Goal: Information Seeking & Learning: Learn about a topic

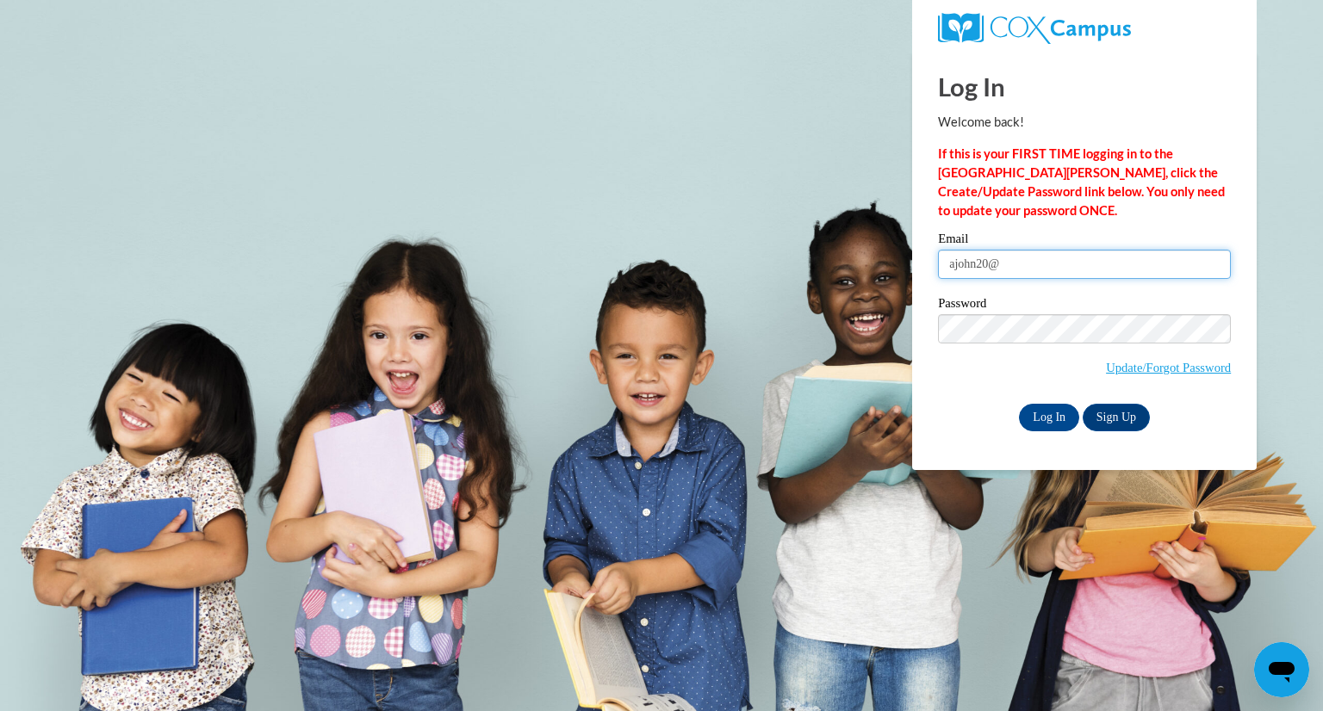
type input "Ajohn20@ivytech.edu"
click at [1050, 422] on input "Log In" at bounding box center [1049, 418] width 60 height 28
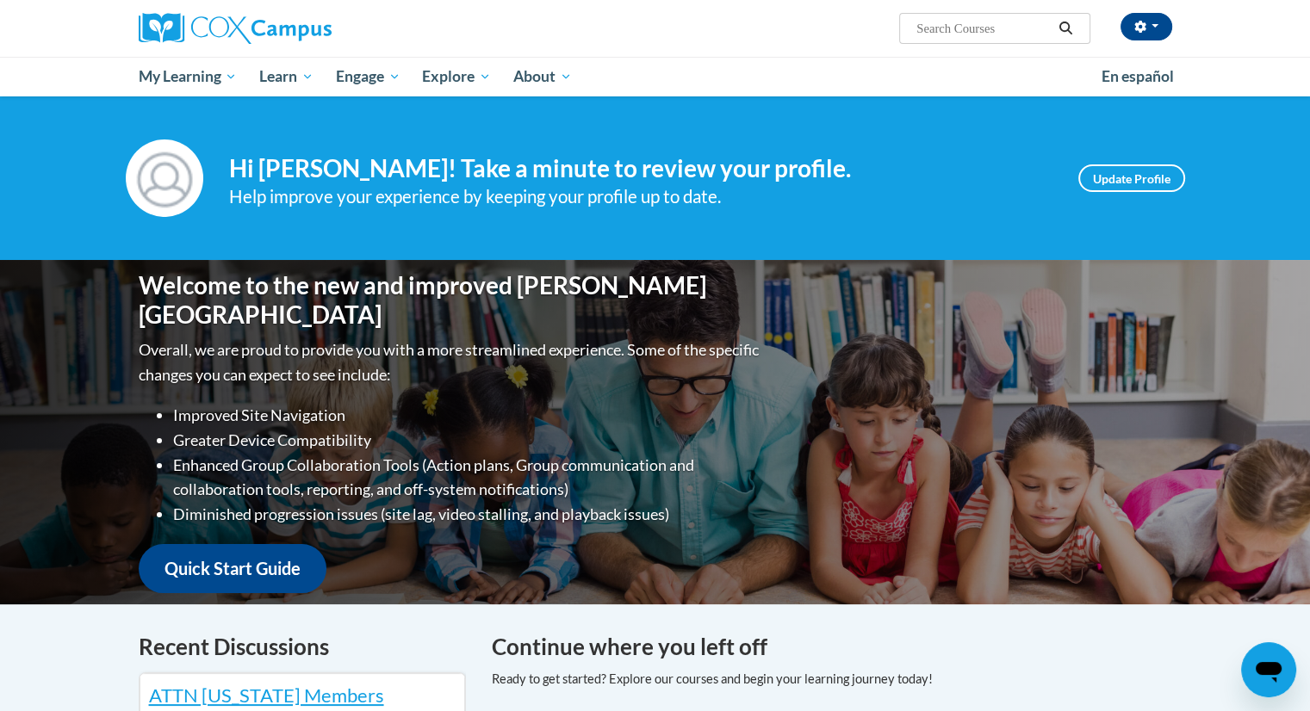
click at [952, 34] on input "Search..." at bounding box center [983, 28] width 138 height 21
type input "dyslexia"
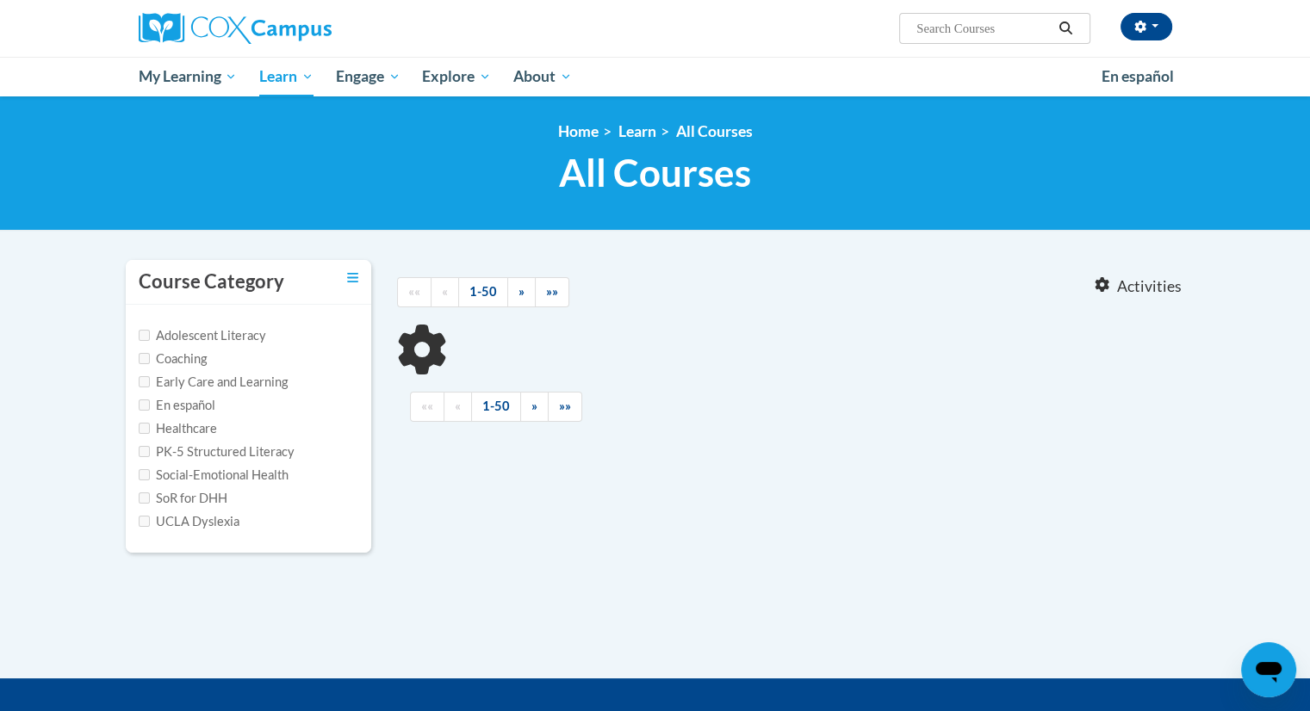
type input "dyslexia"
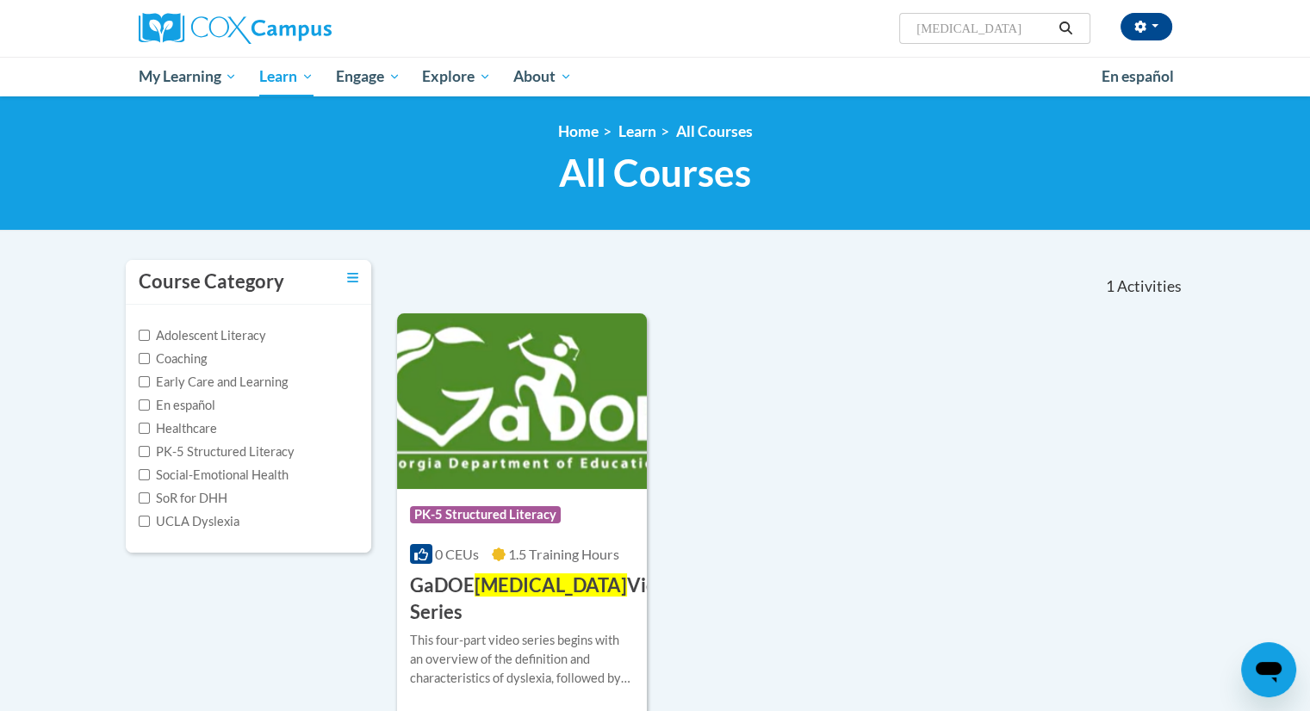
scroll to position [86, 0]
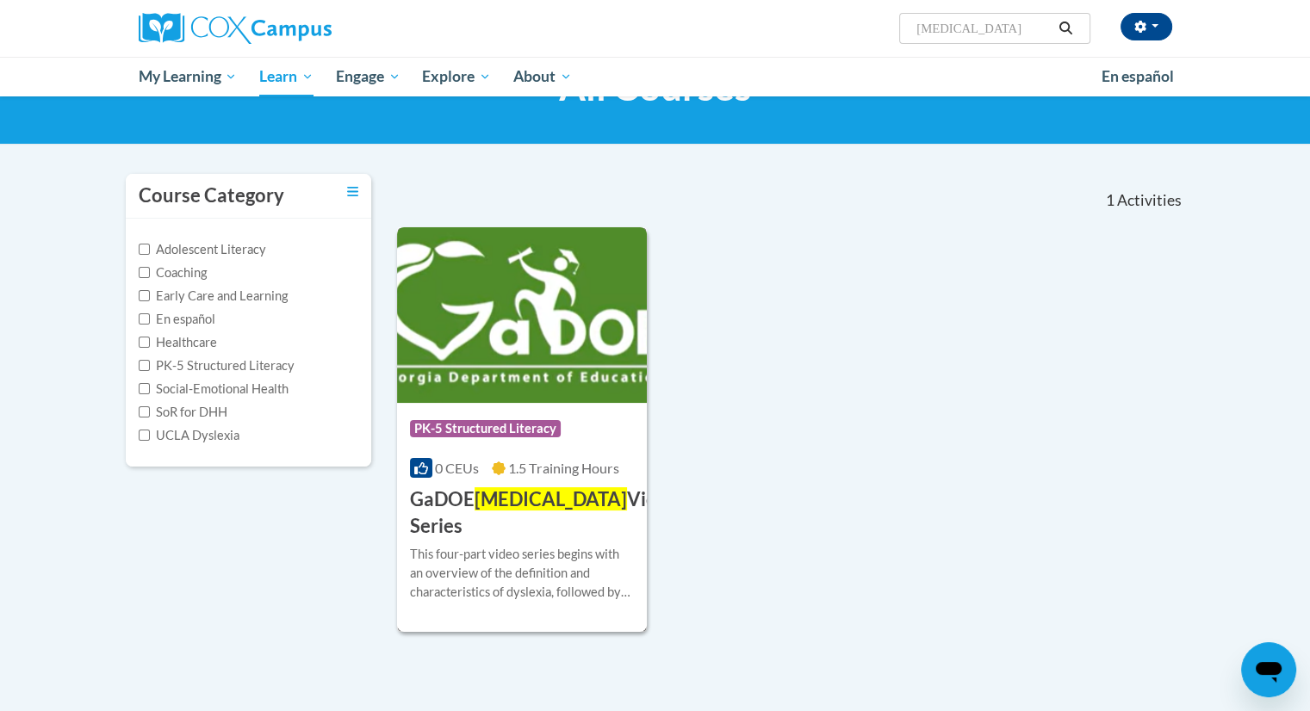
click at [495, 505] on span "Dyslexia" at bounding box center [550, 498] width 152 height 23
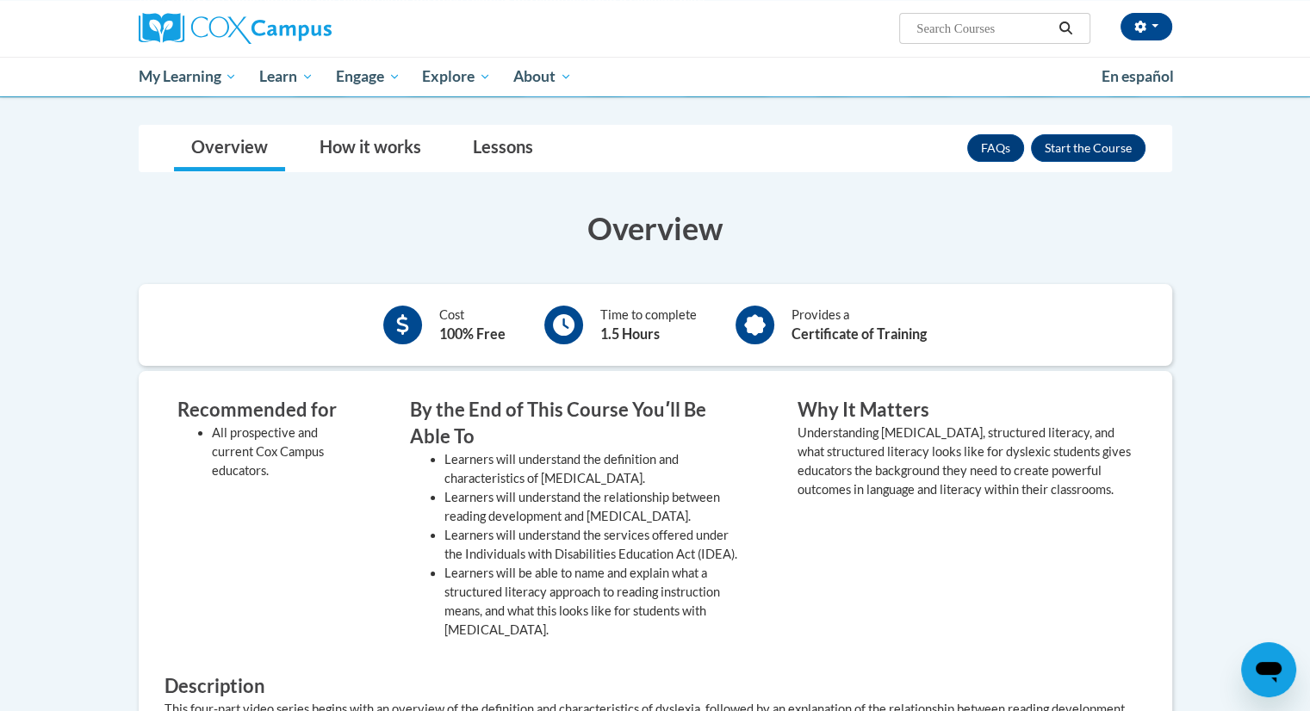
scroll to position [258, 0]
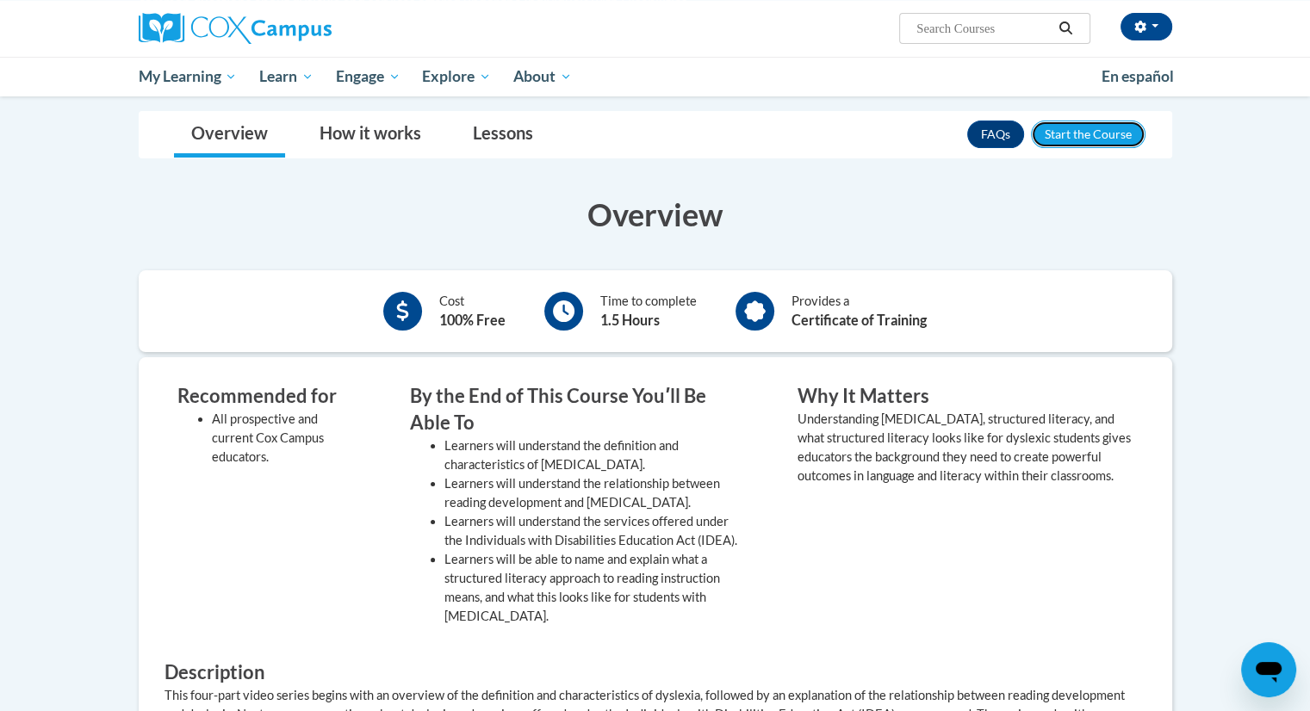
click at [1069, 136] on button "Enroll" at bounding box center [1088, 135] width 115 height 28
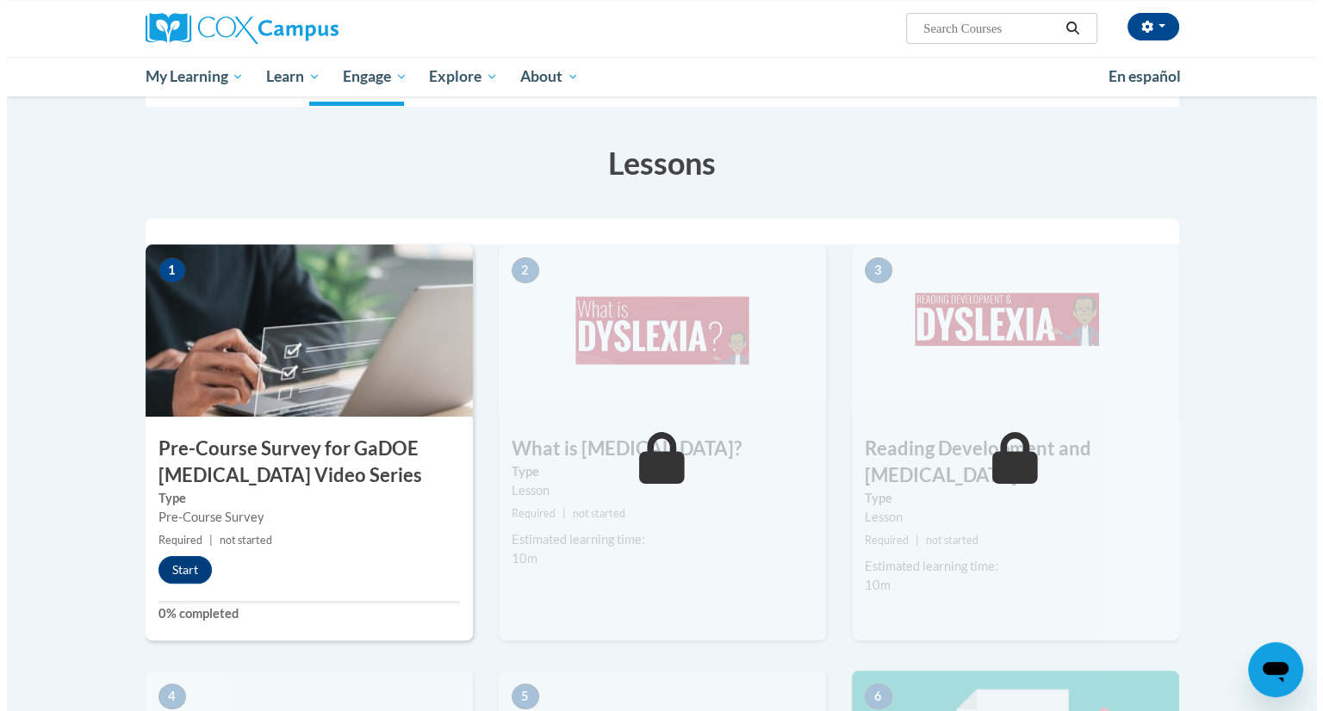
scroll to position [258, 0]
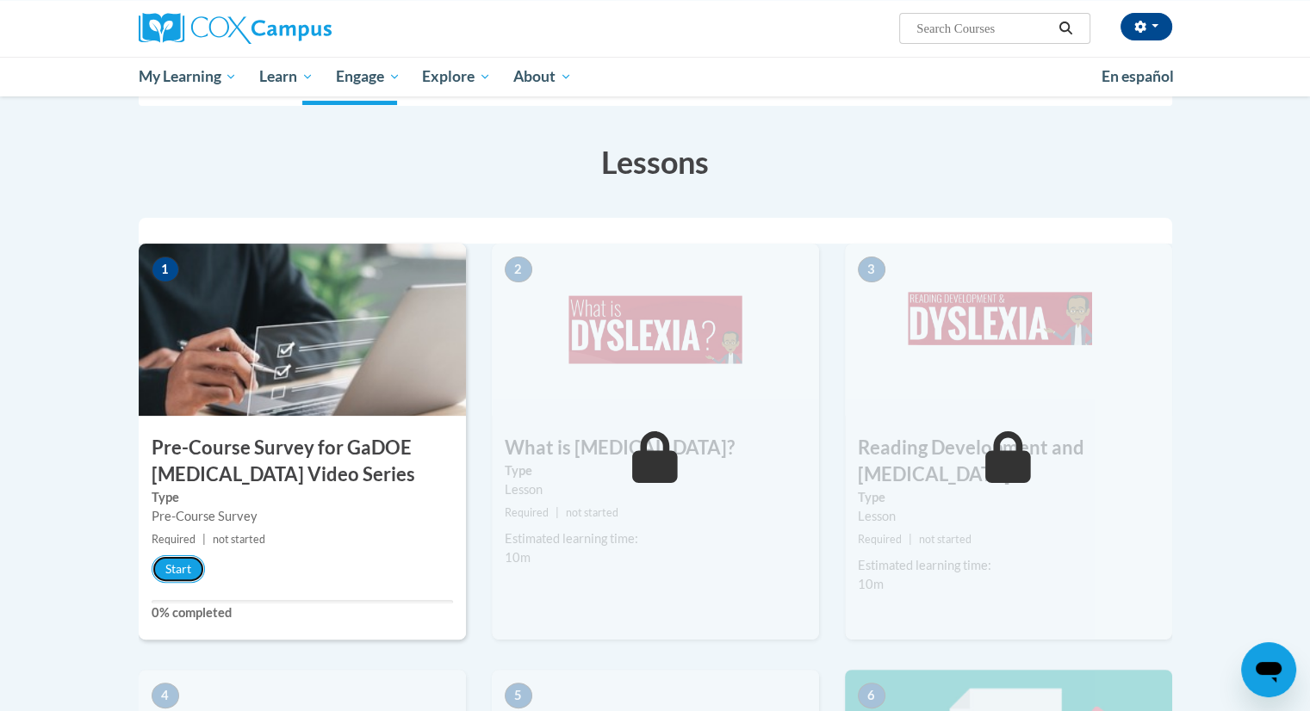
click at [171, 567] on button "Start" at bounding box center [178, 569] width 53 height 28
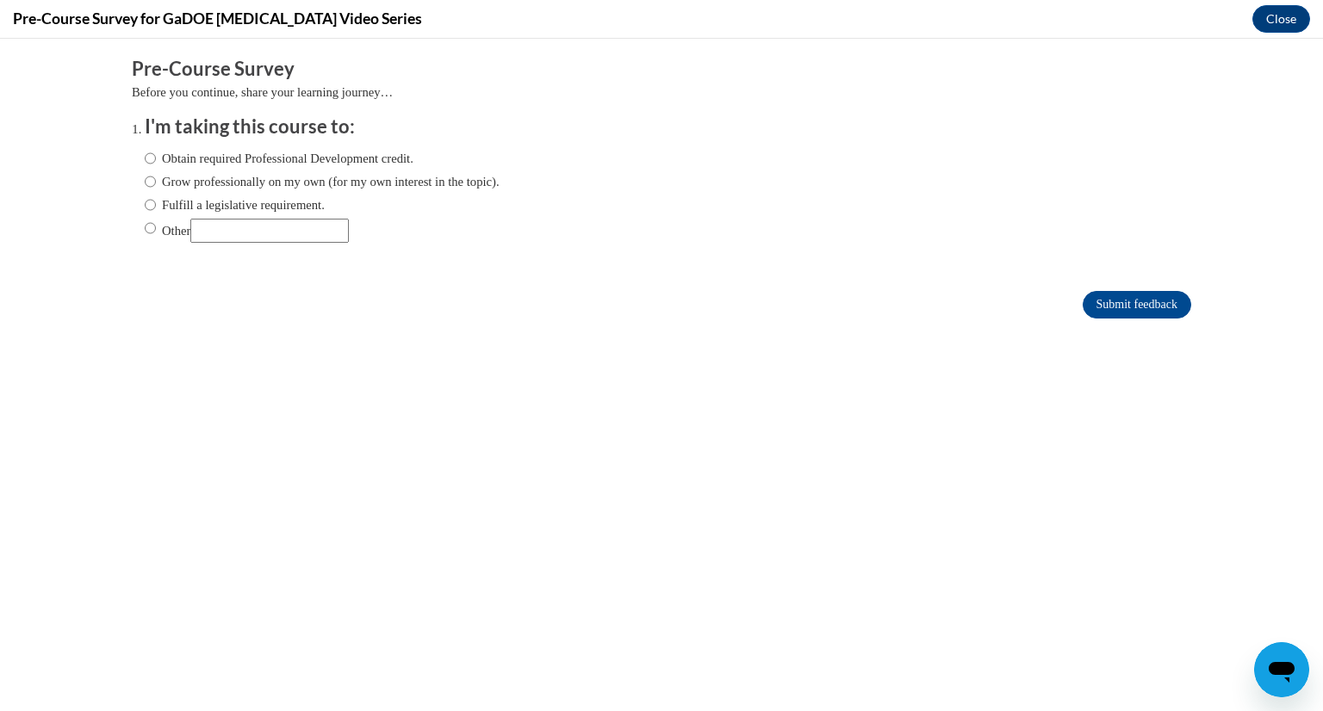
scroll to position [0, 0]
click at [159, 158] on label "Obtain required Professional Development credit." at bounding box center [279, 158] width 269 height 19
click at [156, 158] on input "Obtain required Professional Development credit." at bounding box center [150, 158] width 11 height 19
radio input "true"
click at [1094, 291] on input "Submit feedback" at bounding box center [1136, 305] width 108 height 28
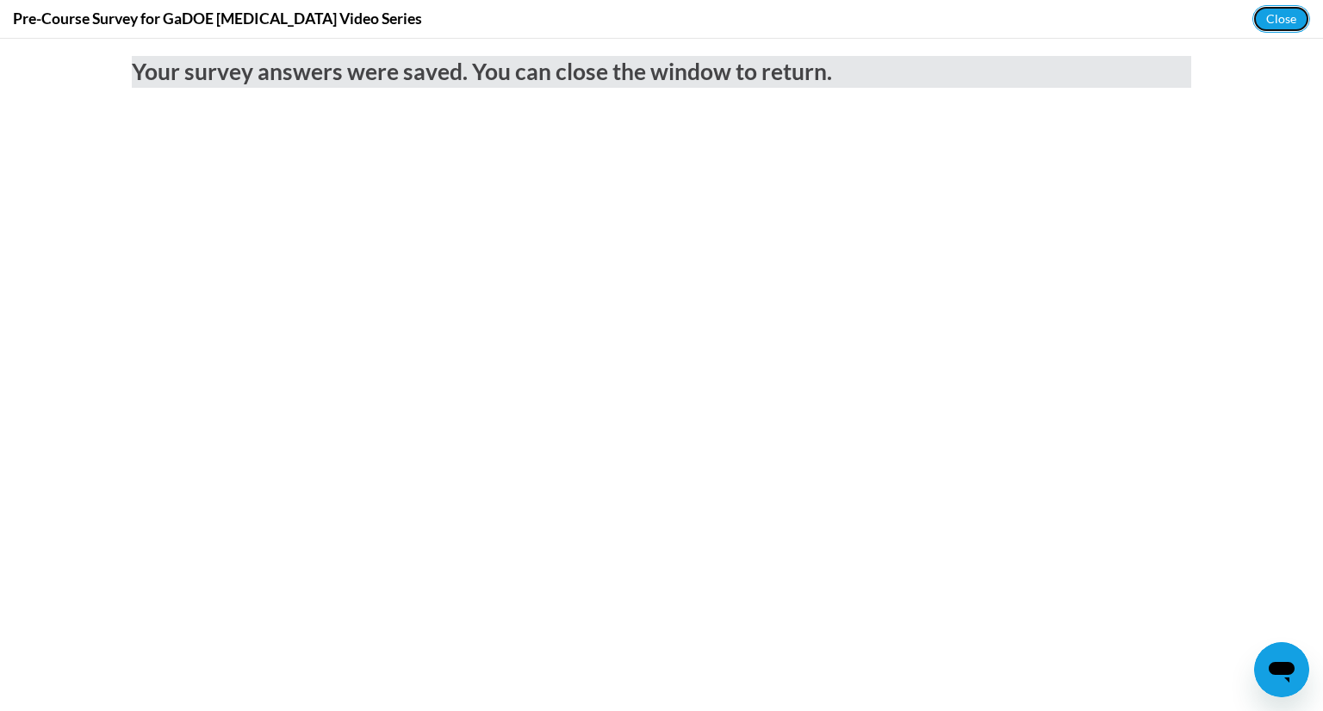
click at [1279, 22] on button "Close" at bounding box center [1281, 19] width 58 height 28
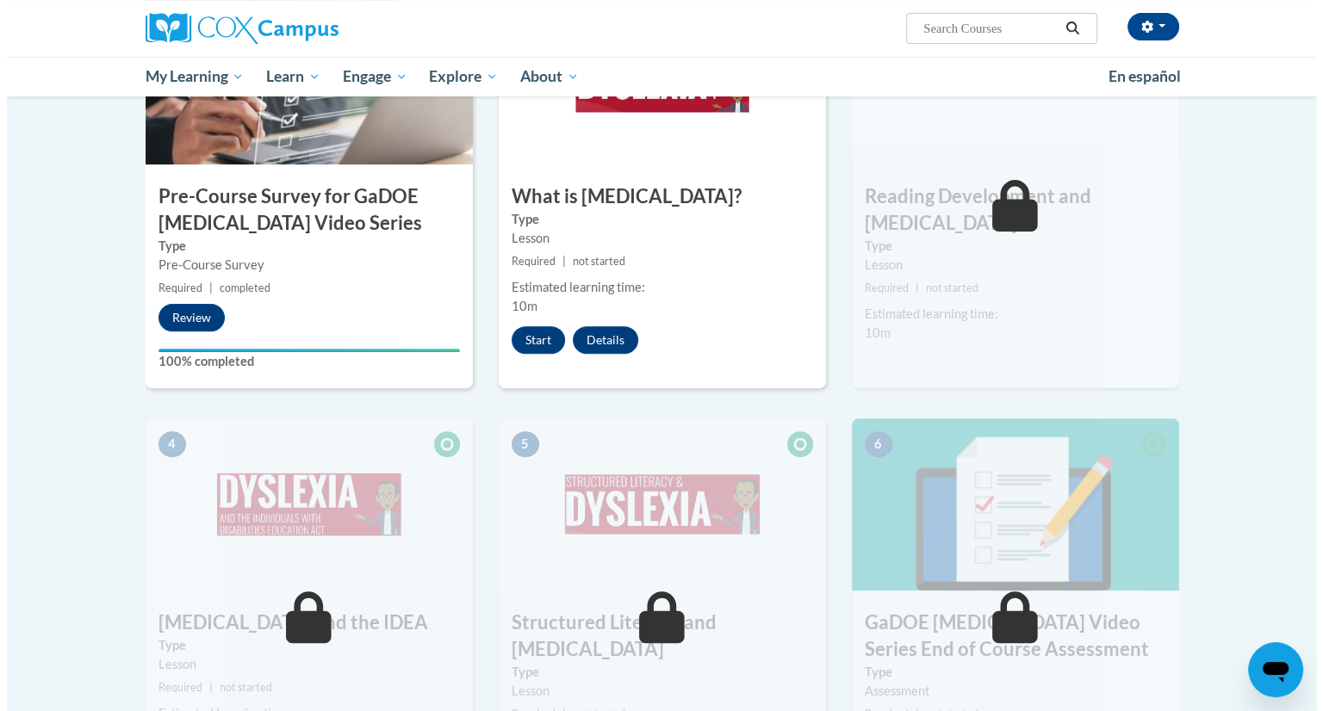
scroll to position [507, 0]
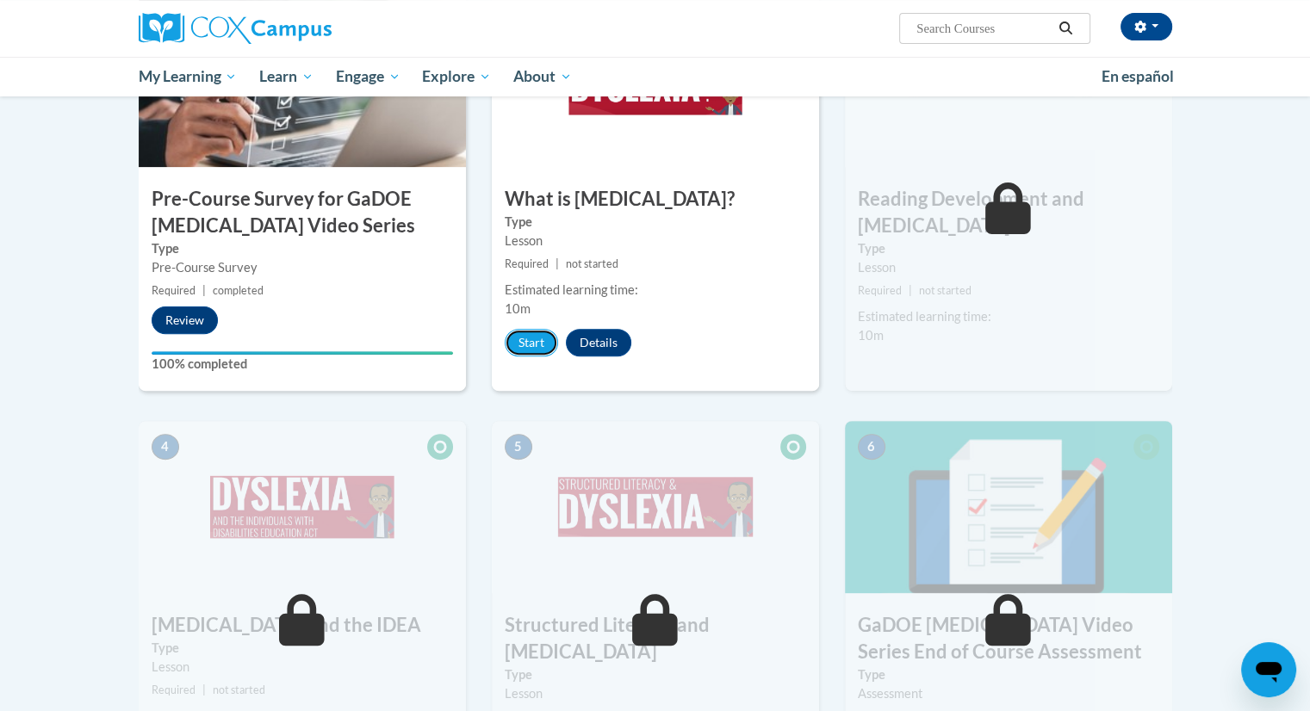
click at [521, 342] on button "Start" at bounding box center [531, 343] width 53 height 28
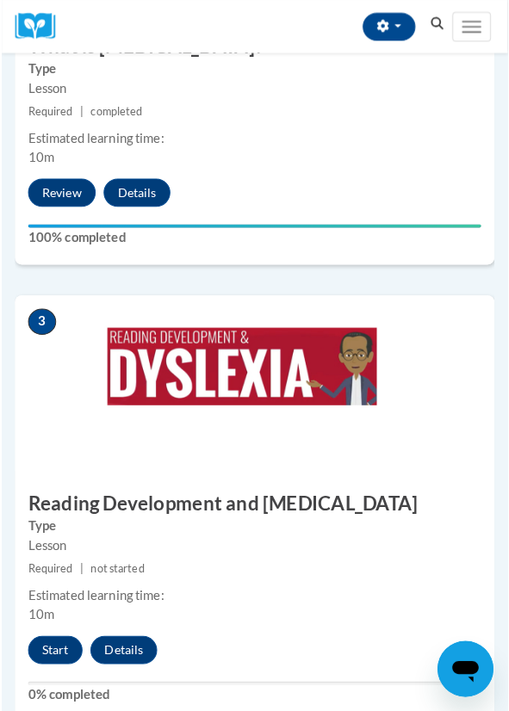
scroll to position [1292, 0]
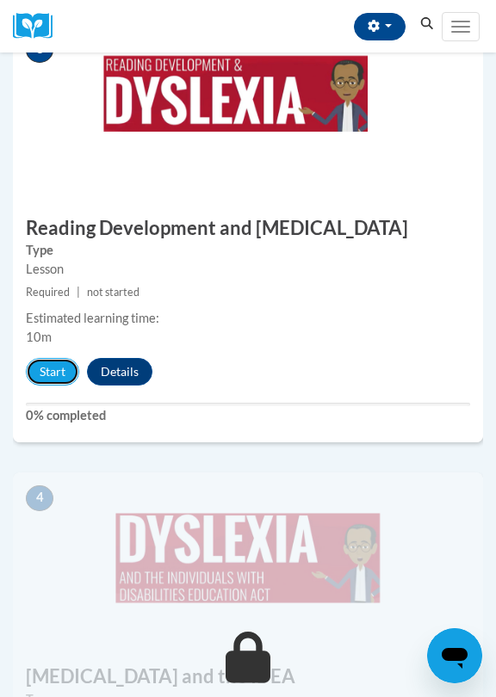
click at [48, 358] on button "Start" at bounding box center [52, 372] width 53 height 28
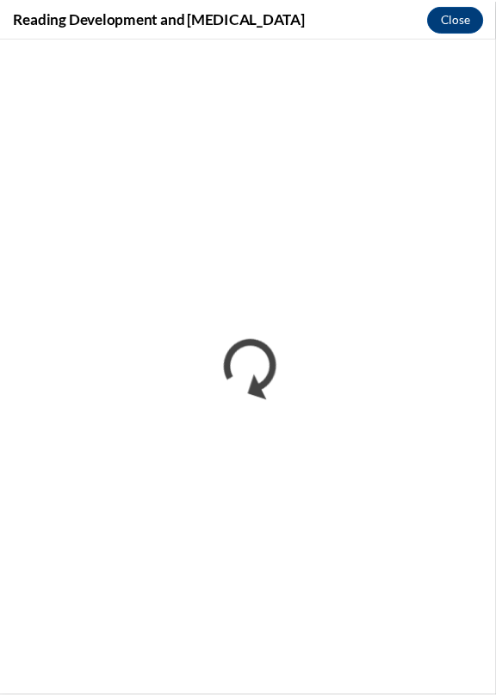
scroll to position [0, 0]
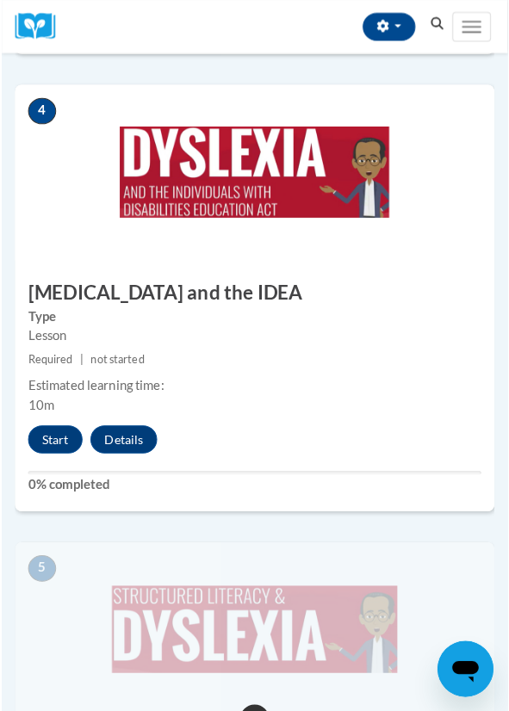
scroll to position [1722, 0]
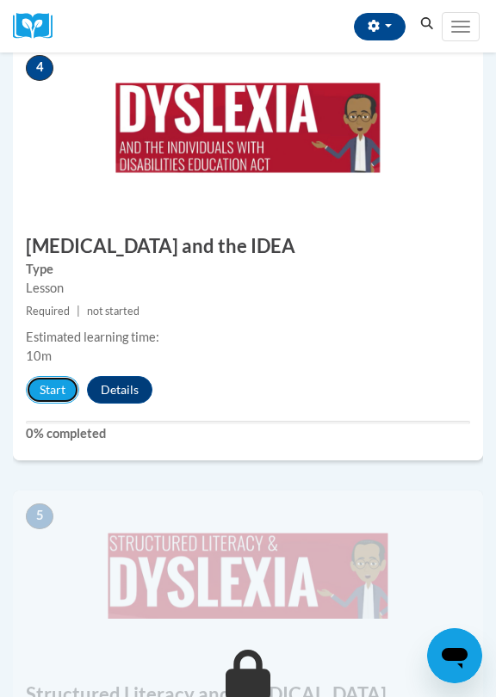
click at [55, 376] on button "Start" at bounding box center [52, 390] width 53 height 28
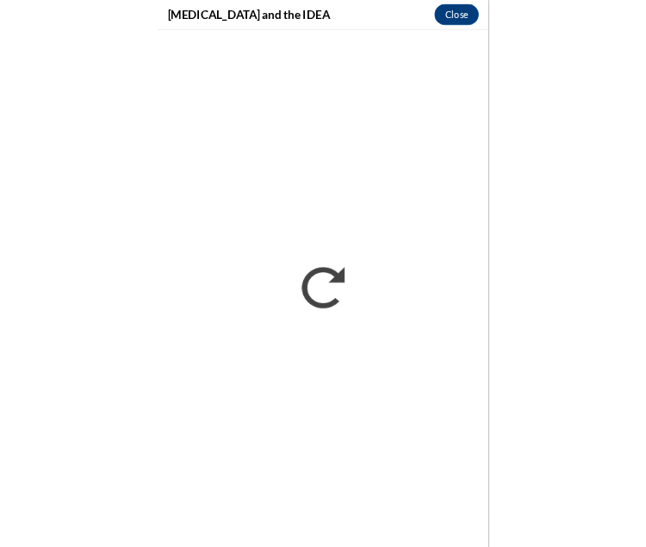
scroll to position [1098, 0]
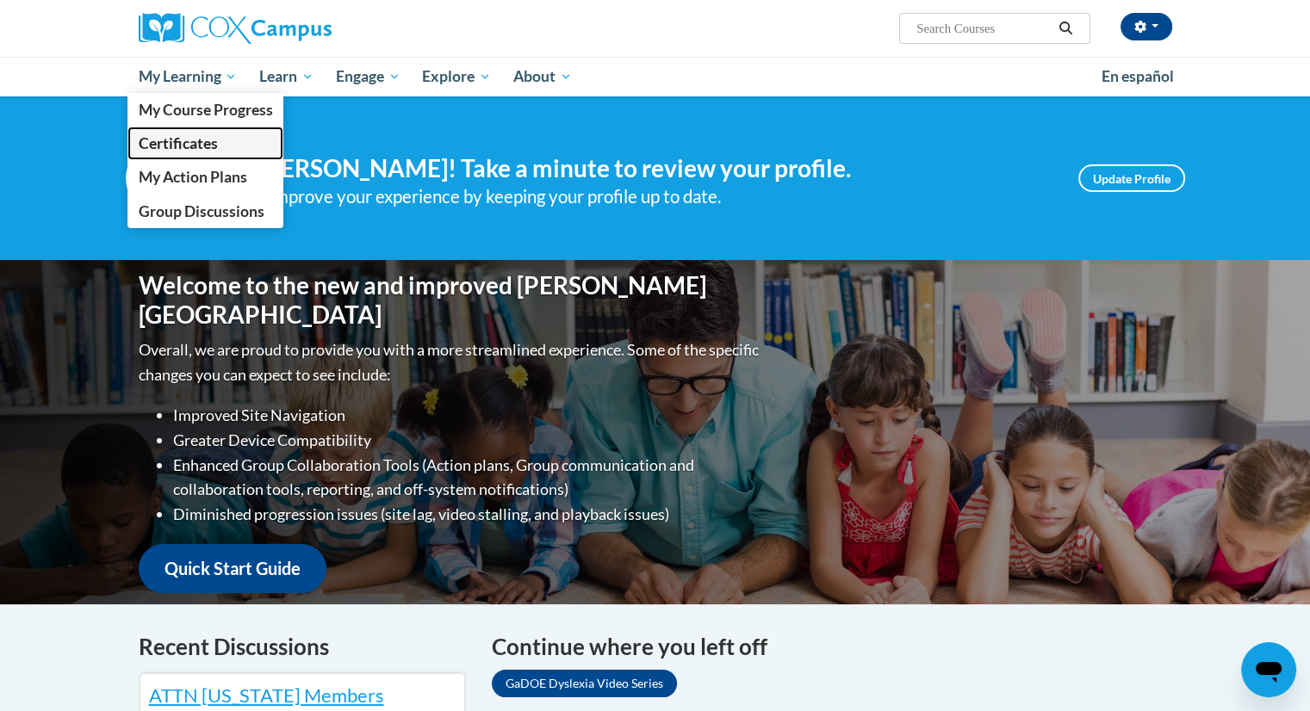
click at [195, 139] on span "Certificates" at bounding box center [177, 143] width 79 height 18
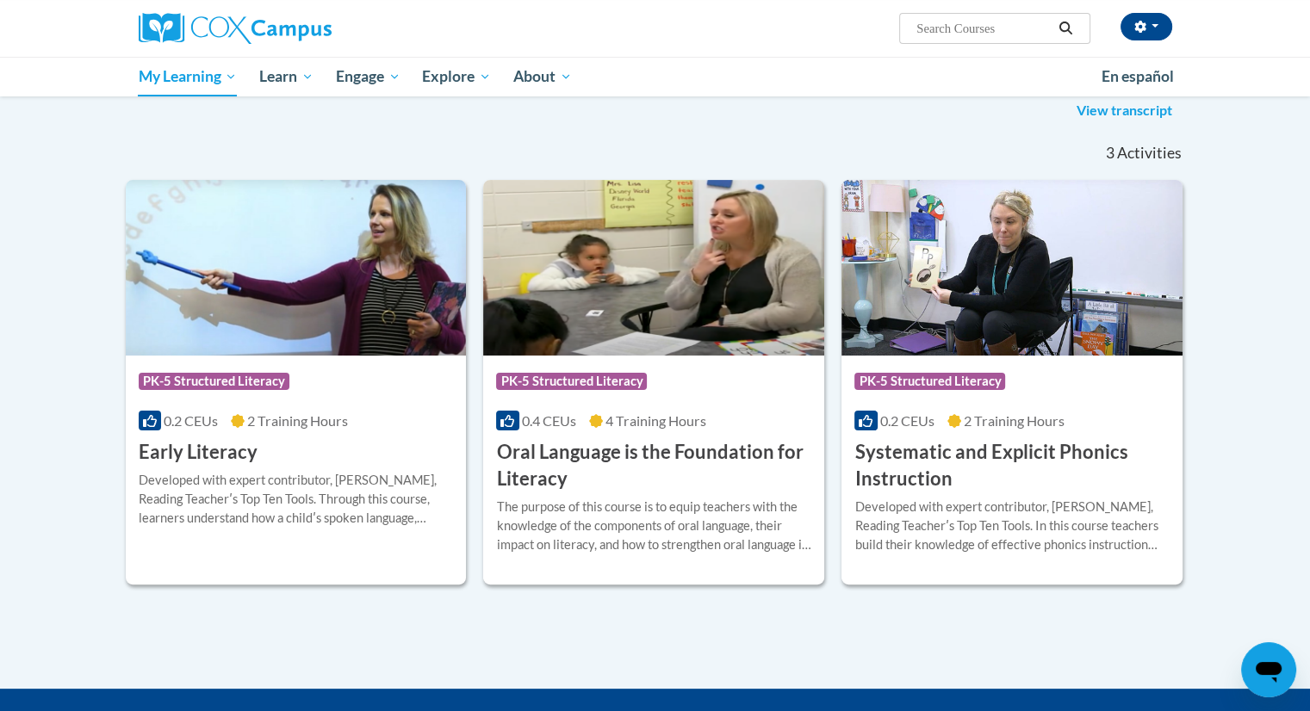
scroll to position [258, 0]
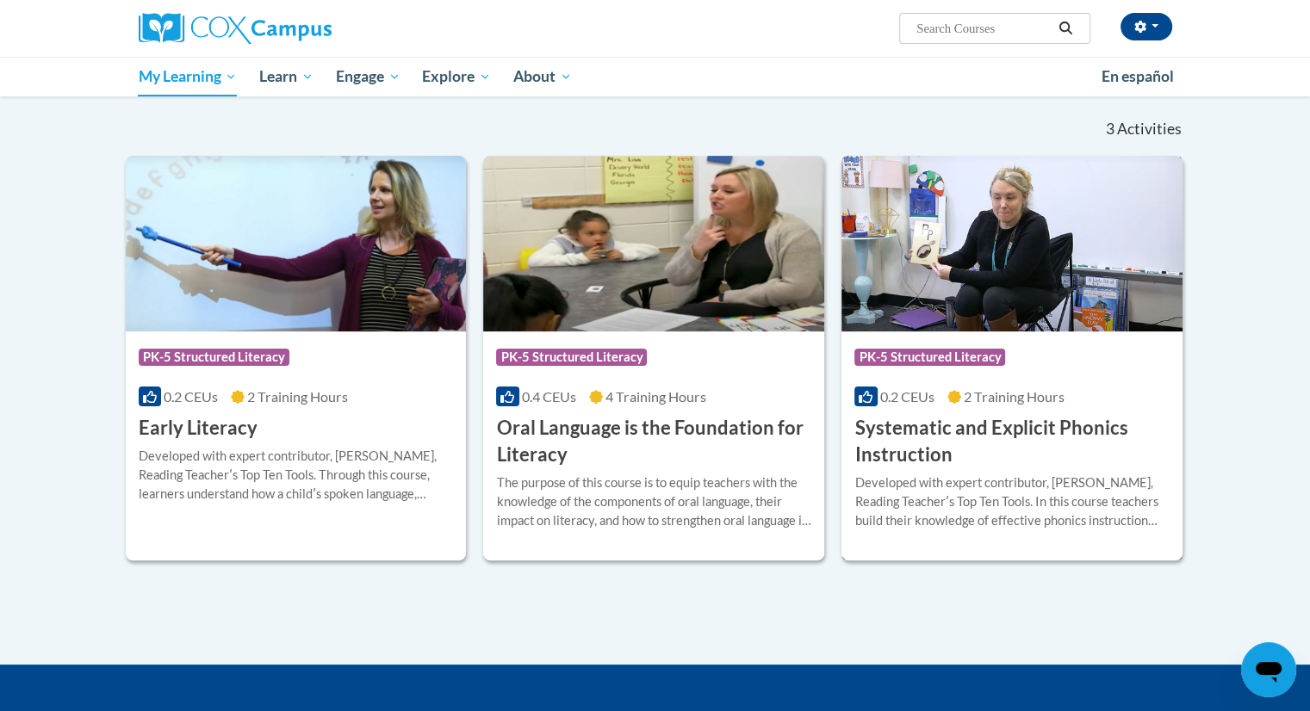
click at [1050, 445] on h3 "Systematic and Explicit Phonics Instruction" at bounding box center [1011, 441] width 315 height 53
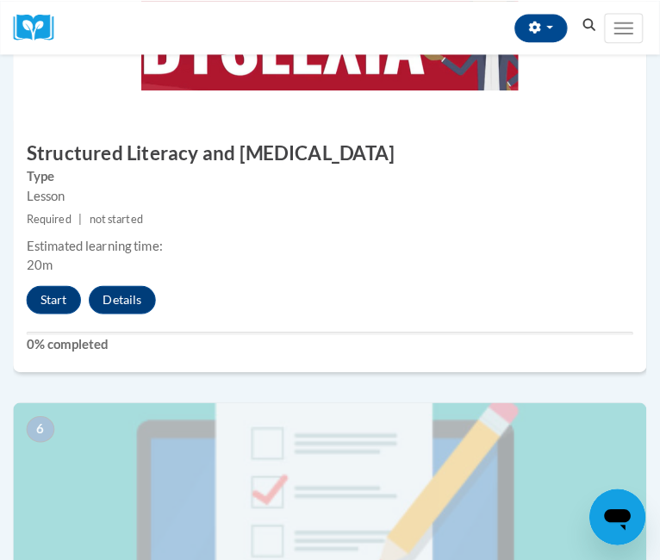
scroll to position [2211, 0]
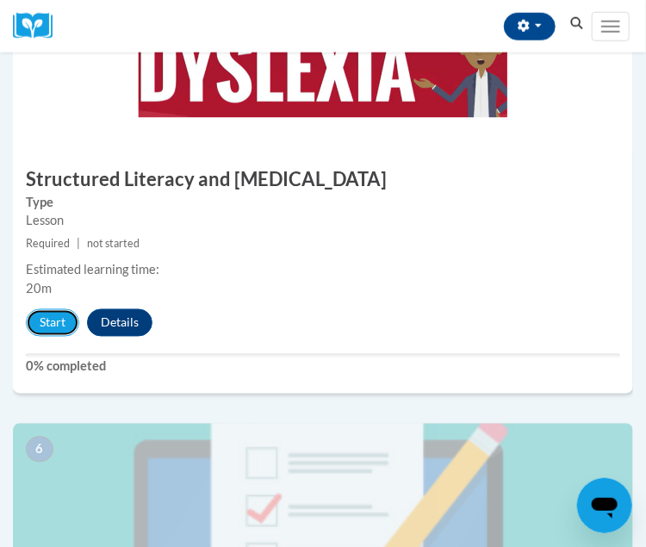
click at [50, 327] on button "Start" at bounding box center [52, 323] width 53 height 28
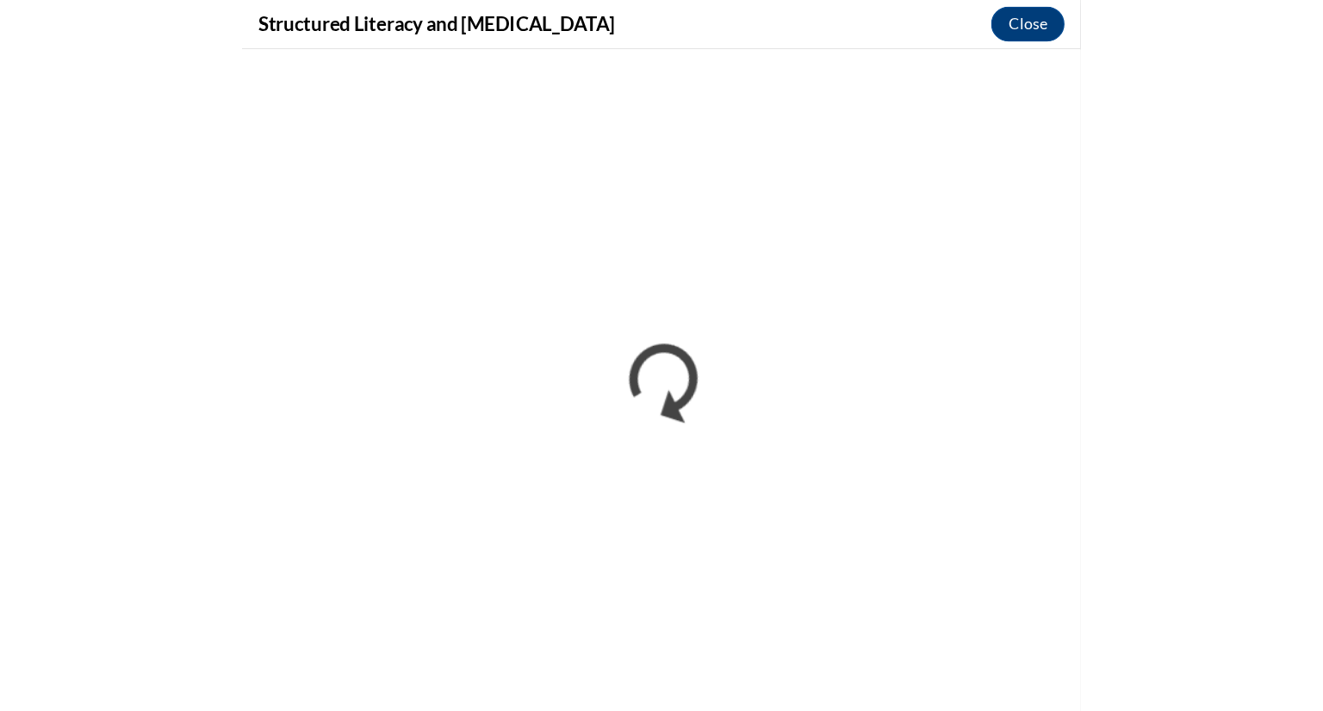
scroll to position [1098, 0]
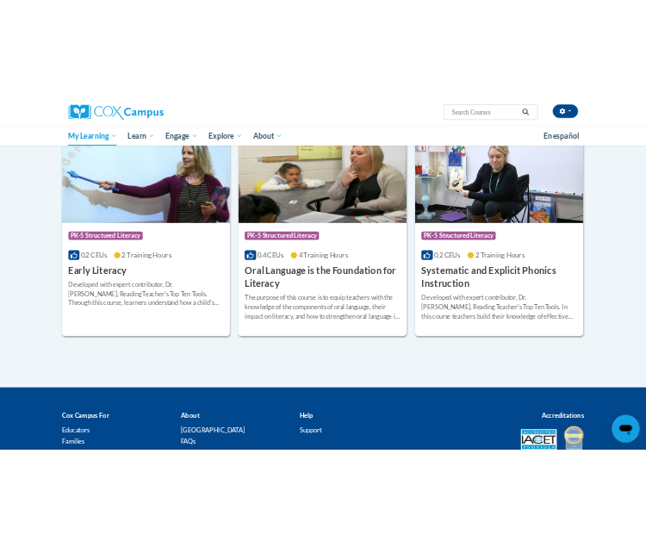
scroll to position [251, 0]
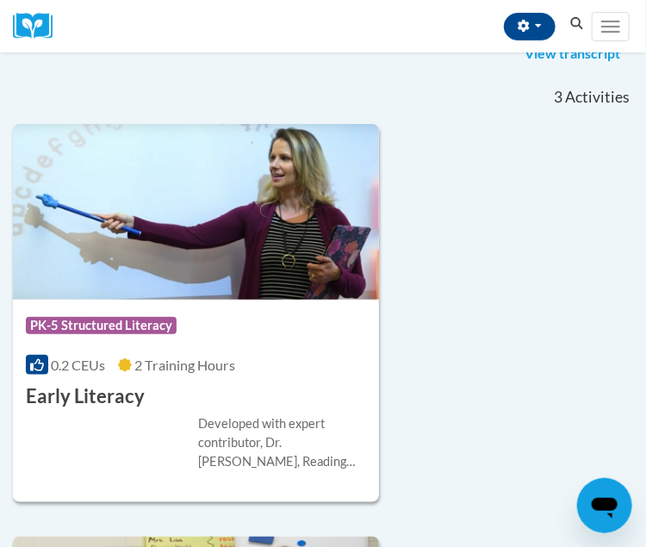
click at [186, 104] on nav "«« « 1-3 » »» 3 Activities CEUs" at bounding box center [323, 97] width 646 height 54
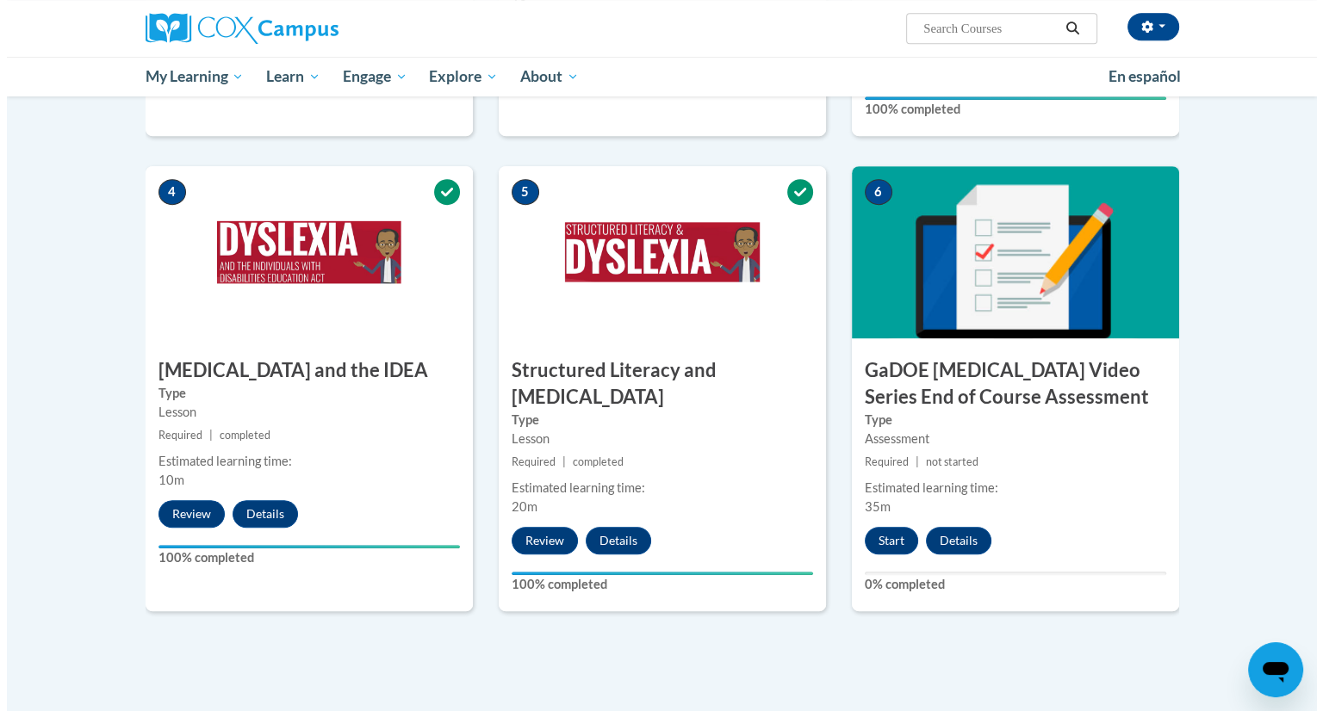
scroll to position [920, 0]
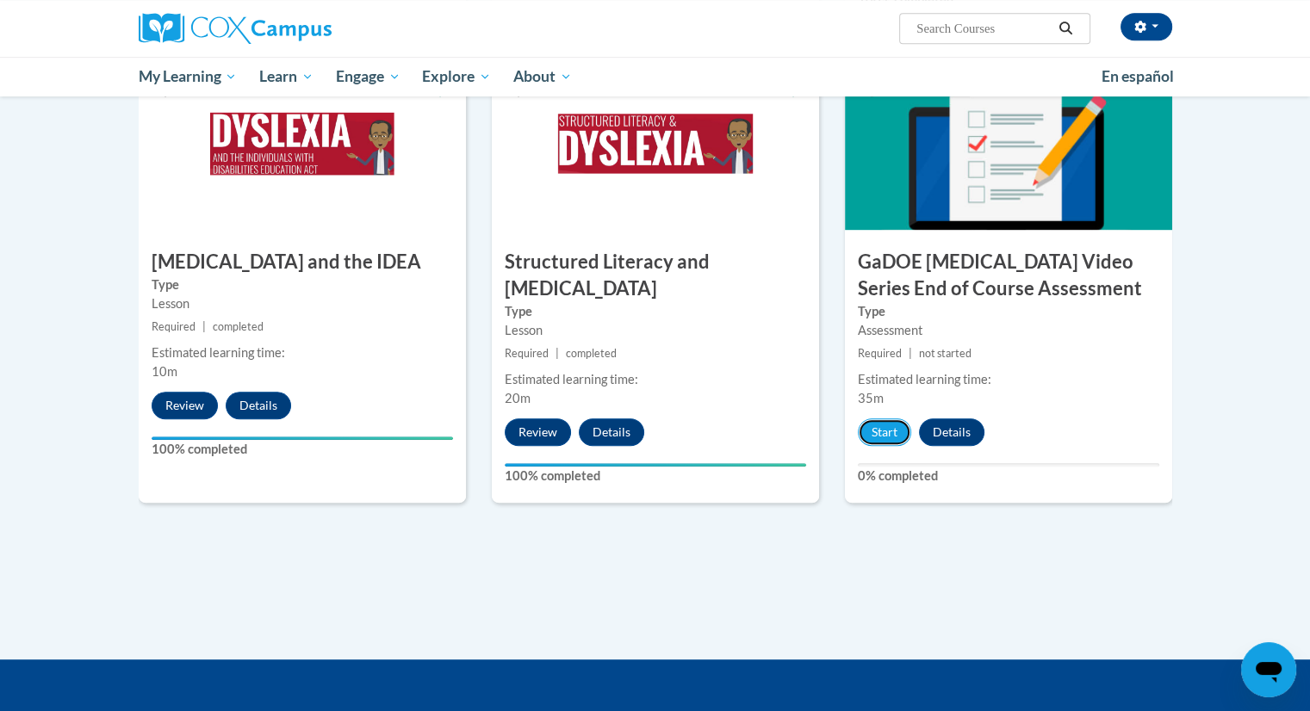
click at [878, 418] on button "Start" at bounding box center [884, 432] width 53 height 28
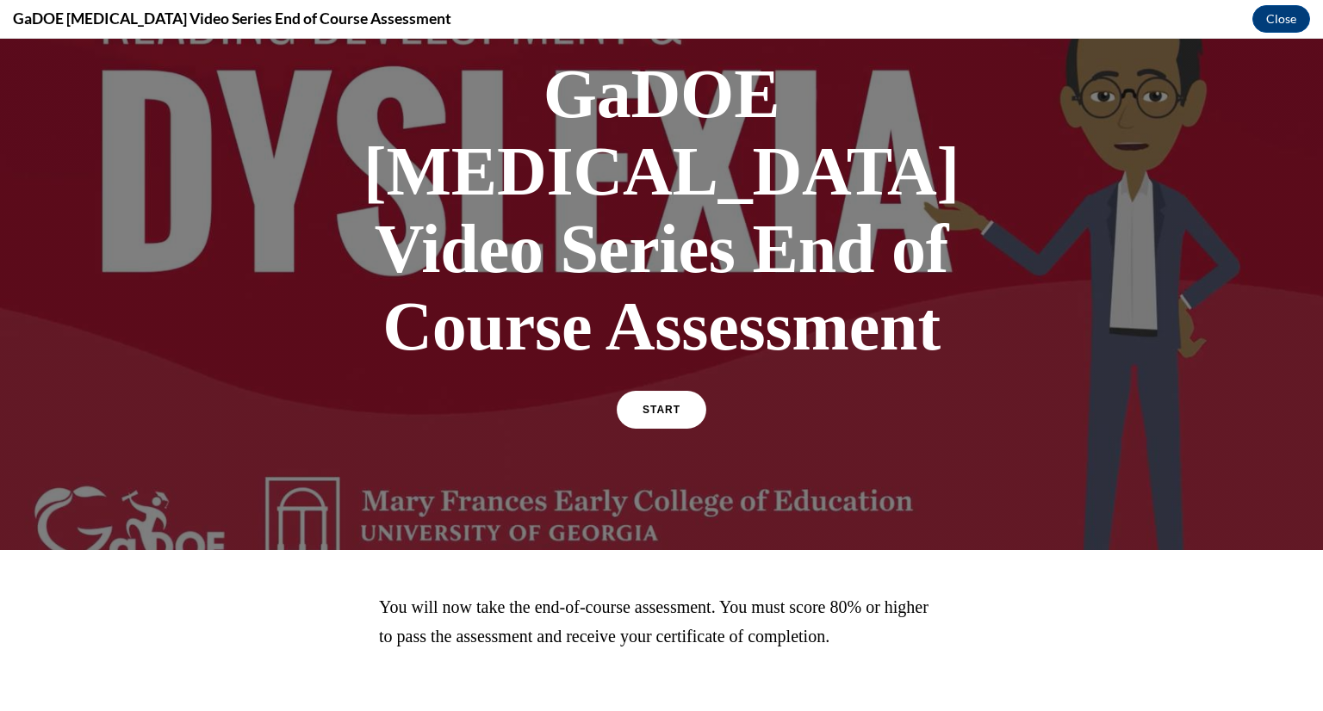
scroll to position [114, 0]
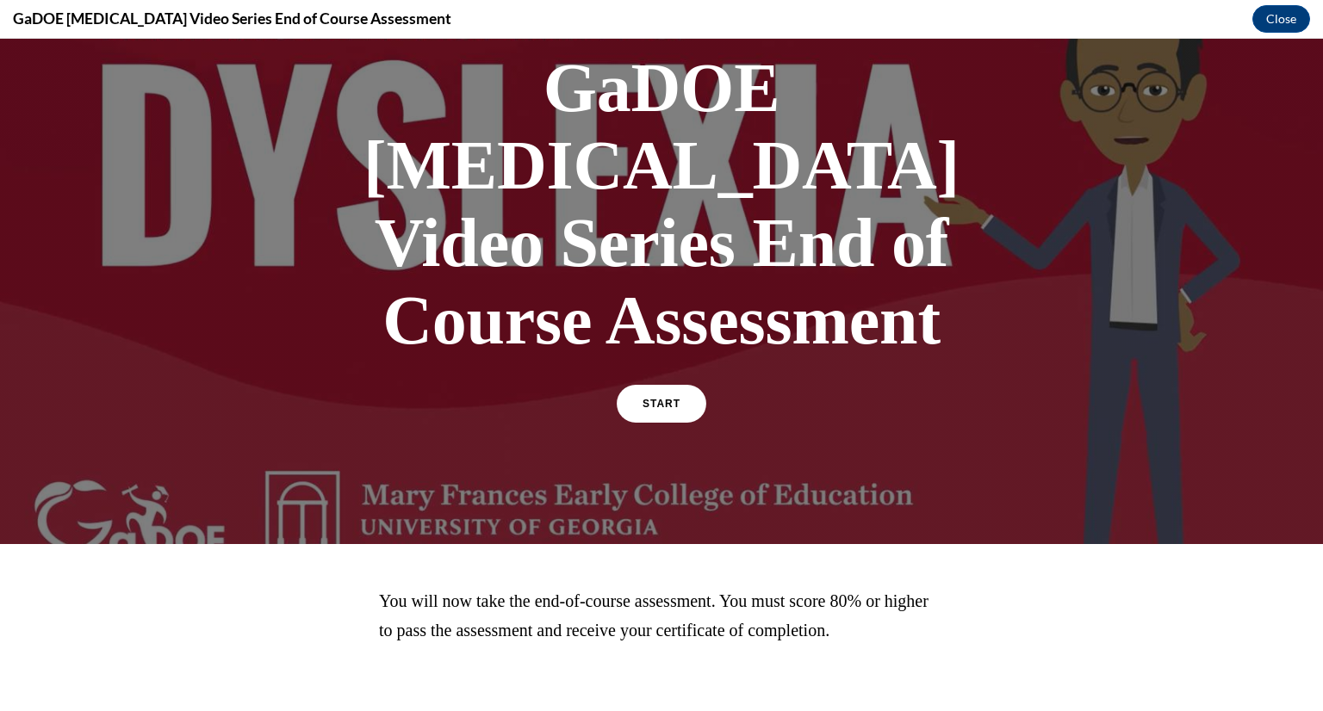
click at [633, 385] on div "START" at bounding box center [662, 411] width 90 height 53
click at [650, 398] on span "START" at bounding box center [661, 404] width 38 height 12
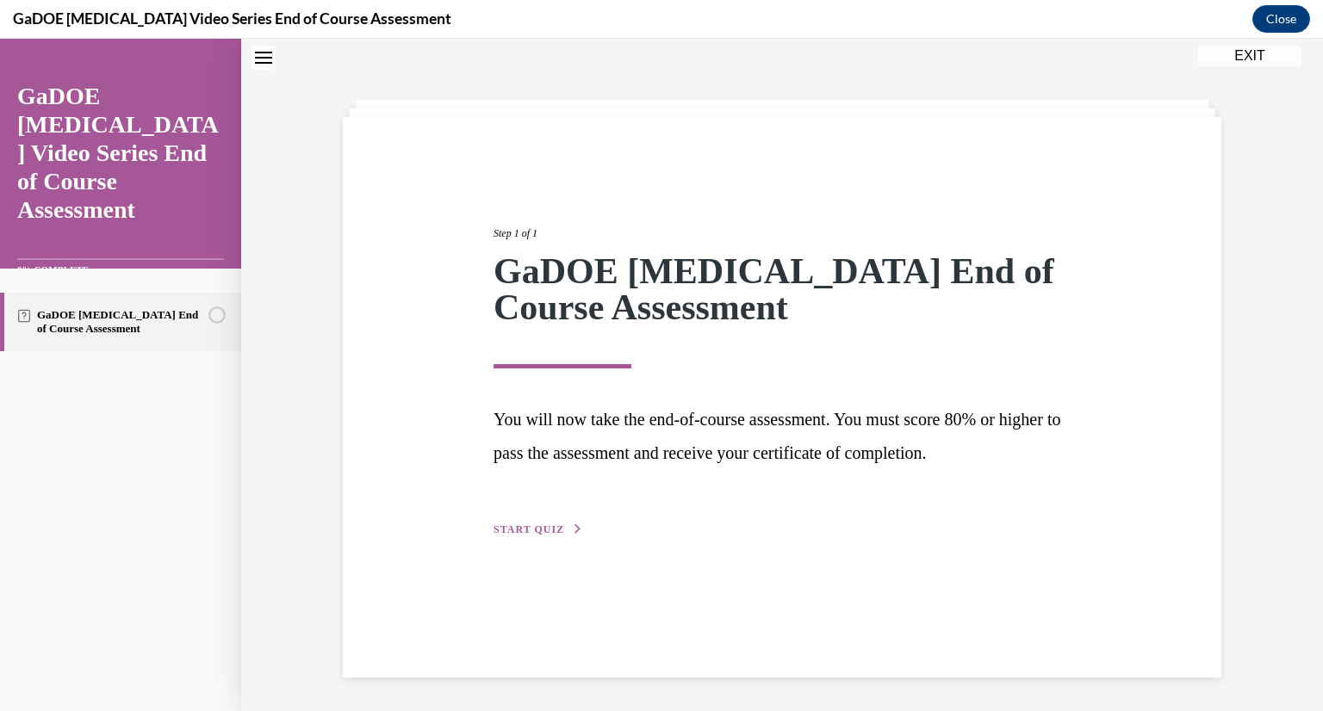
scroll to position [54, 0]
click at [493, 521] on button "START QUIZ" at bounding box center [538, 528] width 90 height 15
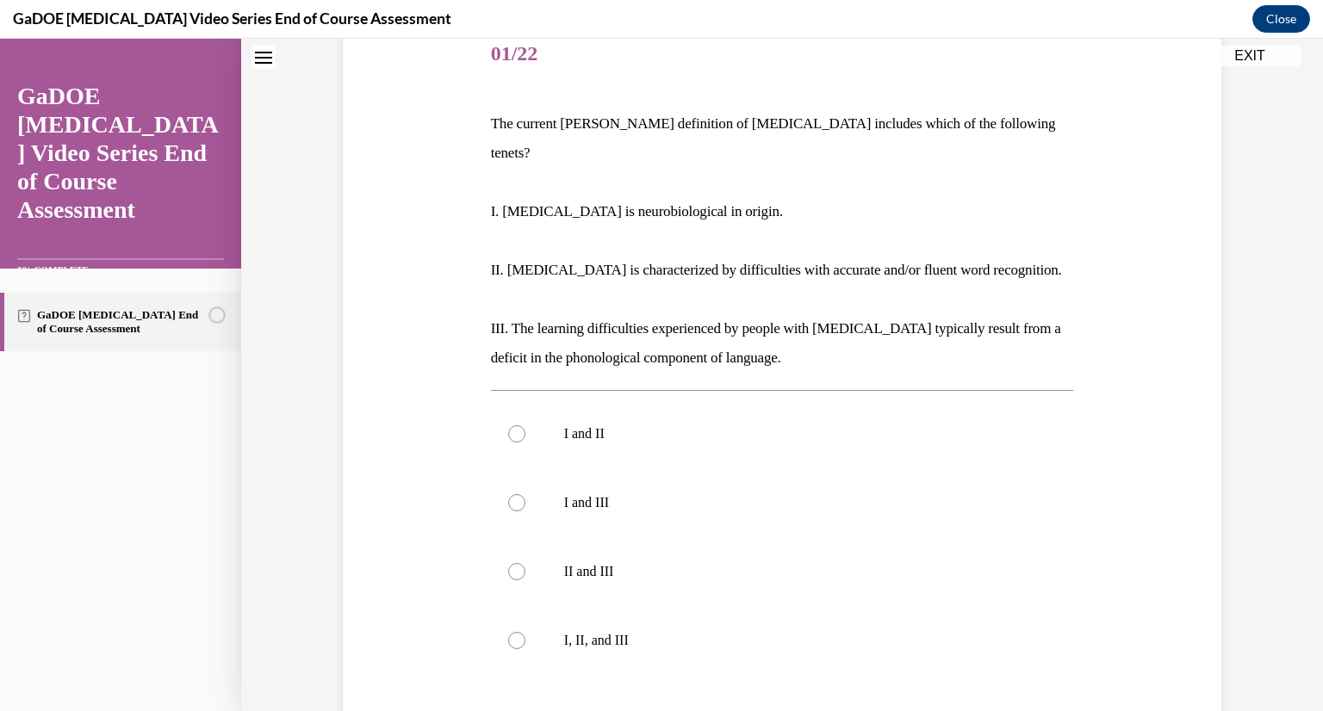
scroll to position [226, 0]
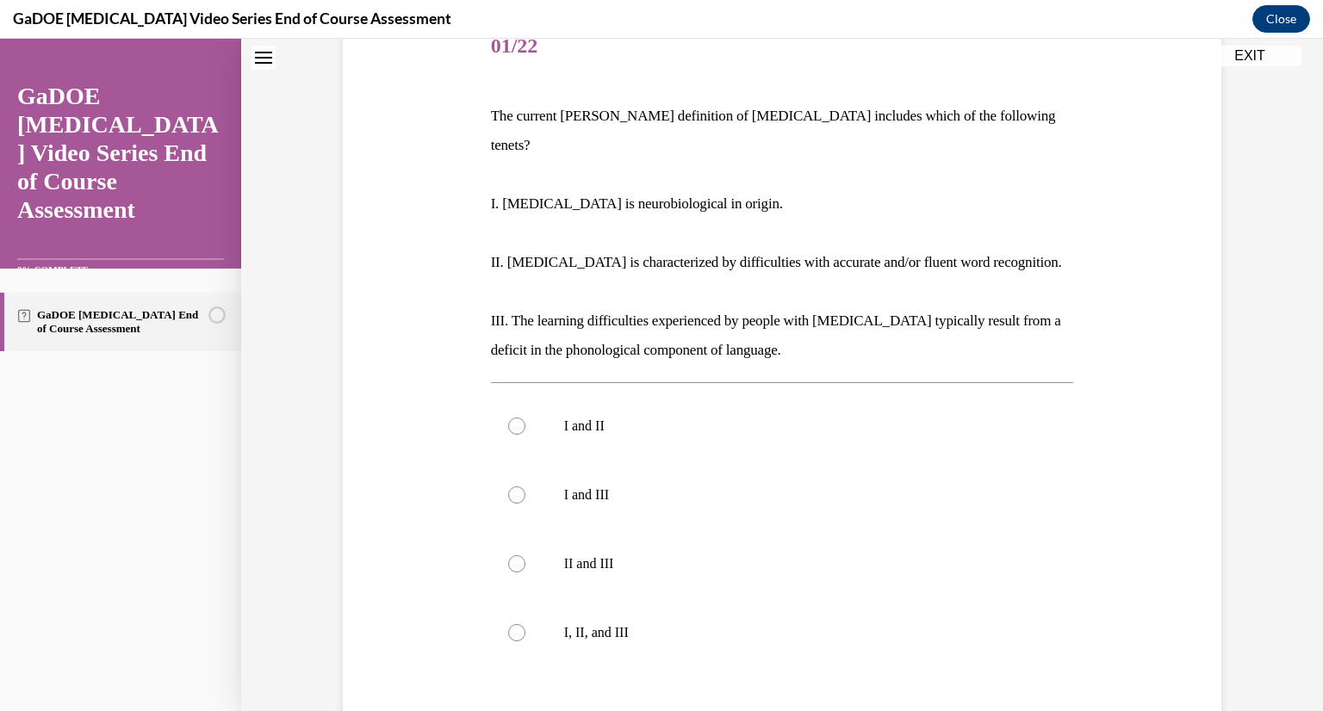
click at [601, 616] on label "I, II, and III" at bounding box center [782, 632] width 583 height 69
click at [525, 624] on input "I, II, and III" at bounding box center [516, 632] width 17 height 17
radio input "true"
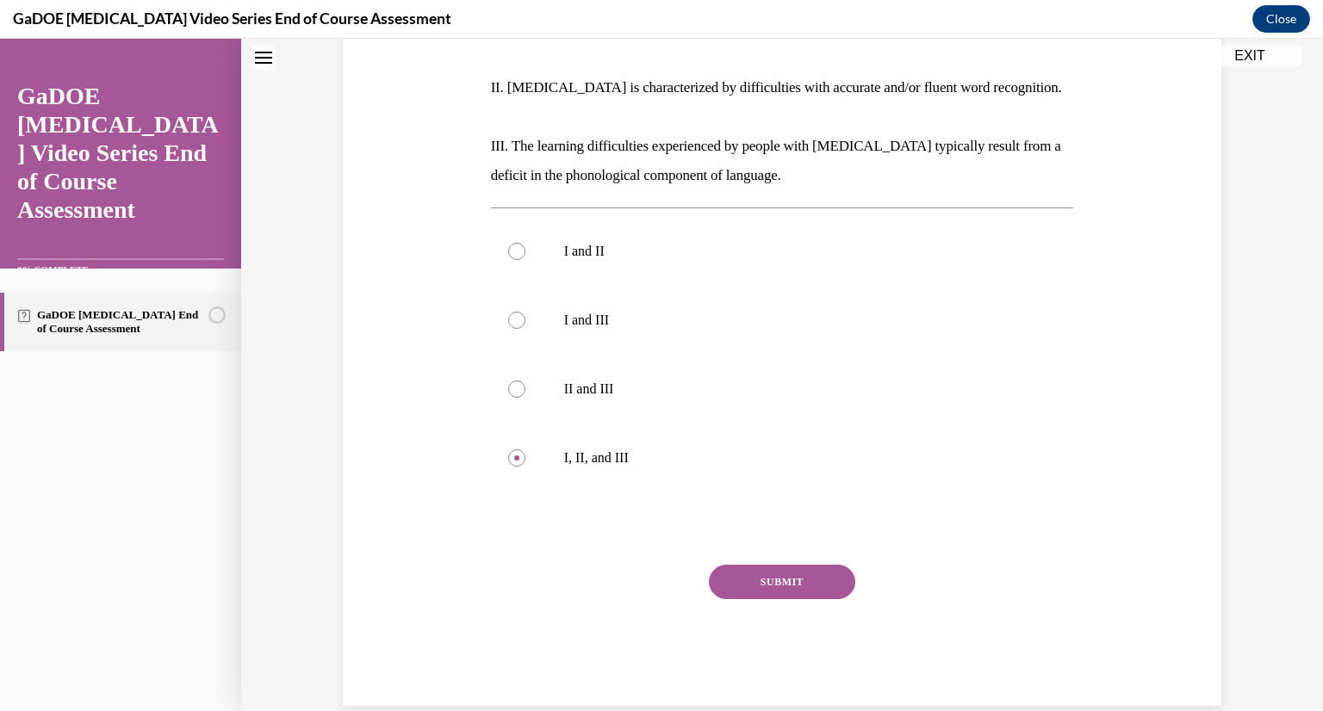
scroll to position [315, 0]
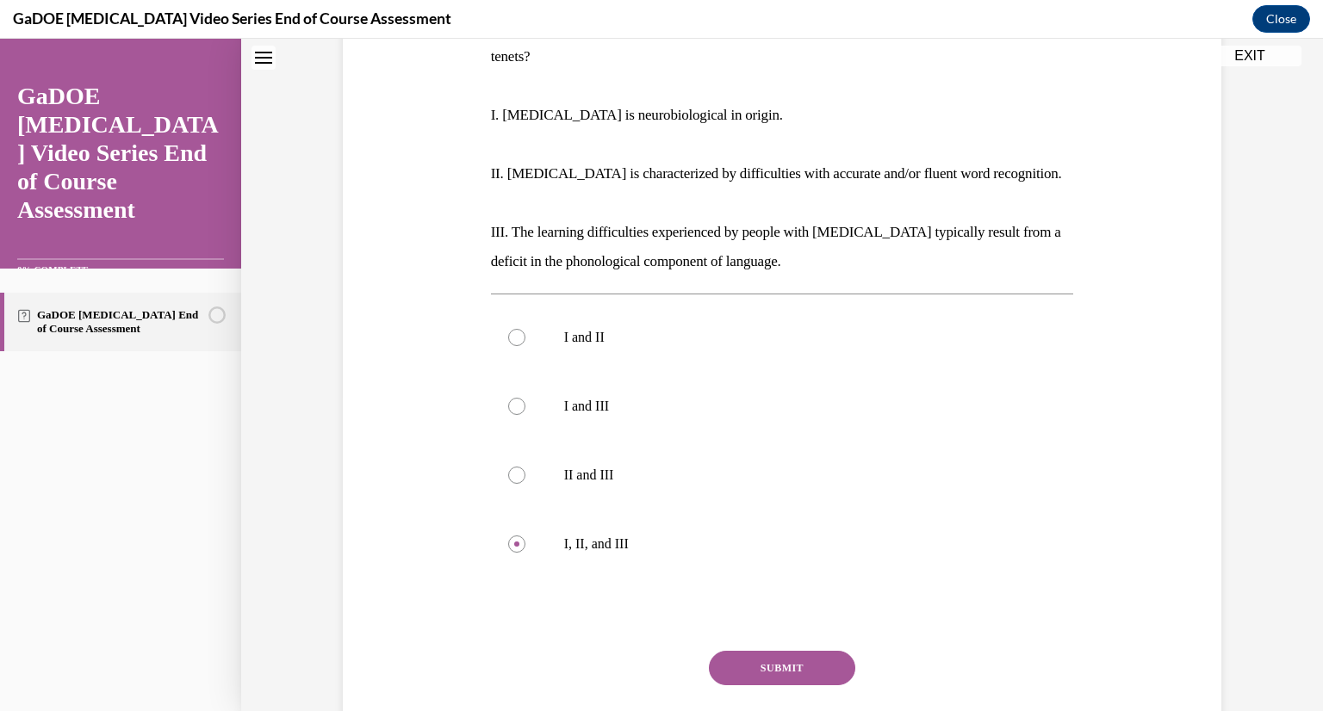
click at [749, 651] on button "SUBMIT" at bounding box center [782, 668] width 146 height 34
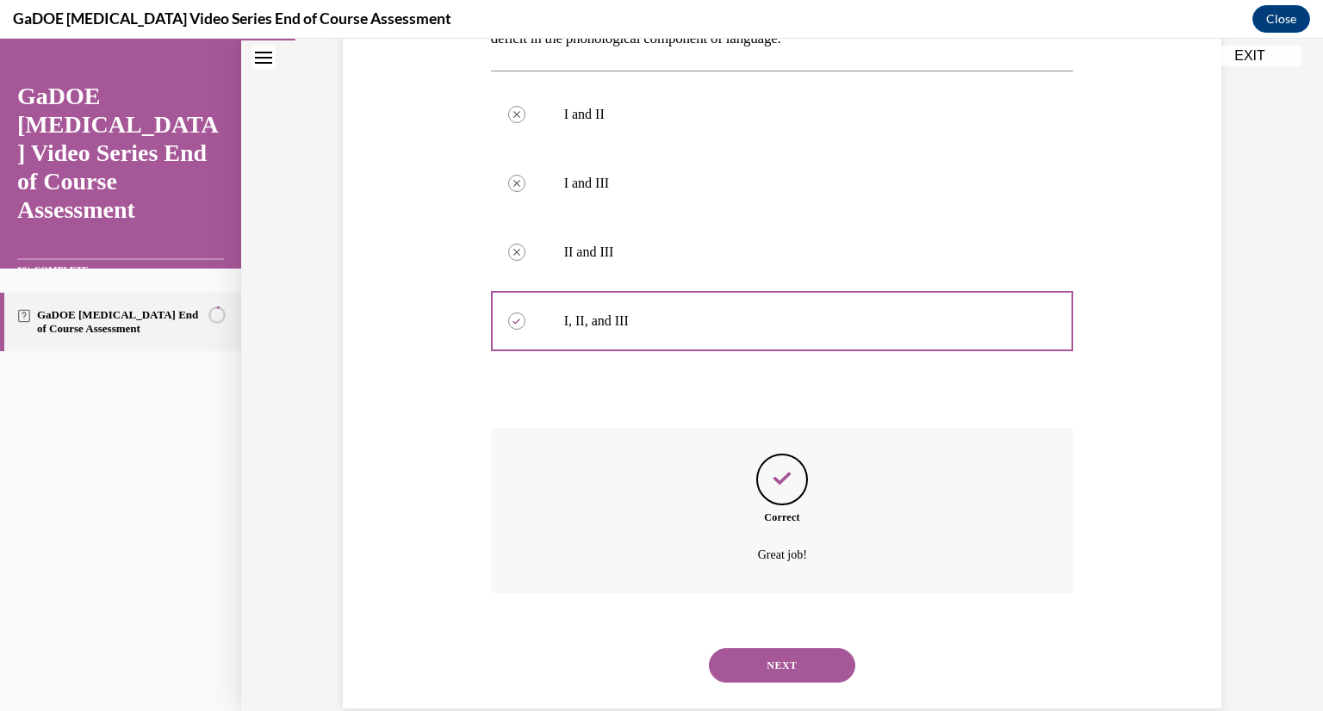
scroll to position [541, 0]
click at [783, 646] on button "NEXT" at bounding box center [782, 663] width 146 height 34
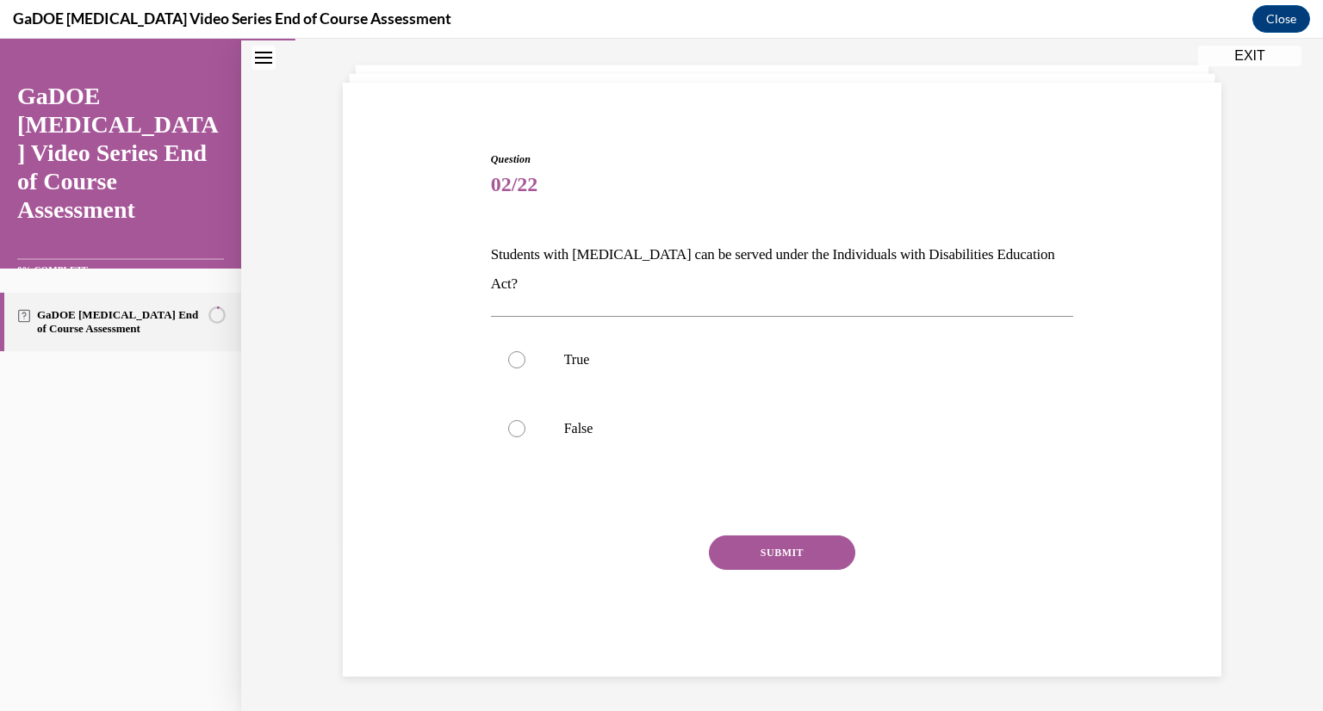
scroll to position [59, 0]
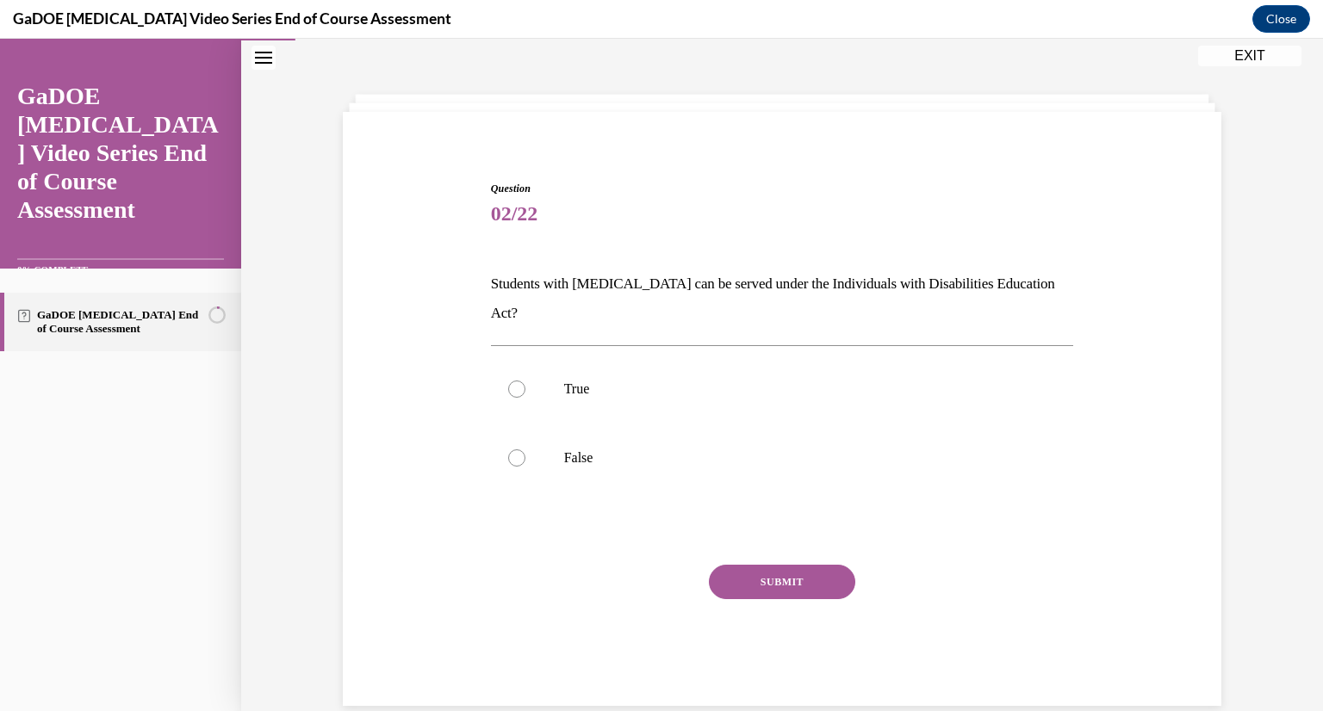
click at [544, 379] on label "True" at bounding box center [782, 389] width 583 height 69
click at [525, 381] on input "True" at bounding box center [516, 389] width 17 height 17
radio input "true"
click at [752, 565] on button "SUBMIT" at bounding box center [782, 582] width 146 height 34
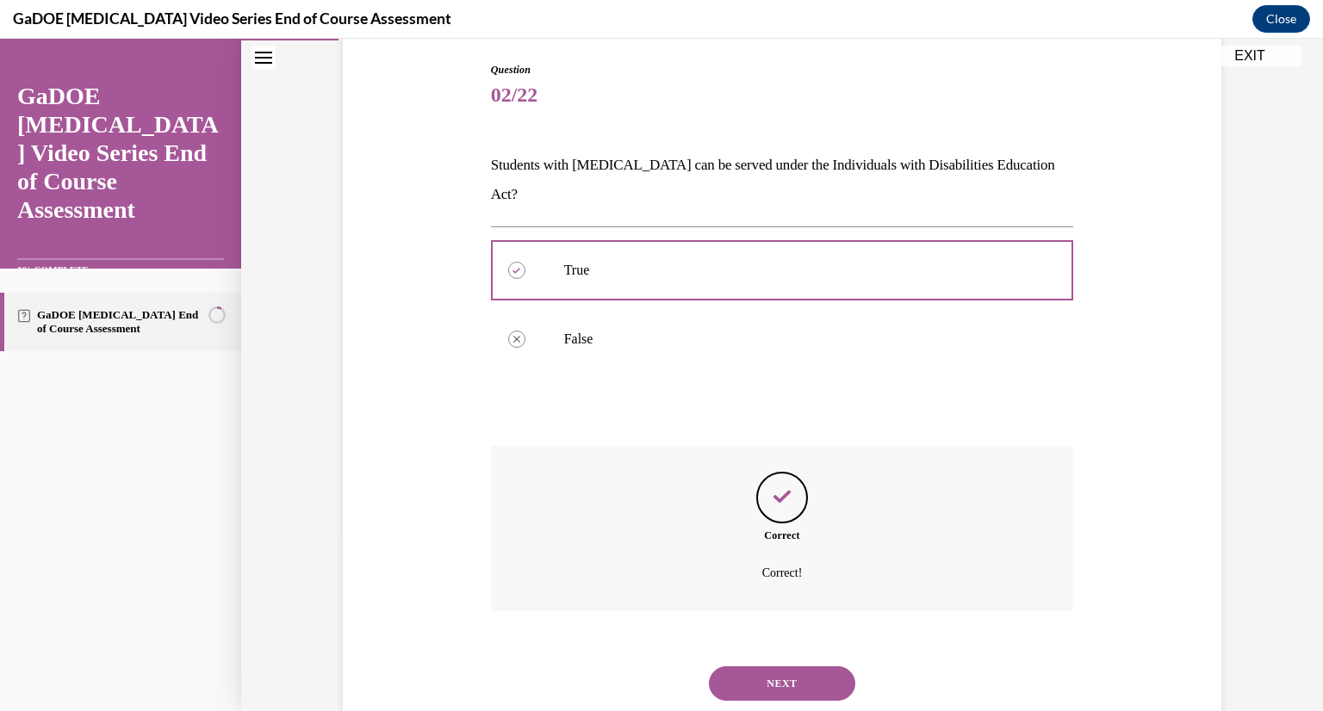
scroll to position [197, 0]
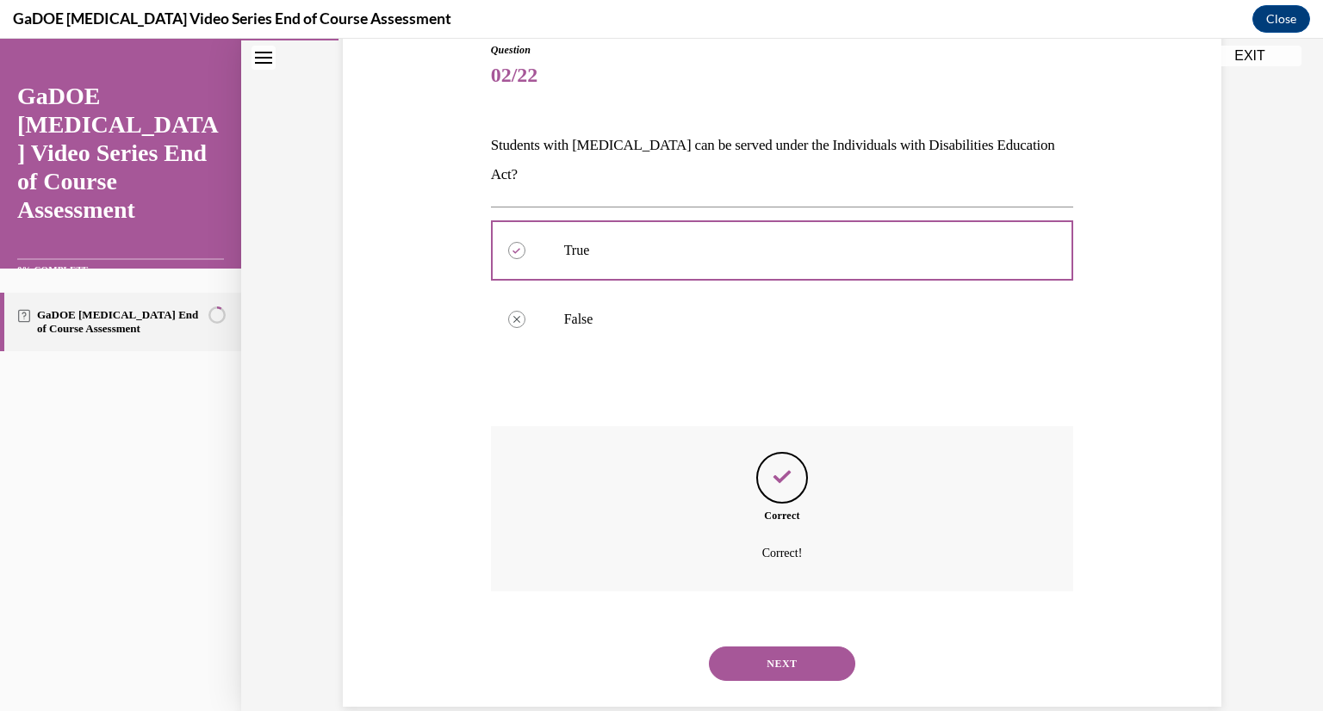
click at [747, 647] on button "NEXT" at bounding box center [782, 664] width 146 height 34
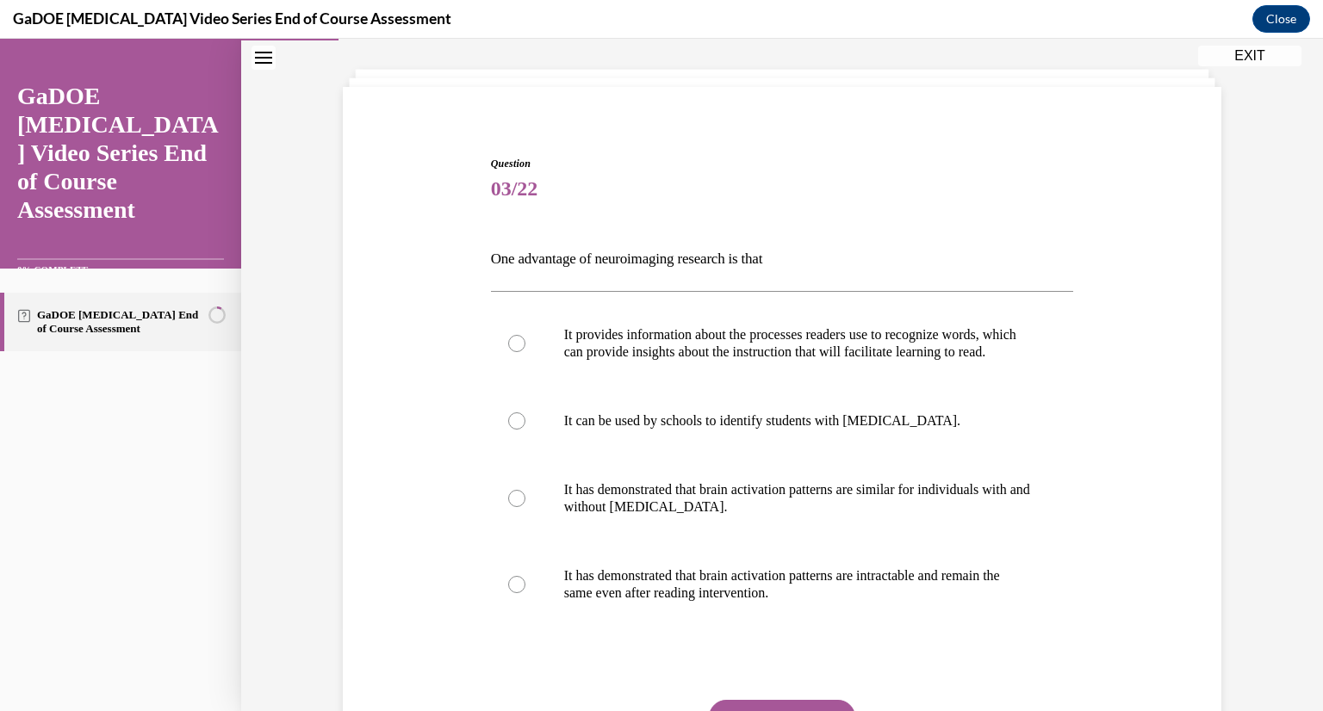
scroll to position [88, 0]
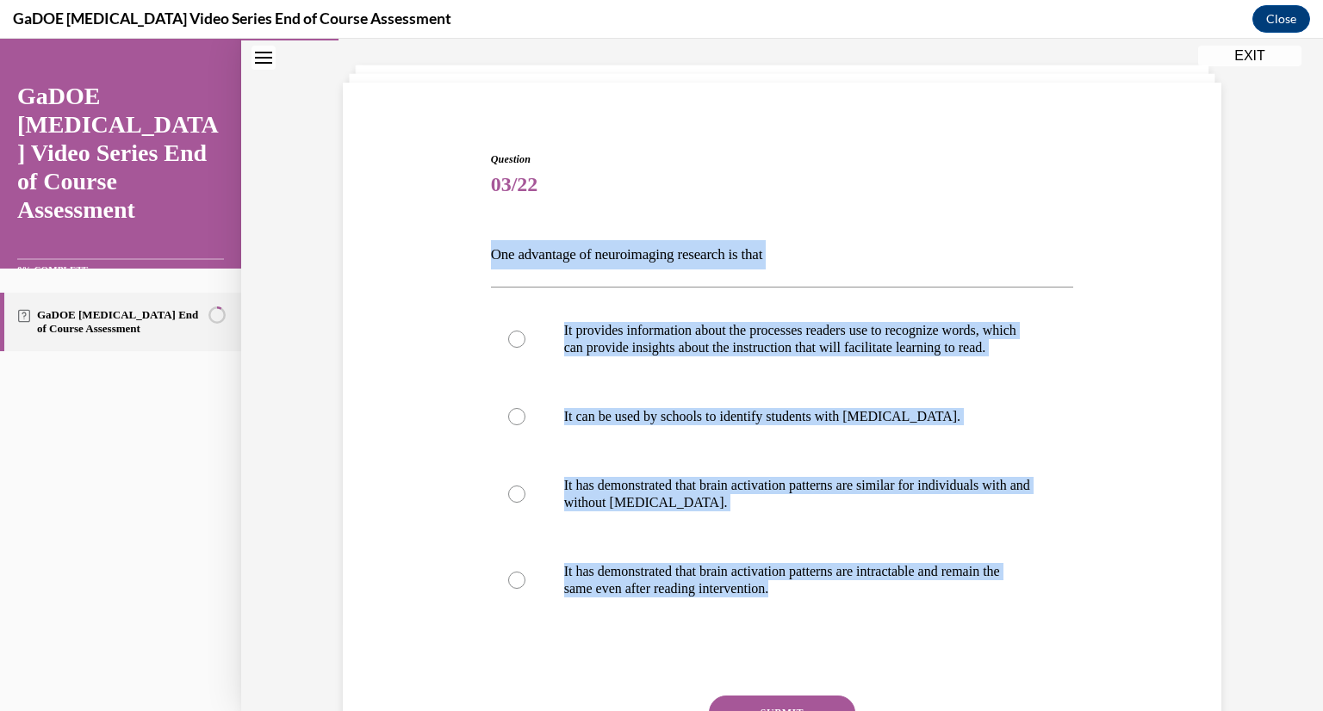
drag, startPoint x: 482, startPoint y: 241, endPoint x: 862, endPoint y: 610, distance: 529.8
click at [862, 610] on div "Question 03/22 One advantage of neuroimaging research is that It provides infor…" at bounding box center [782, 481] width 592 height 711
copy div "One advantage of neuroimaging research is that It provides information about th…"
click at [650, 322] on p "It provides information about the processes readers use to recognize words, whi…" at bounding box center [797, 339] width 467 height 34
click at [525, 331] on input "It provides information about the processes readers use to recognize words, whi…" at bounding box center [516, 339] width 17 height 17
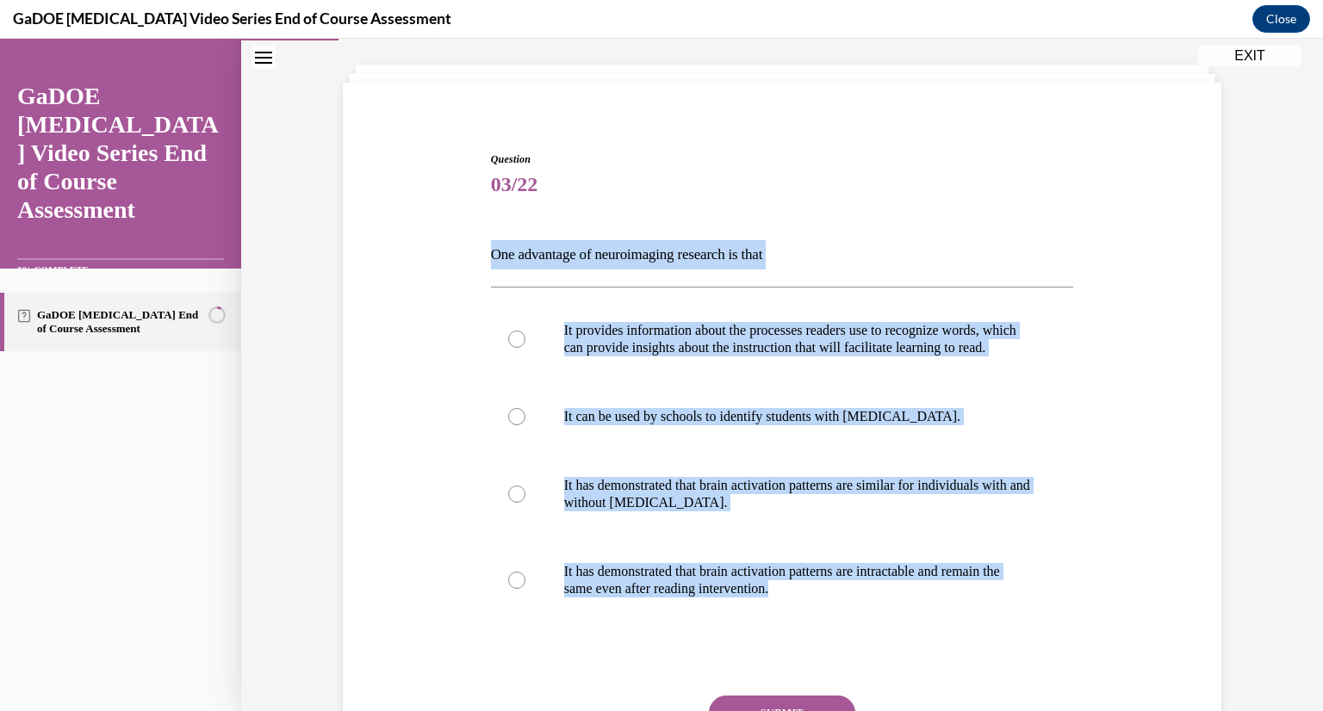
radio input "true"
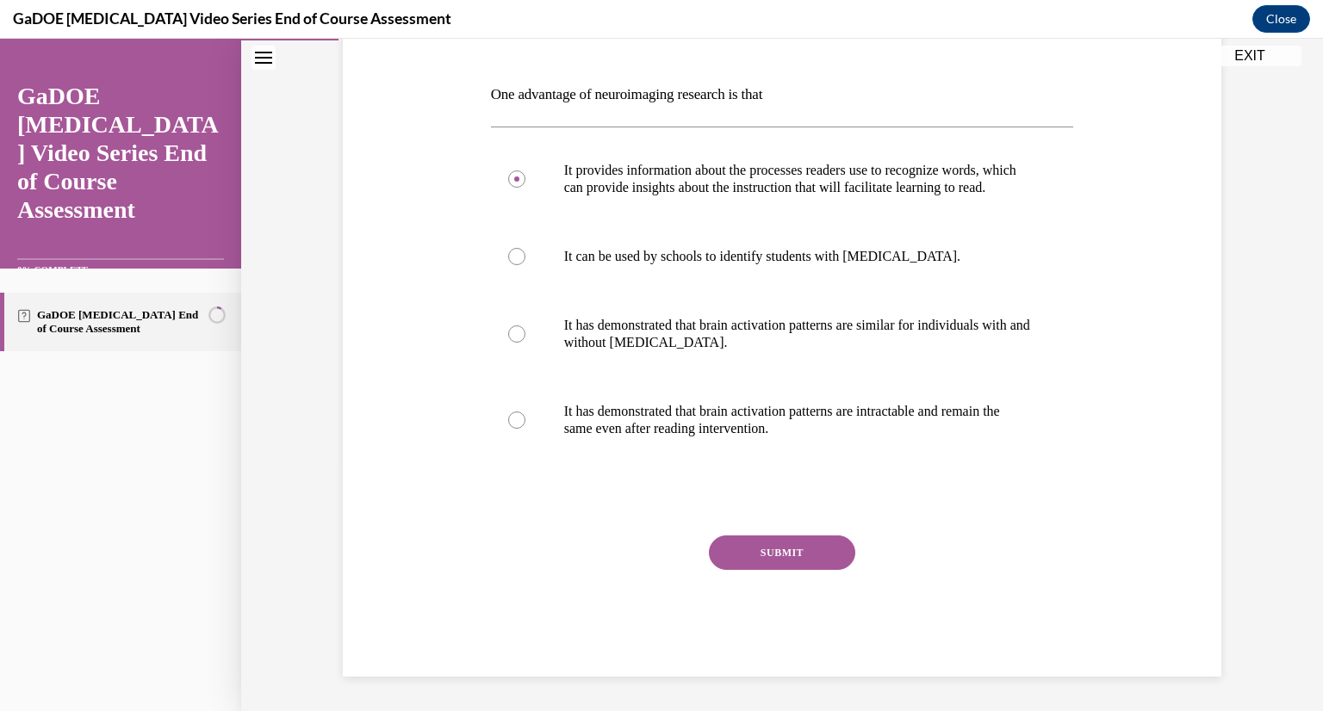
scroll to position [265, 0]
click at [756, 551] on button "SUBMIT" at bounding box center [782, 553] width 146 height 34
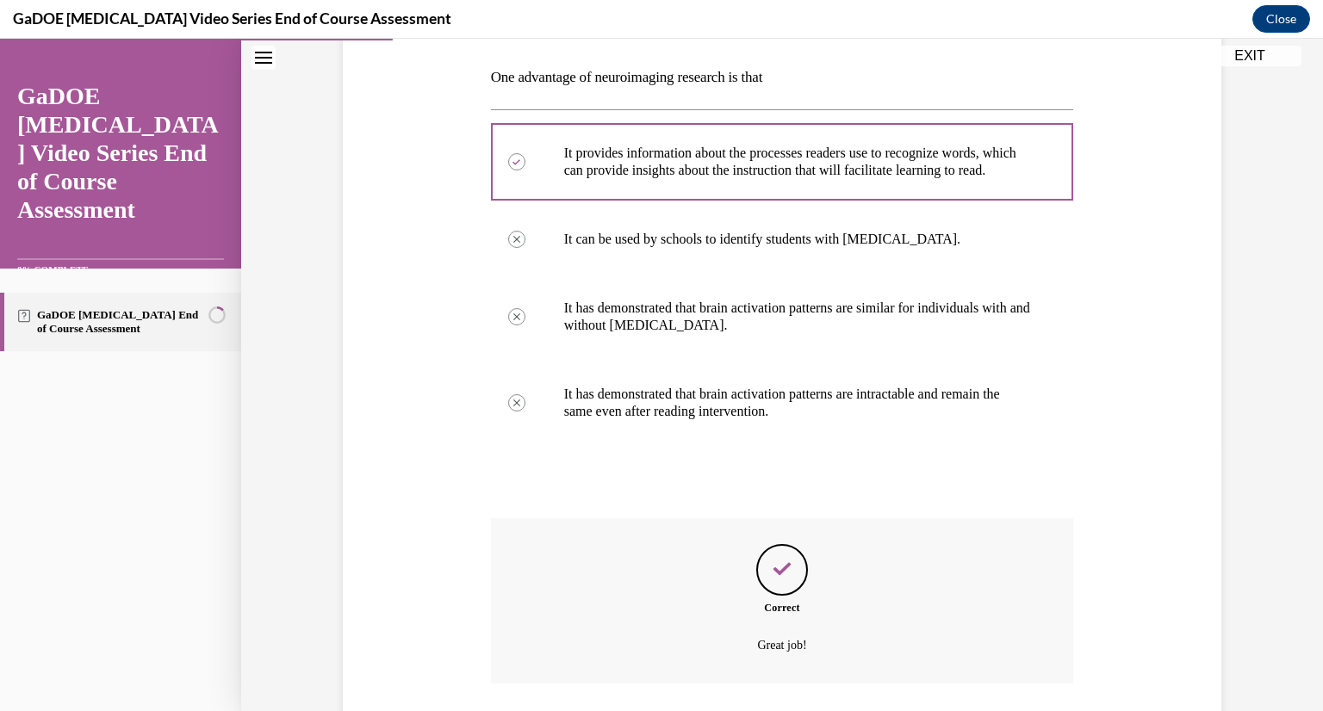
scroll to position [404, 0]
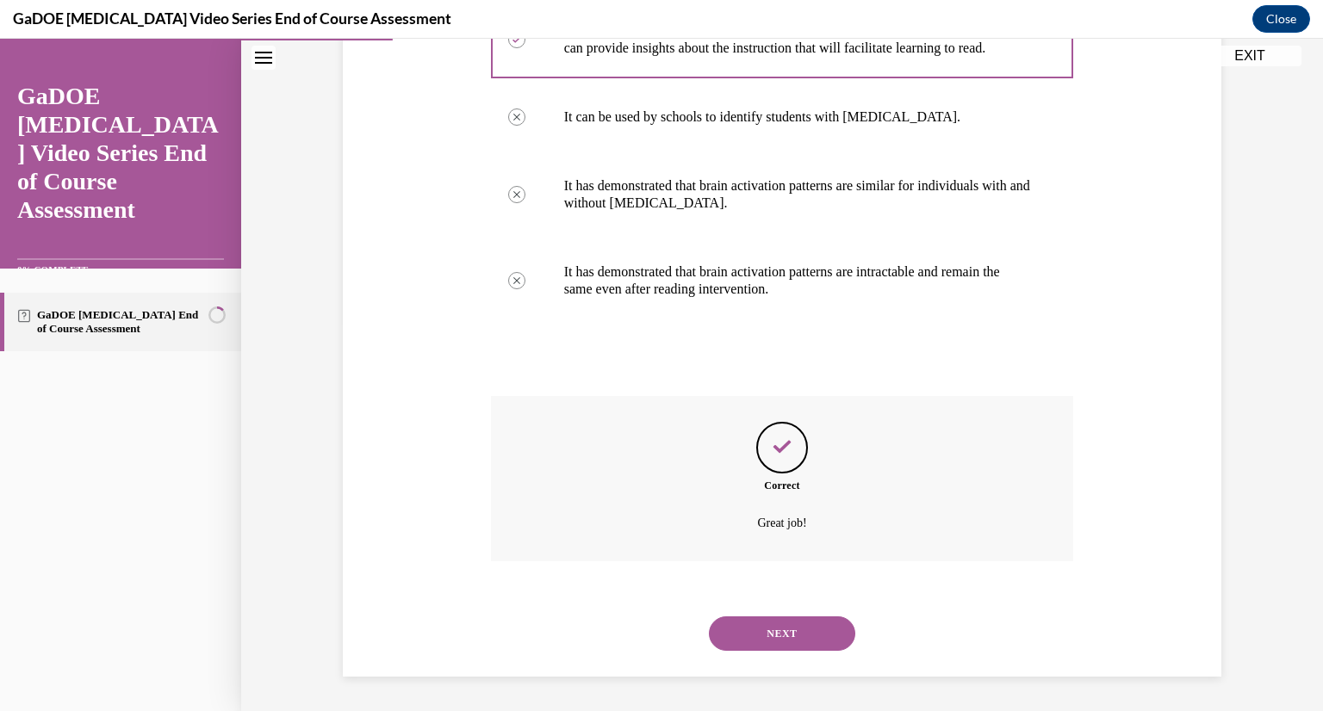
click at [747, 636] on button "NEXT" at bounding box center [782, 634] width 146 height 34
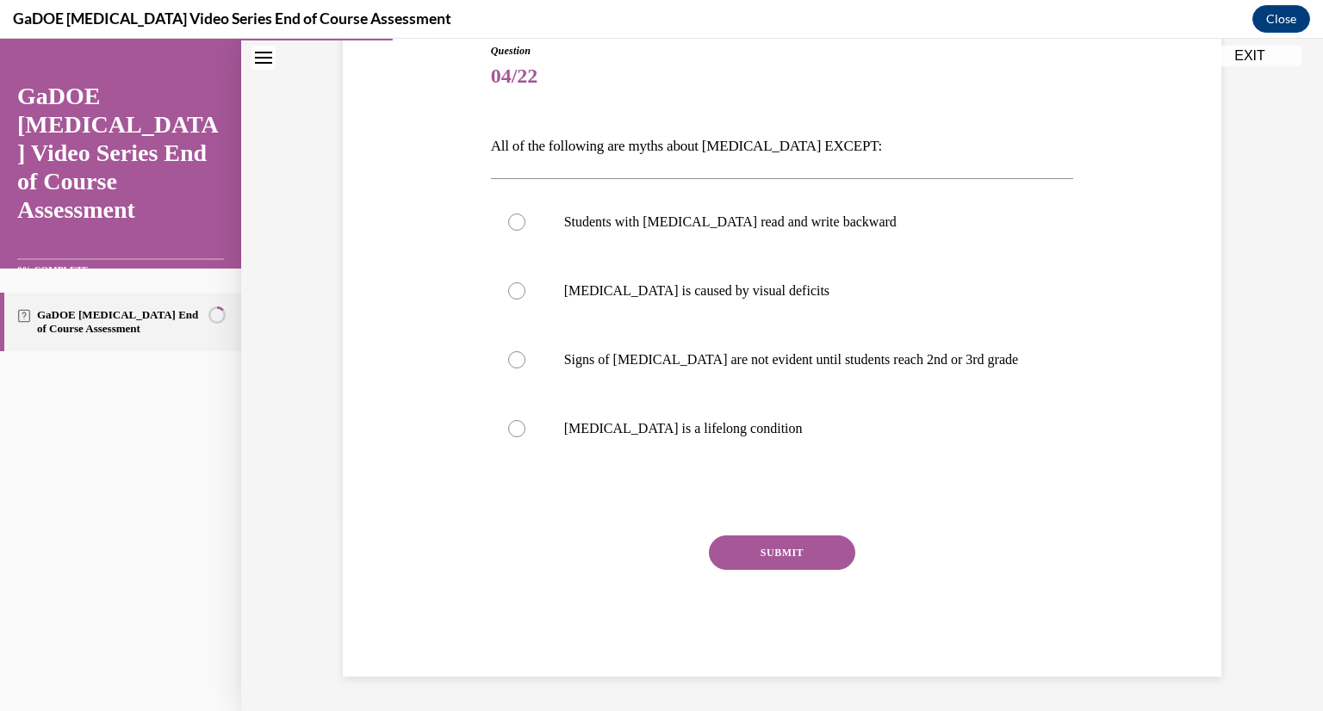
scroll to position [191, 0]
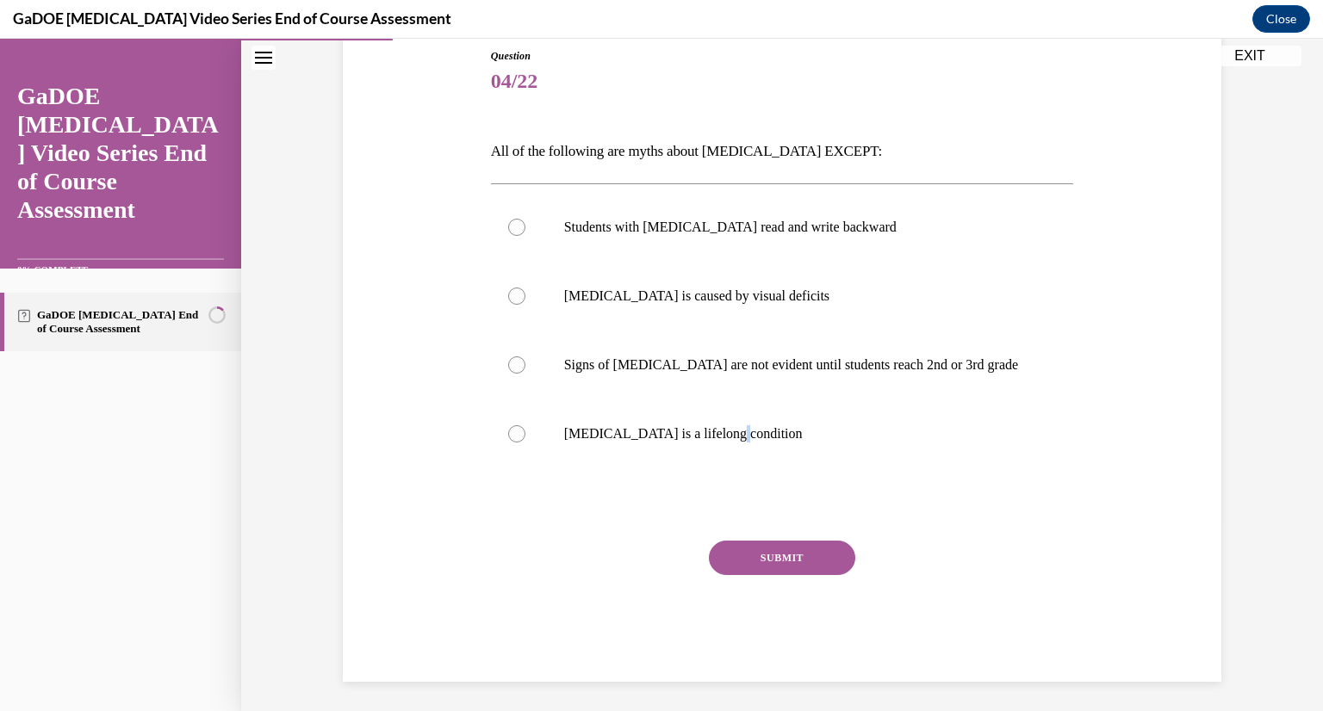
click at [717, 448] on label "Dyslexia is a lifelong condition" at bounding box center [782, 434] width 583 height 69
click at [690, 430] on p "Dyslexia is a lifelong condition" at bounding box center [797, 433] width 467 height 17
click at [525, 430] on input "Dyslexia is a lifelong condition" at bounding box center [516, 433] width 17 height 17
radio input "true"
click at [741, 567] on button "SUBMIT" at bounding box center [782, 558] width 146 height 34
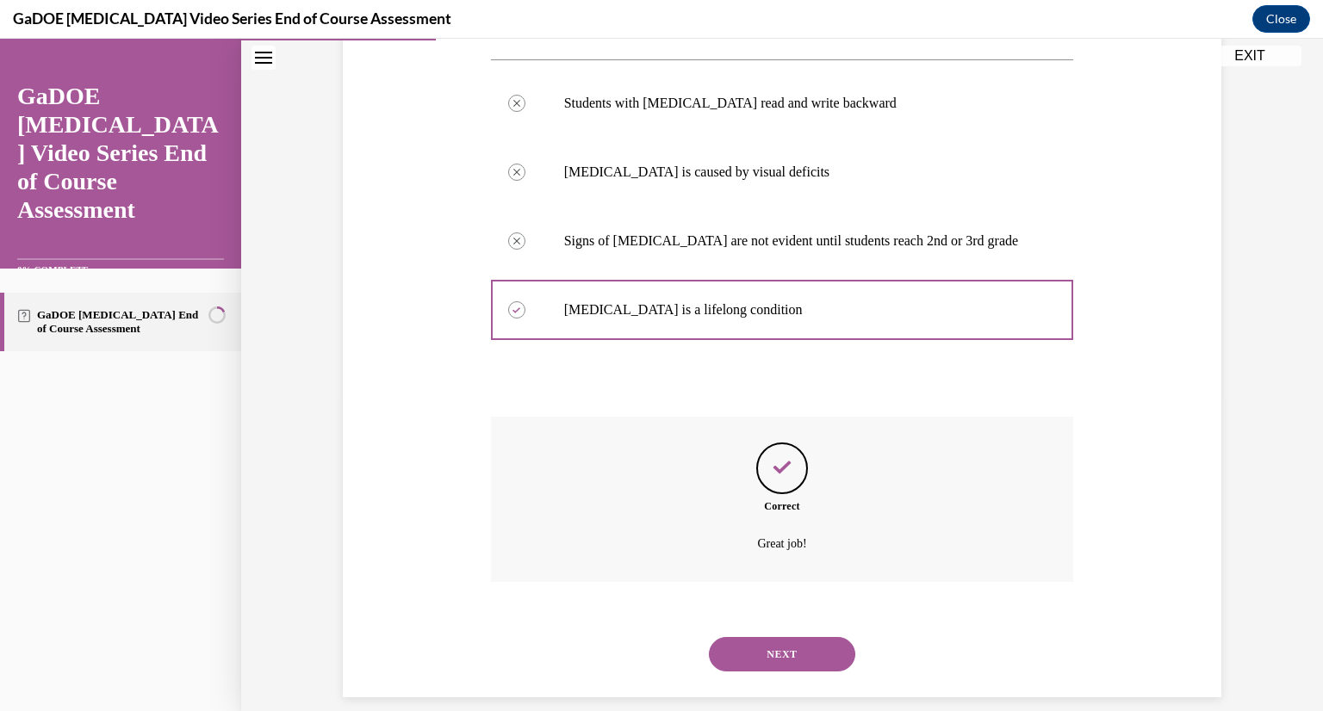
scroll to position [335, 0]
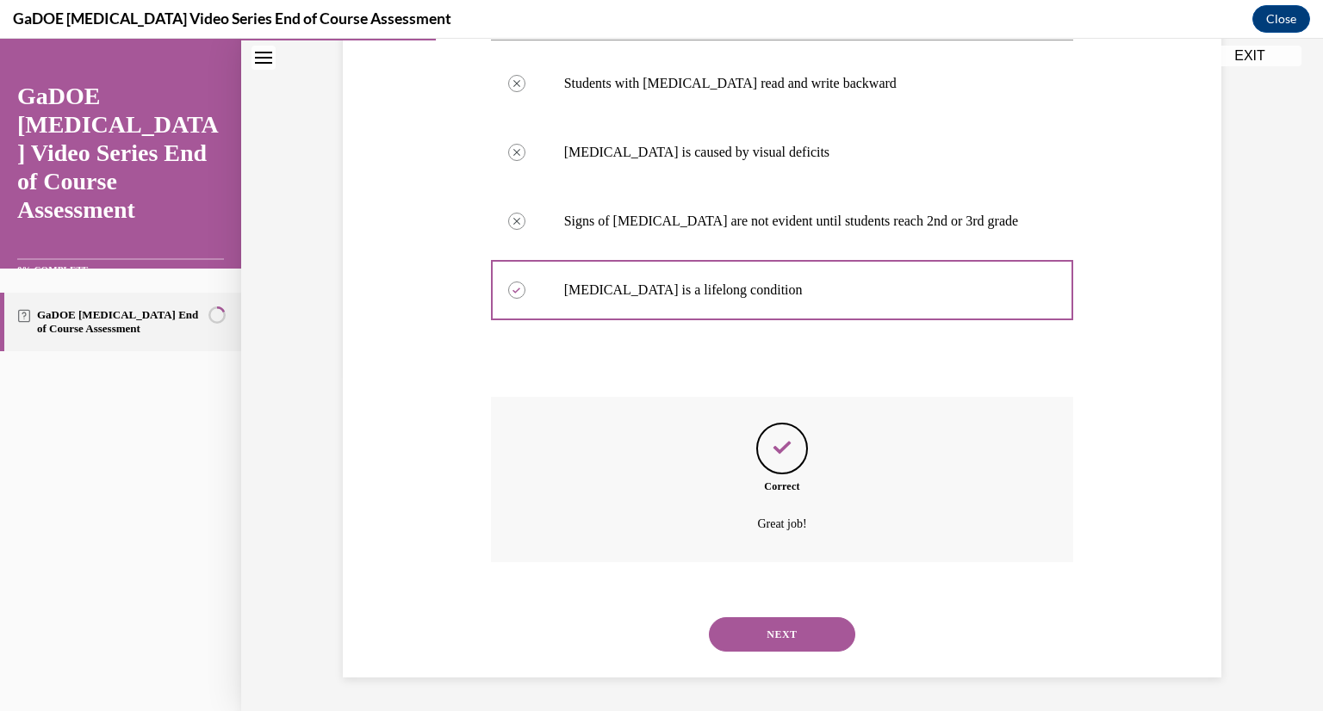
click at [768, 640] on button "NEXT" at bounding box center [782, 634] width 146 height 34
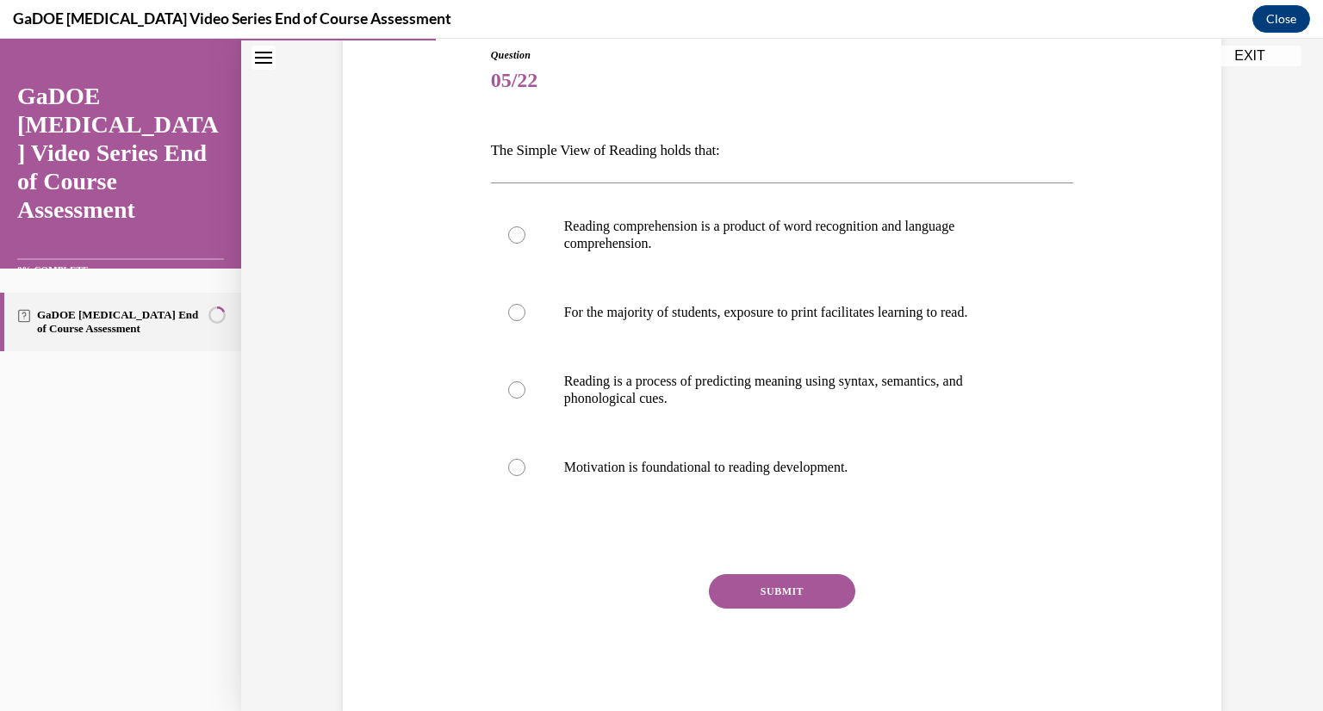
drag, startPoint x: 475, startPoint y: 141, endPoint x: 874, endPoint y: 475, distance: 520.1
click at [874, 475] on div "Question 05/22 The Simple View of Reading holds that: Reading comprehension is …" at bounding box center [781, 356] width 887 height 720
copy div "The Simple View of Reading holds that: Reading comprehension is a product of wo…"
click at [627, 258] on label "Reading comprehension is a product of word recognition and language comprehensi…" at bounding box center [782, 235] width 583 height 86
click at [525, 244] on input "Reading comprehension is a product of word recognition and language comprehensi…" at bounding box center [516, 234] width 17 height 17
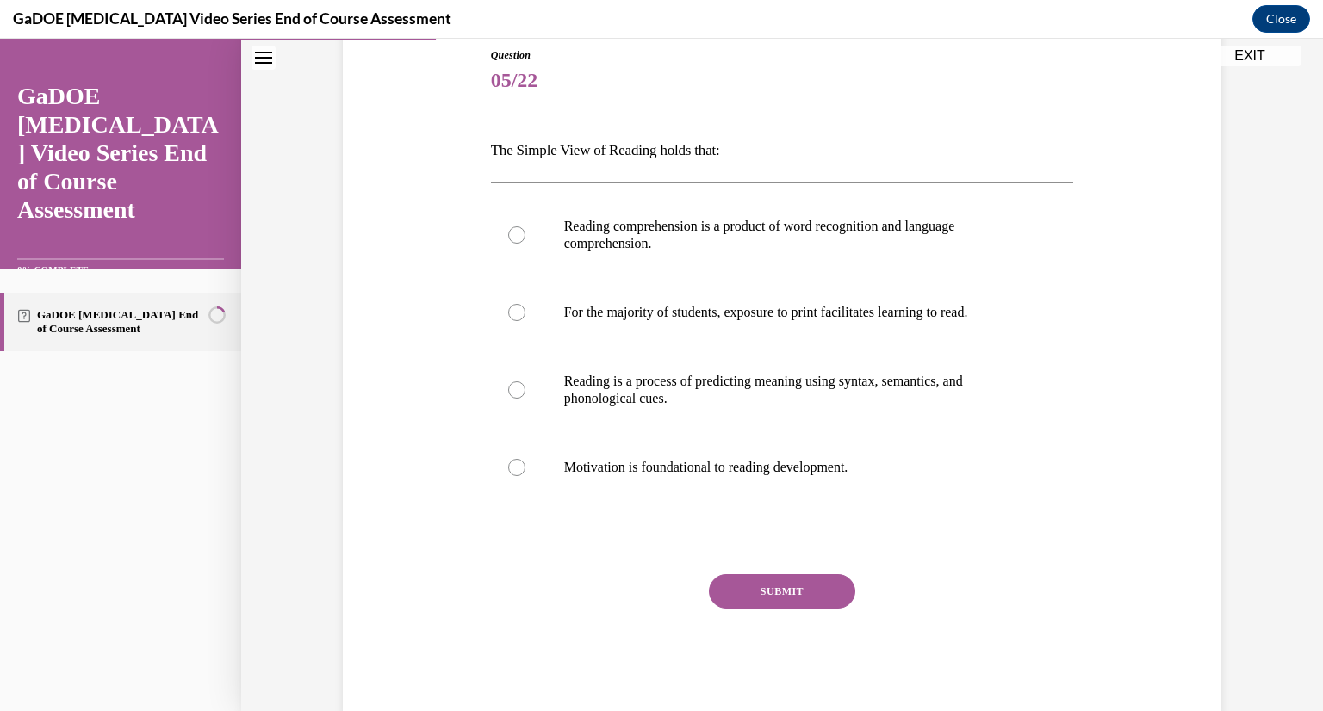
radio input "true"
click at [758, 592] on button "SUBMIT" at bounding box center [782, 591] width 146 height 34
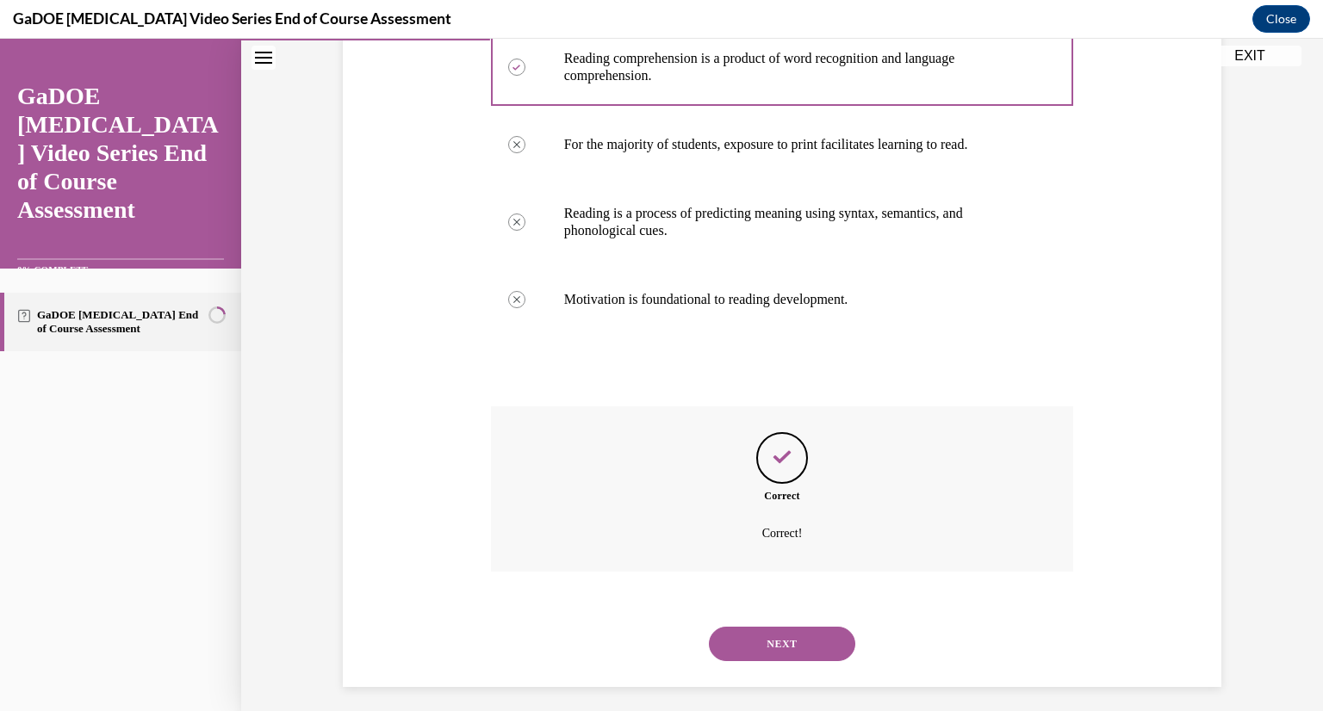
scroll to position [369, 0]
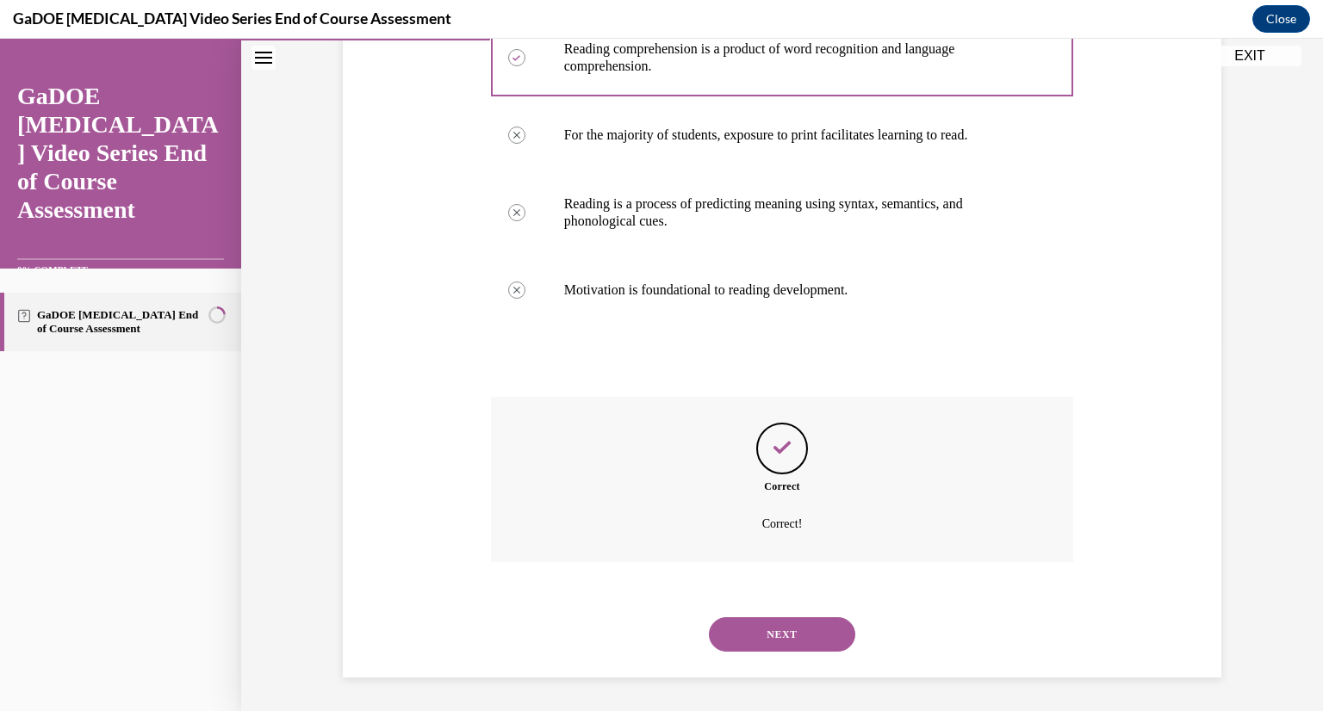
click at [749, 635] on button "NEXT" at bounding box center [782, 634] width 146 height 34
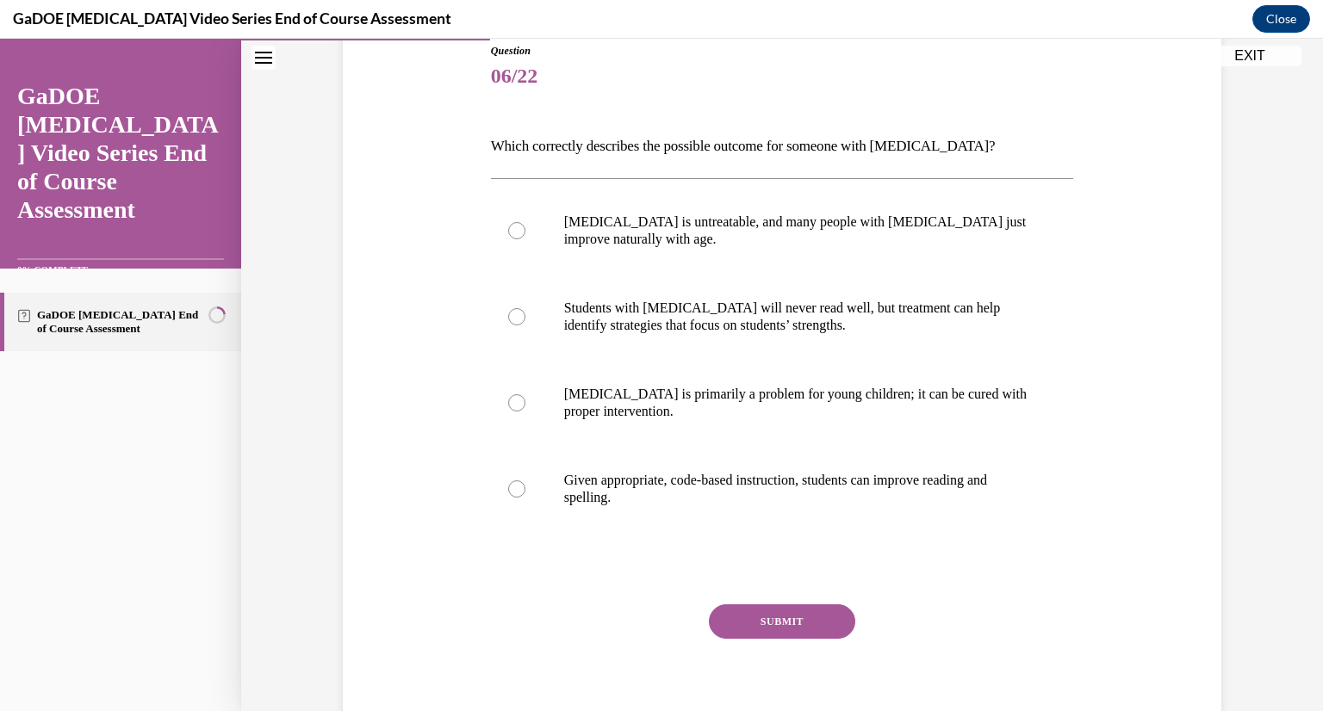
scroll to position [158, 0]
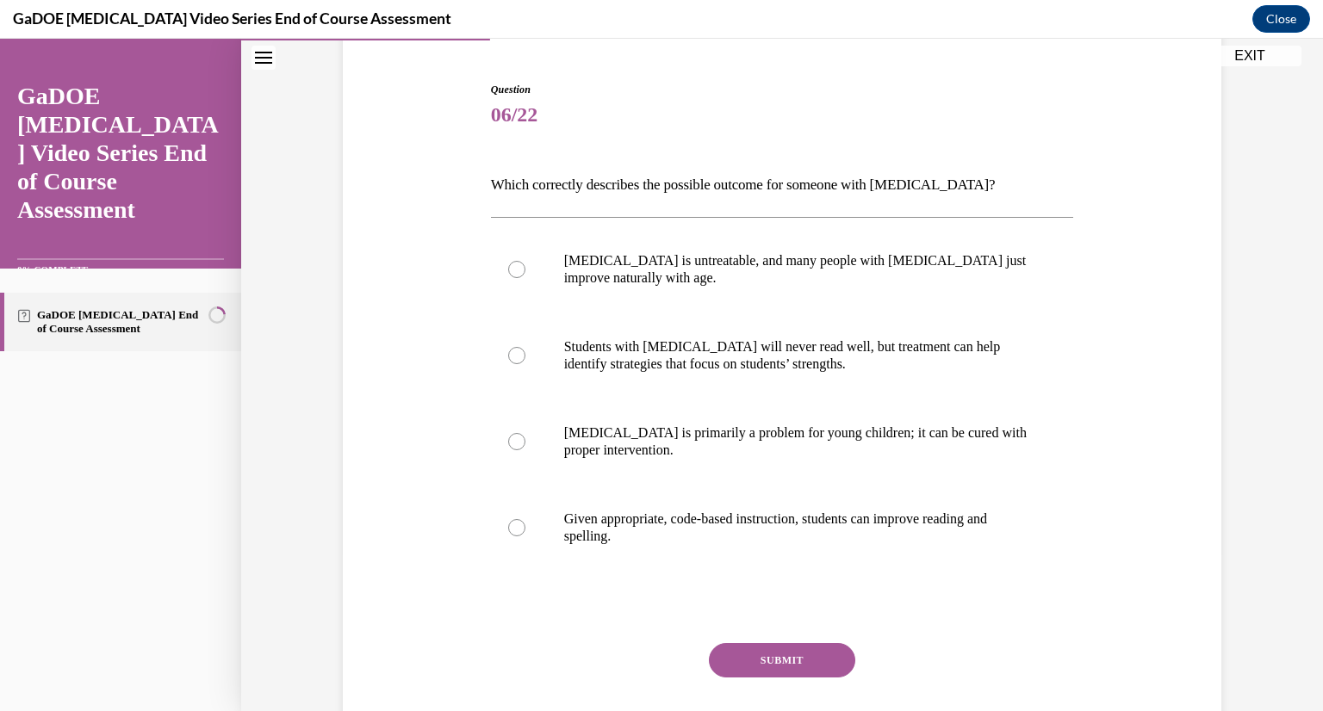
click at [728, 532] on p "Given appropriate, code-based instruction, students can improve reading and spe…" at bounding box center [797, 528] width 467 height 34
click at [525, 532] on input "Given appropriate, code-based instruction, students can improve reading and spe…" at bounding box center [516, 527] width 17 height 17
radio input "true"
click at [761, 664] on button "SUBMIT" at bounding box center [782, 660] width 146 height 34
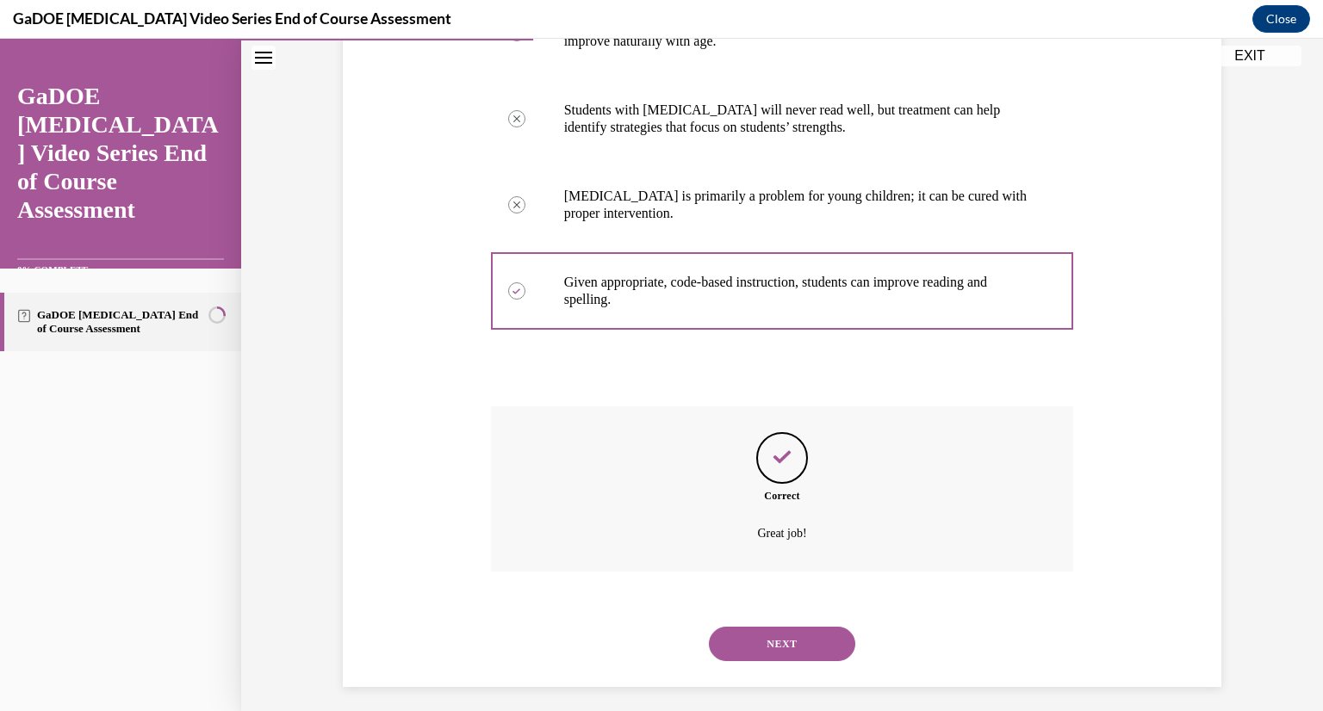
scroll to position [404, 0]
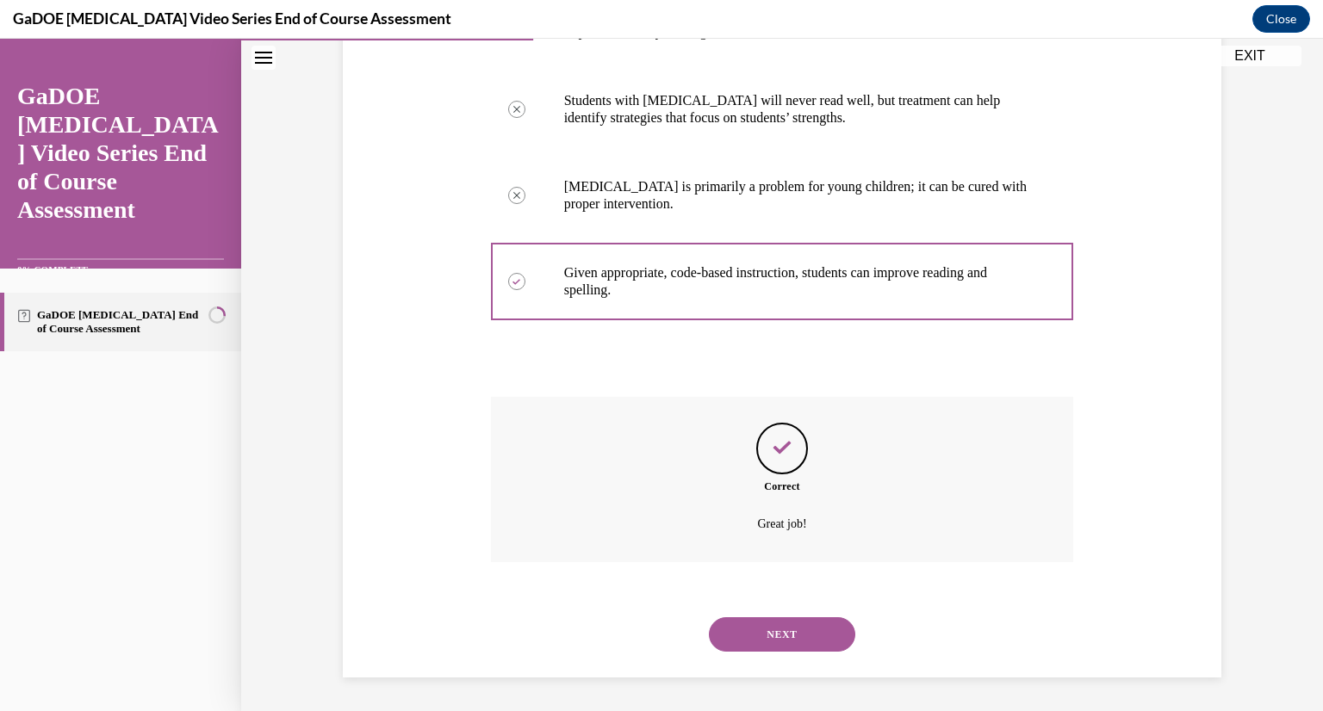
click at [755, 629] on button "NEXT" at bounding box center [782, 634] width 146 height 34
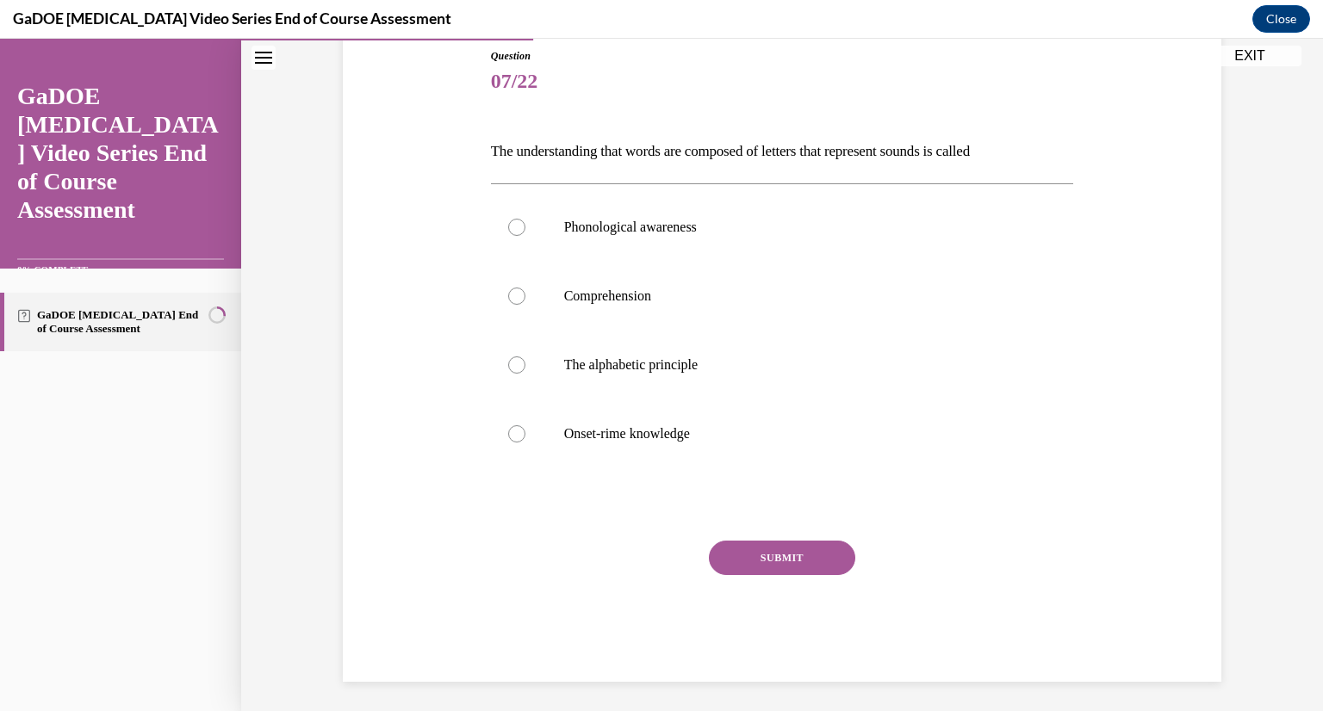
click at [554, 215] on label "Phonological awareness" at bounding box center [782, 227] width 583 height 69
click at [525, 219] on input "Phonological awareness" at bounding box center [516, 227] width 17 height 17
radio input "true"
click at [733, 562] on button "SUBMIT" at bounding box center [782, 558] width 146 height 34
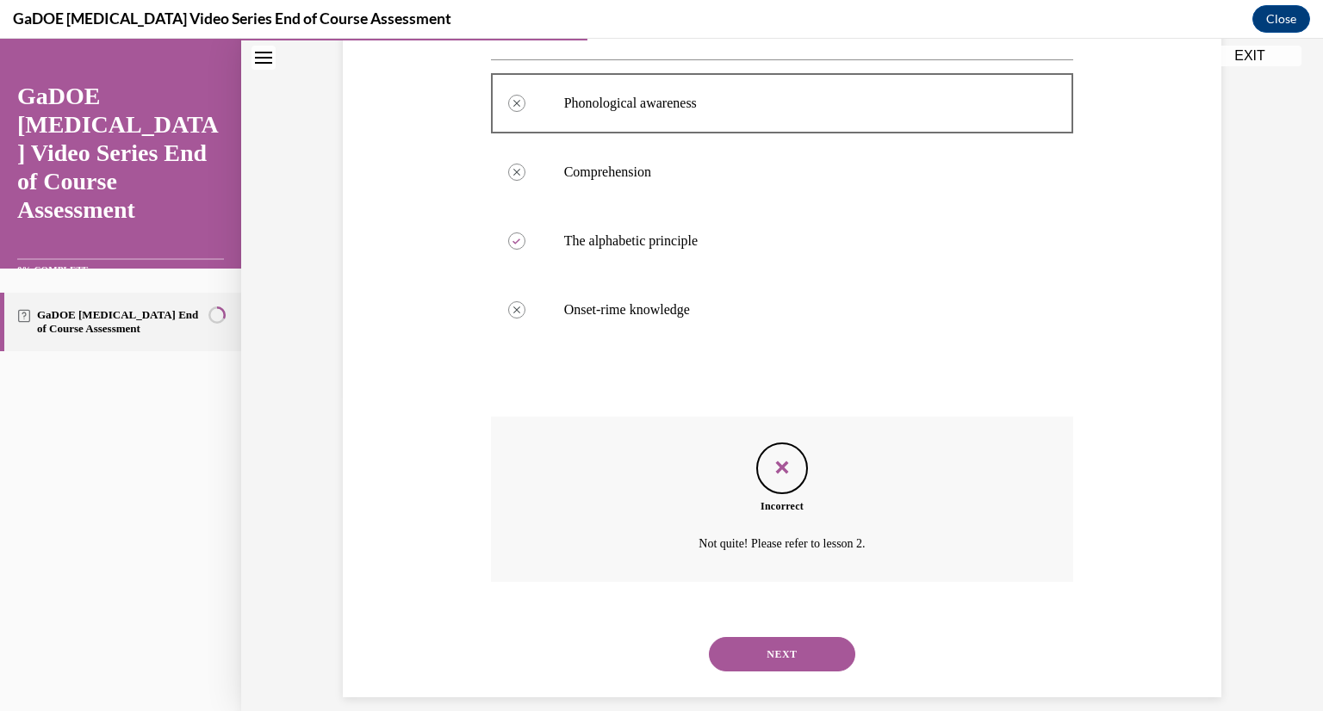
scroll to position [335, 0]
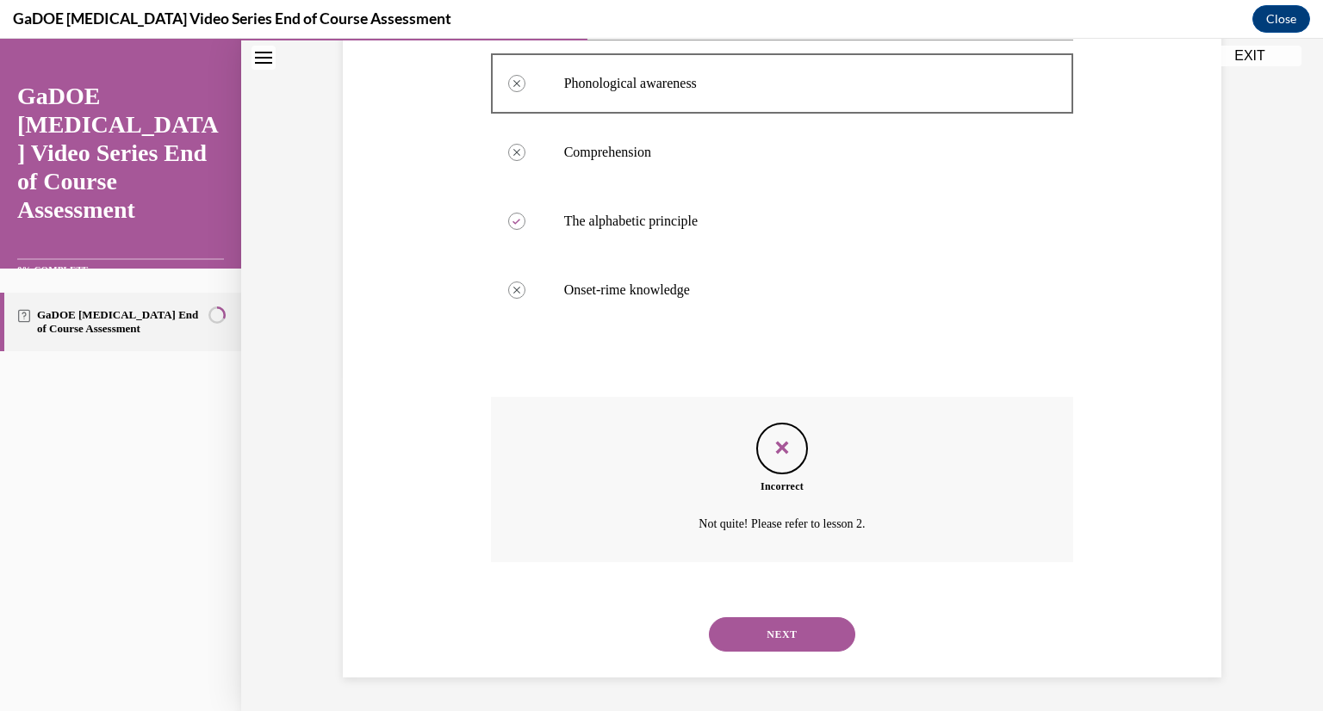
click at [745, 638] on button "NEXT" at bounding box center [782, 634] width 146 height 34
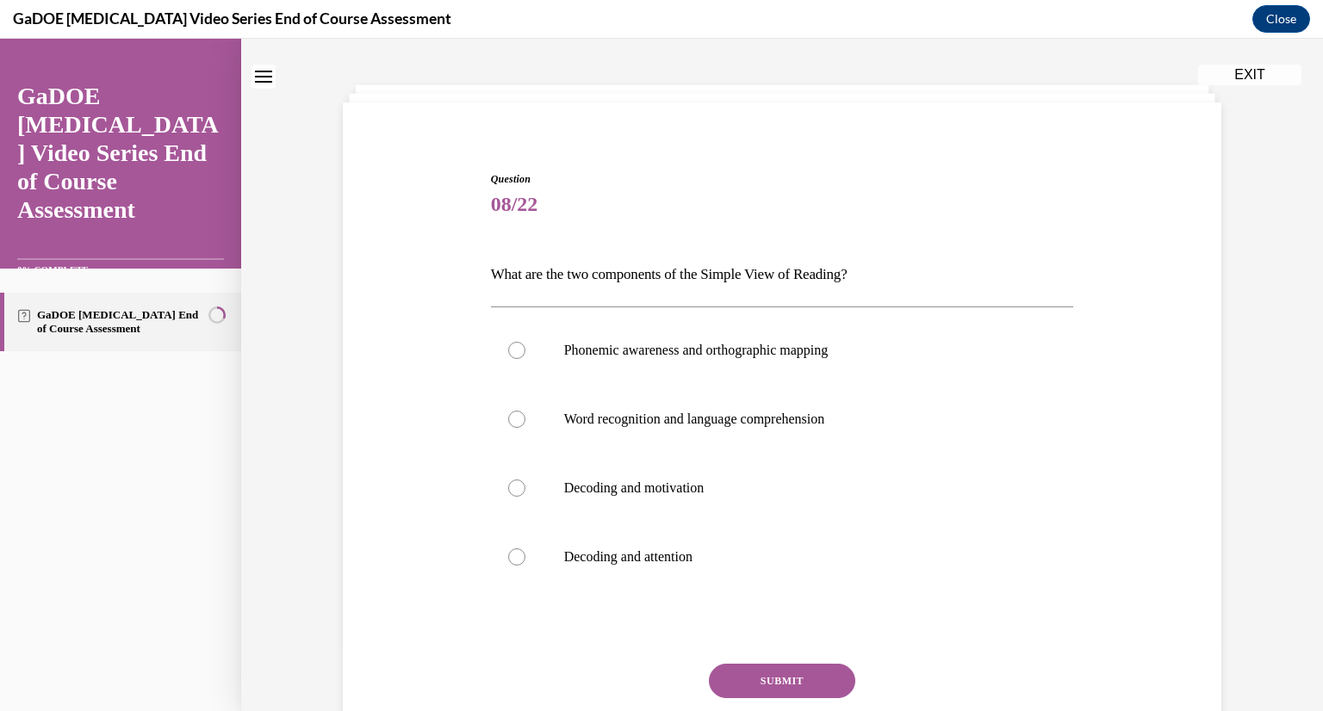
scroll to position [172, 0]
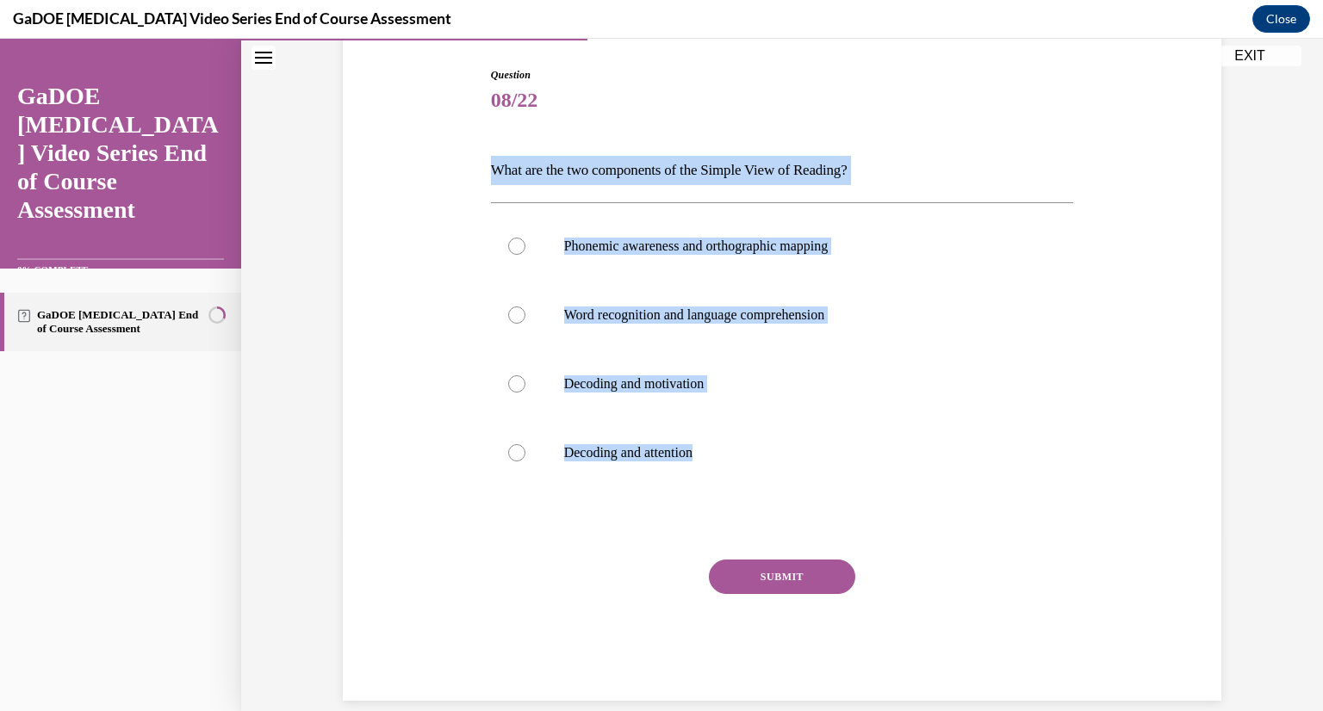
drag, startPoint x: 474, startPoint y: 162, endPoint x: 733, endPoint y: 443, distance: 382.7
click at [733, 443] on div "Question 08/22 What are the two components of the Simple View of Reading? Phone…" at bounding box center [781, 357] width 887 height 685
copy div "What are the two components of the Simple View of Reading? Phonemic awareness a…"
click at [701, 323] on p "Word recognition and language comprehension" at bounding box center [797, 315] width 467 height 17
click at [525, 323] on input "Word recognition and language comprehension" at bounding box center [516, 315] width 17 height 17
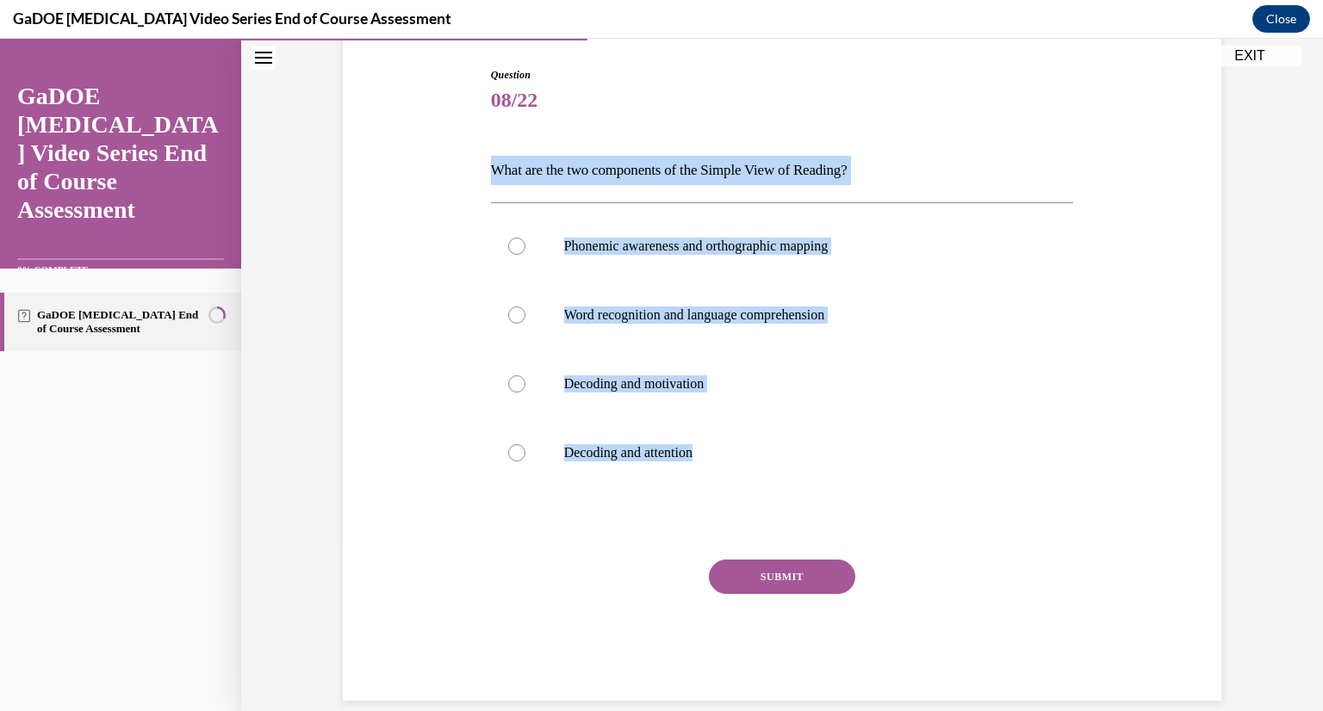
radio input "true"
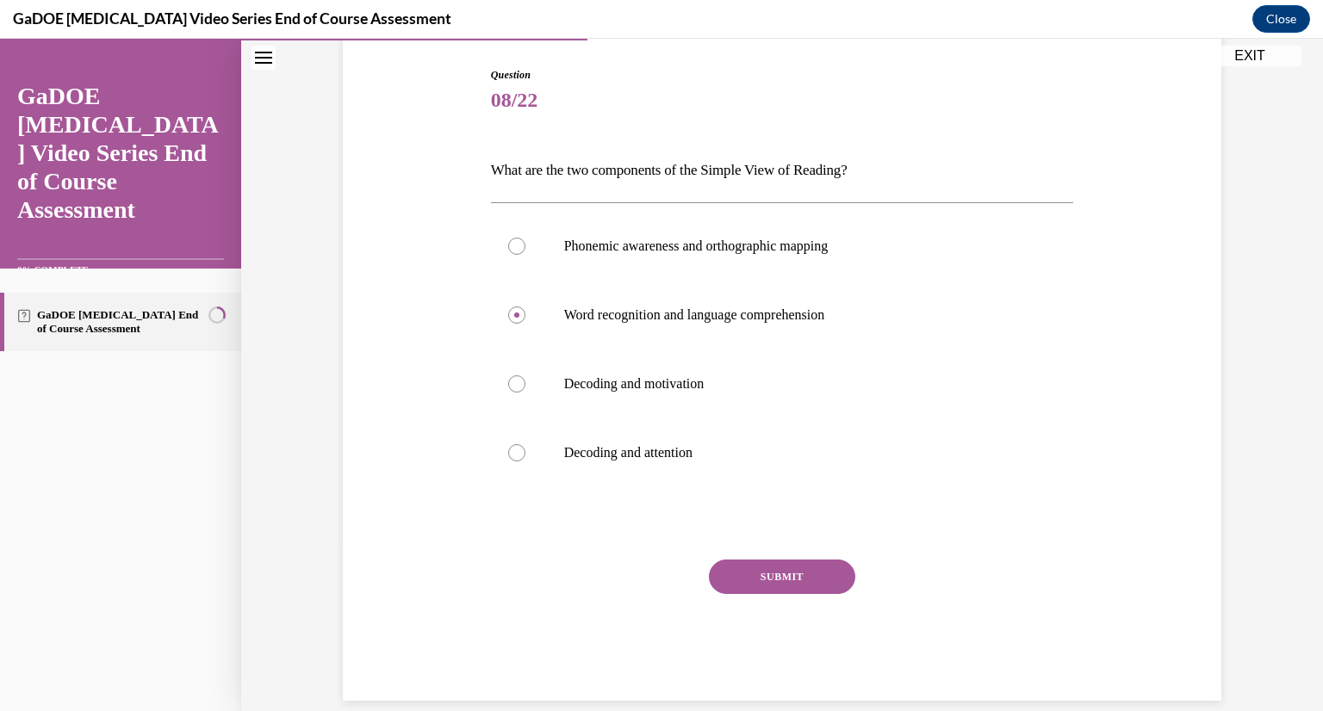
click at [744, 583] on button "SUBMIT" at bounding box center [782, 577] width 146 height 34
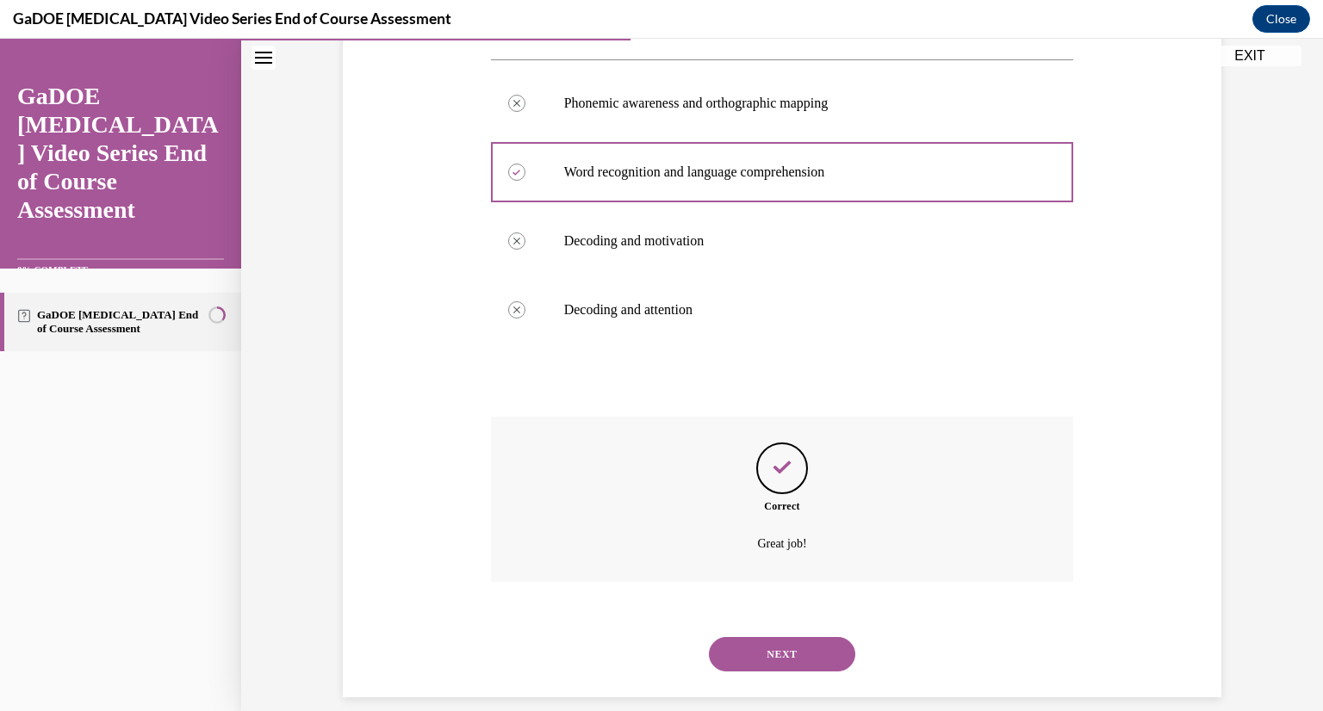
scroll to position [335, 0]
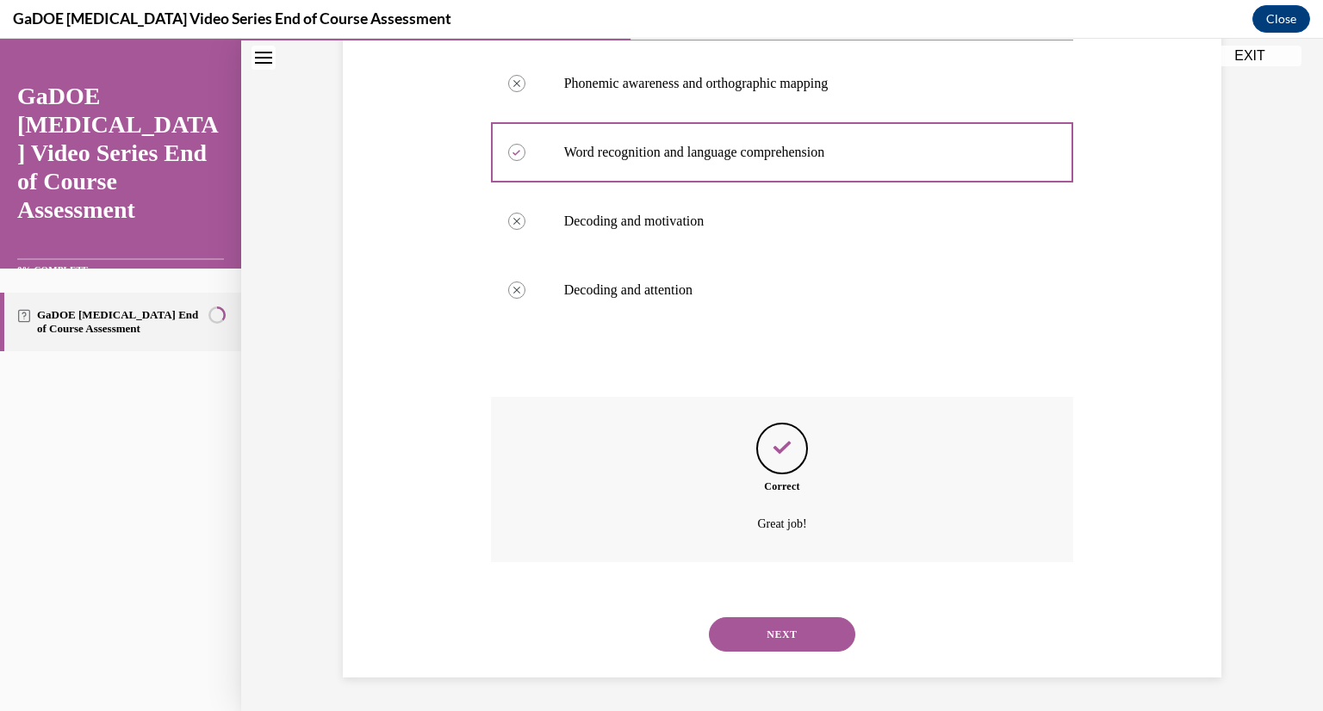
click at [766, 636] on button "NEXT" at bounding box center [782, 634] width 146 height 34
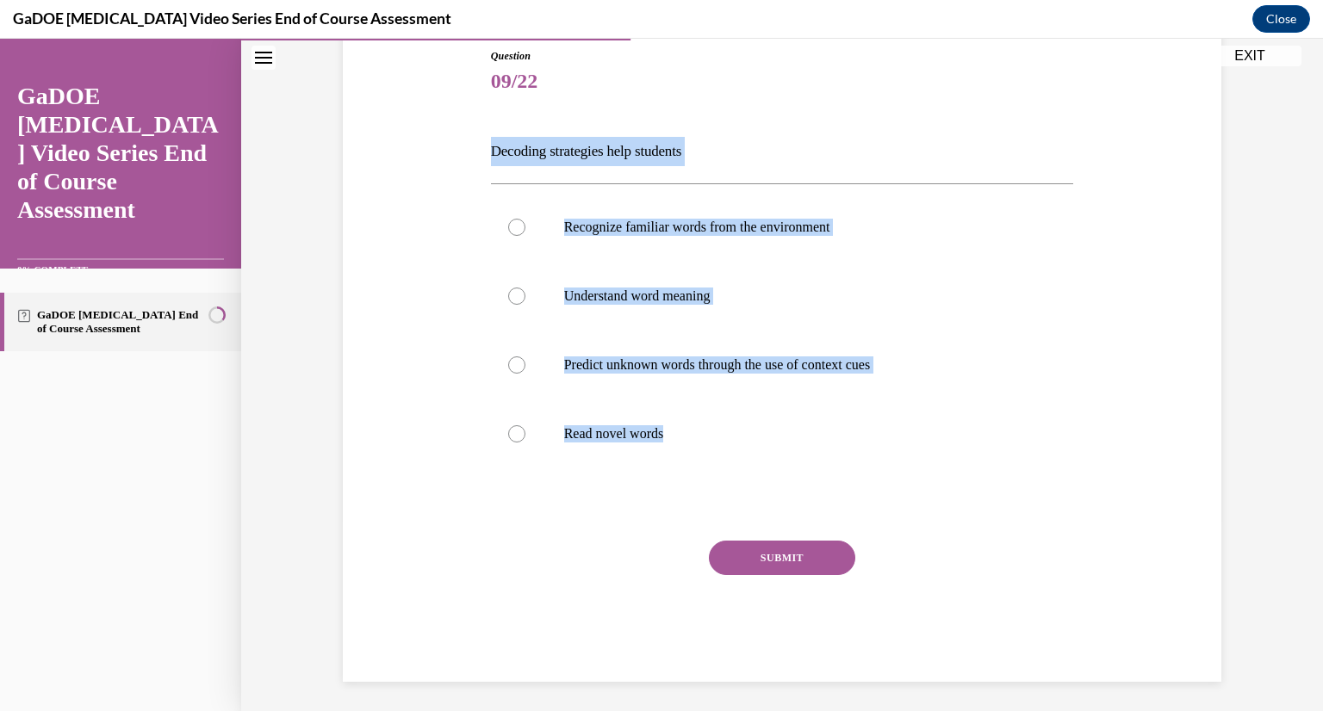
drag, startPoint x: 472, startPoint y: 147, endPoint x: 675, endPoint y: 437, distance: 353.5
click at [675, 437] on div "Question 09/22 Decoding strategies help students Recognize familiar words from …" at bounding box center [781, 339] width 887 height 685
copy div "Decoding strategies help students Recognize familiar words from the environment…"
click at [671, 367] on p "Predict unknown words through the use of context cues" at bounding box center [797, 364] width 467 height 17
click at [525, 367] on input "Predict unknown words through the use of context cues" at bounding box center [516, 364] width 17 height 17
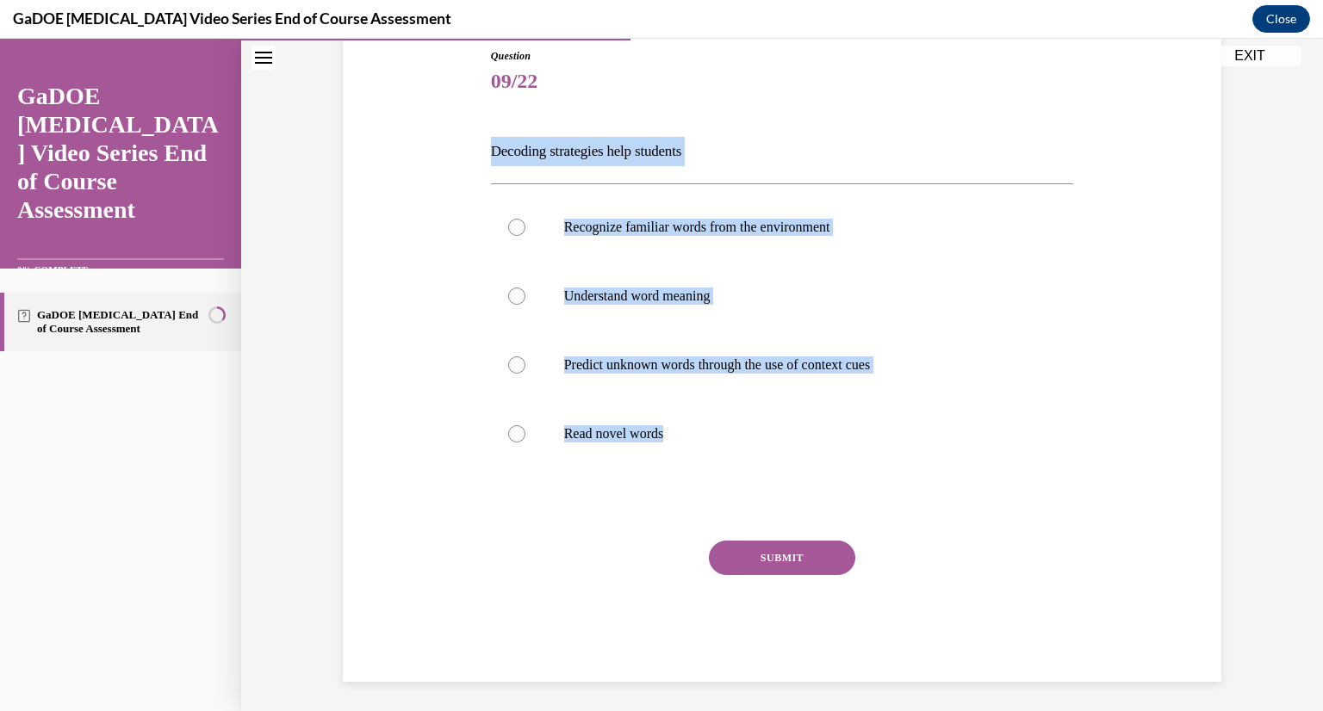
radio input "true"
click at [739, 563] on button "SUBMIT" at bounding box center [782, 558] width 146 height 34
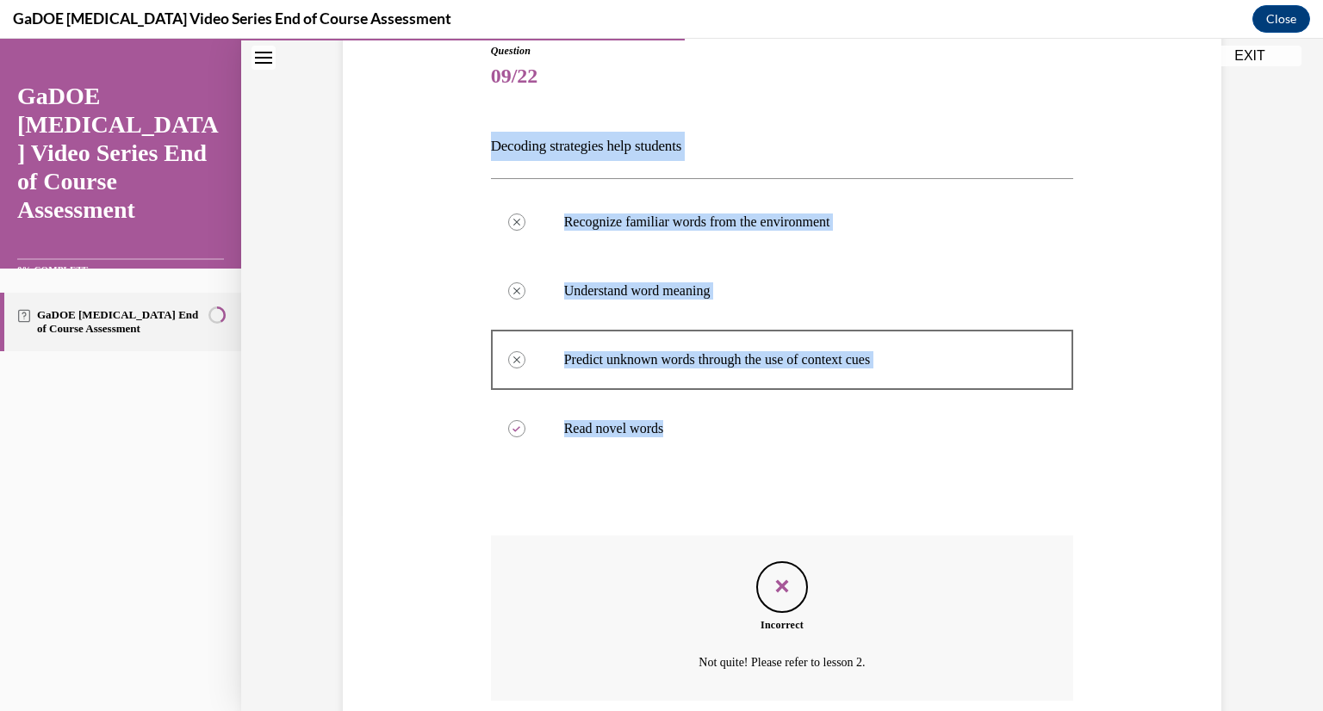
scroll to position [335, 0]
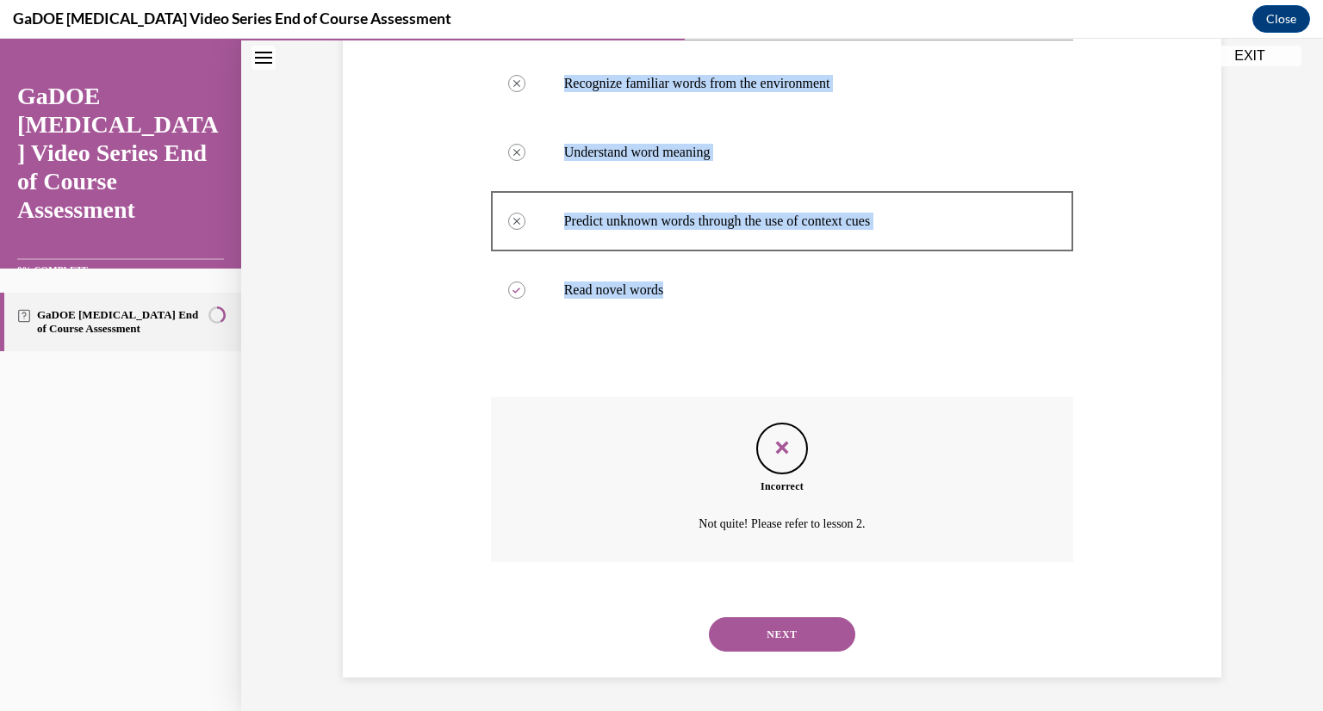
click at [806, 621] on button "NEXT" at bounding box center [782, 634] width 146 height 34
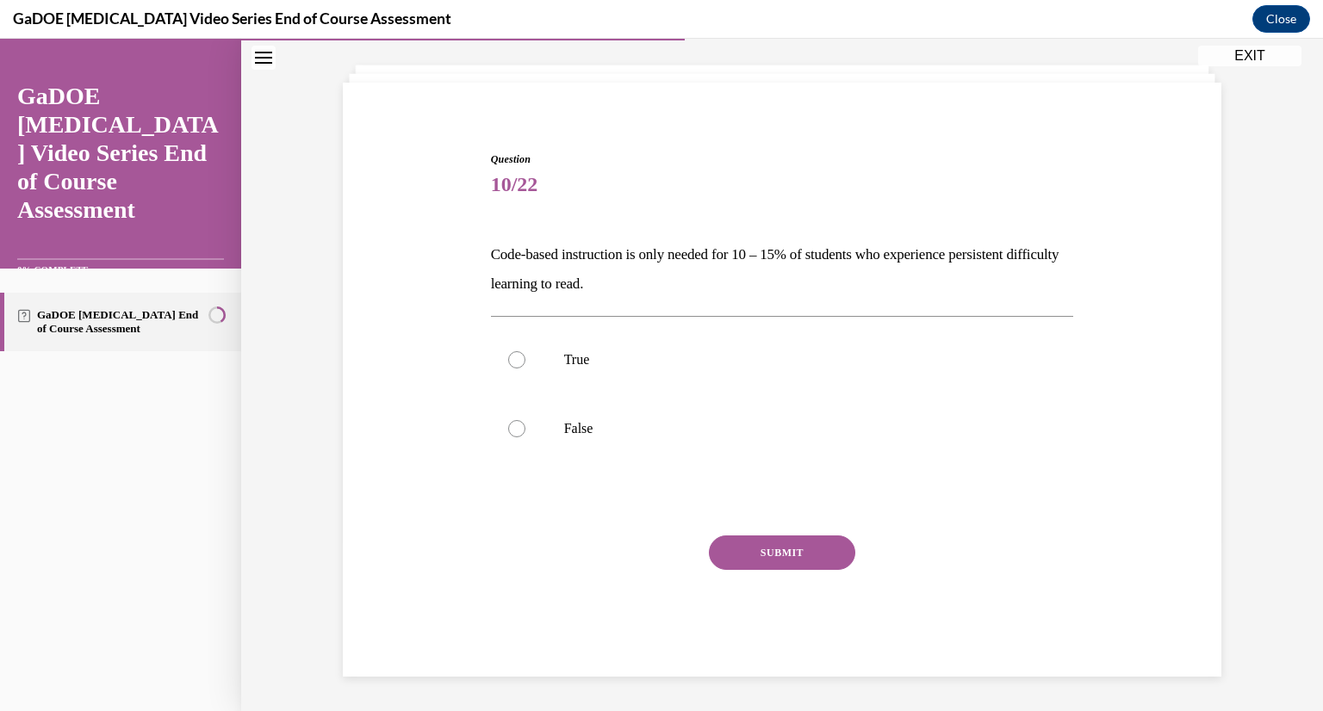
scroll to position [88, 0]
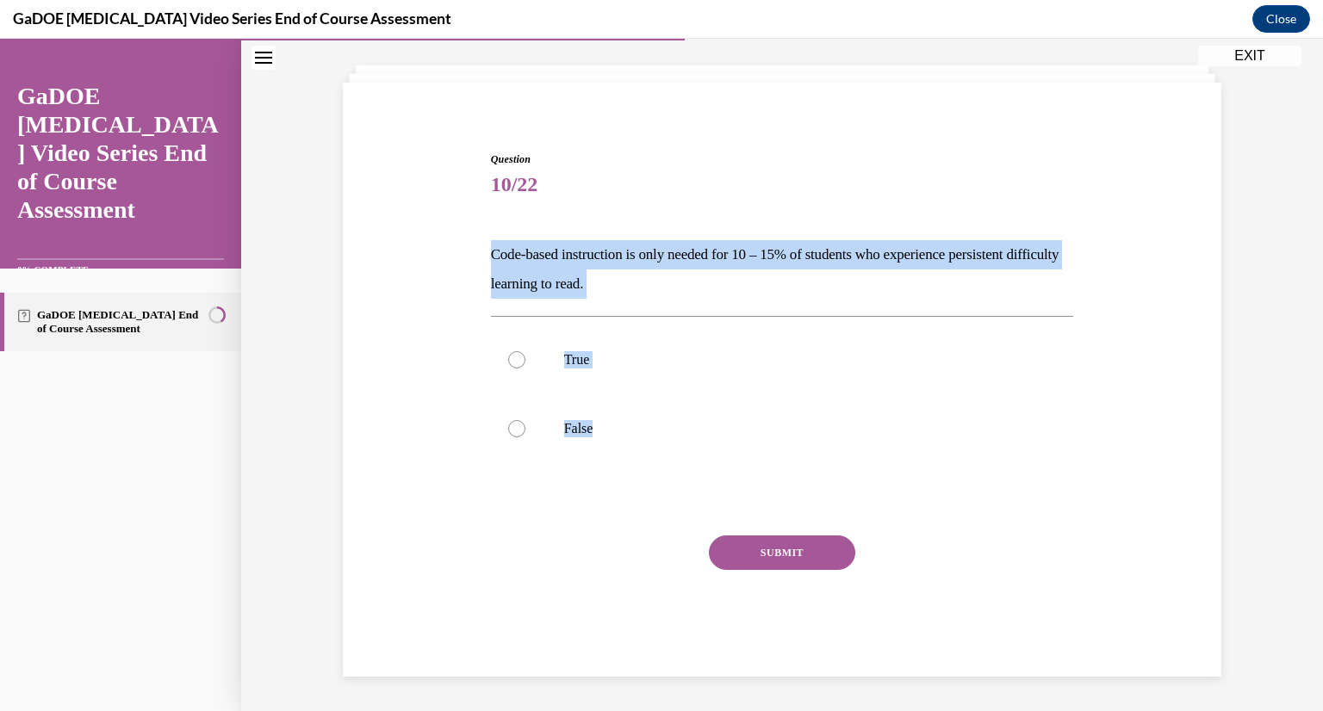
drag, startPoint x: 462, startPoint y: 226, endPoint x: 699, endPoint y: 428, distance: 312.1
click at [699, 428] on div "Question 10/22 Code-based instruction is only needed for 10 – 15% of students w…" at bounding box center [781, 388] width 887 height 577
copy div "Code-based instruction is only needed for 10 – 15% of students who experience p…"
click at [572, 432] on p "False" at bounding box center [797, 428] width 467 height 17
click at [525, 432] on input "False" at bounding box center [516, 428] width 17 height 17
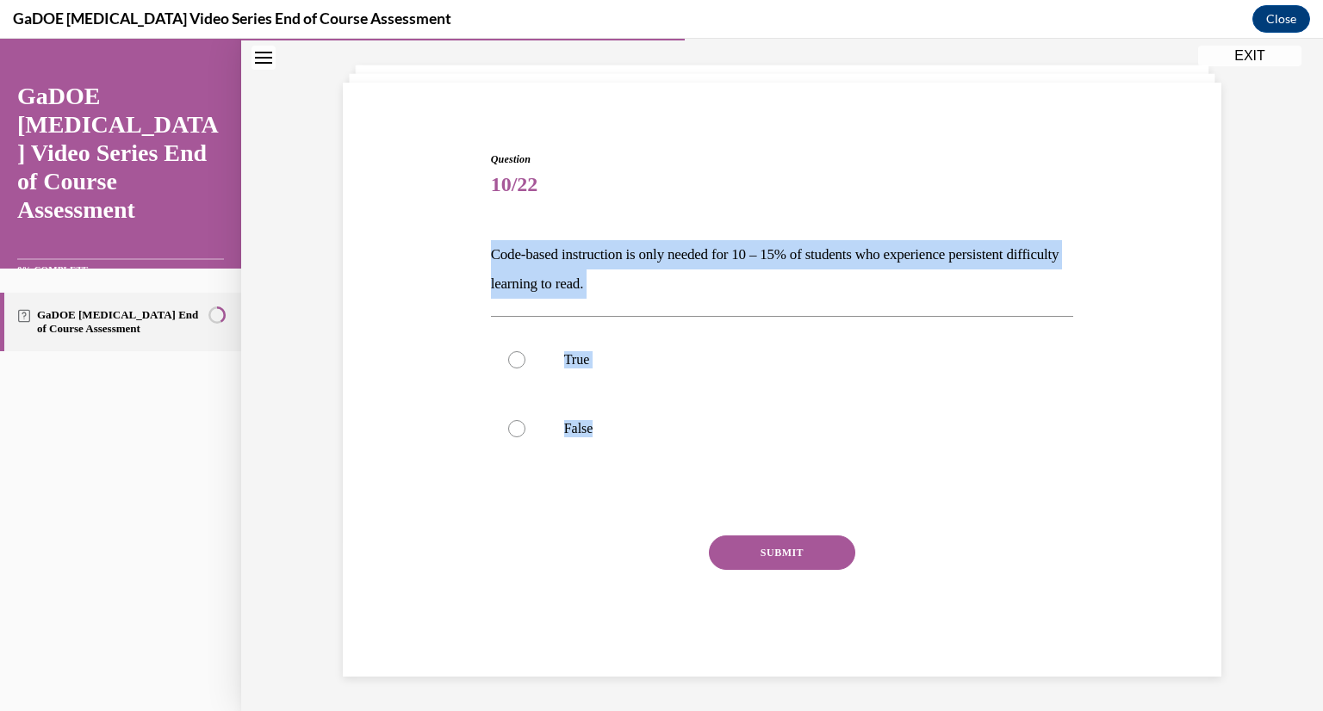
radio input "true"
click at [778, 545] on button "SUBMIT" at bounding box center [782, 553] width 146 height 34
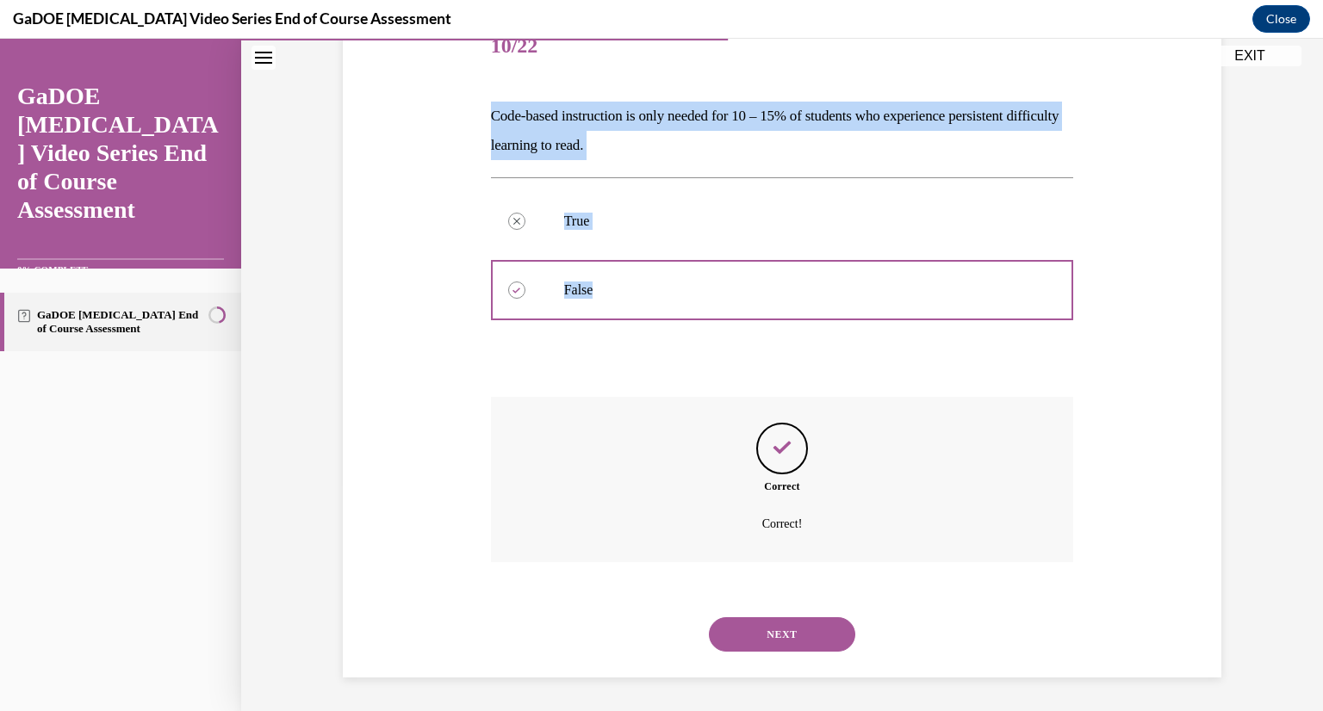
scroll to position [227, 0]
click at [748, 644] on button "NEXT" at bounding box center [782, 634] width 146 height 34
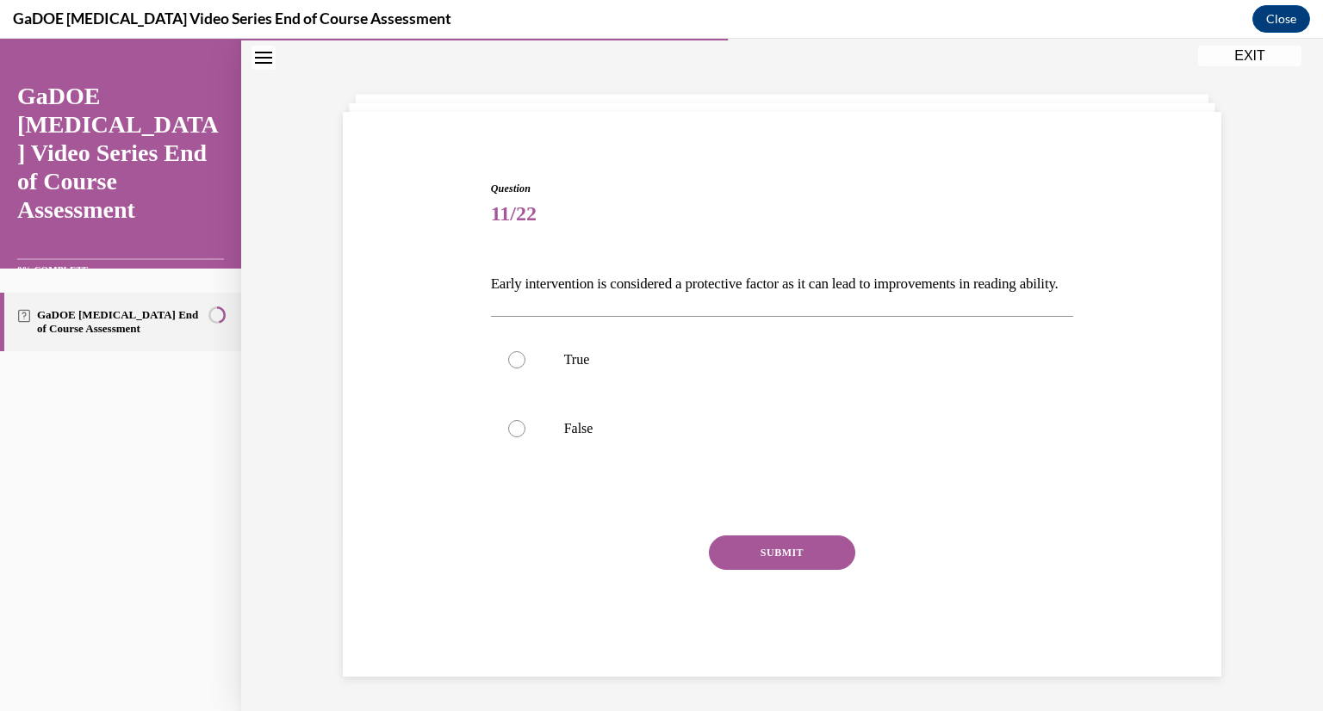
click at [610, 357] on p "True" at bounding box center [797, 359] width 467 height 17
click at [525, 357] on input "True" at bounding box center [516, 359] width 17 height 17
radio input "true"
click at [741, 555] on button "SUBMIT" at bounding box center [782, 553] width 146 height 34
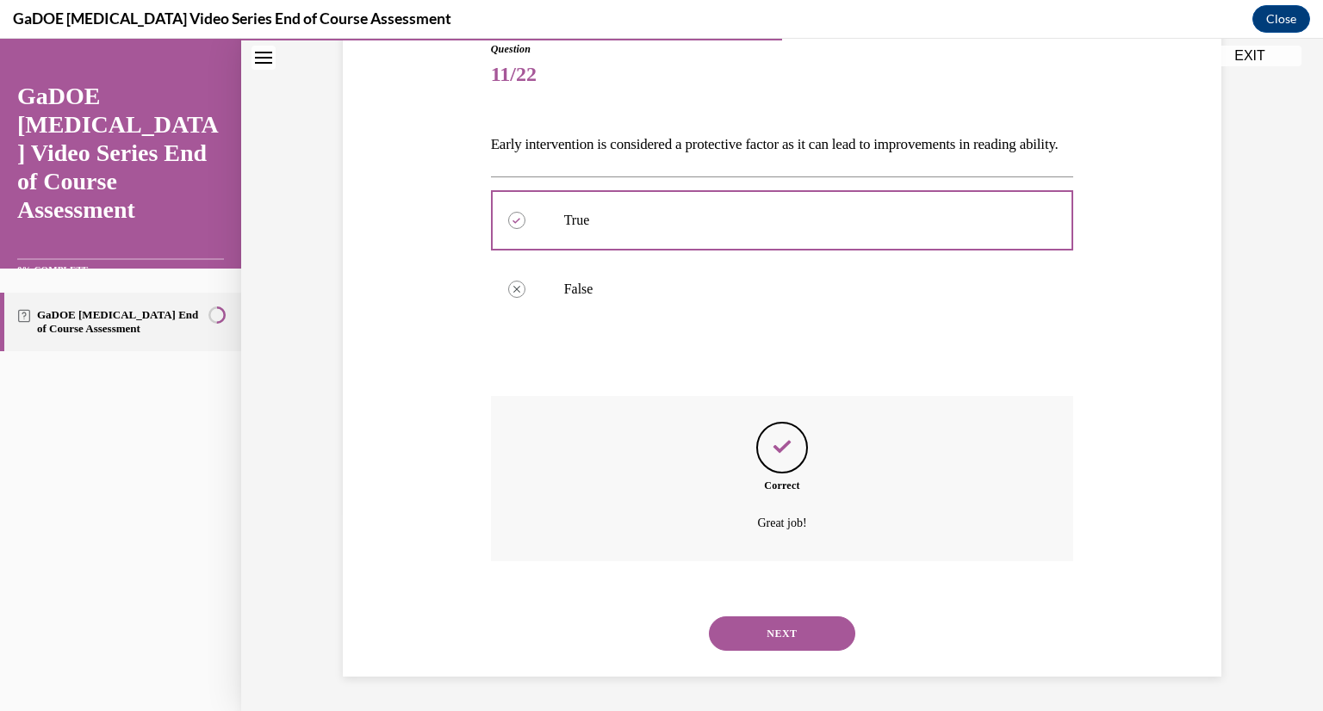
click at [714, 643] on button "NEXT" at bounding box center [782, 634] width 146 height 34
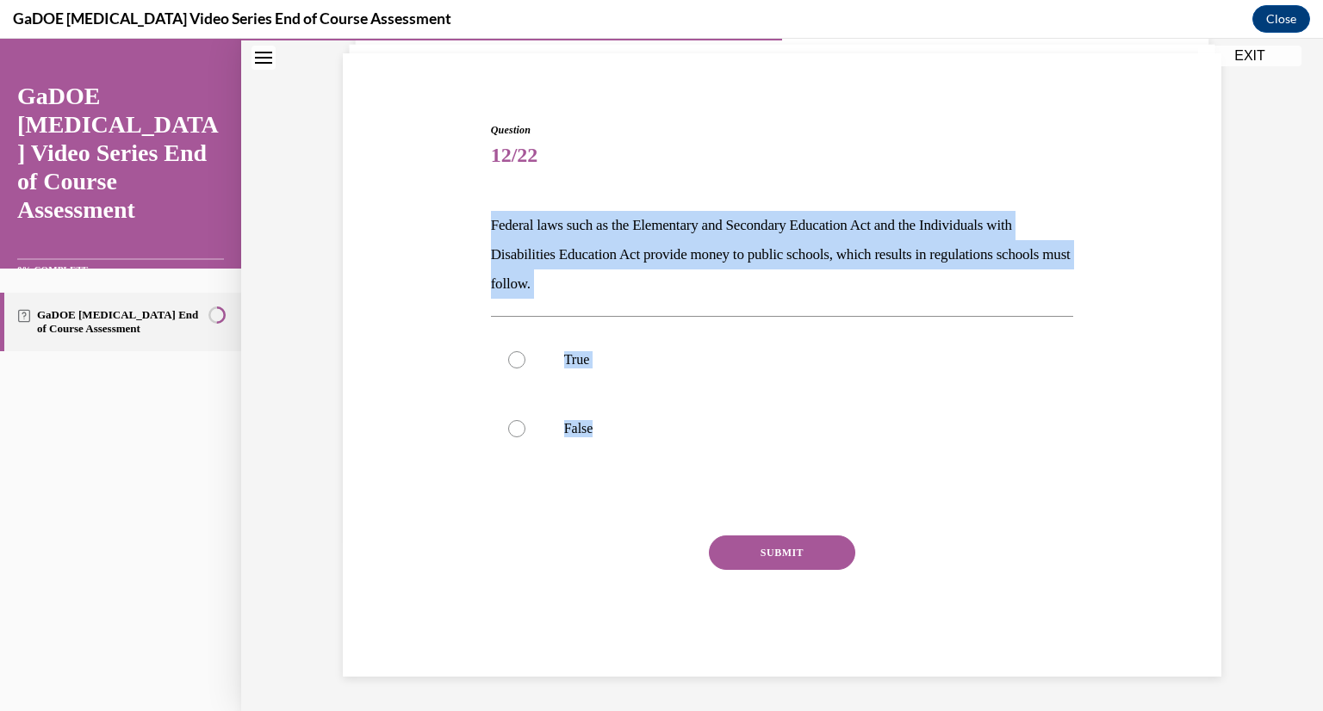
drag, startPoint x: 464, startPoint y: 212, endPoint x: 697, endPoint y: 426, distance: 316.3
click at [702, 427] on div "Question 12/22 Federal laws such as the Elementary and Secondary Education Act …" at bounding box center [781, 374] width 887 height 606
copy div "Federal laws such as the Elementary and Secondary Education Act and the Individ…"
click at [550, 341] on label "True" at bounding box center [782, 359] width 583 height 69
click at [525, 351] on input "True" at bounding box center [516, 359] width 17 height 17
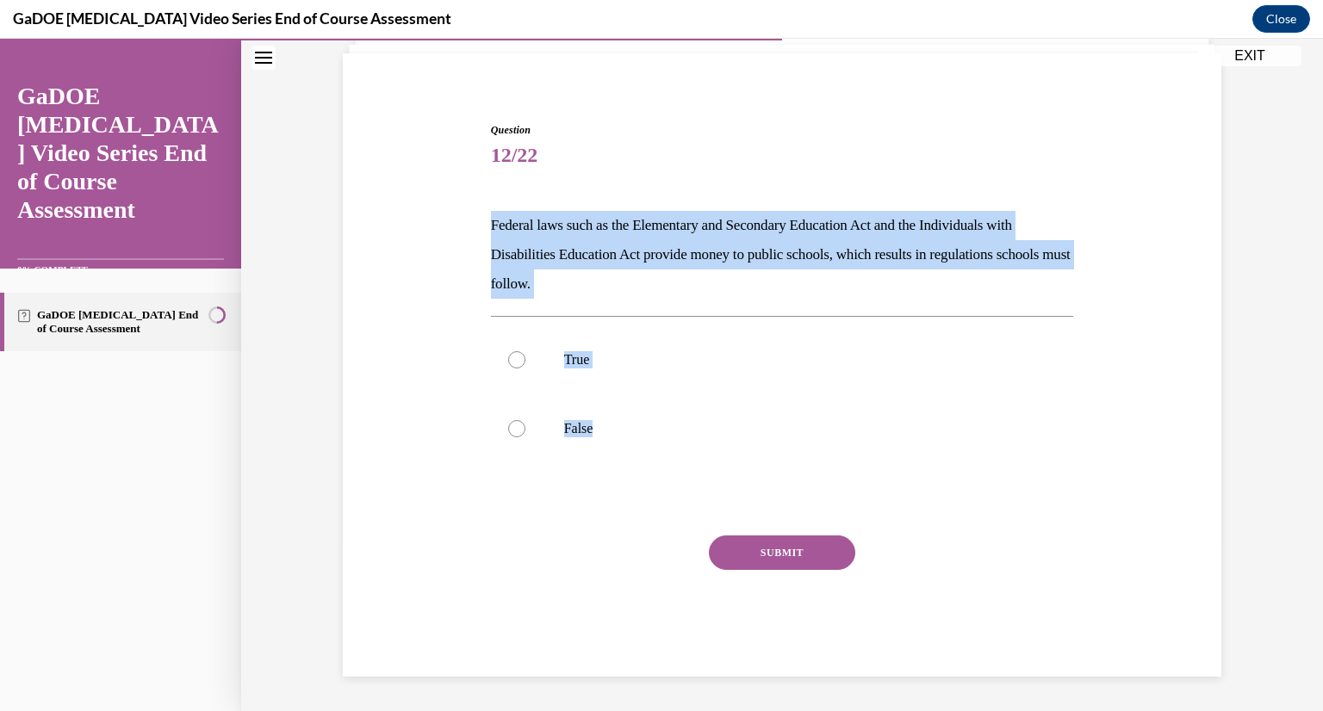
radio input "true"
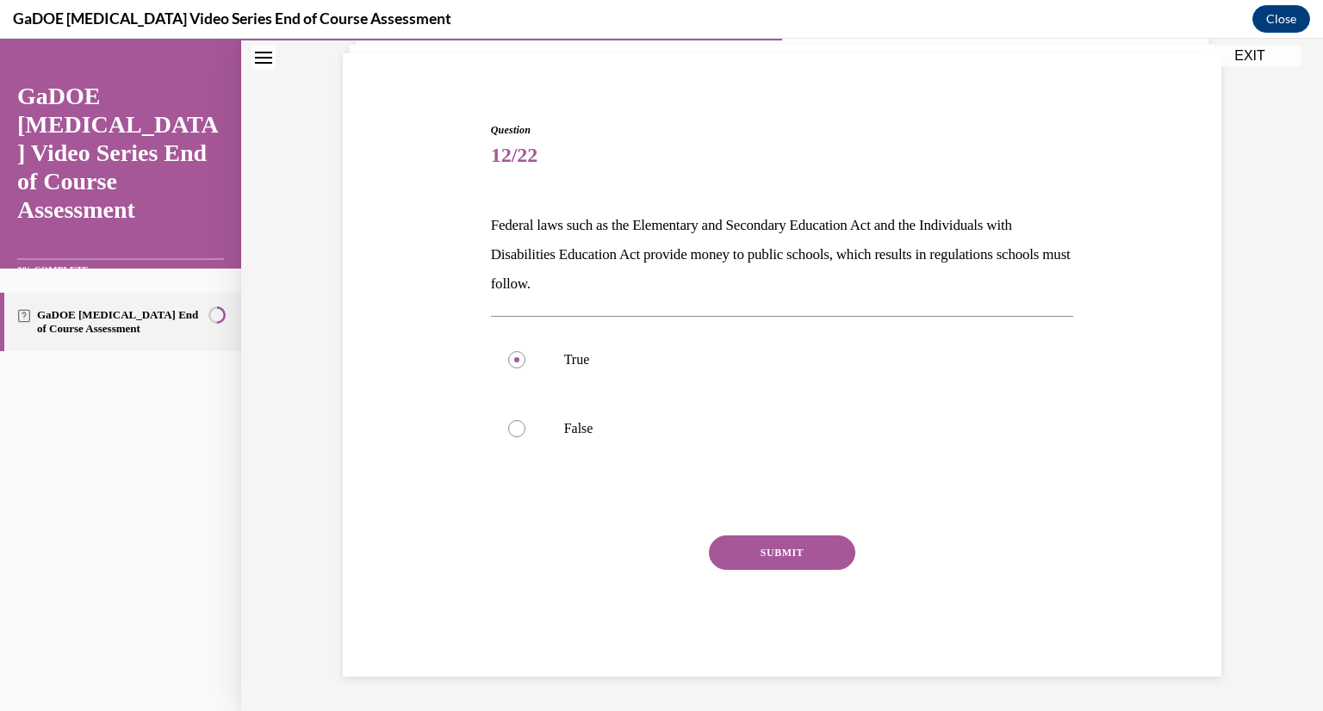
click at [753, 553] on button "SUBMIT" at bounding box center [782, 553] width 146 height 34
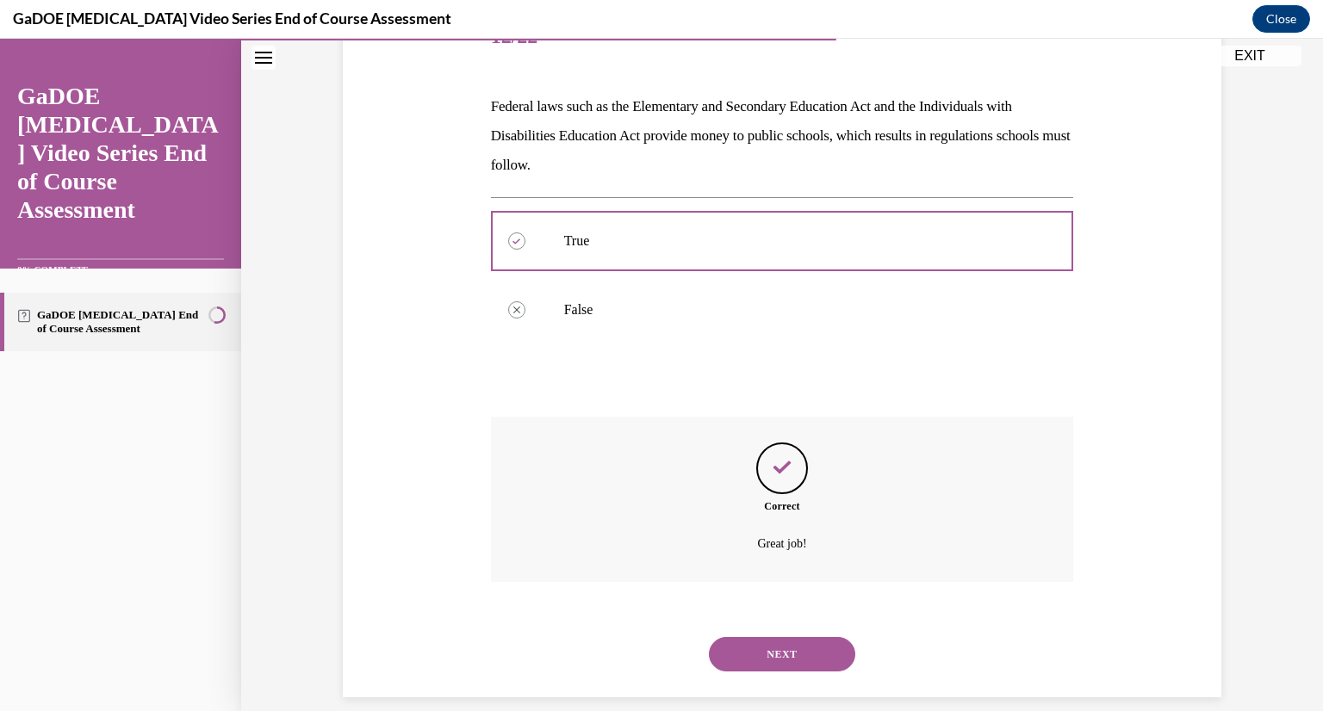
scroll to position [256, 0]
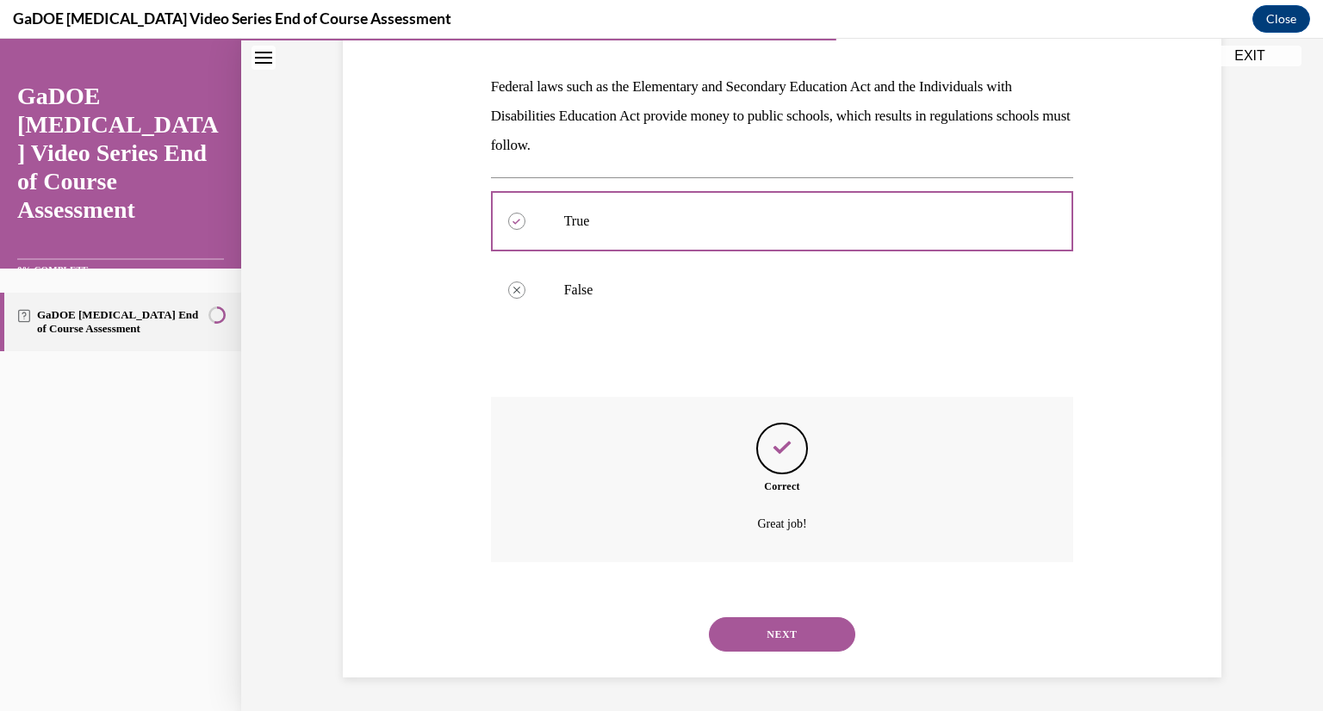
click at [731, 640] on button "NEXT" at bounding box center [782, 634] width 146 height 34
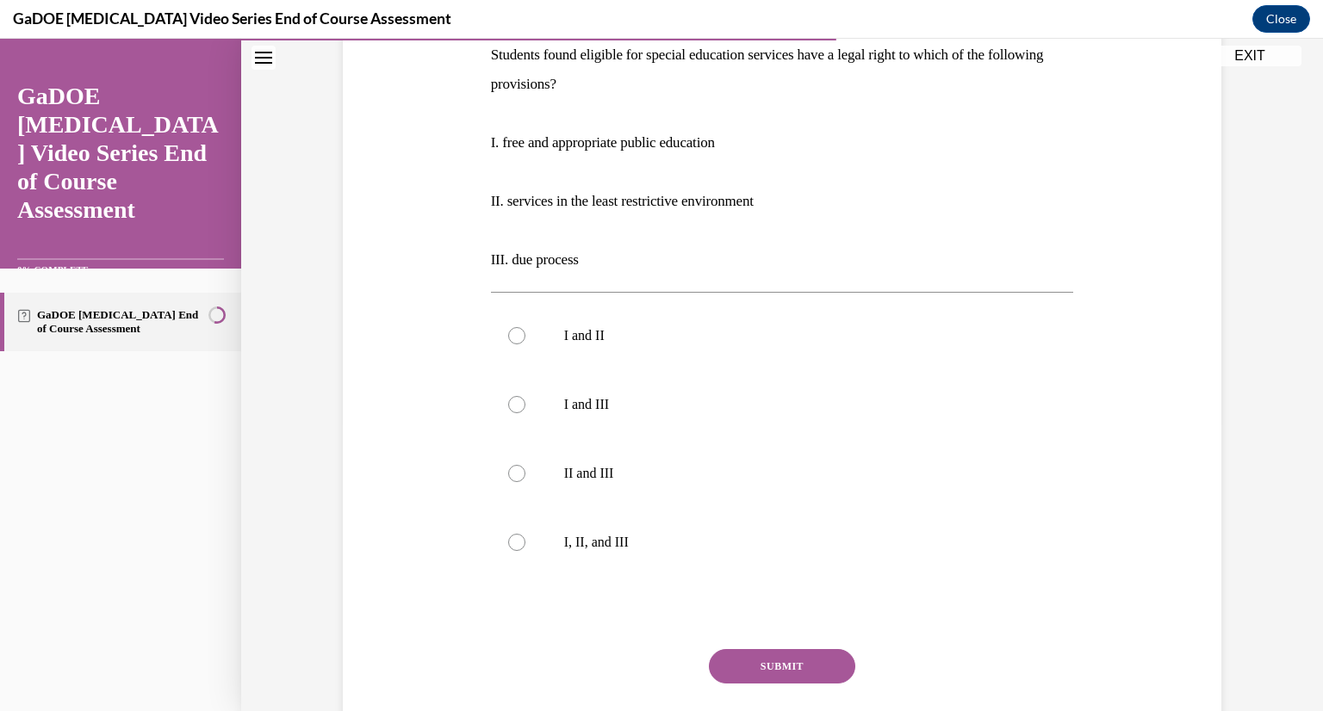
scroll to position [258, 0]
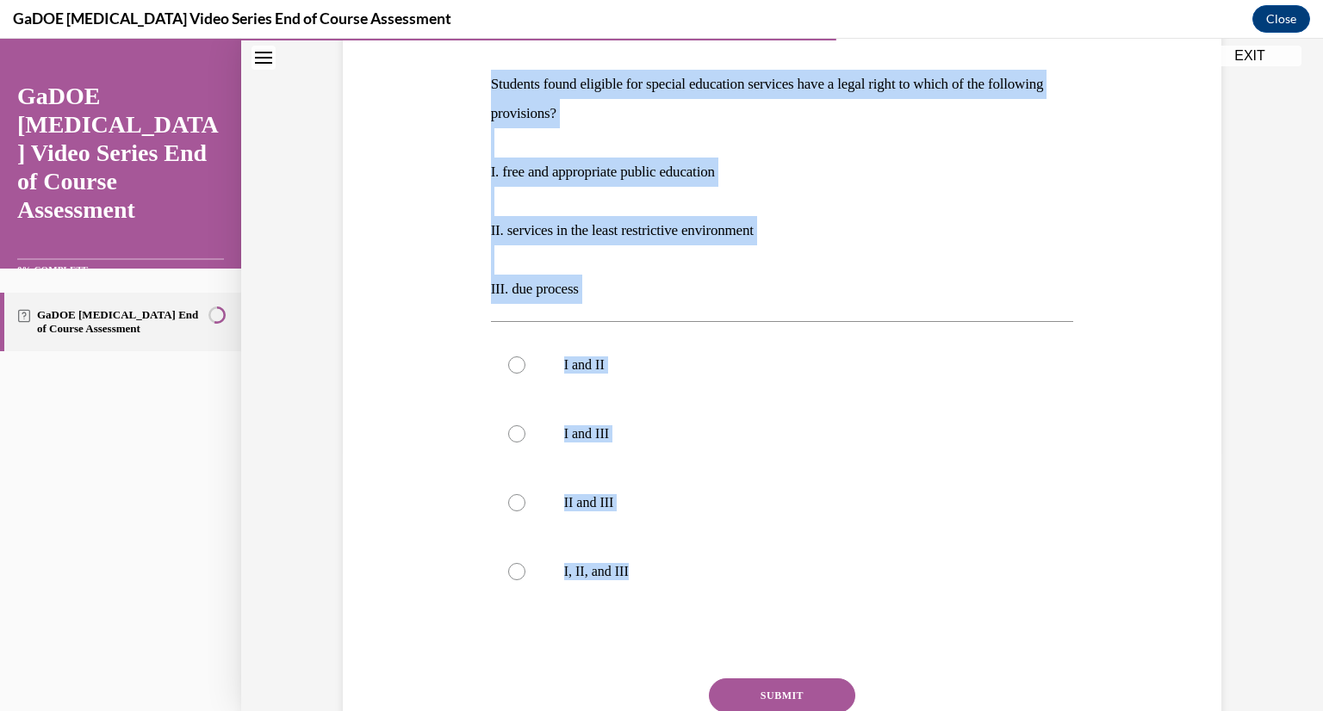
drag, startPoint x: 484, startPoint y: 77, endPoint x: 762, endPoint y: 554, distance: 552.2
click at [762, 554] on div "Question 13/22 Students found eligible for special education services have a le…" at bounding box center [782, 400] width 583 height 839
copy div "Students found eligible for special education services have a legal right to wh…"
click at [610, 578] on p "I, II, and III" at bounding box center [797, 571] width 467 height 17
click at [525, 578] on input "I, II, and III" at bounding box center [516, 571] width 17 height 17
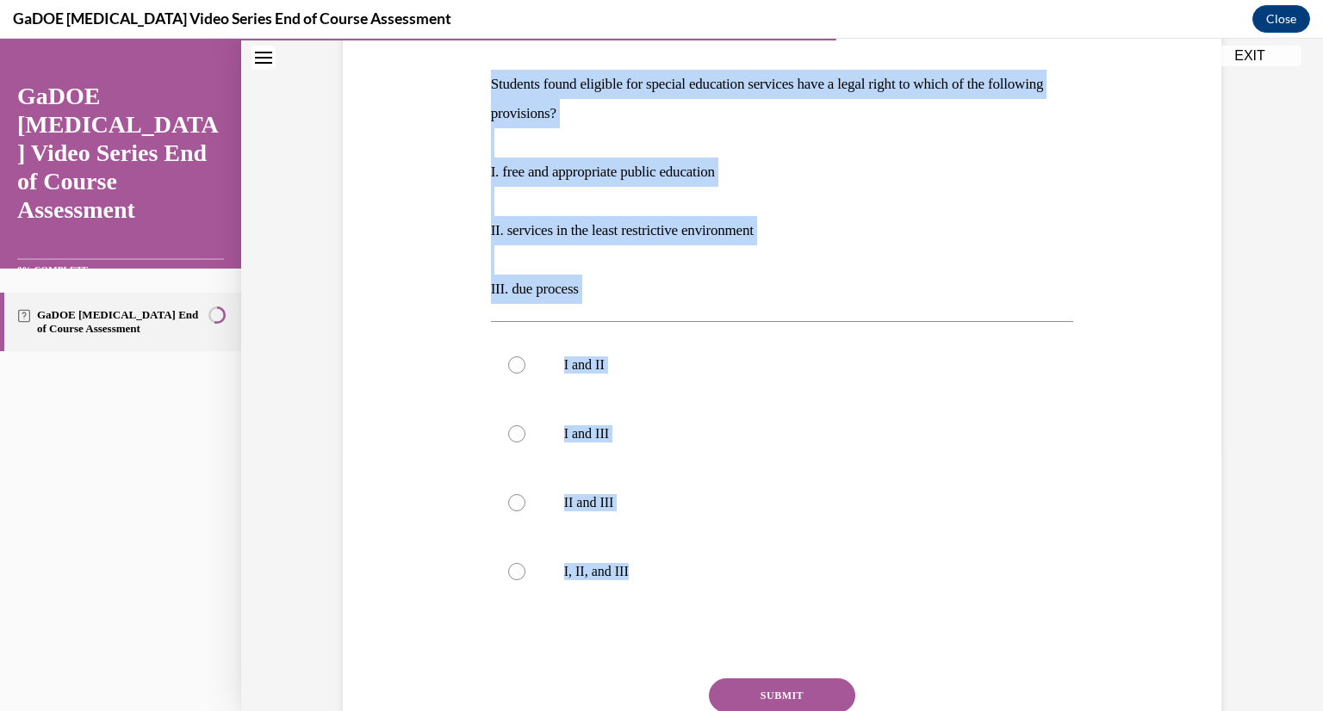
radio input "true"
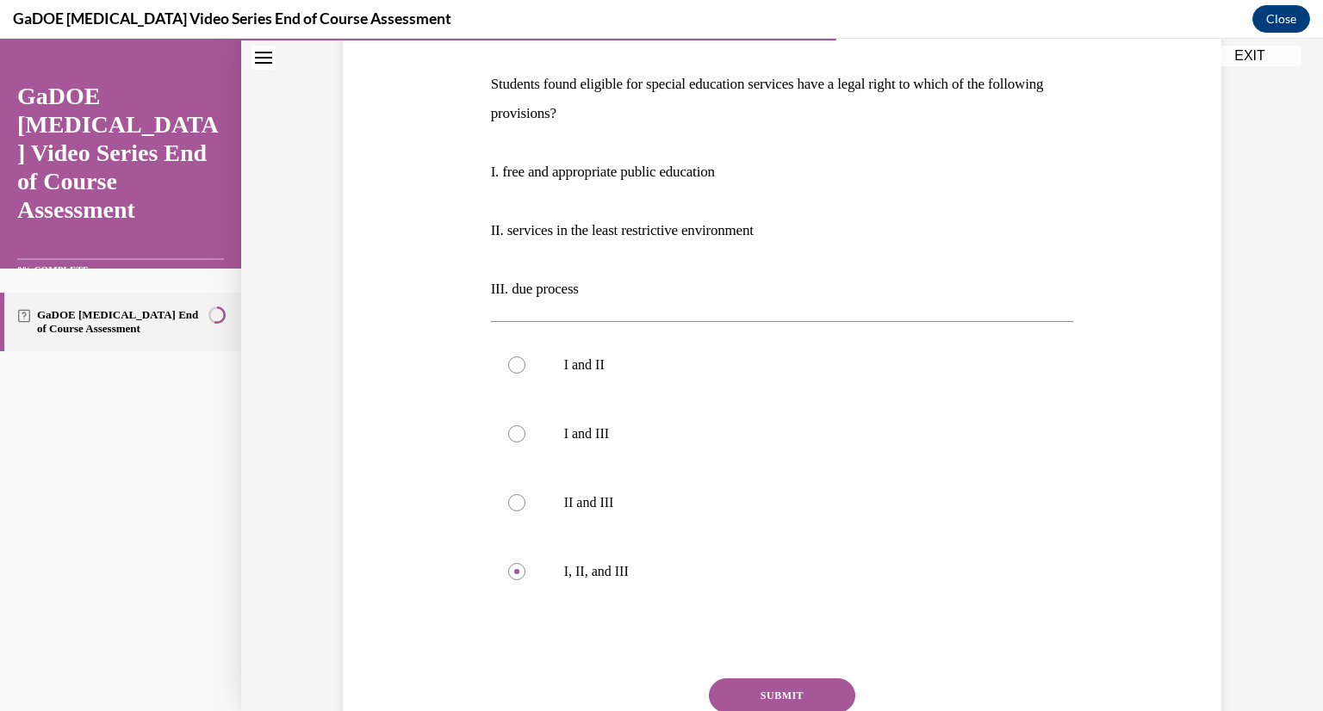
click at [716, 679] on button "SUBMIT" at bounding box center [782, 696] width 146 height 34
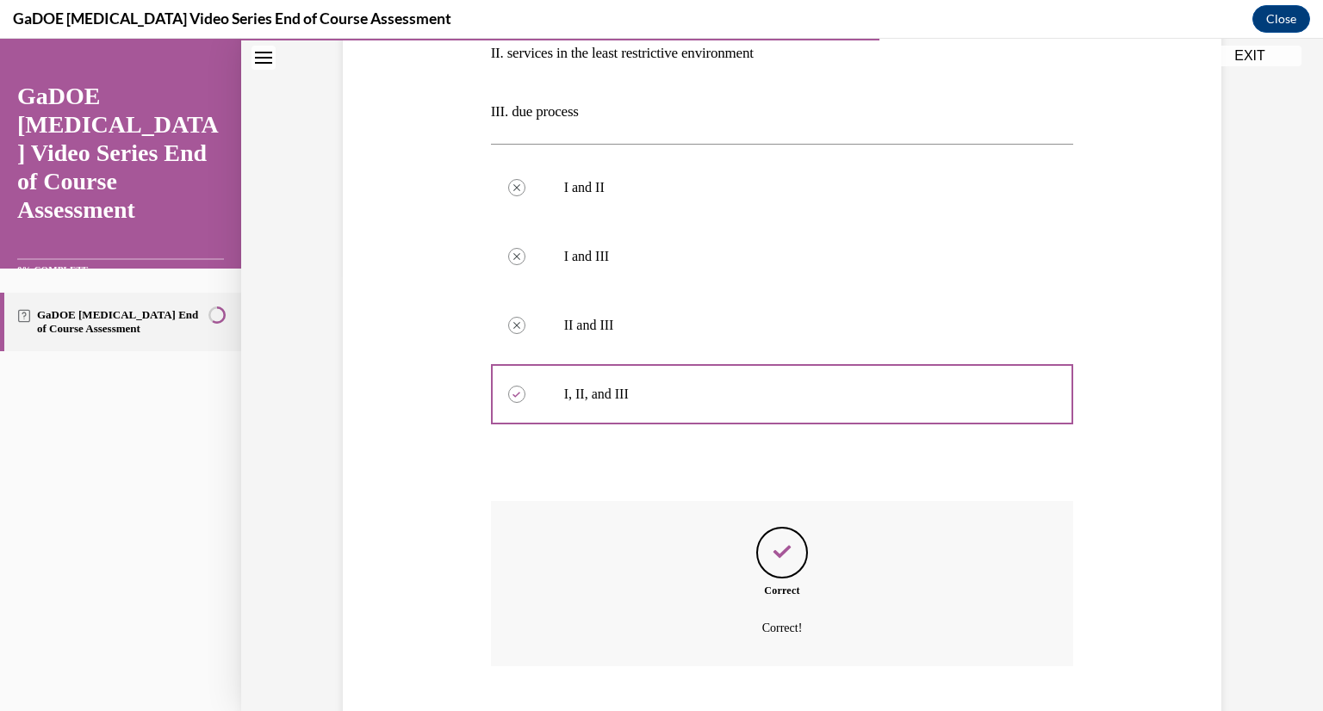
scroll to position [541, 0]
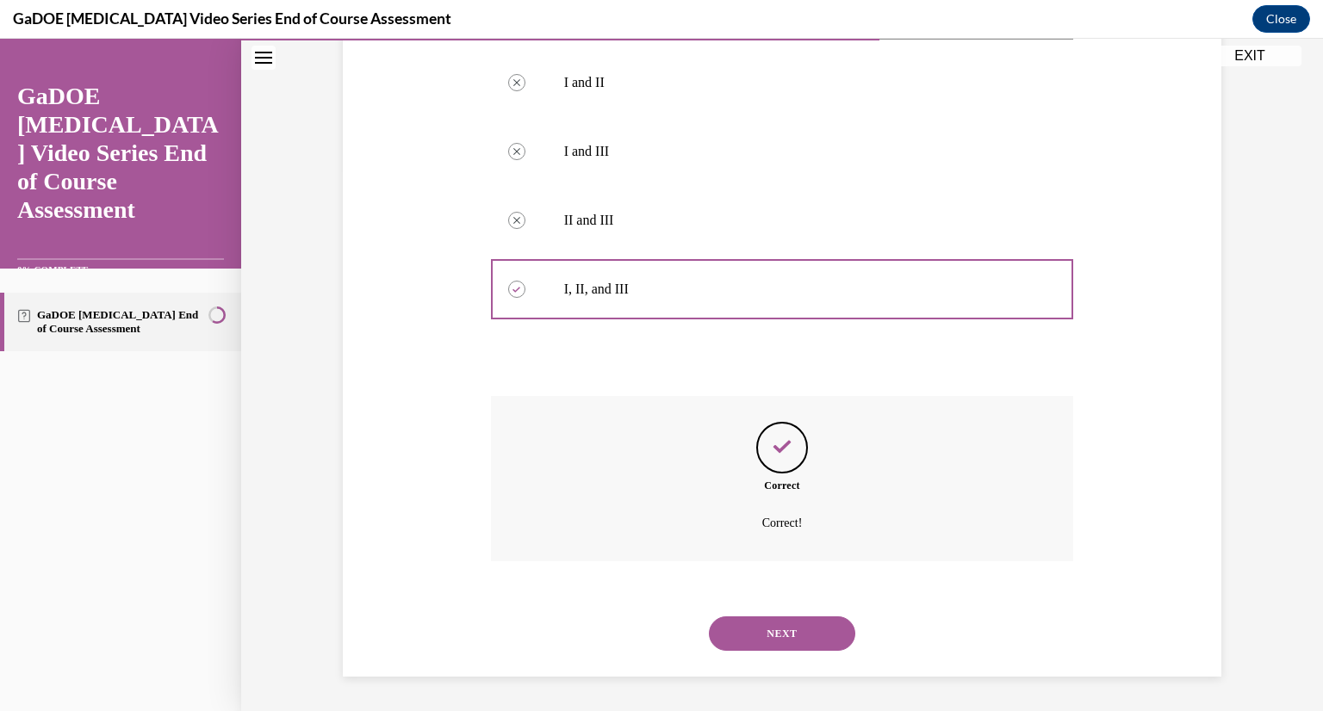
click at [701, 639] on div "NEXT" at bounding box center [782, 633] width 583 height 69
click at [727, 639] on button "NEXT" at bounding box center [782, 634] width 146 height 34
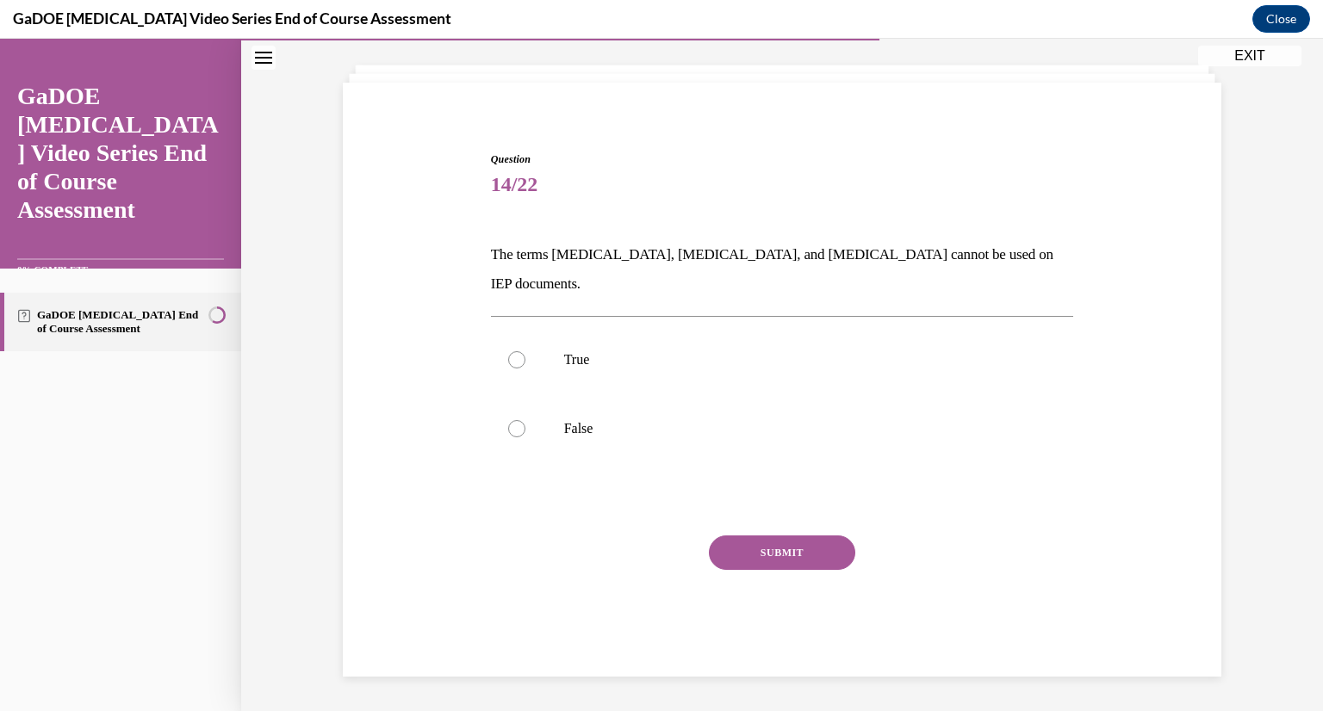
scroll to position [59, 0]
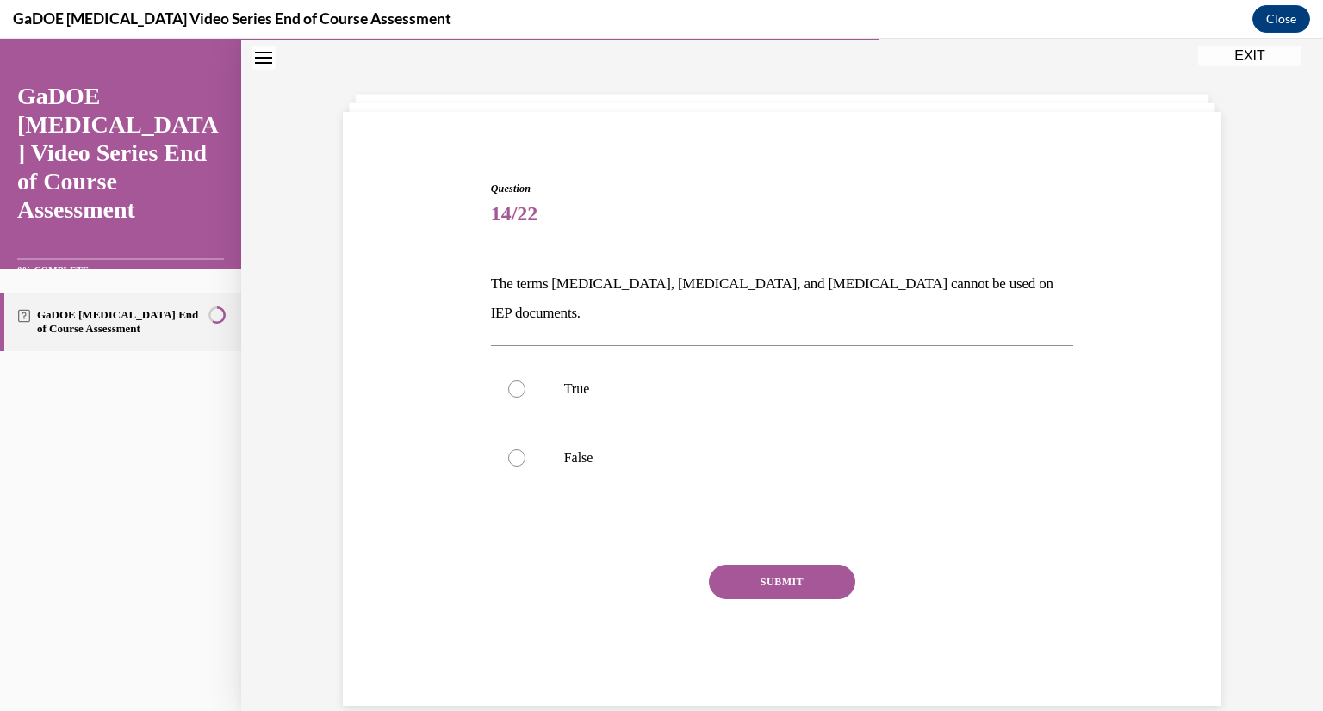
click at [634, 375] on label "True" at bounding box center [782, 389] width 583 height 69
click at [525, 381] on input "True" at bounding box center [516, 389] width 17 height 17
radio input "true"
click at [731, 565] on button "SUBMIT" at bounding box center [782, 582] width 146 height 34
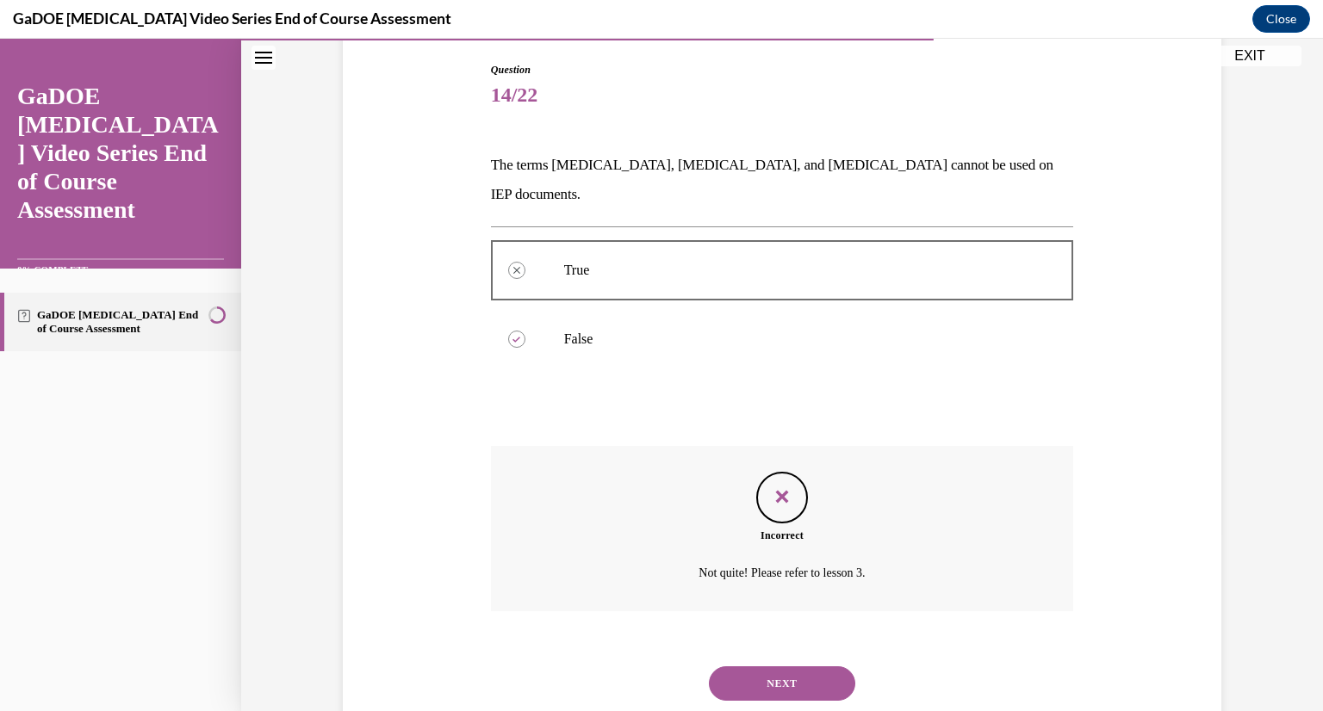
scroll to position [197, 0]
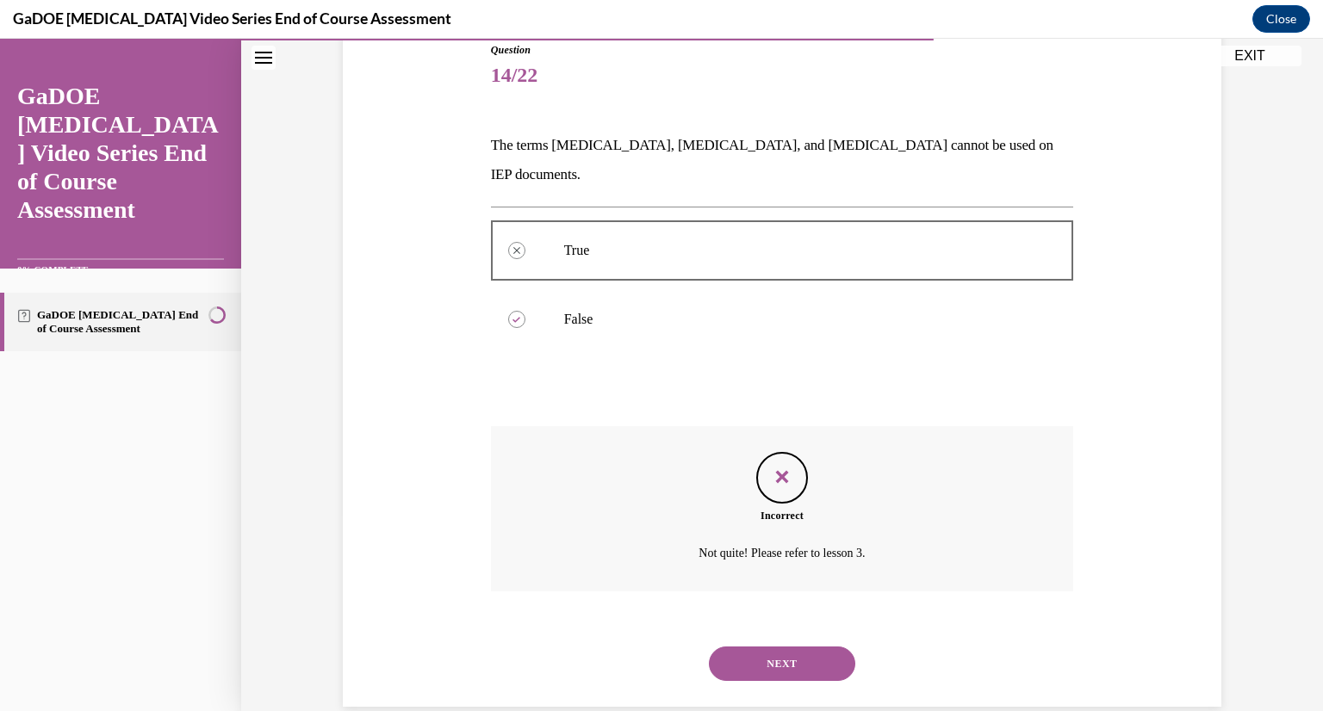
click at [735, 647] on button "NEXT" at bounding box center [782, 664] width 146 height 34
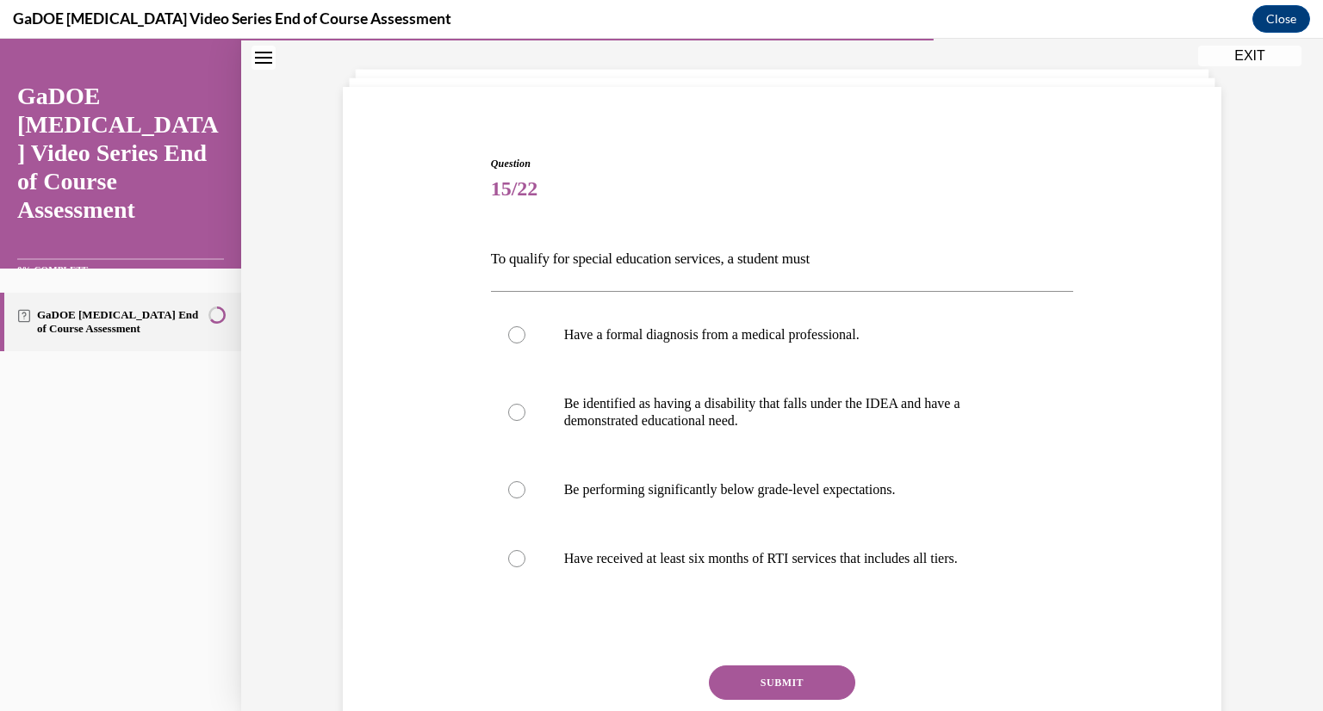
scroll to position [88, 0]
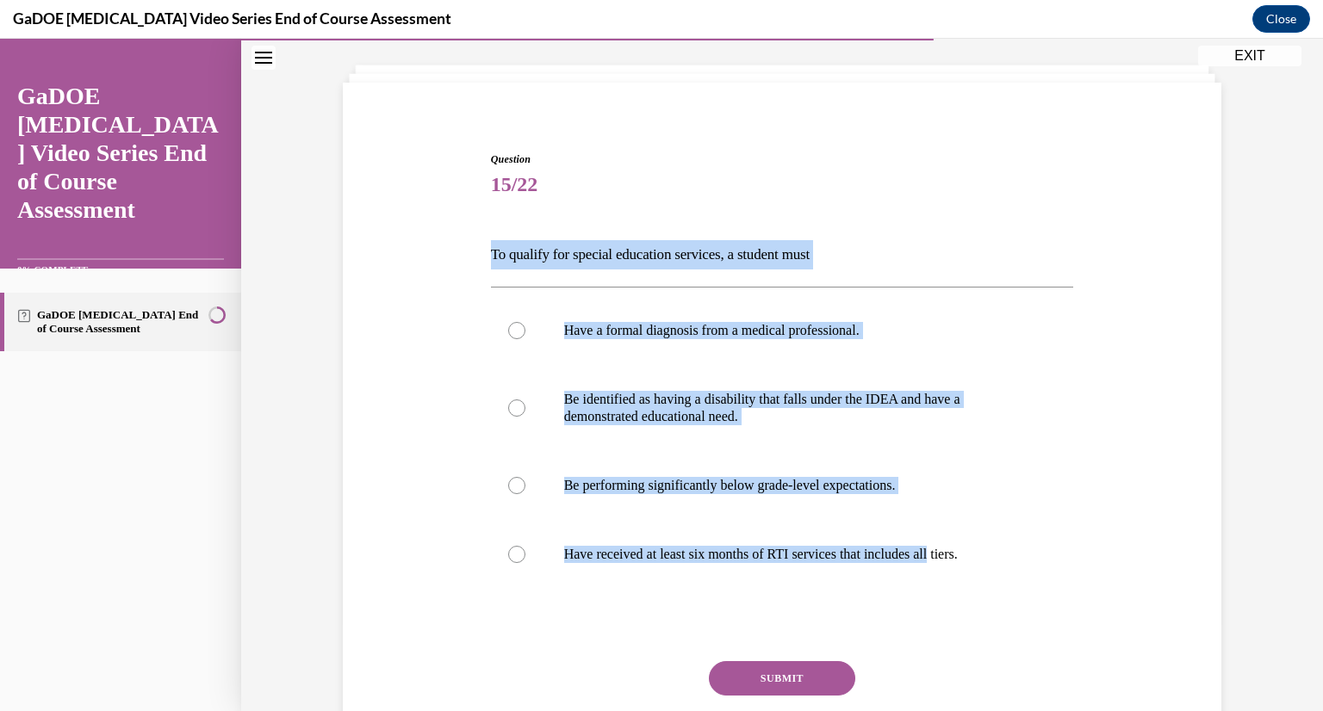
drag, startPoint x: 471, startPoint y: 243, endPoint x: 948, endPoint y: 534, distance: 558.8
click at [948, 536] on div "Question 15/22 To qualify for special education services, a student must Have a…" at bounding box center [781, 451] width 887 height 703
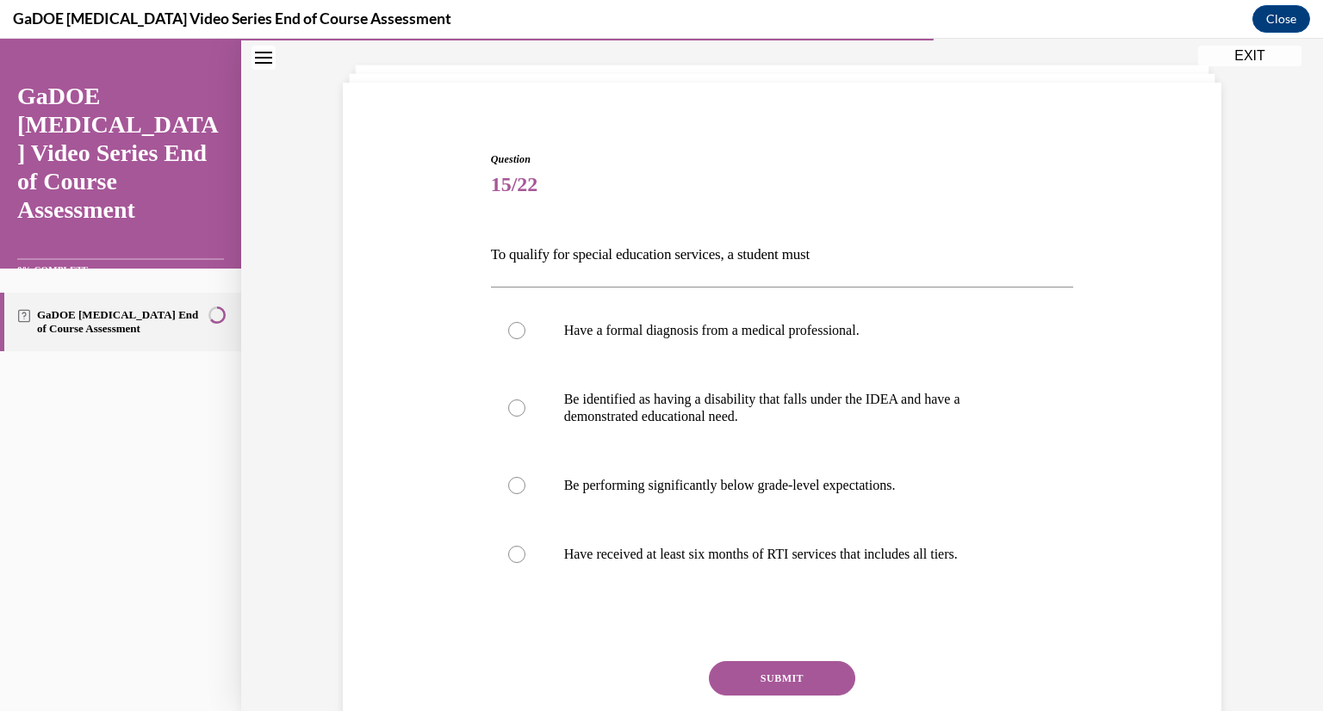
click at [988, 545] on label "Have received at least six months of RTI services that includes all tiers." at bounding box center [782, 554] width 583 height 69
click at [525, 546] on input "Have received at least six months of RTI services that includes all tiers." at bounding box center [516, 554] width 17 height 17
radio input "true"
drag, startPoint x: 988, startPoint y: 549, endPoint x: 411, endPoint y: 245, distance: 652.8
click at [411, 245] on div "Question 15/22 To qualify for special education services, a student must Have a…" at bounding box center [781, 451] width 887 height 703
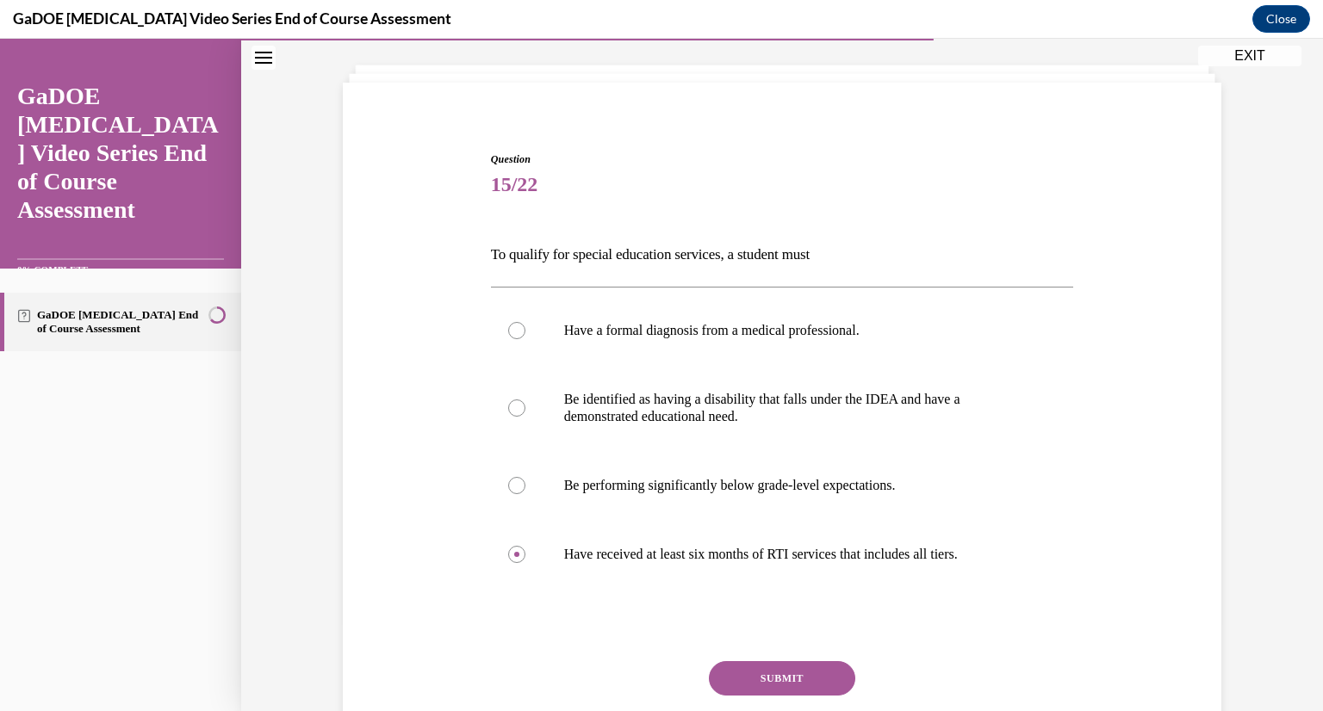
copy div "To qualify for special education services, a student must Have a formal diagnos…"
click at [679, 394] on p "Be identified as having a disability that falls under the IDEA and have a demon…" at bounding box center [797, 408] width 467 height 34
click at [525, 400] on input "Be identified as having a disability that falls under the IDEA and have a demon…" at bounding box center [516, 408] width 17 height 17
radio input "true"
click at [784, 672] on button "SUBMIT" at bounding box center [782, 678] width 146 height 34
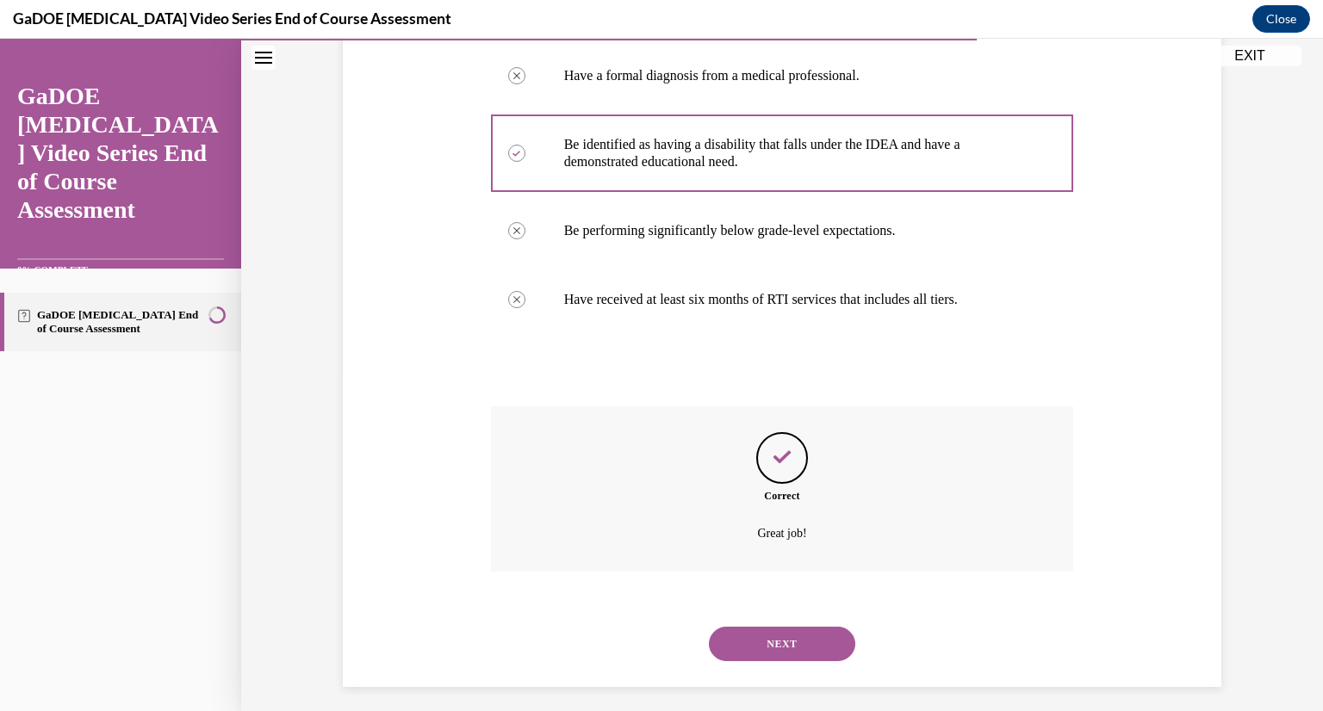
scroll to position [352, 0]
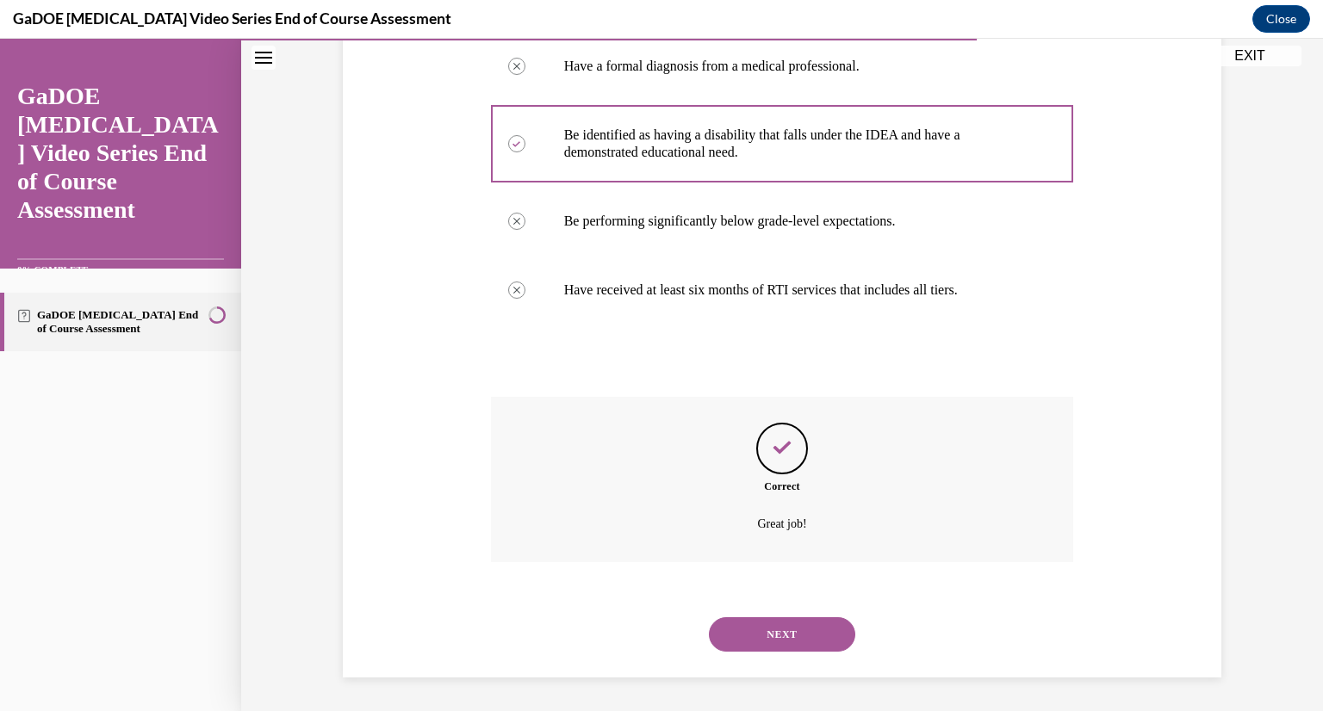
click at [712, 638] on button "NEXT" at bounding box center [782, 634] width 146 height 34
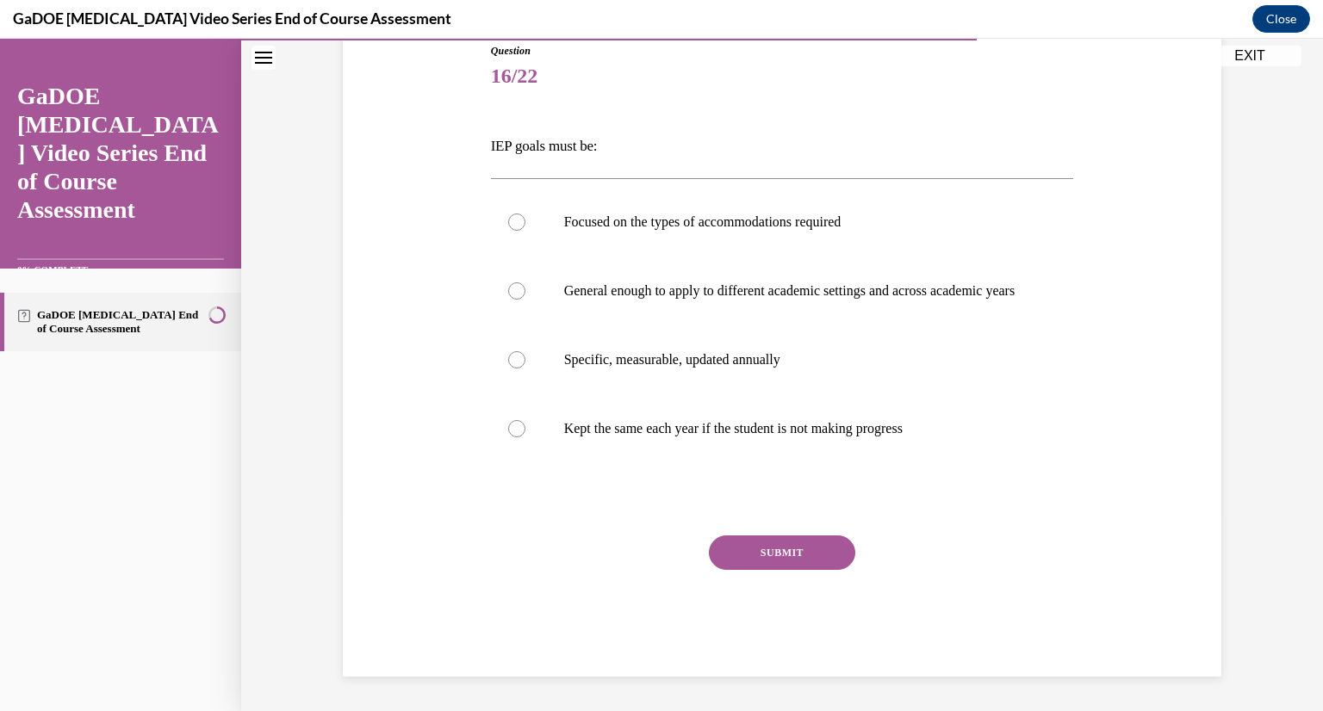
scroll to position [192, 0]
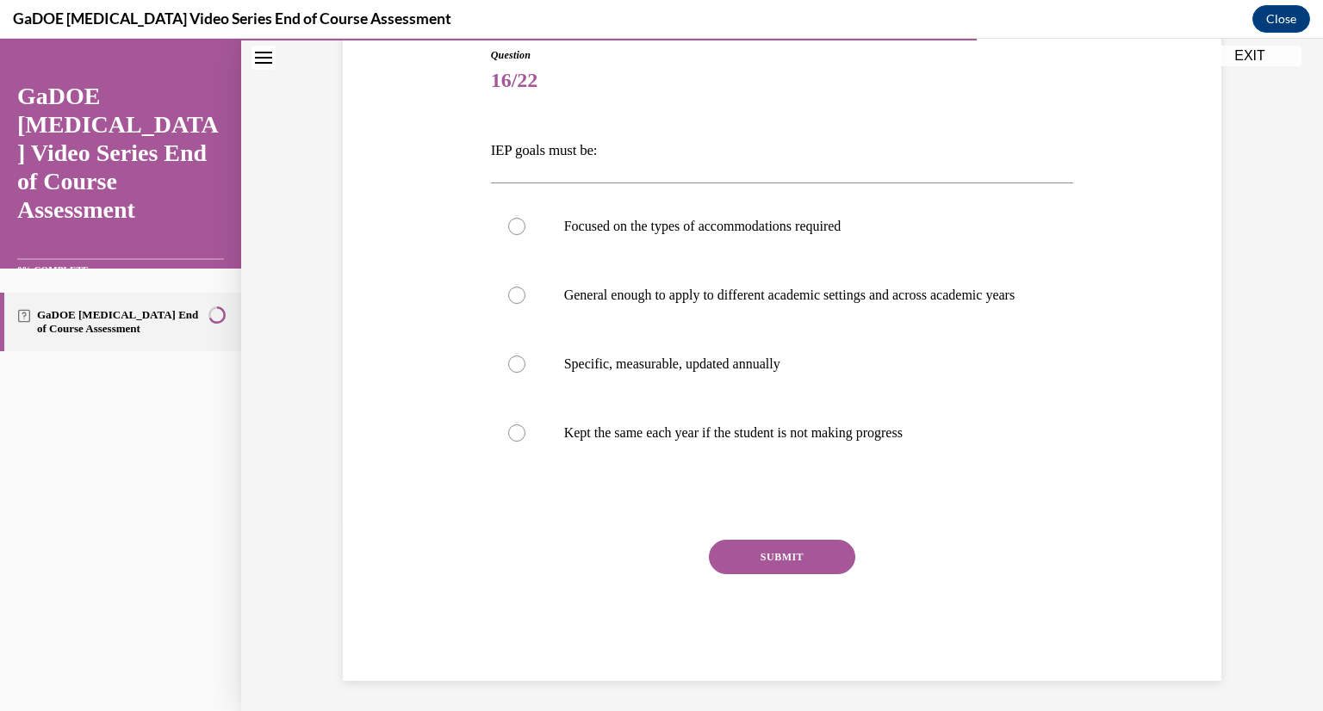
drag, startPoint x: 466, startPoint y: 140, endPoint x: 1002, endPoint y: 476, distance: 632.9
click at [1002, 479] on div "Question 16/22 IEP goals must be: Focused on the types of accommodations requir…" at bounding box center [781, 338] width 887 height 685
copy div "IEP goals must be: Focused on the types of accommodations required General enou…"
click at [700, 370] on label "Specific, measurable, updated annually" at bounding box center [782, 364] width 583 height 69
click at [525, 370] on input "Specific, measurable, updated annually" at bounding box center [516, 364] width 17 height 17
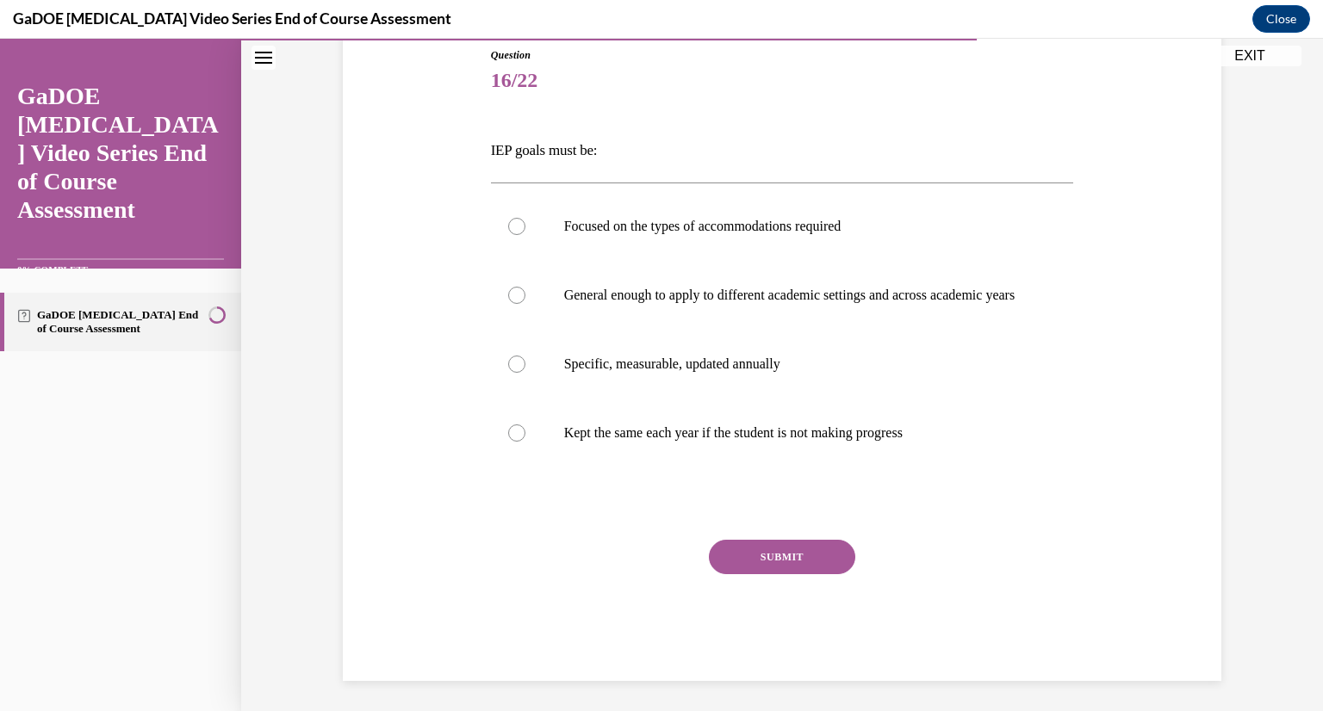
radio input "true"
click at [730, 574] on button "SUBMIT" at bounding box center [782, 557] width 146 height 34
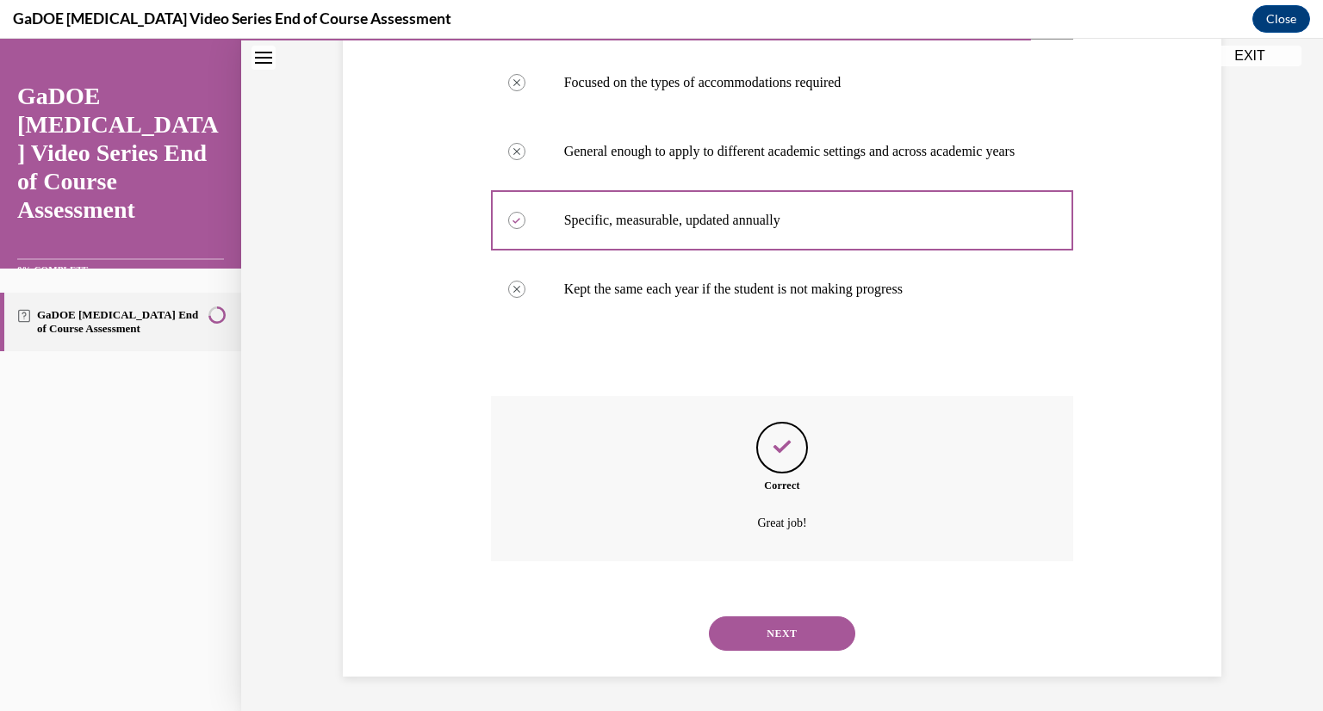
scroll to position [352, 0]
click at [750, 617] on div "NEXT" at bounding box center [782, 633] width 583 height 69
click at [741, 627] on button "NEXT" at bounding box center [782, 634] width 146 height 34
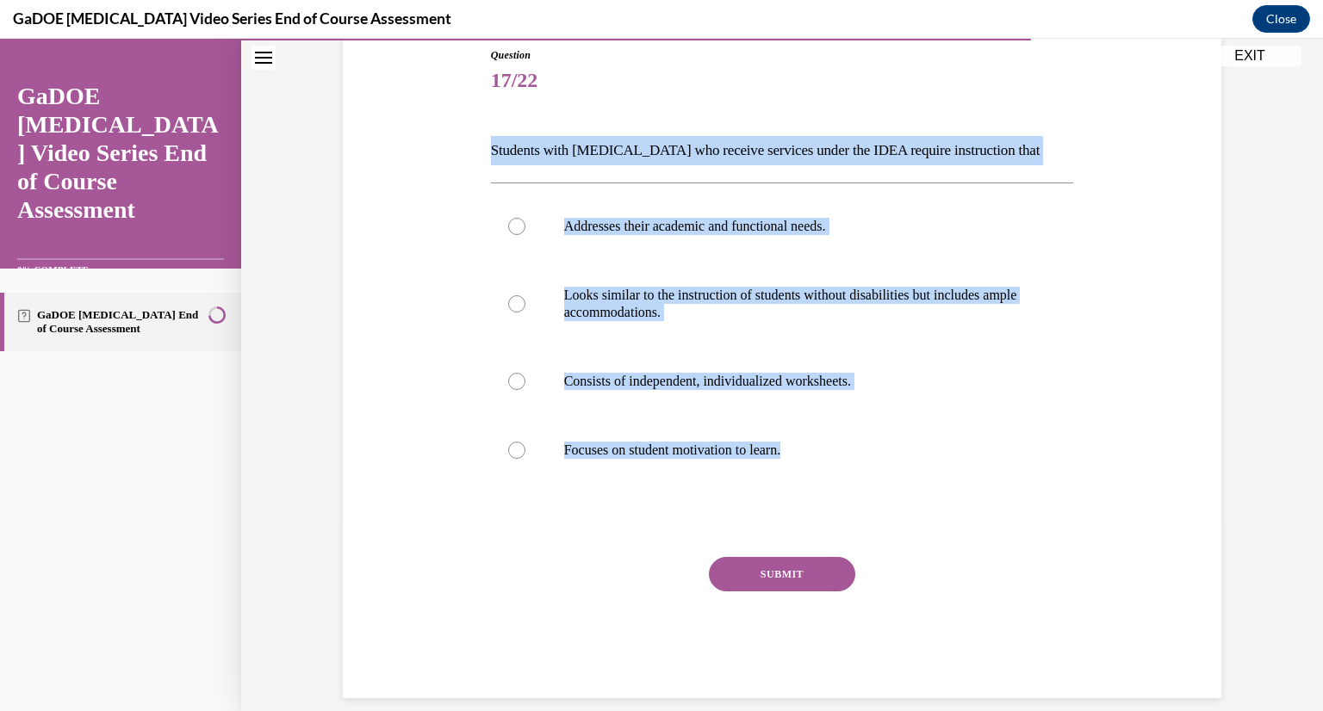
drag, startPoint x: 473, startPoint y: 132, endPoint x: 798, endPoint y: 449, distance: 454.8
click at [798, 449] on div "Question 17/22 Students with dyslexia who receive services under the IDEA requi…" at bounding box center [781, 347] width 887 height 703
copy div "Students with dyslexia who receive services under the IDEA require instruction …"
click at [703, 214] on label "Addresses their academic and functional needs." at bounding box center [782, 226] width 583 height 69
click at [525, 218] on input "Addresses their academic and functional needs." at bounding box center [516, 226] width 17 height 17
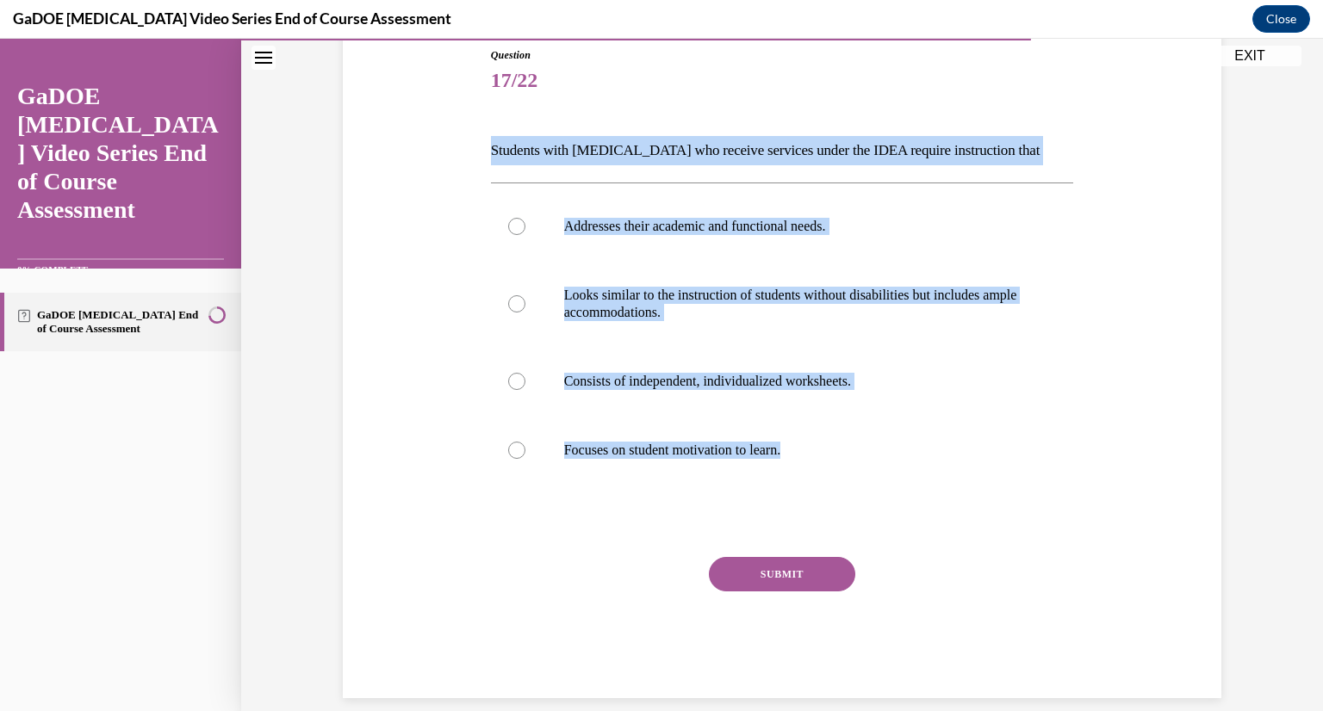
radio input "true"
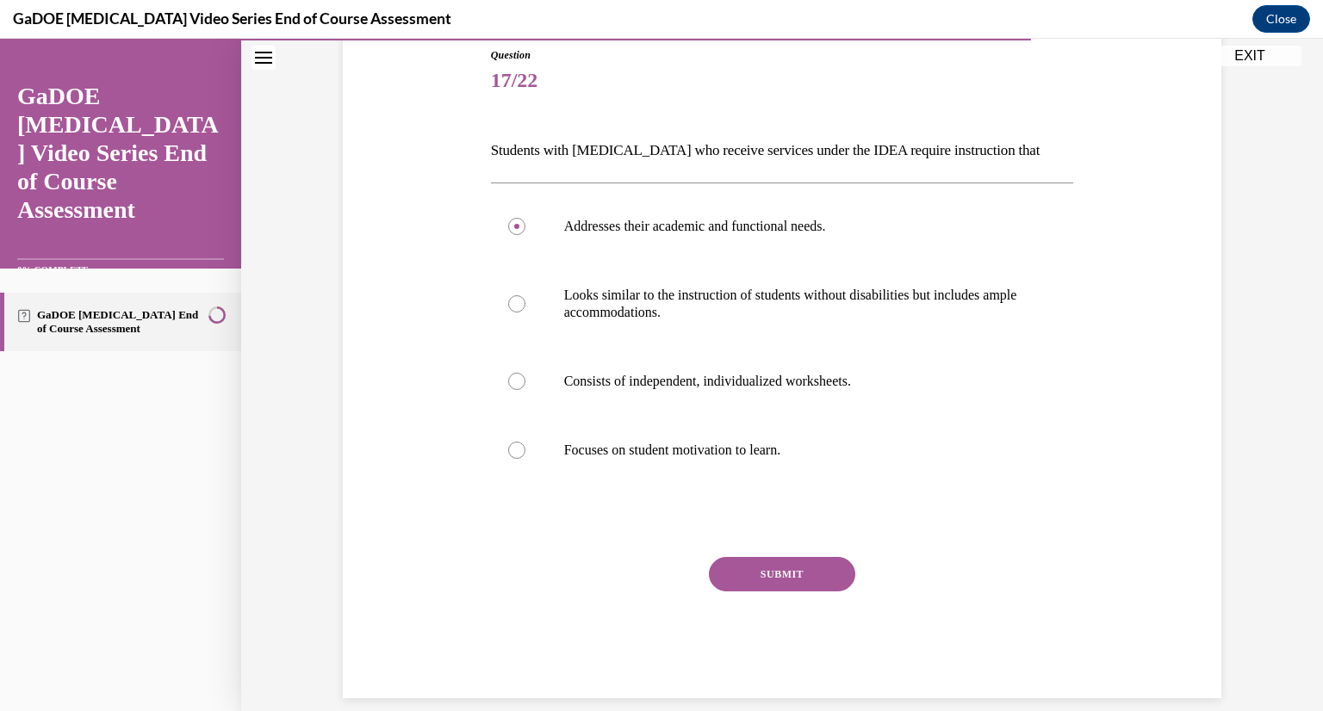
click at [728, 301] on p "Looks similar to the instruction of students without disabilities but includes …" at bounding box center [797, 304] width 467 height 34
click at [525, 301] on input "Looks similar to the instruction of students without disabilities but includes …" at bounding box center [516, 303] width 17 height 17
radio input "true"
click at [733, 570] on button "SUBMIT" at bounding box center [782, 574] width 146 height 34
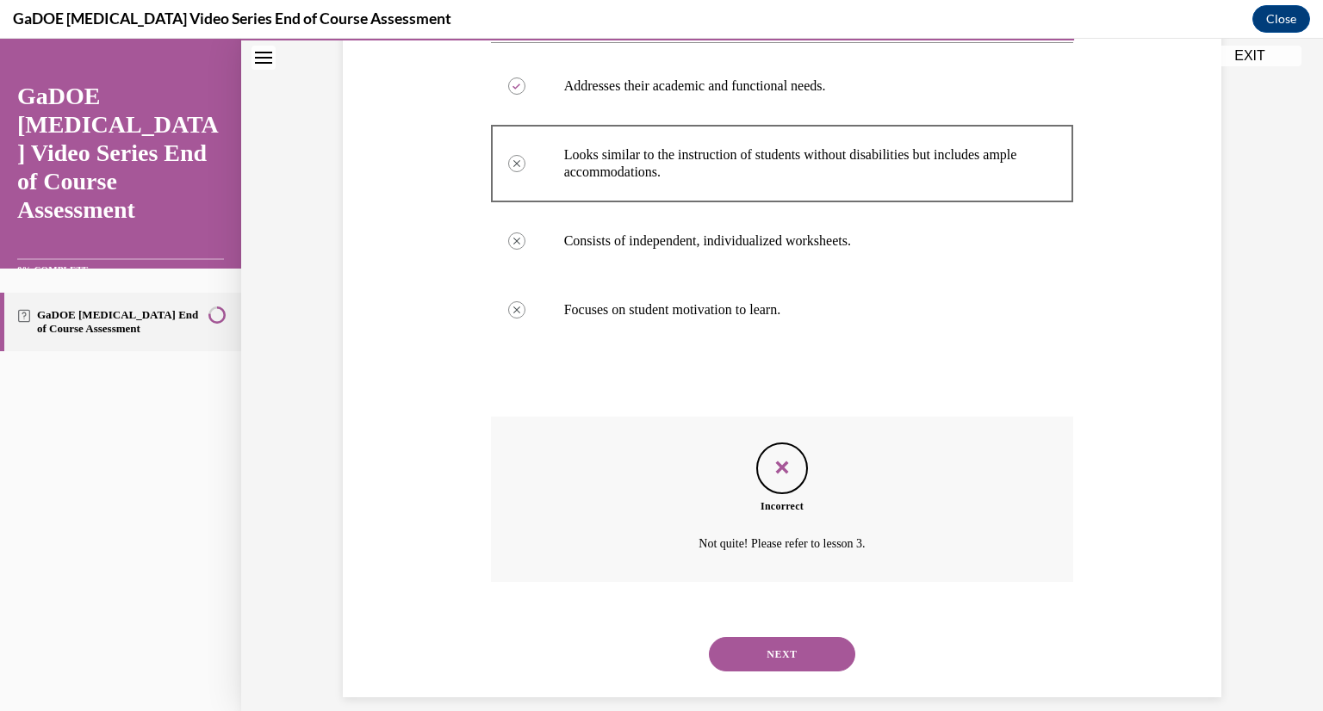
scroll to position [352, 0]
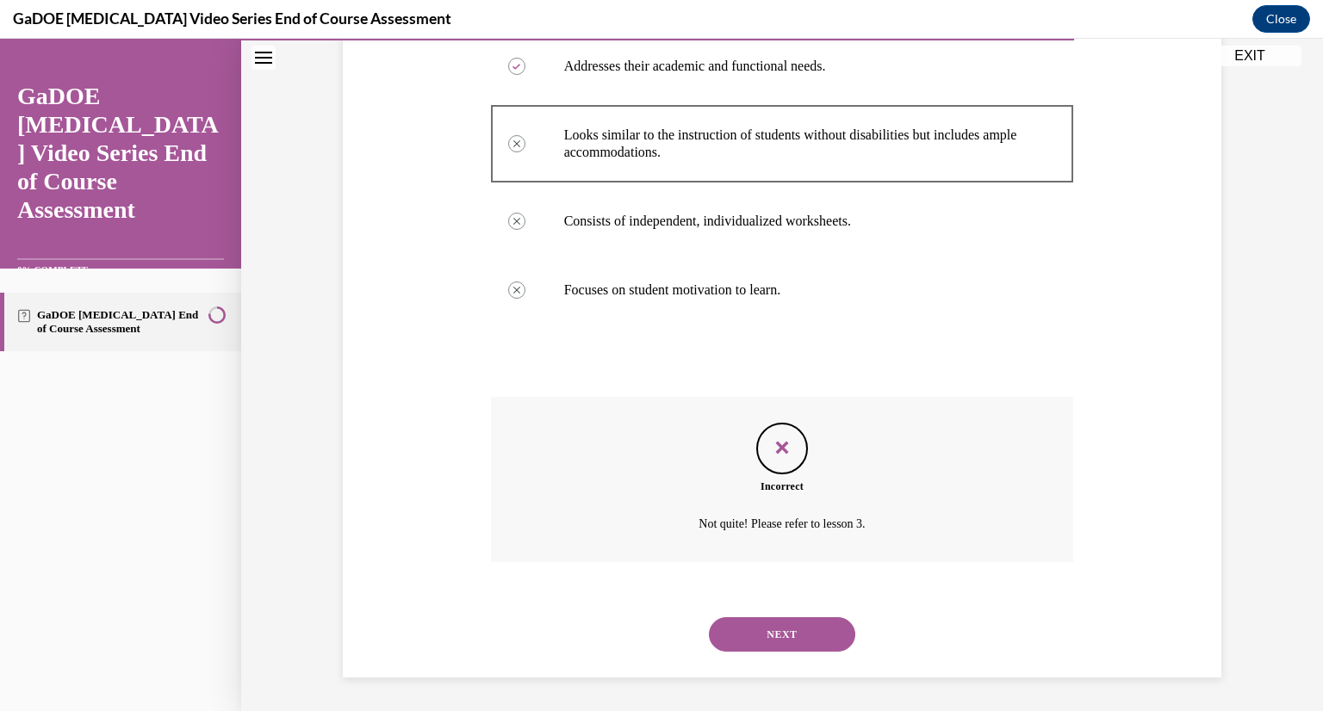
click at [752, 641] on button "NEXT" at bounding box center [782, 634] width 146 height 34
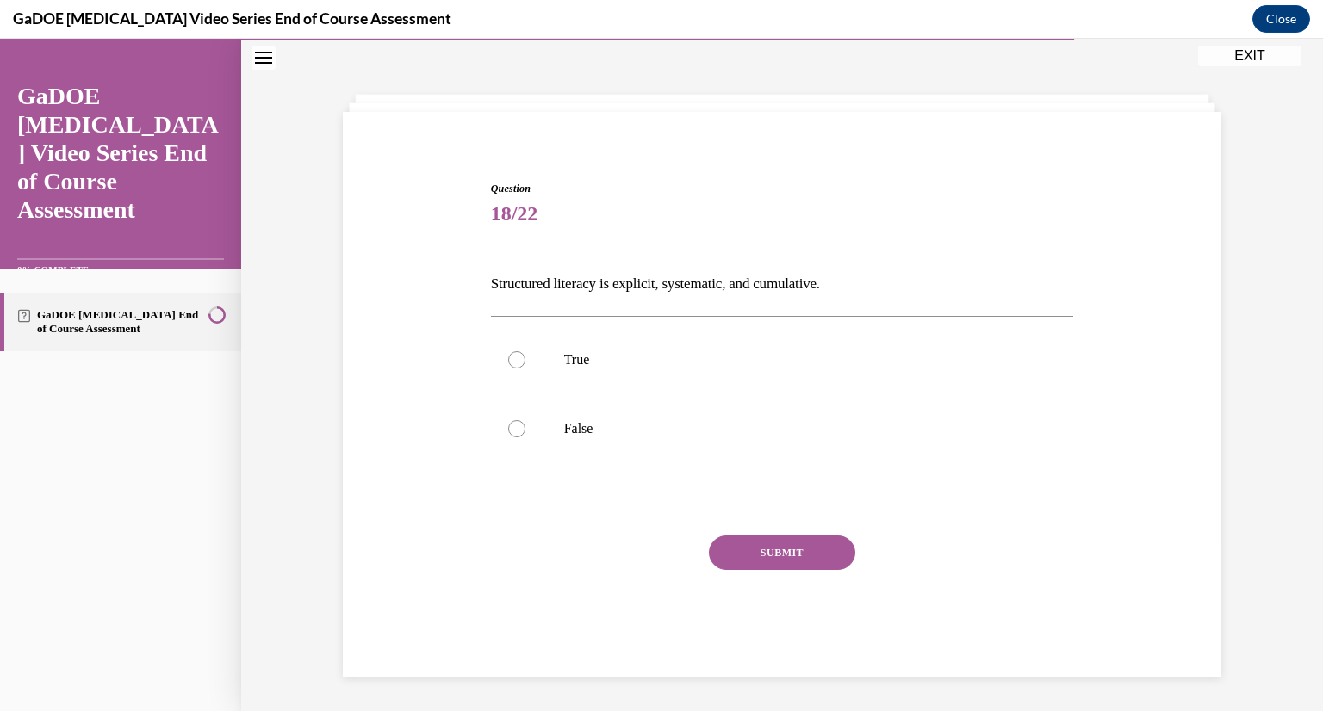
scroll to position [59, 0]
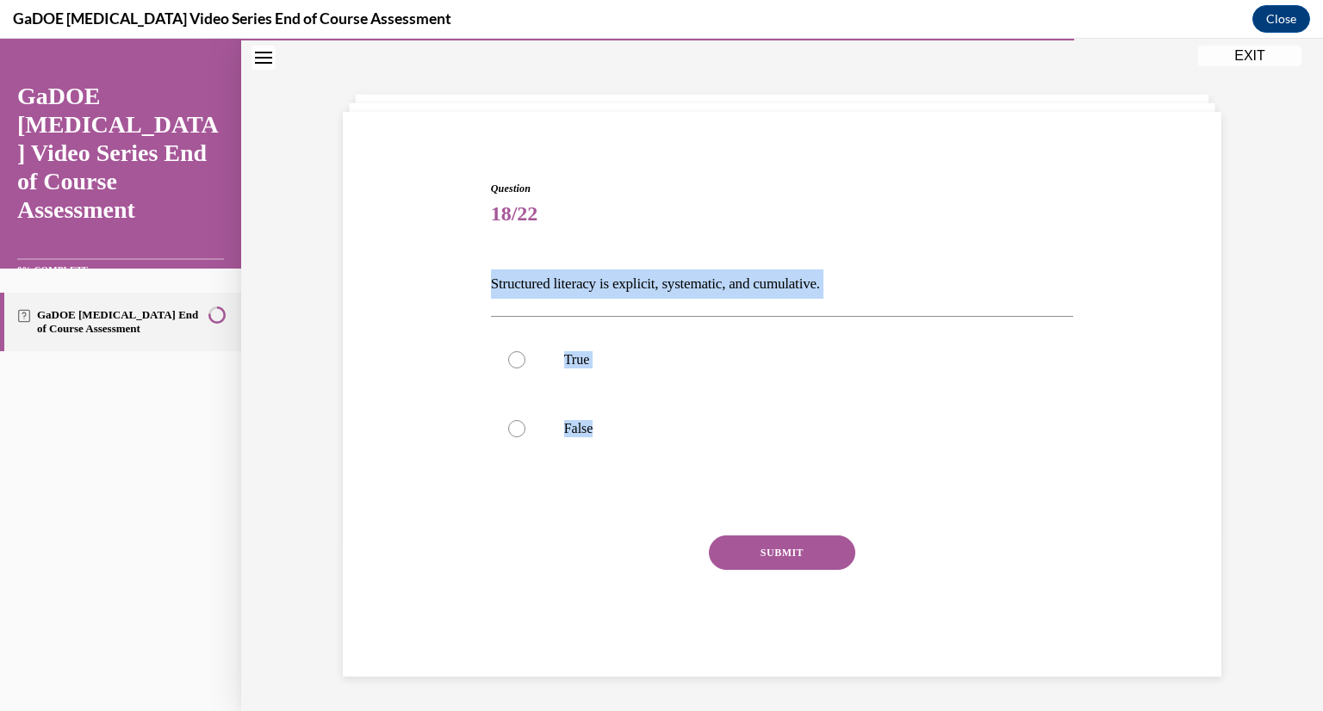
drag, startPoint x: 476, startPoint y: 285, endPoint x: 720, endPoint y: 478, distance: 310.8
click at [720, 478] on div "Question 18/22 Structured literacy is explicit, systematic, and cumulative. Tru…" at bounding box center [781, 403] width 887 height 548
click at [623, 369] on label "True" at bounding box center [782, 359] width 583 height 69
click at [525, 369] on input "True" at bounding box center [516, 359] width 17 height 17
radio input "true"
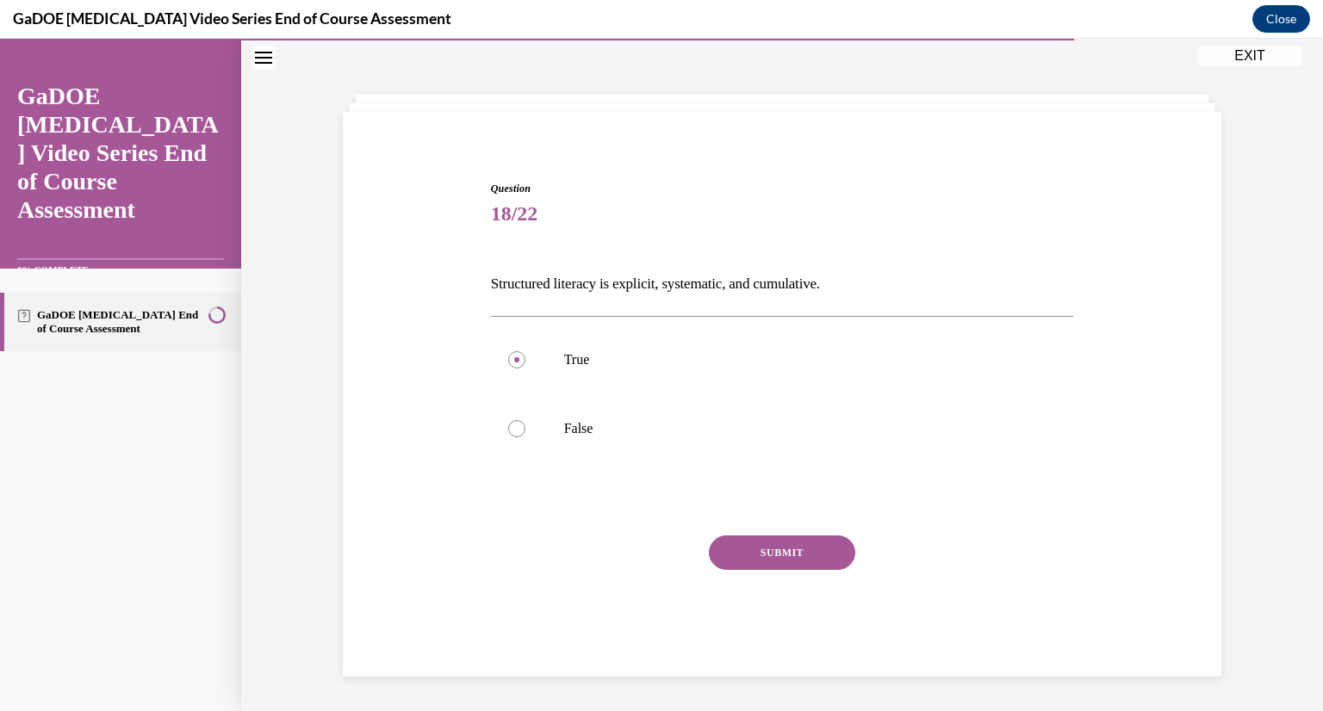
click at [764, 552] on button "SUBMIT" at bounding box center [782, 553] width 146 height 34
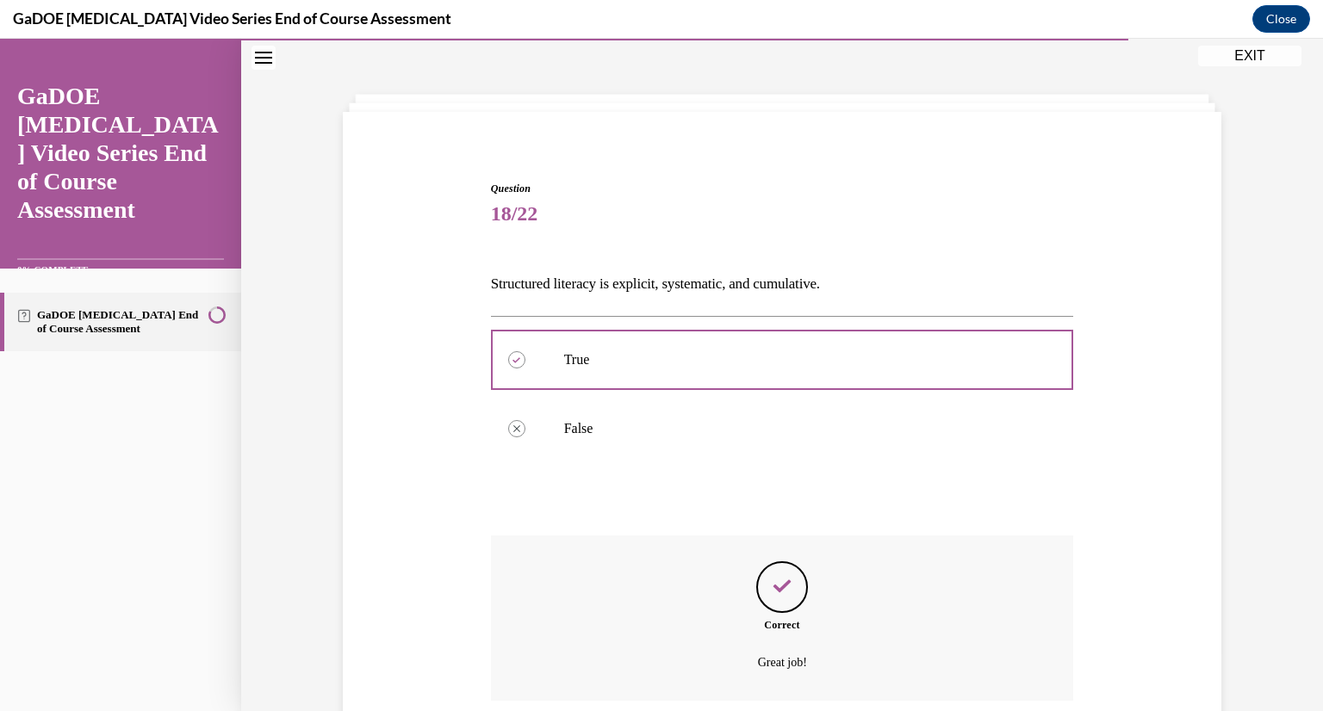
scroll to position [197, 0]
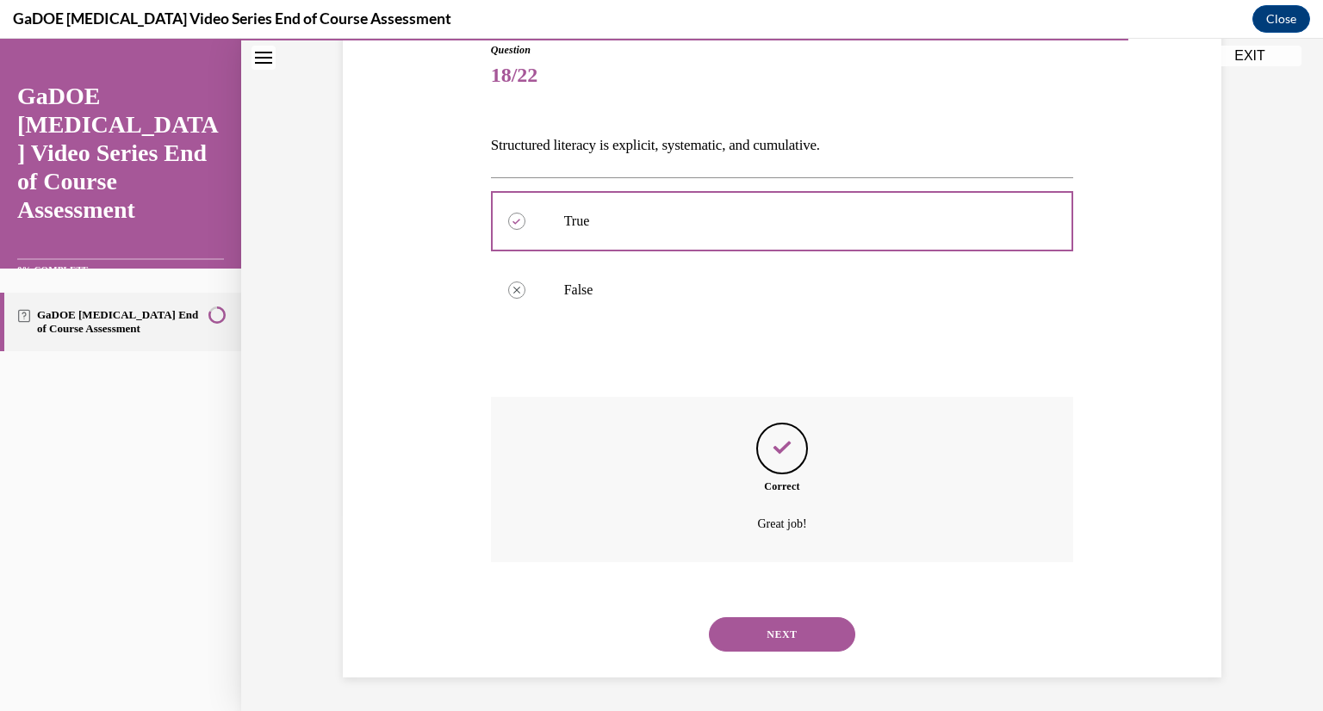
click at [765, 635] on button "NEXT" at bounding box center [782, 634] width 146 height 34
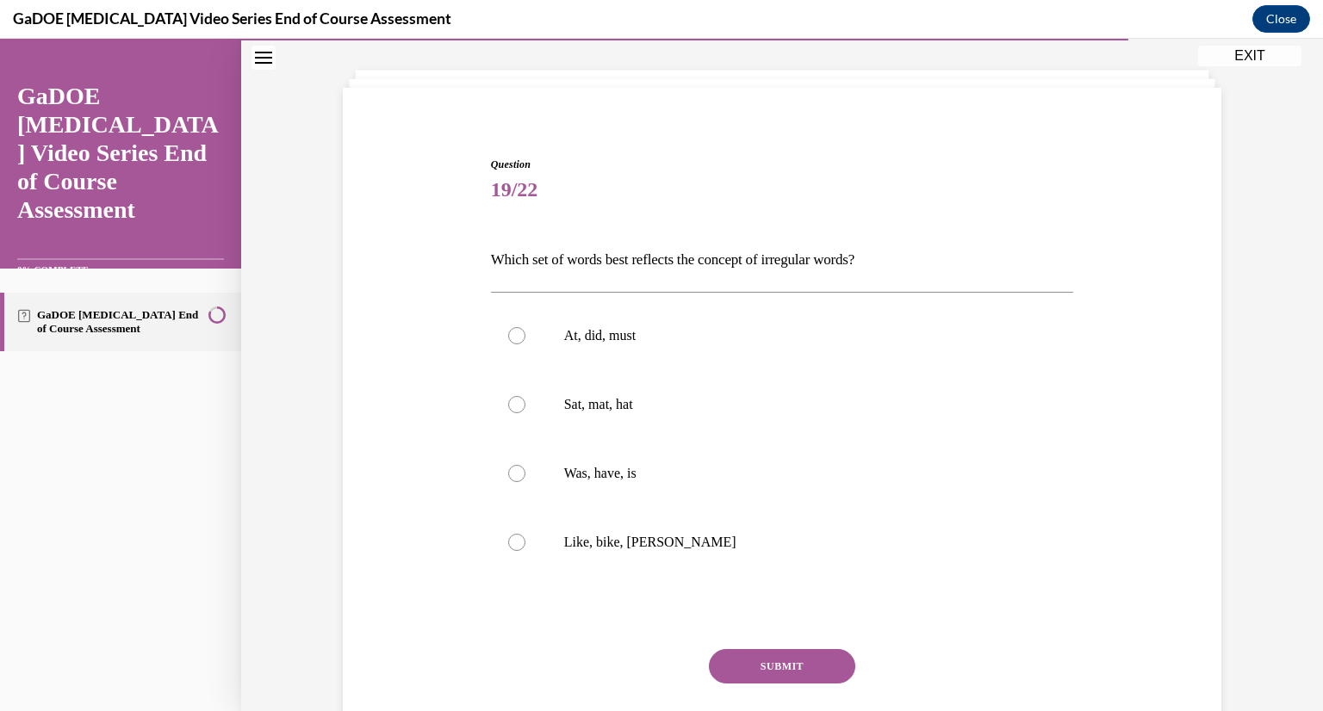
scroll to position [87, 0]
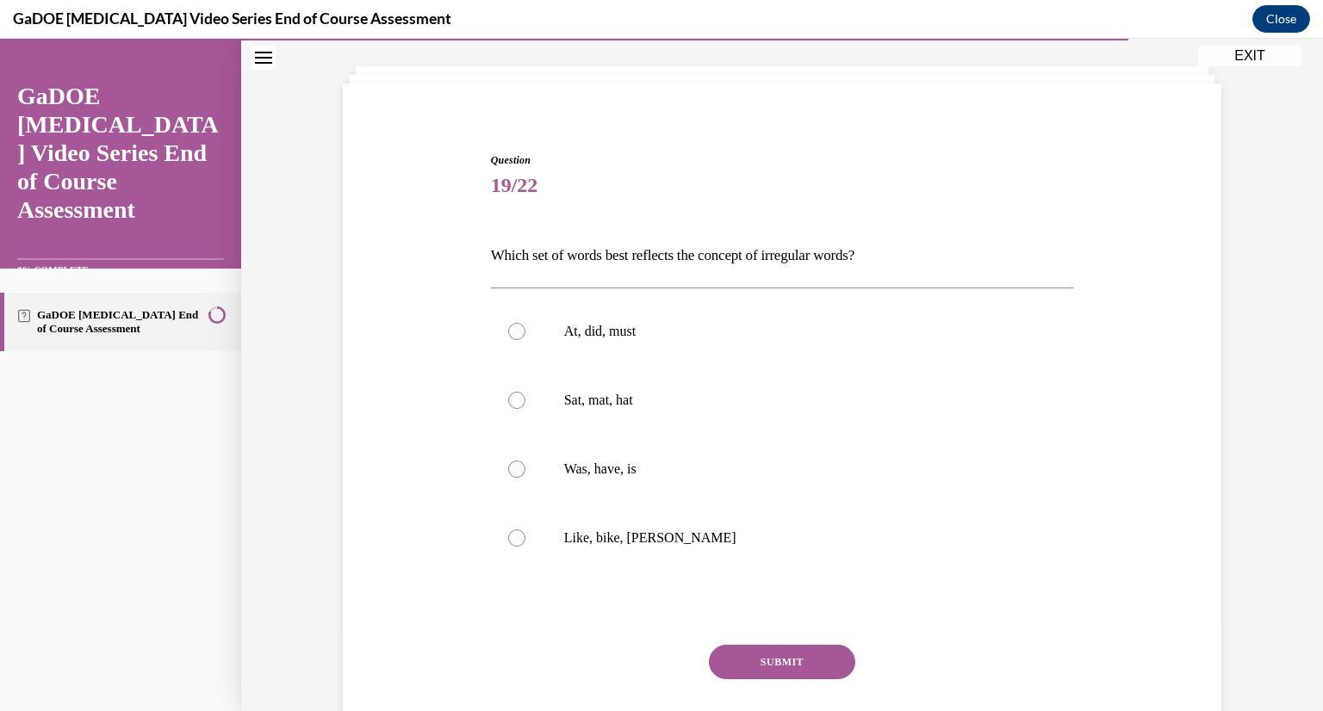
click at [623, 461] on p "Was, have, is" at bounding box center [797, 469] width 467 height 17
click at [525, 461] on input "Was, have, is" at bounding box center [516, 469] width 17 height 17
radio input "true"
click at [725, 668] on button "SUBMIT" at bounding box center [782, 662] width 146 height 34
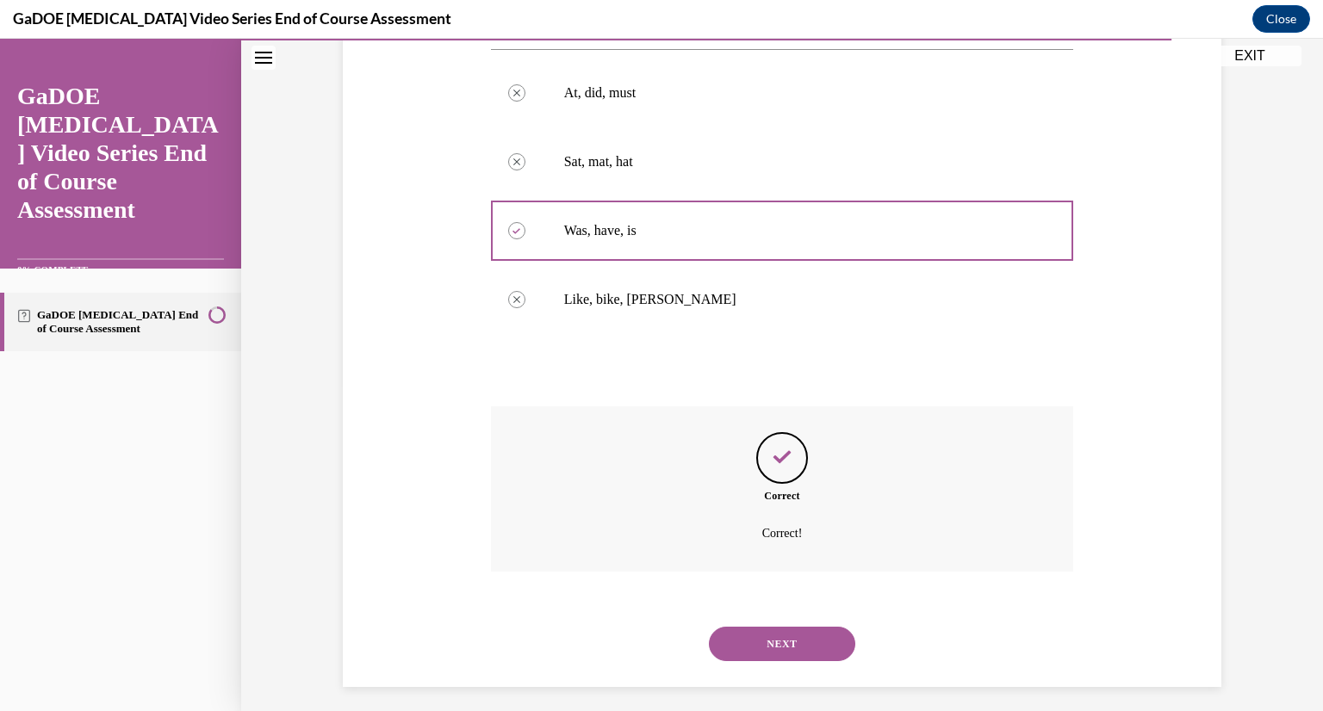
scroll to position [335, 0]
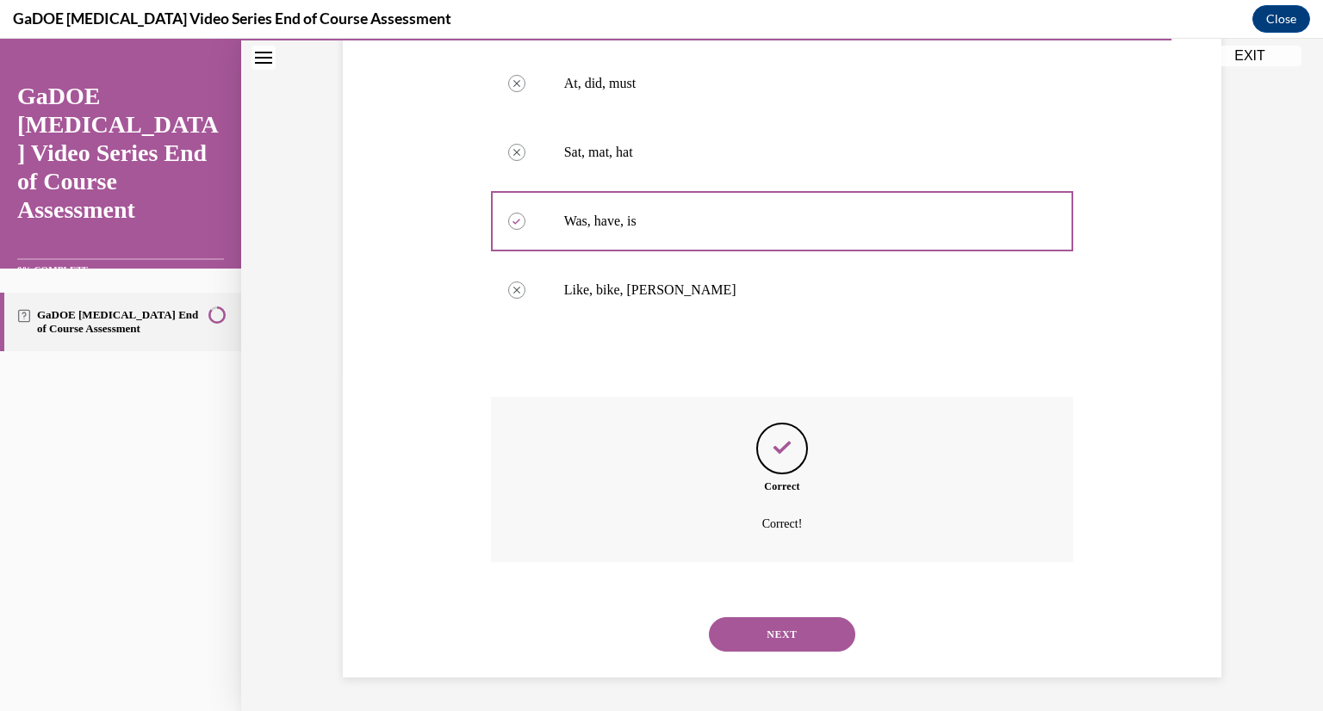
click at [739, 645] on button "NEXT" at bounding box center [782, 634] width 146 height 34
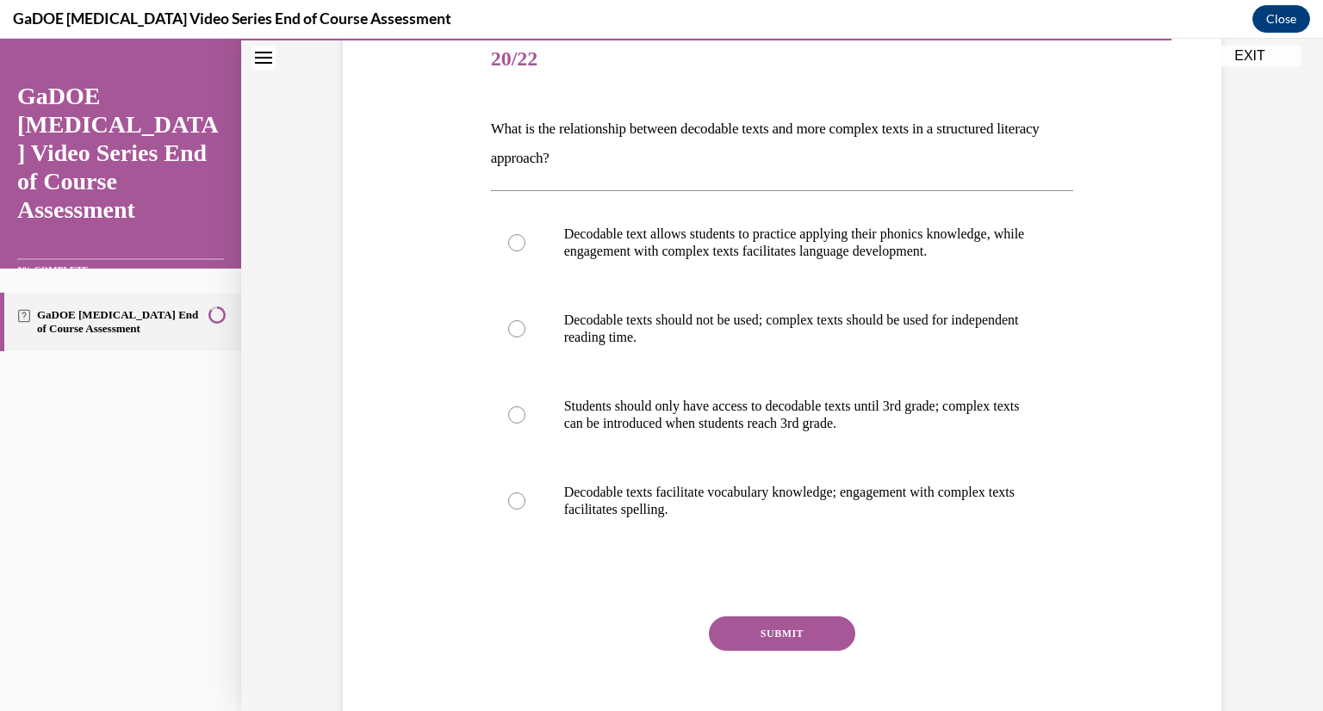
scroll to position [122, 0]
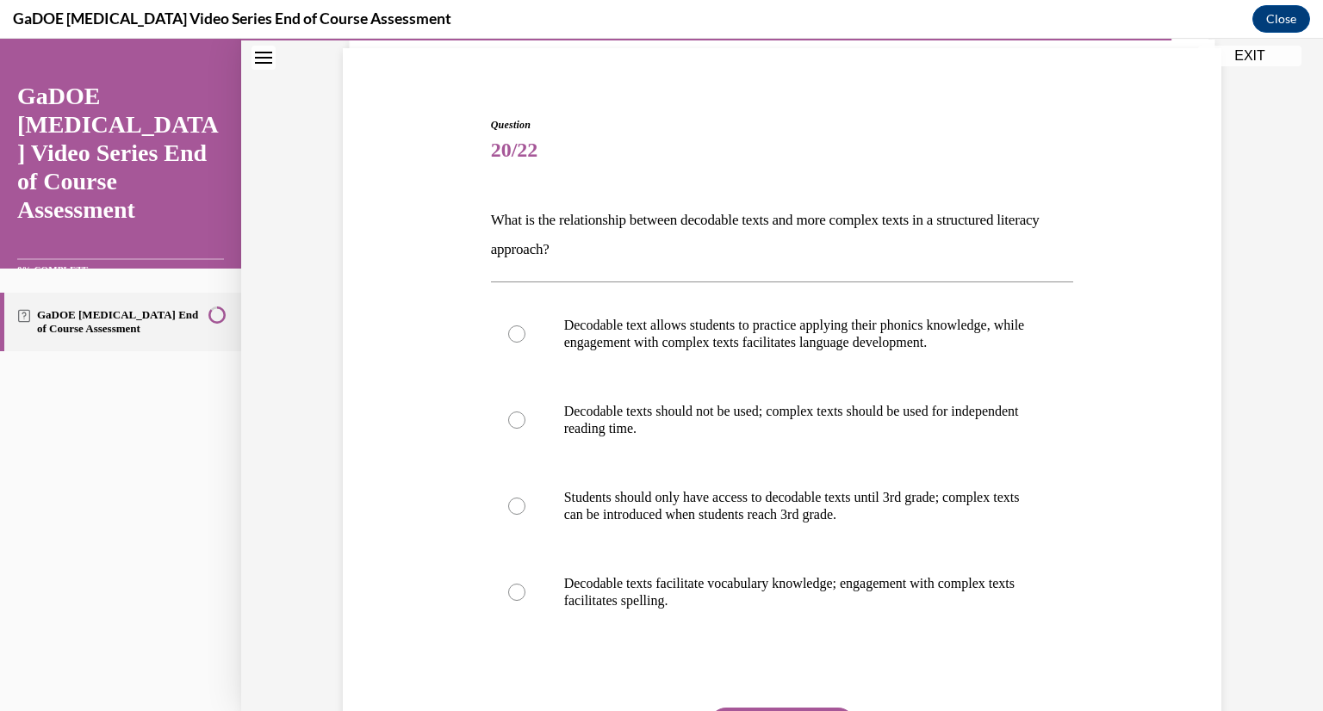
drag, startPoint x: 471, startPoint y: 210, endPoint x: 865, endPoint y: 589, distance: 546.9
click at [900, 625] on div "Question 20/22 What is the relationship between decodable texts and more comple…" at bounding box center [781, 457] width 887 height 784
click at [648, 359] on label "Decodable text allows students to practice applying their phonics knowledge, wh…" at bounding box center [782, 334] width 583 height 86
click at [525, 343] on input "Decodable text allows students to practice applying their phonics knowledge, wh…" at bounding box center [516, 333] width 17 height 17
radio input "true"
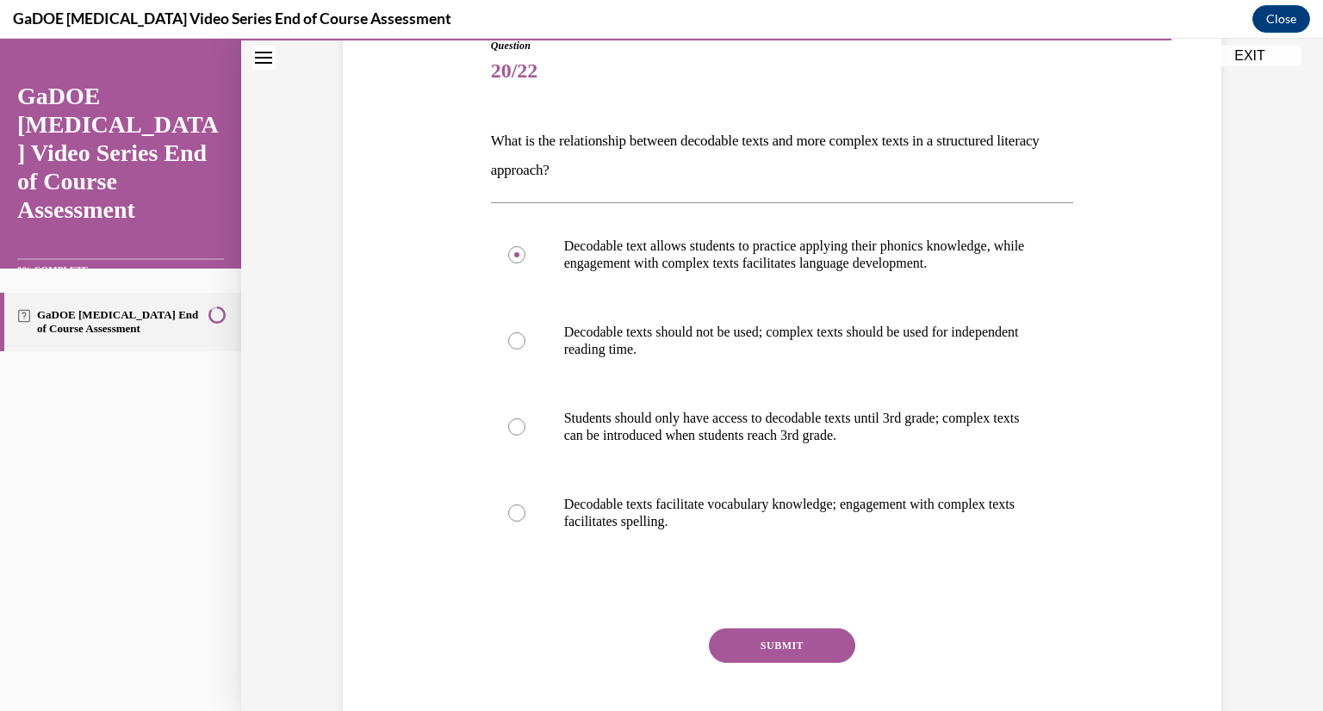
scroll to position [294, 0]
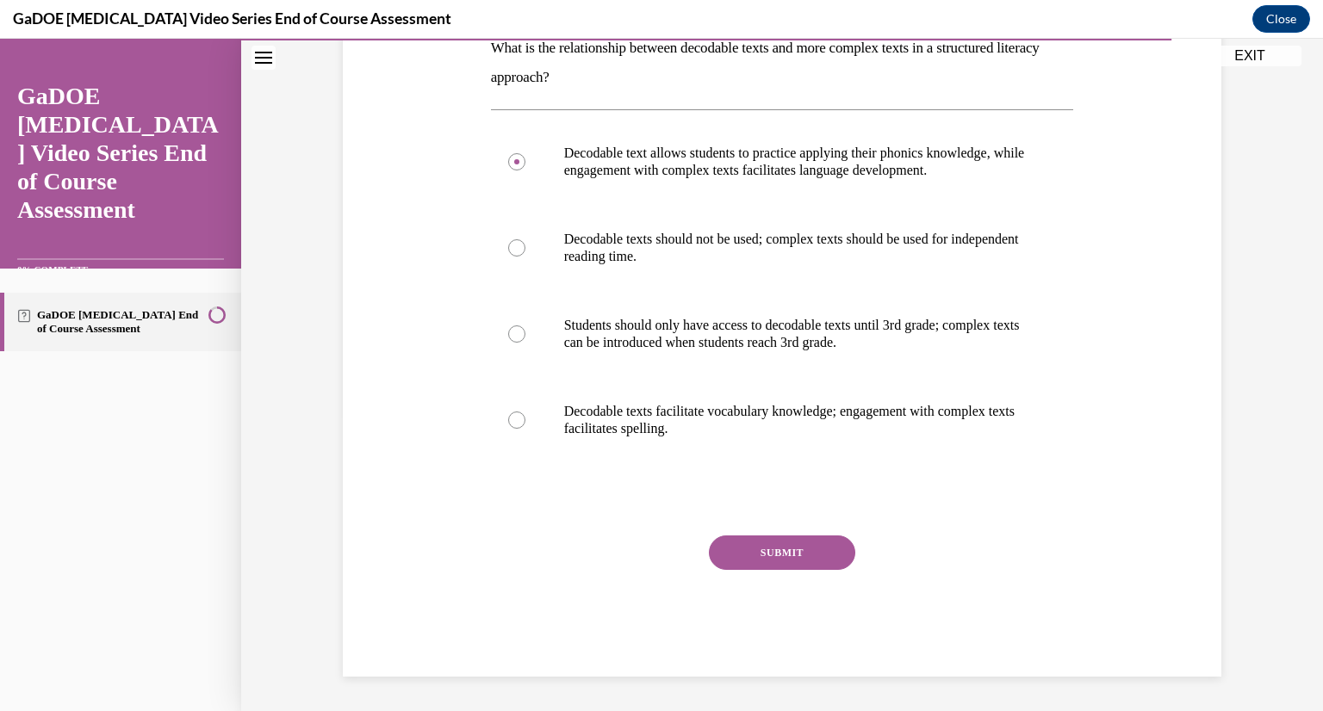
click at [741, 554] on button "SUBMIT" at bounding box center [782, 553] width 146 height 34
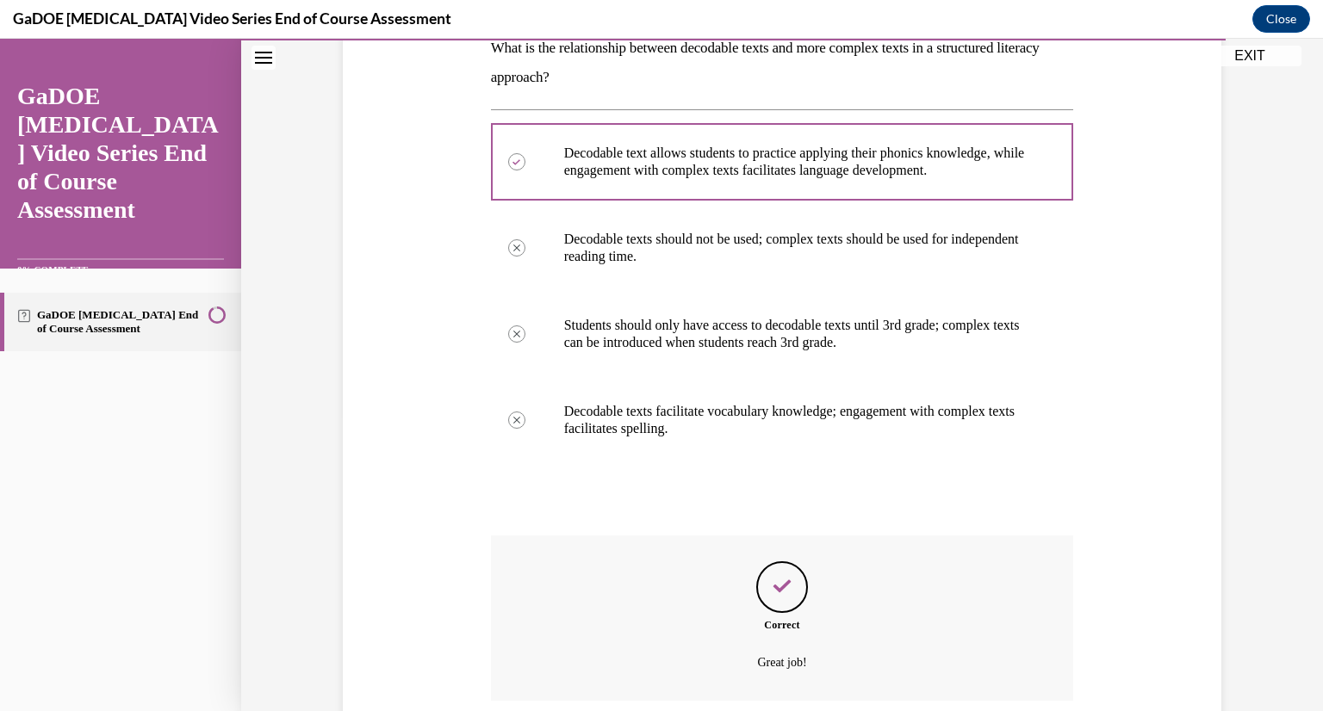
scroll to position [434, 0]
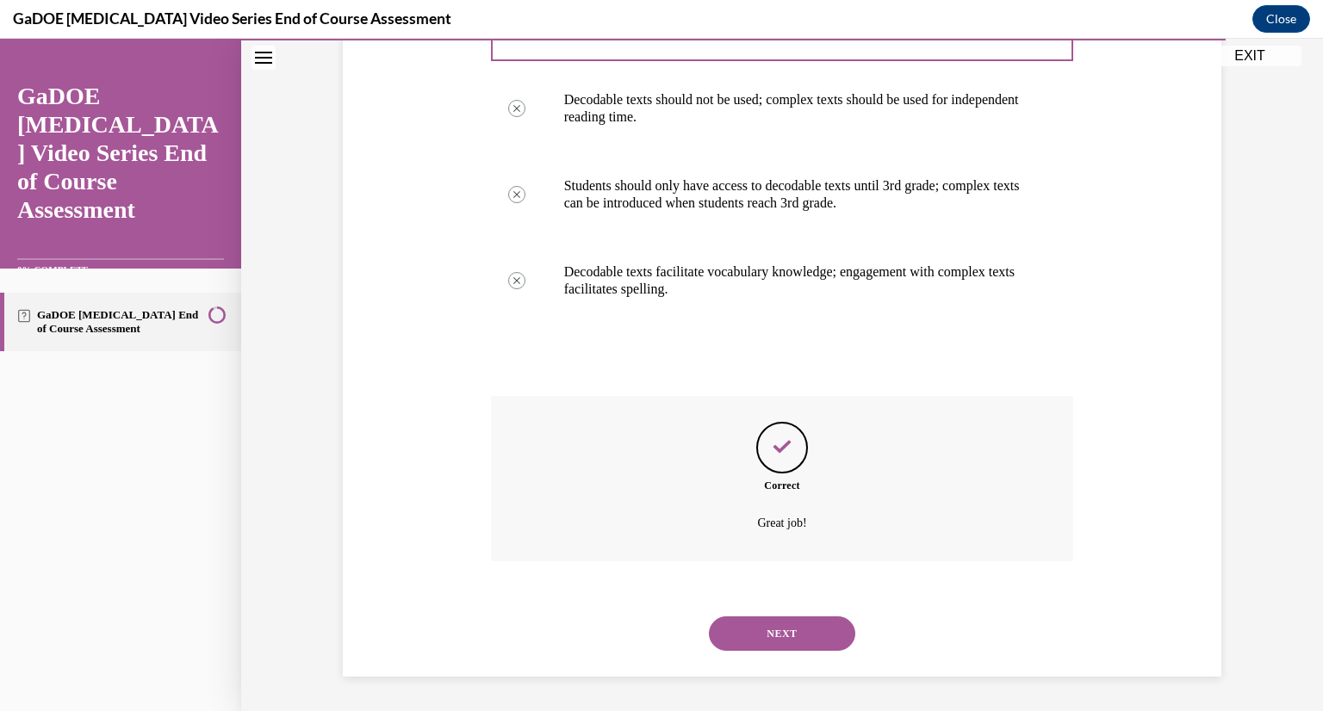
click at [749, 648] on button "NEXT" at bounding box center [782, 634] width 146 height 34
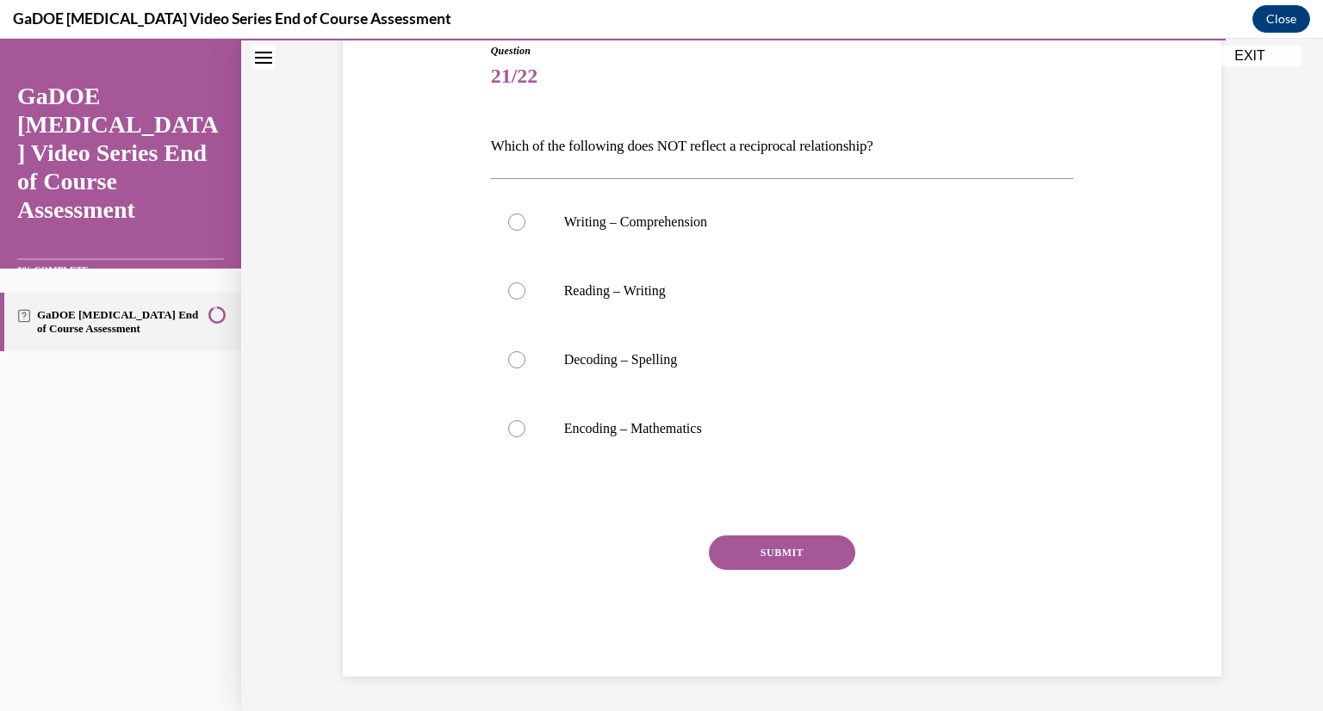
scroll to position [191, 0]
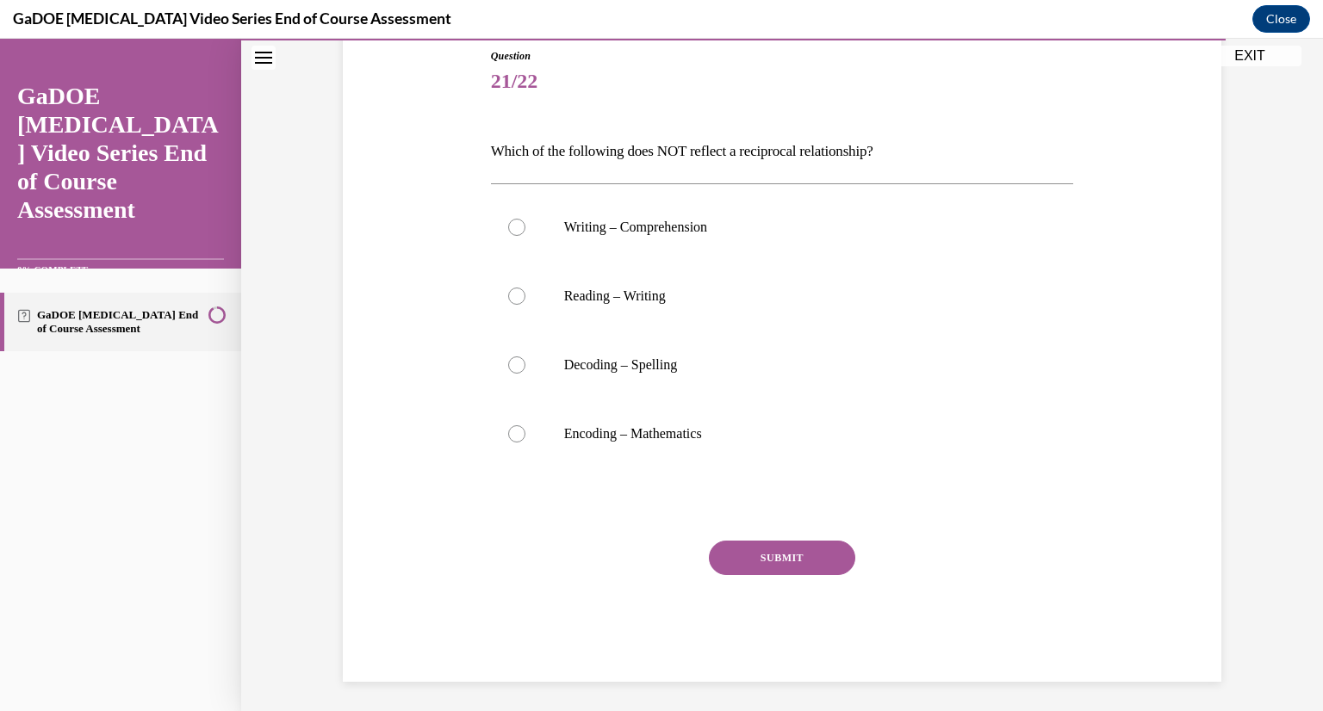
drag, startPoint x: 484, startPoint y: 143, endPoint x: 813, endPoint y: 450, distance: 450.2
click at [813, 450] on div "Question 21/22 Which of the following does NOT reflect a reciprocal relationshi…" at bounding box center [782, 365] width 583 height 634
click at [618, 426] on p "Encoding – Mathematics" at bounding box center [797, 433] width 467 height 17
click at [525, 426] on input "Encoding – Mathematics" at bounding box center [516, 433] width 17 height 17
radio input "true"
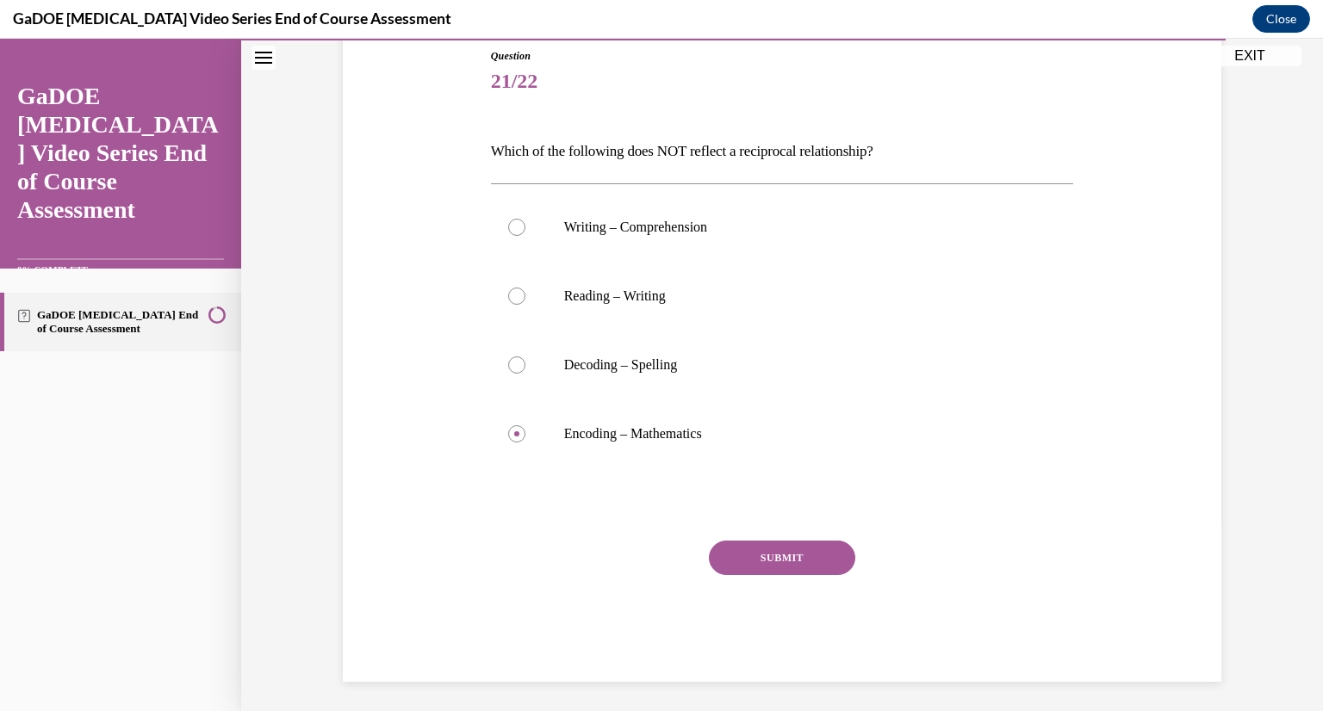
click at [753, 548] on button "SUBMIT" at bounding box center [782, 558] width 146 height 34
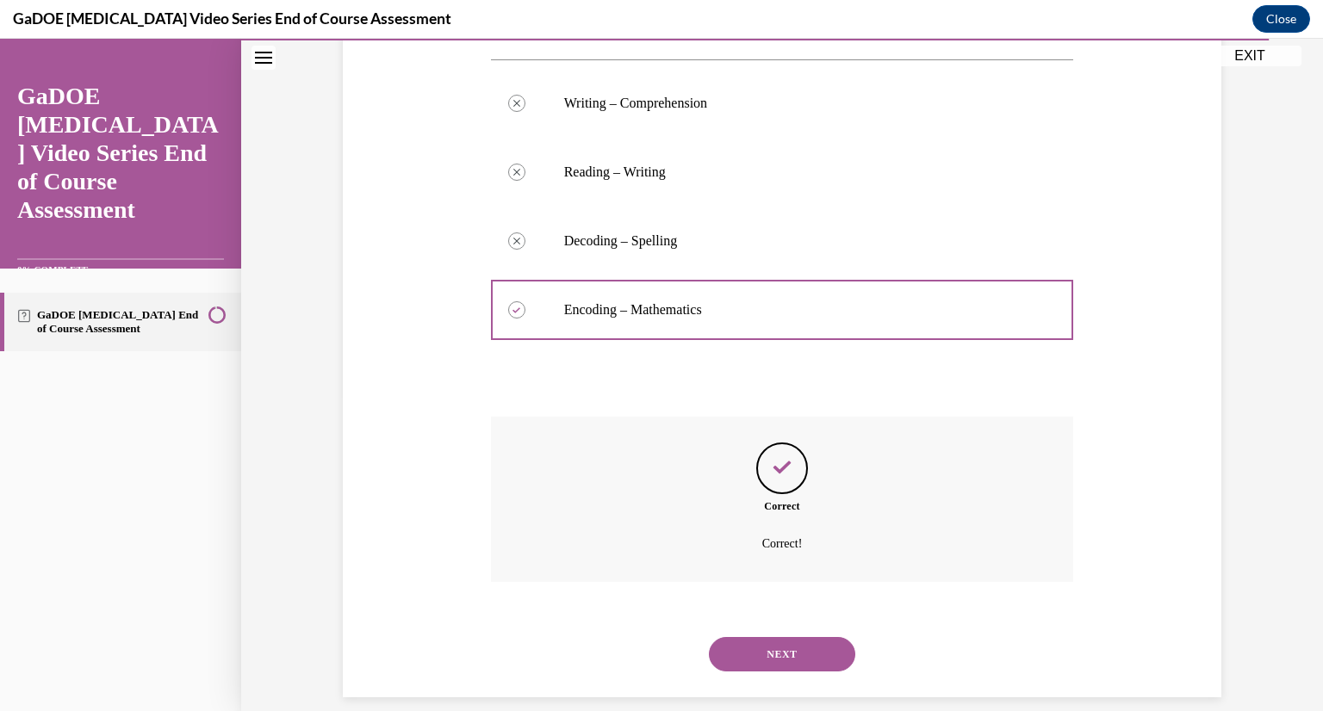
scroll to position [335, 0]
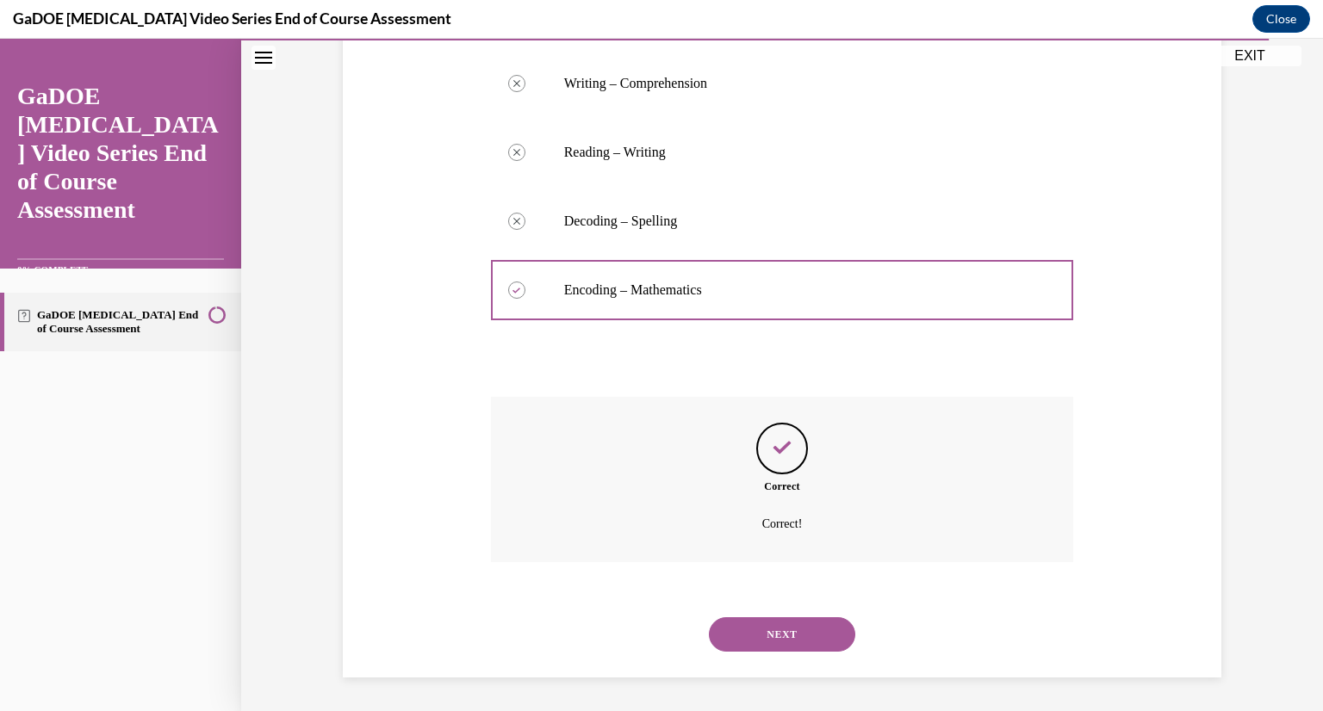
click at [782, 630] on button "NEXT" at bounding box center [782, 634] width 146 height 34
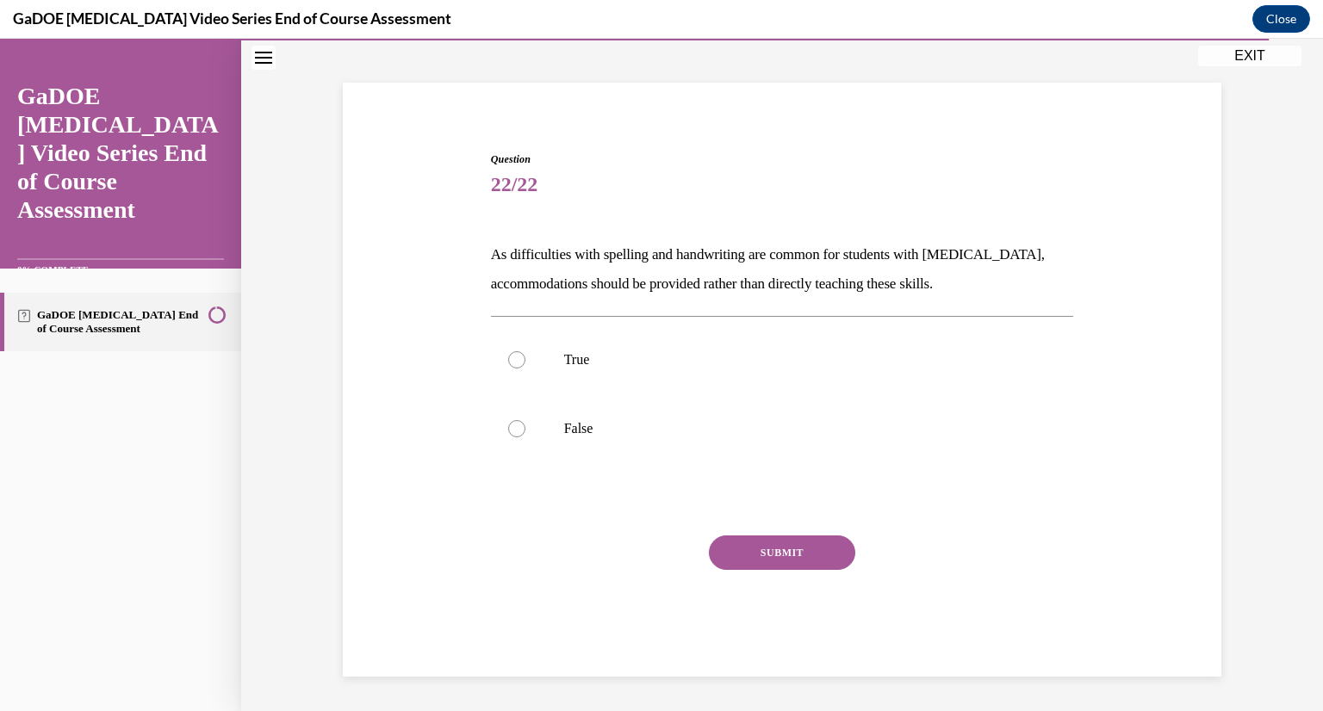
scroll to position [88, 0]
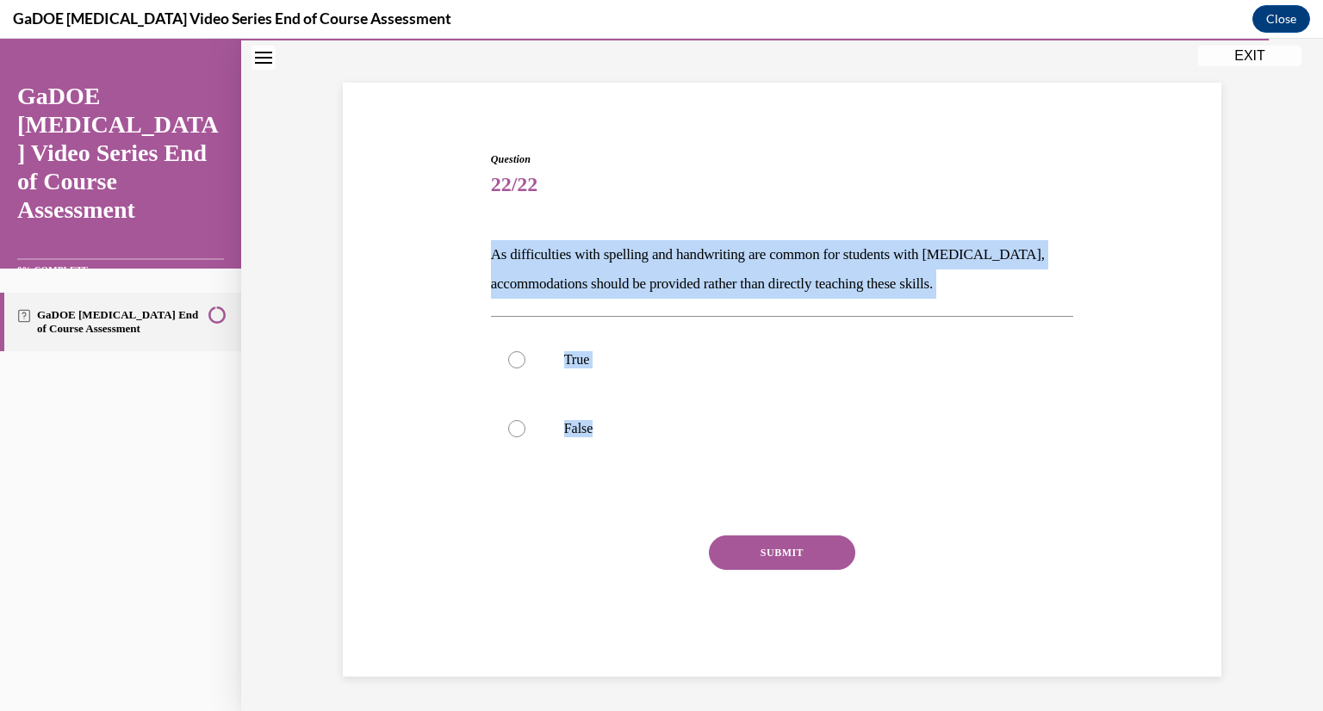
drag, startPoint x: 470, startPoint y: 249, endPoint x: 668, endPoint y: 438, distance: 274.1
click at [671, 443] on div "Question 22/22 As difficulties with spelling and handwriting are common for stu…" at bounding box center [781, 388] width 887 height 577
click at [548, 411] on label "False" at bounding box center [782, 428] width 583 height 69
click at [525, 420] on input "False" at bounding box center [516, 428] width 17 height 17
radio input "true"
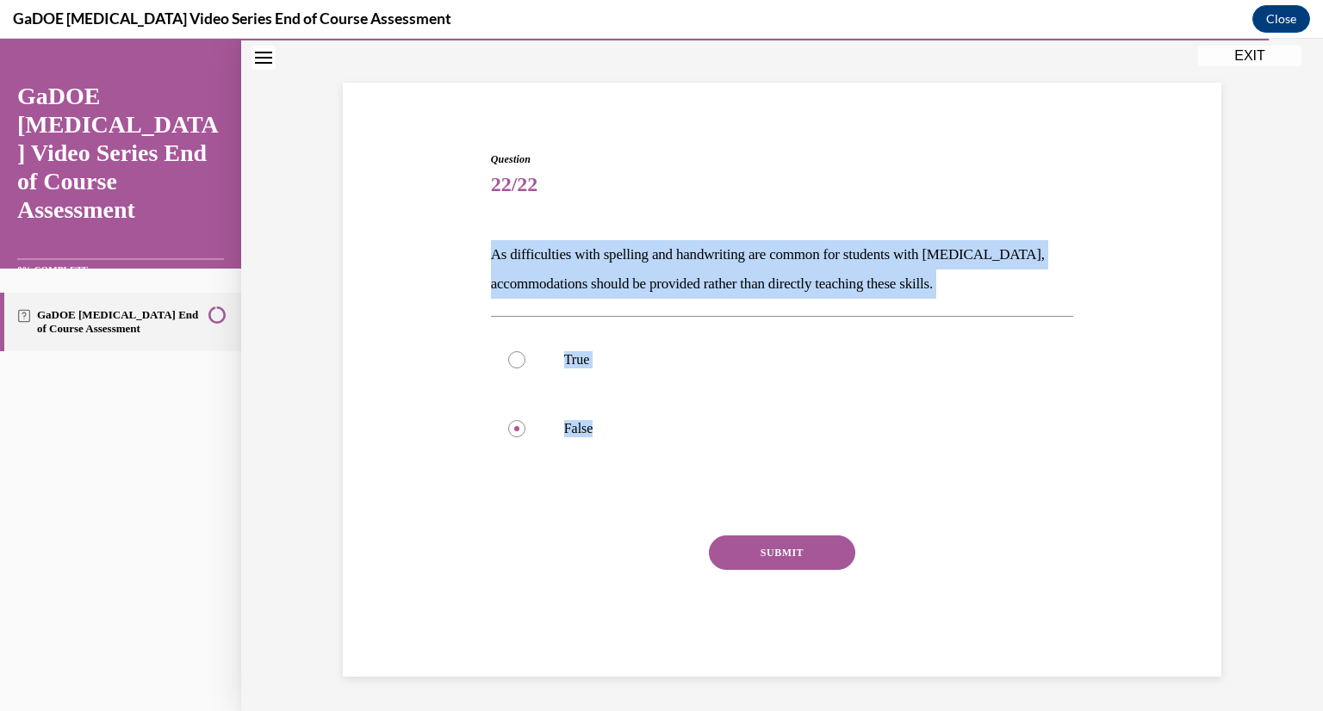
click at [770, 562] on button "SUBMIT" at bounding box center [782, 553] width 146 height 34
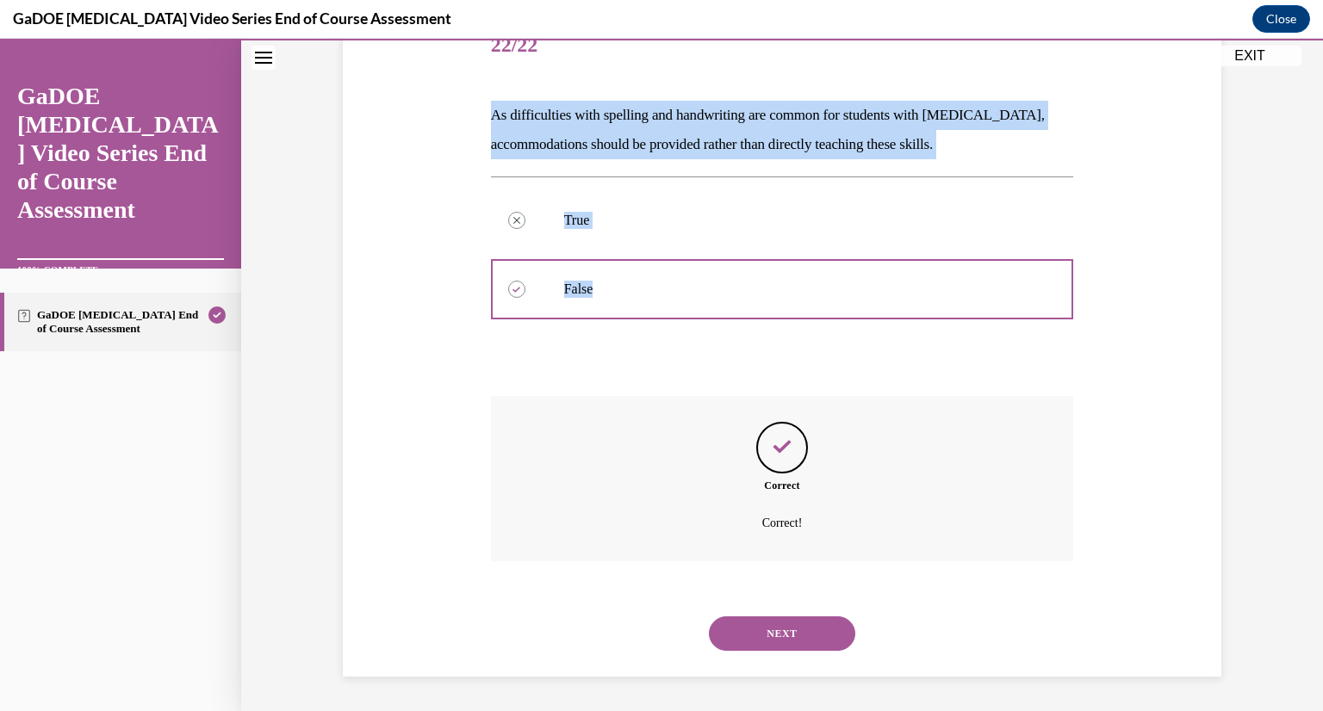
click at [759, 636] on button "NEXT" at bounding box center [782, 634] width 146 height 34
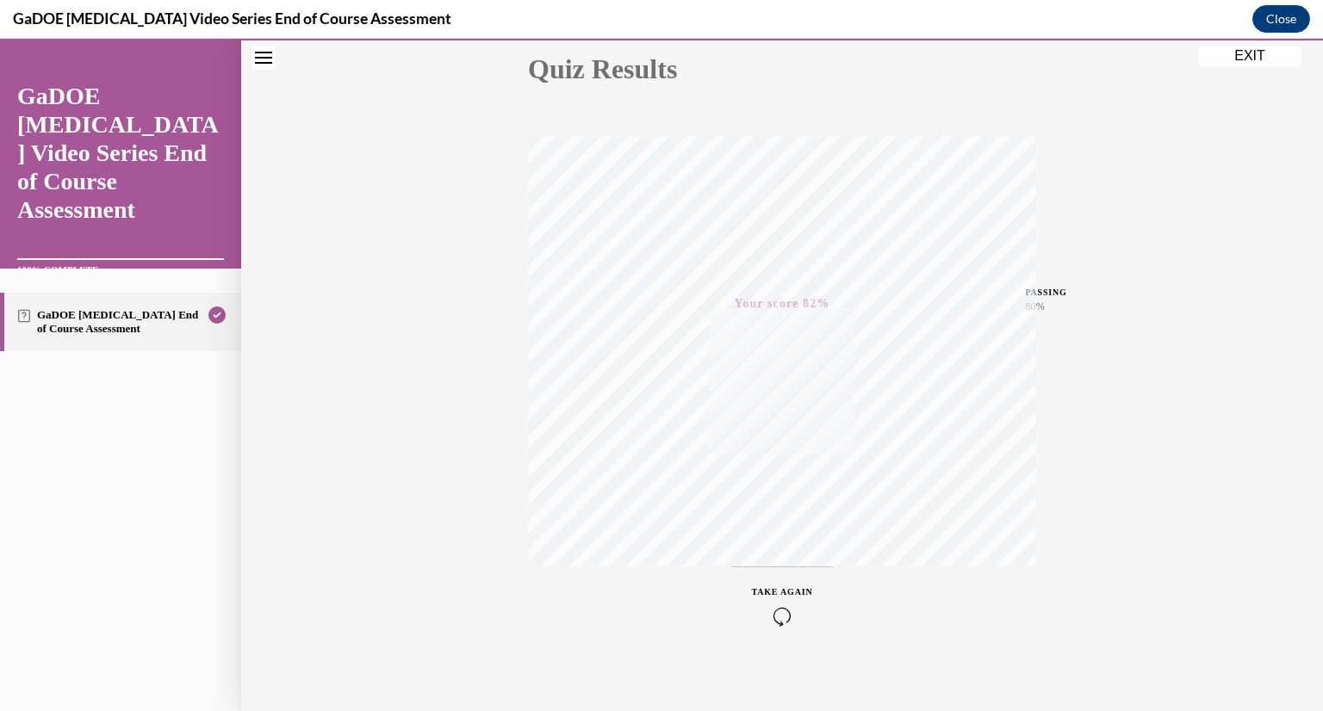
scroll to position [210, 0]
click at [1247, 48] on button "EXIT" at bounding box center [1249, 56] width 103 height 21
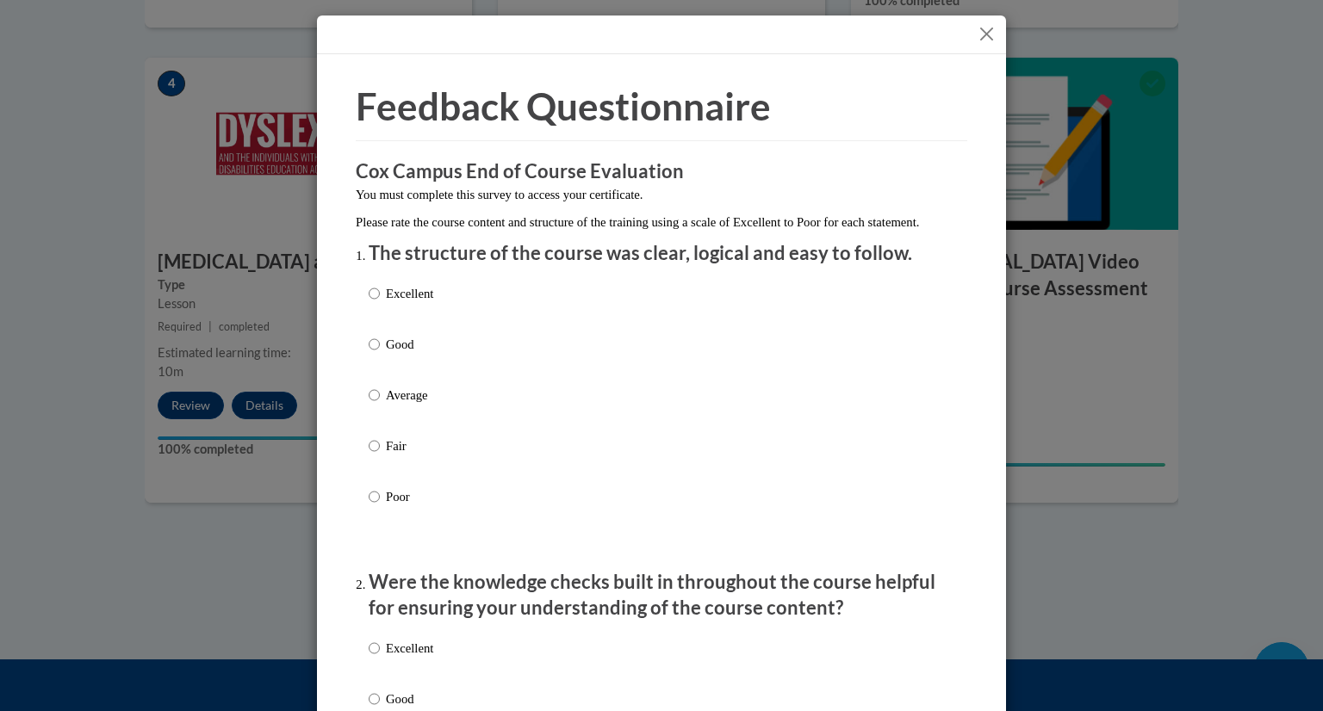
click at [451, 305] on div "Excellent Good Average Fair Poor" at bounding box center [662, 416] width 586 height 281
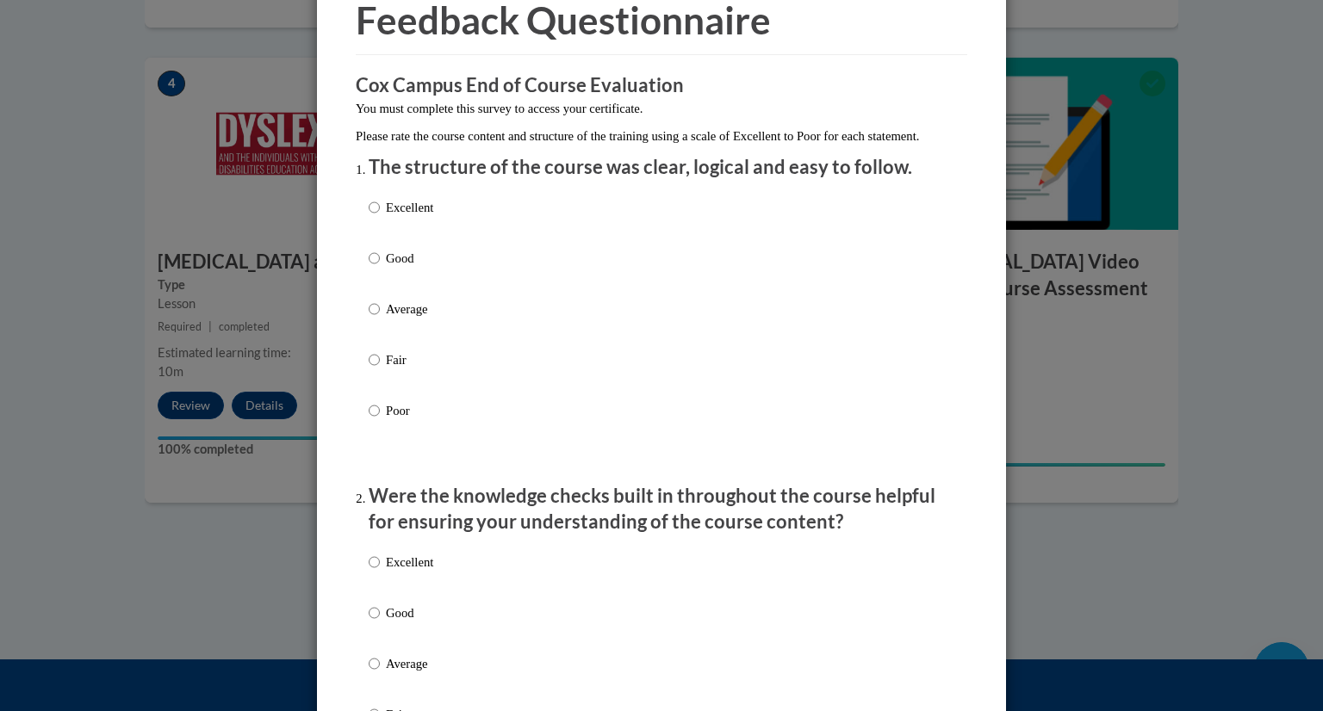
scroll to position [86, 0]
click at [375, 218] on label "Excellent" at bounding box center [401, 221] width 65 height 46
click at [375, 217] on input "Excellent" at bounding box center [374, 207] width 11 height 19
radio input "true"
click at [394, 572] on p "Excellent" at bounding box center [409, 562] width 47 height 19
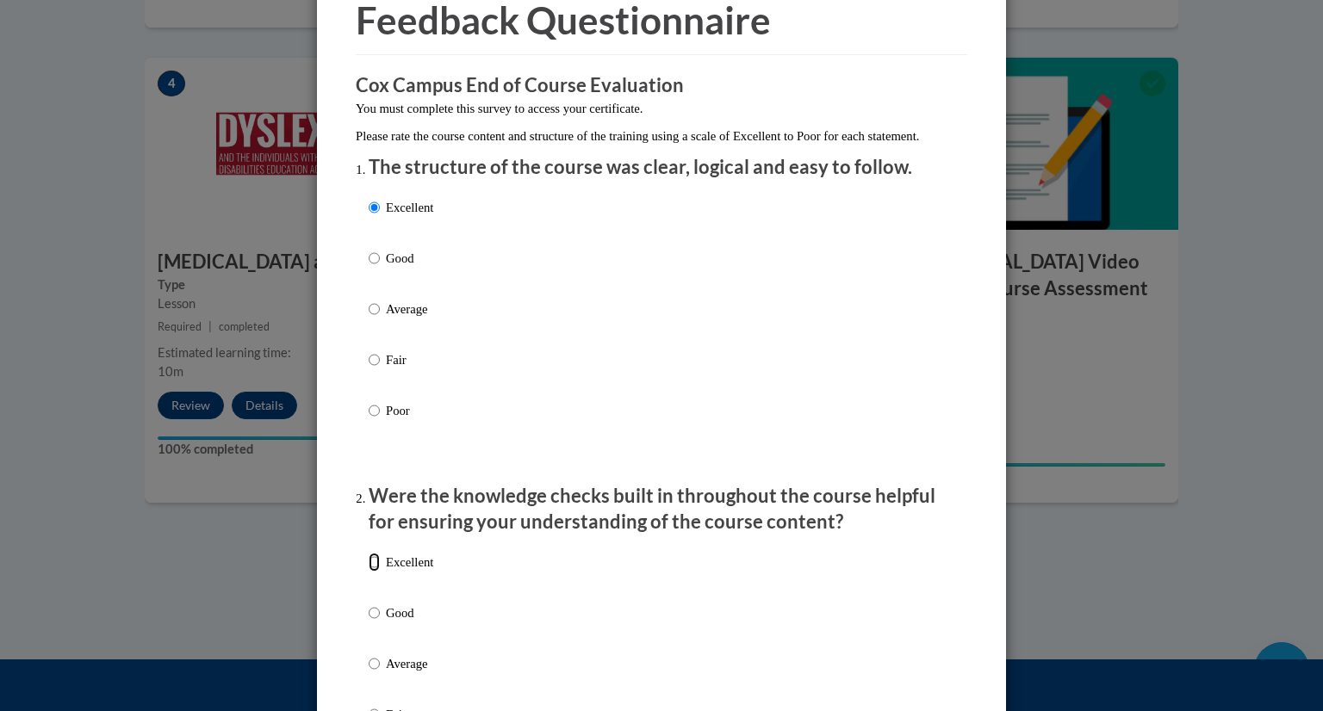
click at [380, 572] on input "Excellent" at bounding box center [374, 562] width 11 height 19
radio input "true"
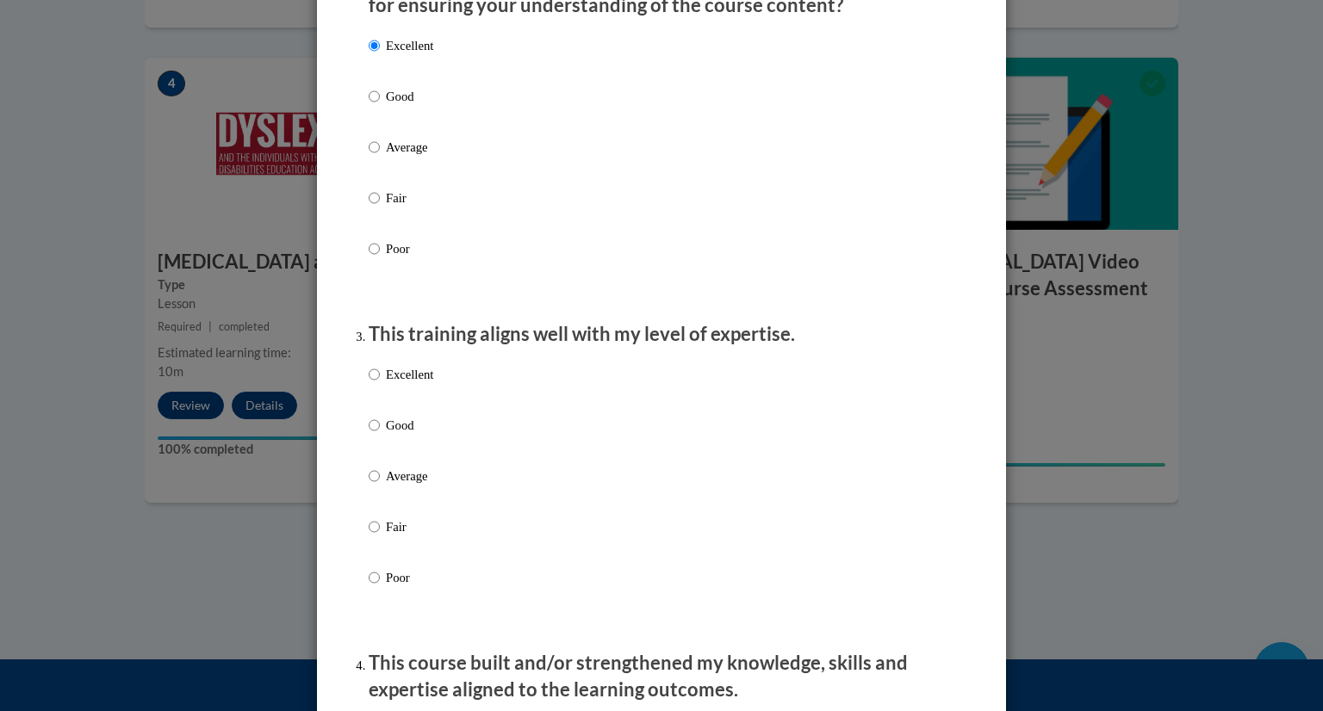
click at [412, 384] on p "Excellent" at bounding box center [409, 374] width 47 height 19
click at [380, 384] on input "Excellent" at bounding box center [374, 374] width 11 height 19
radio input "true"
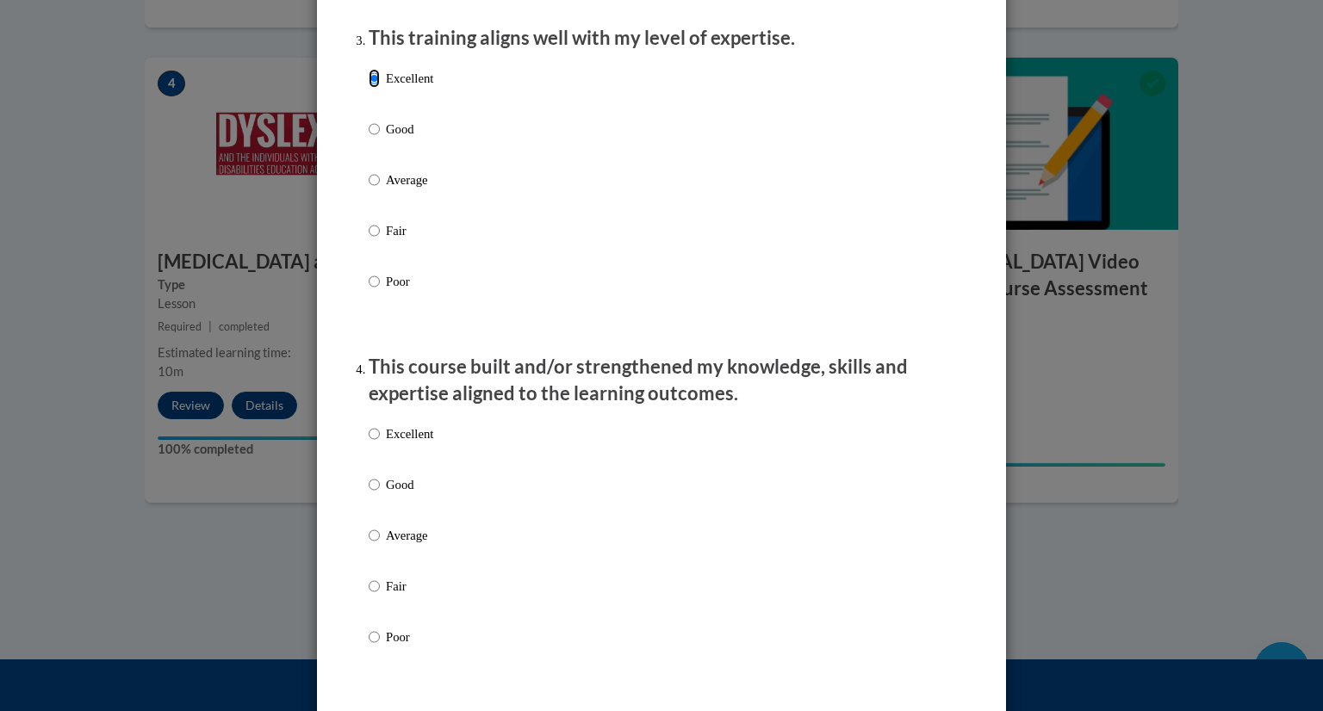
scroll to position [1033, 0]
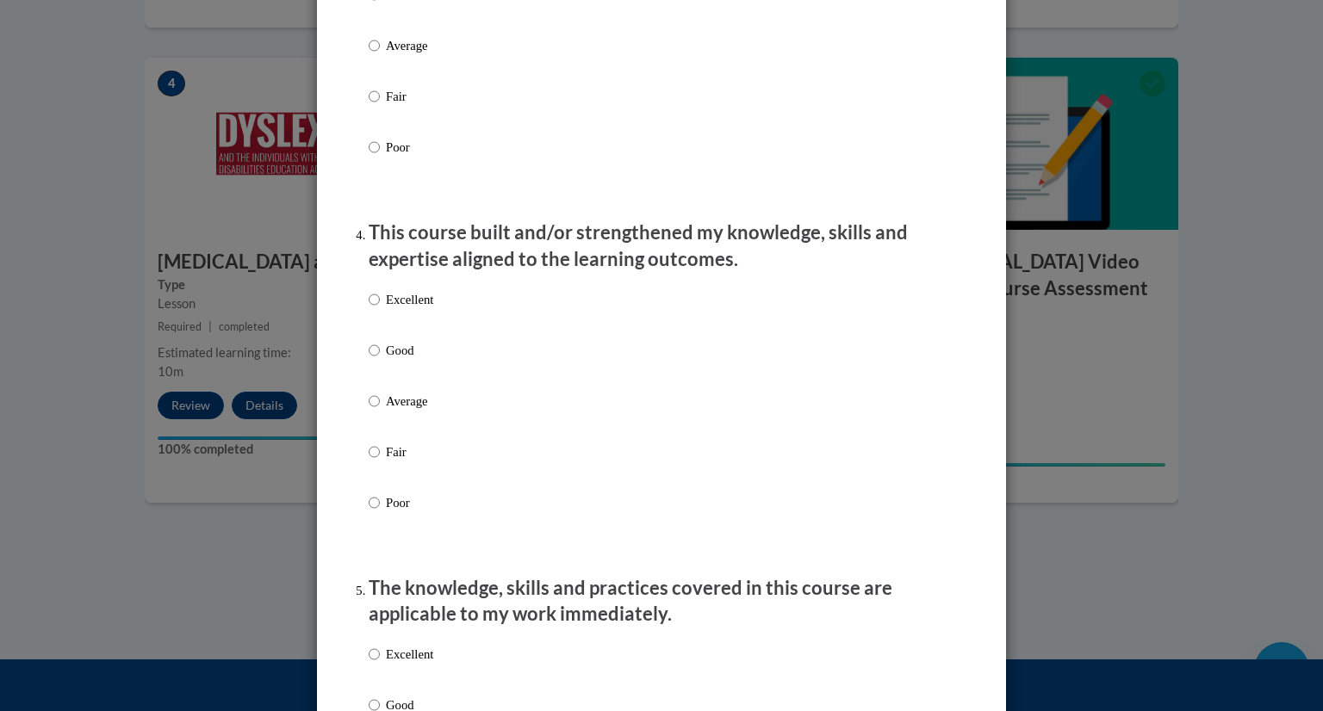
click at [410, 308] on p "Excellent" at bounding box center [409, 299] width 47 height 19
click at [380, 308] on input "Excellent" at bounding box center [374, 299] width 11 height 19
radio input "true"
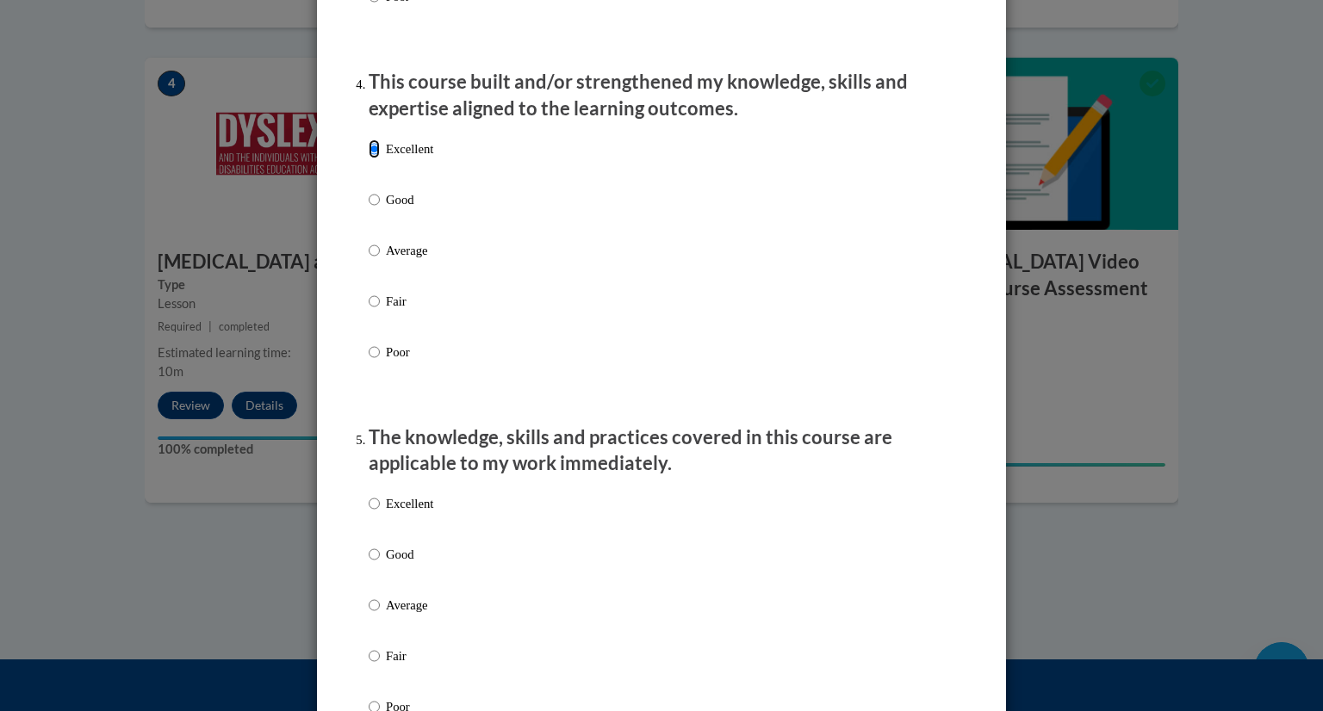
scroll to position [1378, 0]
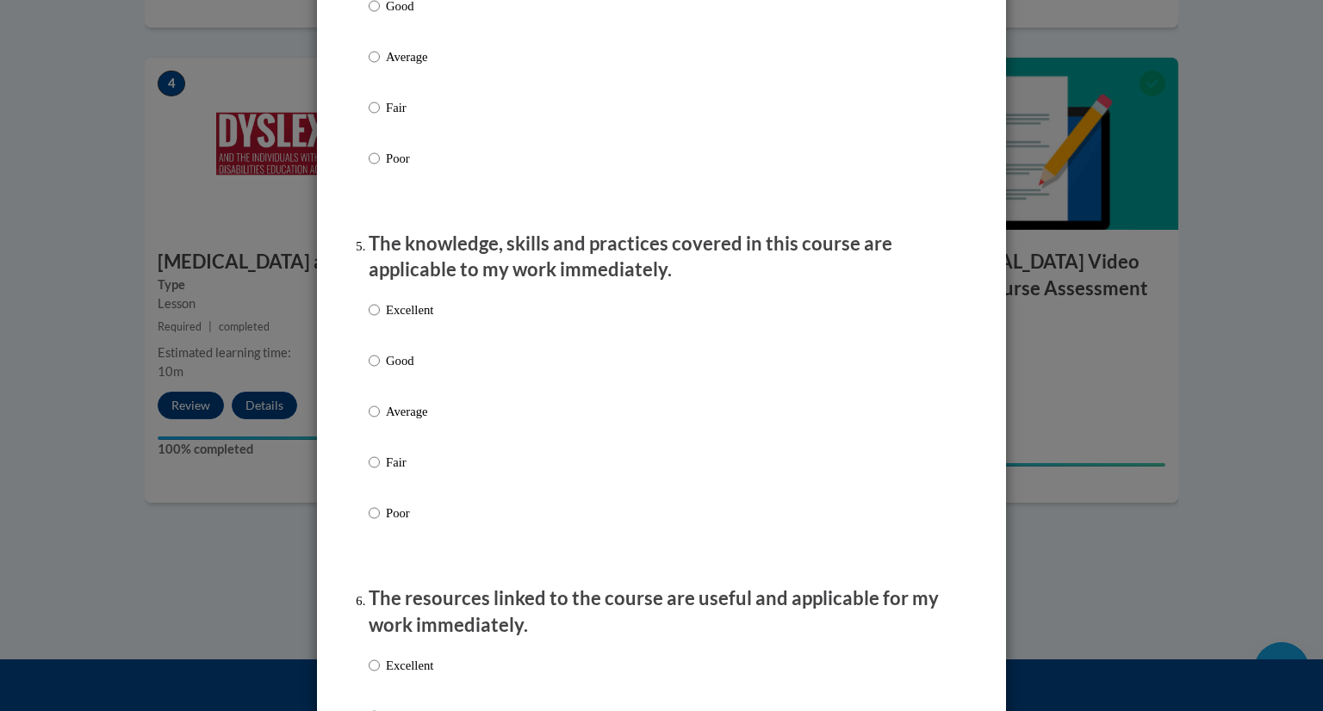
click at [412, 319] on p "Excellent" at bounding box center [409, 310] width 47 height 19
click at [380, 319] on input "Excellent" at bounding box center [374, 310] width 11 height 19
radio input "true"
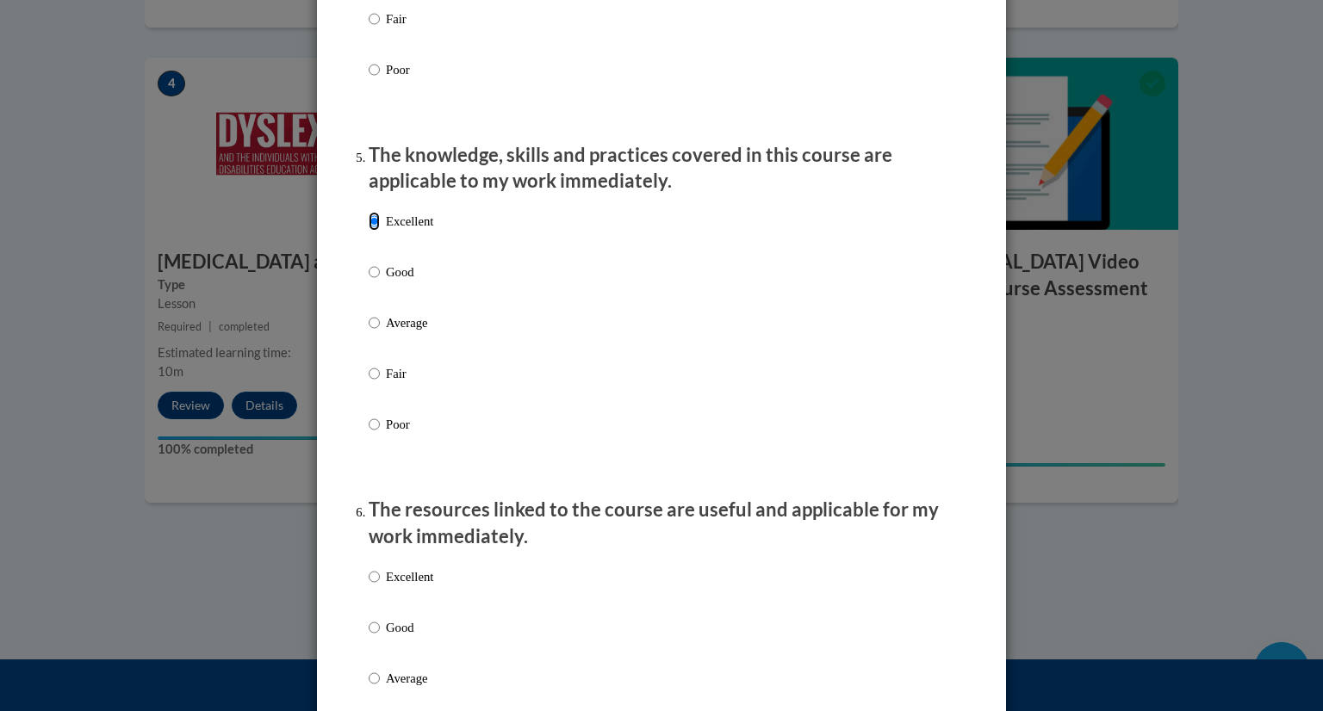
scroll to position [1636, 0]
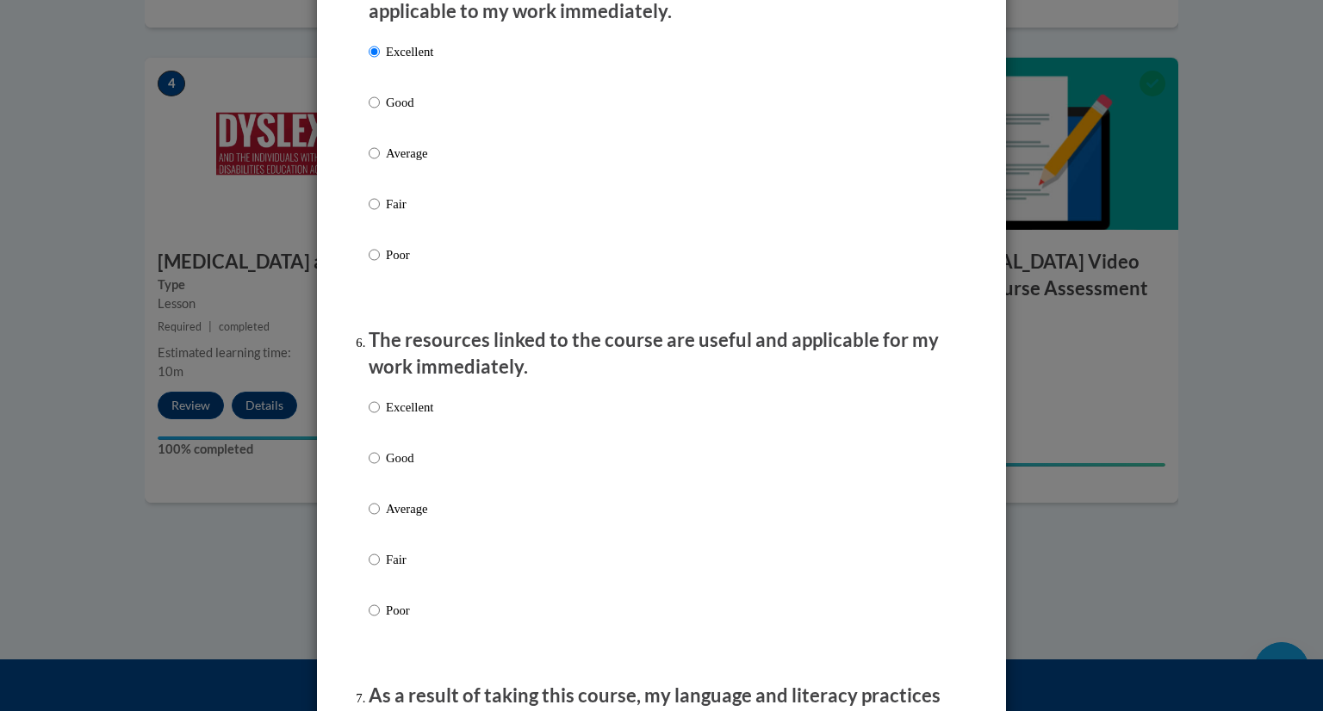
click at [381, 440] on label "Excellent" at bounding box center [401, 421] width 65 height 46
click at [380, 417] on input "Excellent" at bounding box center [374, 407] width 11 height 19
radio input "true"
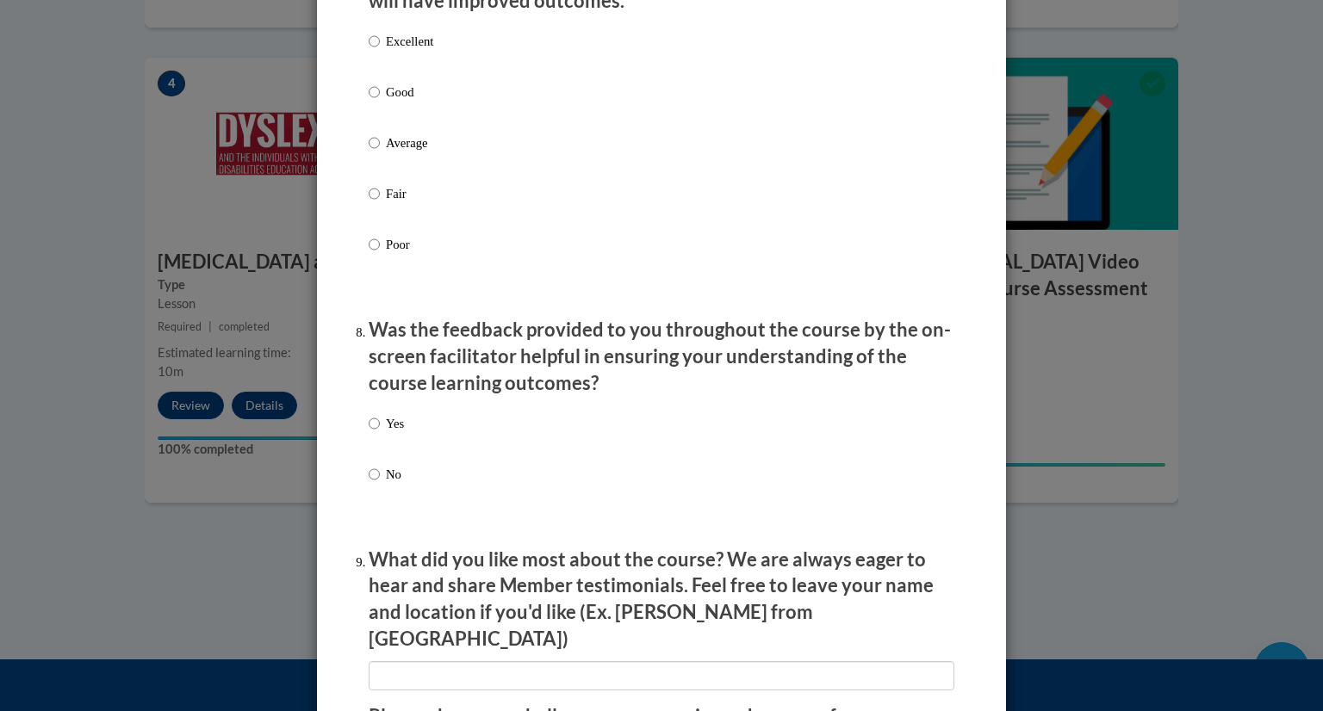
scroll to position [2411, 0]
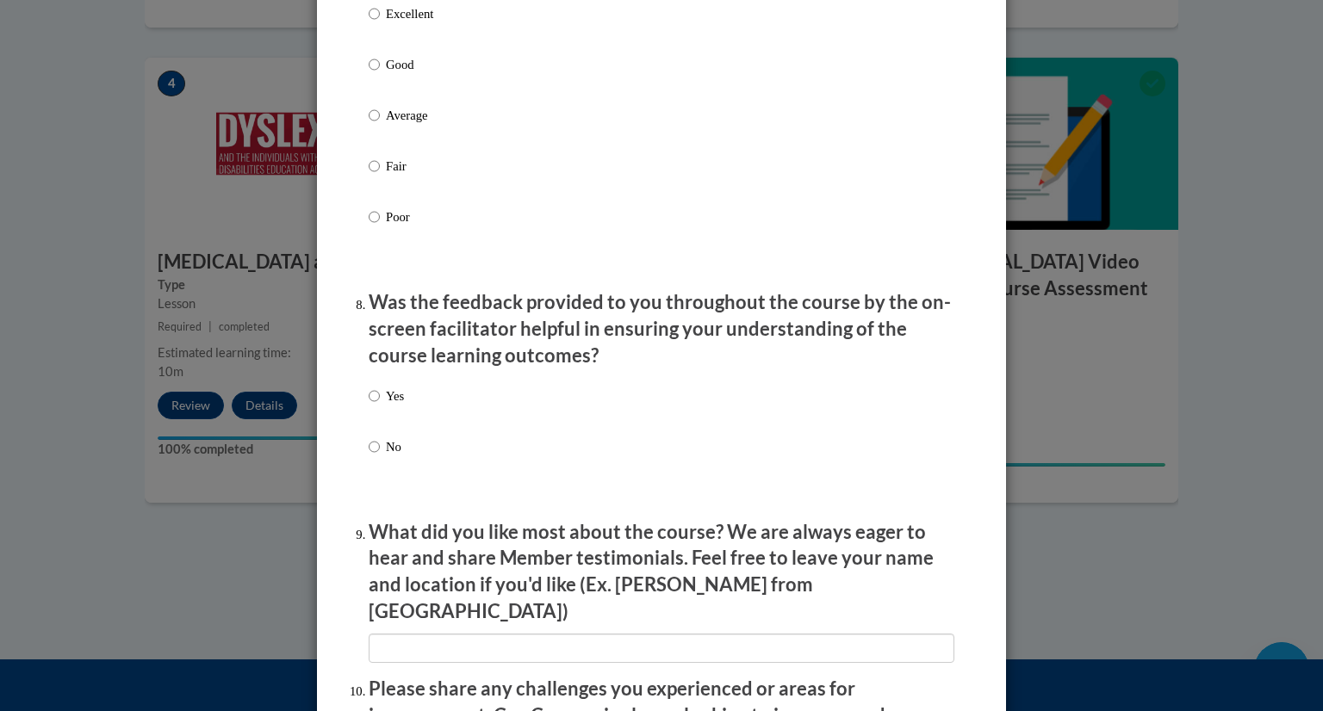
click at [418, 23] on p "Excellent" at bounding box center [409, 13] width 47 height 19
click at [380, 23] on input "Excellent" at bounding box center [374, 13] width 11 height 19
radio input "true"
click at [396, 406] on p "Yes" at bounding box center [395, 396] width 18 height 19
click at [380, 406] on input "Yes" at bounding box center [374, 396] width 11 height 19
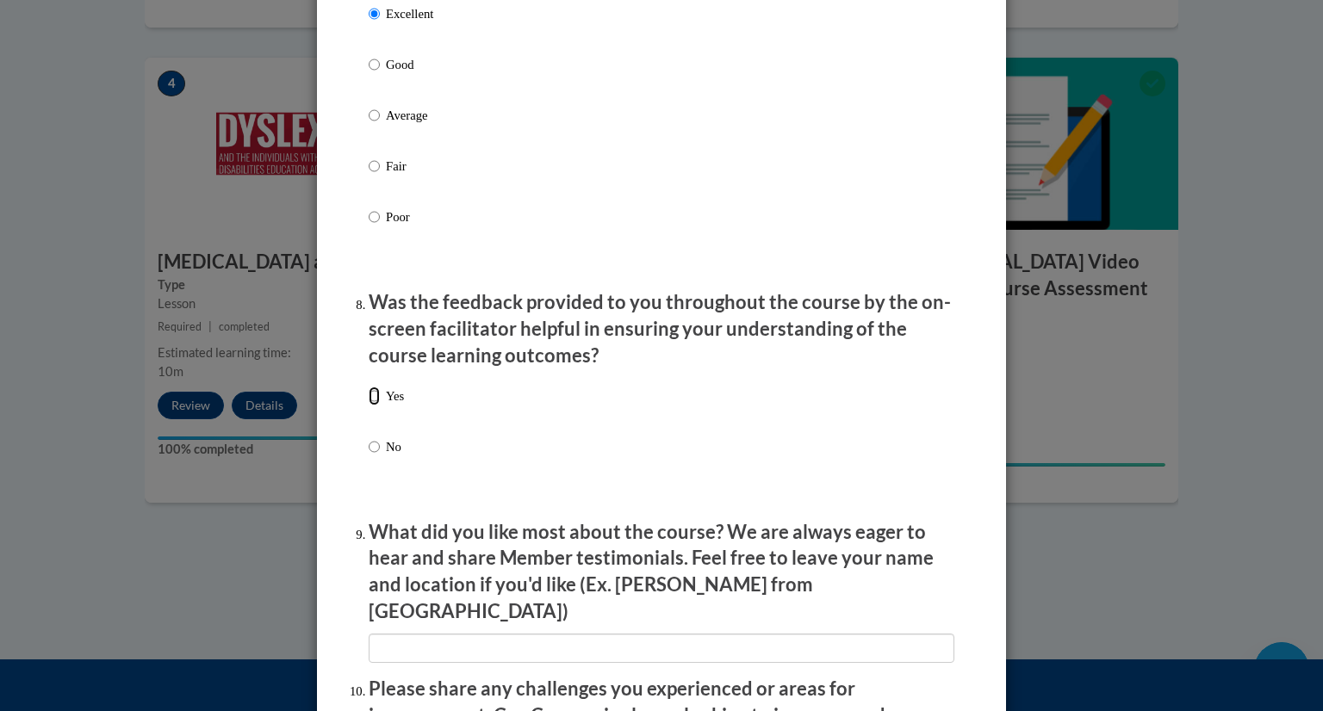
radio input "true"
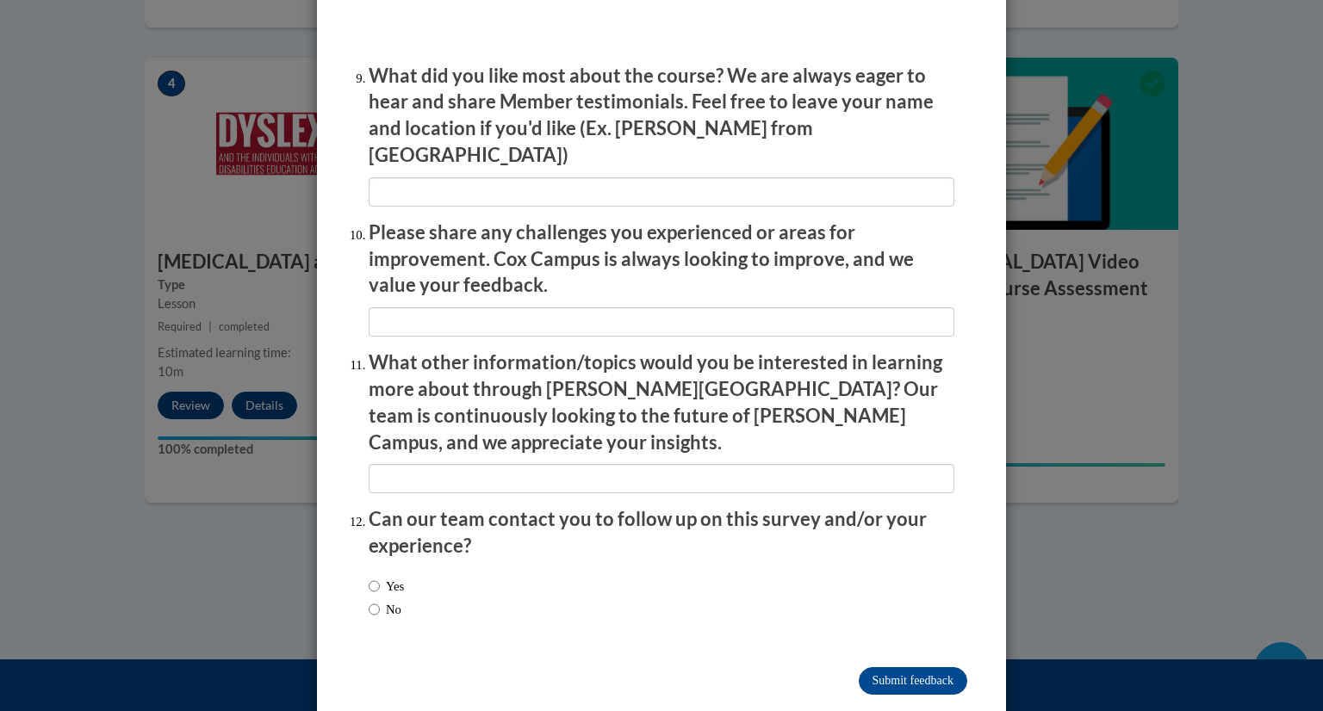
scroll to position [2875, 0]
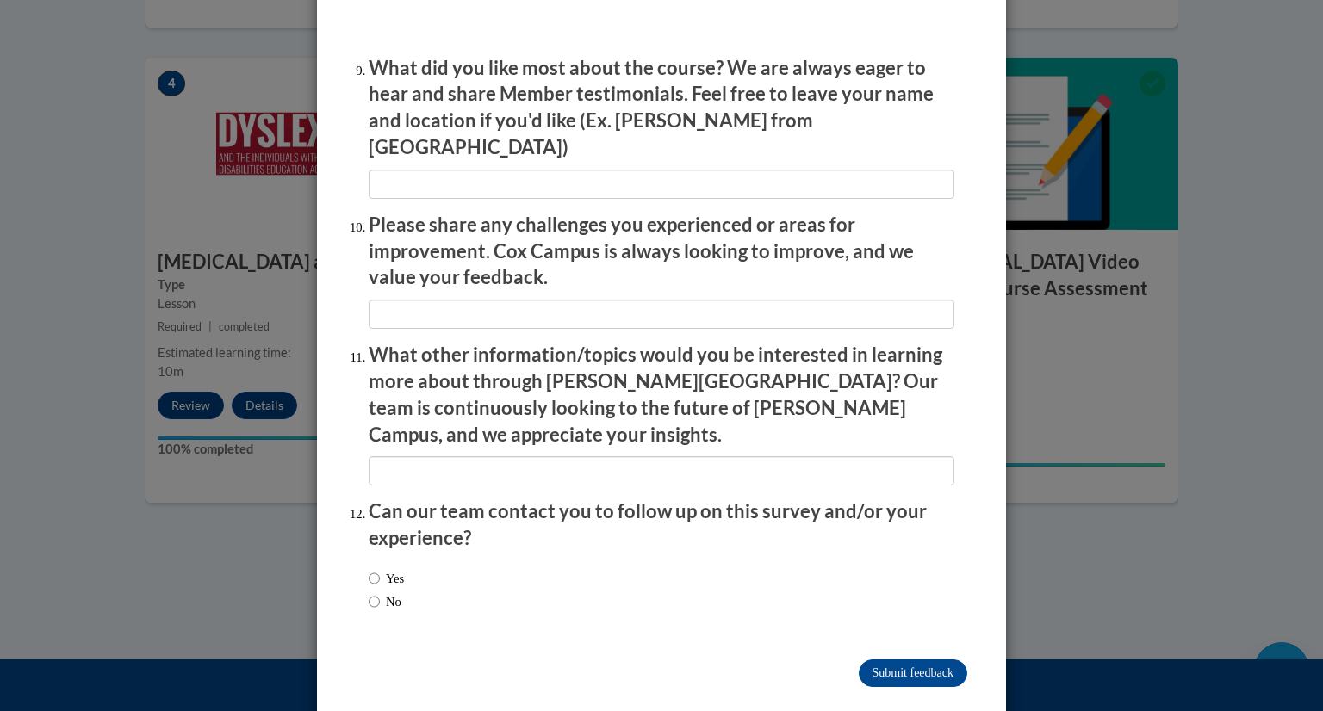
click at [389, 592] on label "No" at bounding box center [385, 601] width 33 height 19
click at [380, 592] on input "No" at bounding box center [374, 601] width 11 height 19
radio input "true"
click at [926, 660] on input "Submit feedback" at bounding box center [912, 674] width 108 height 28
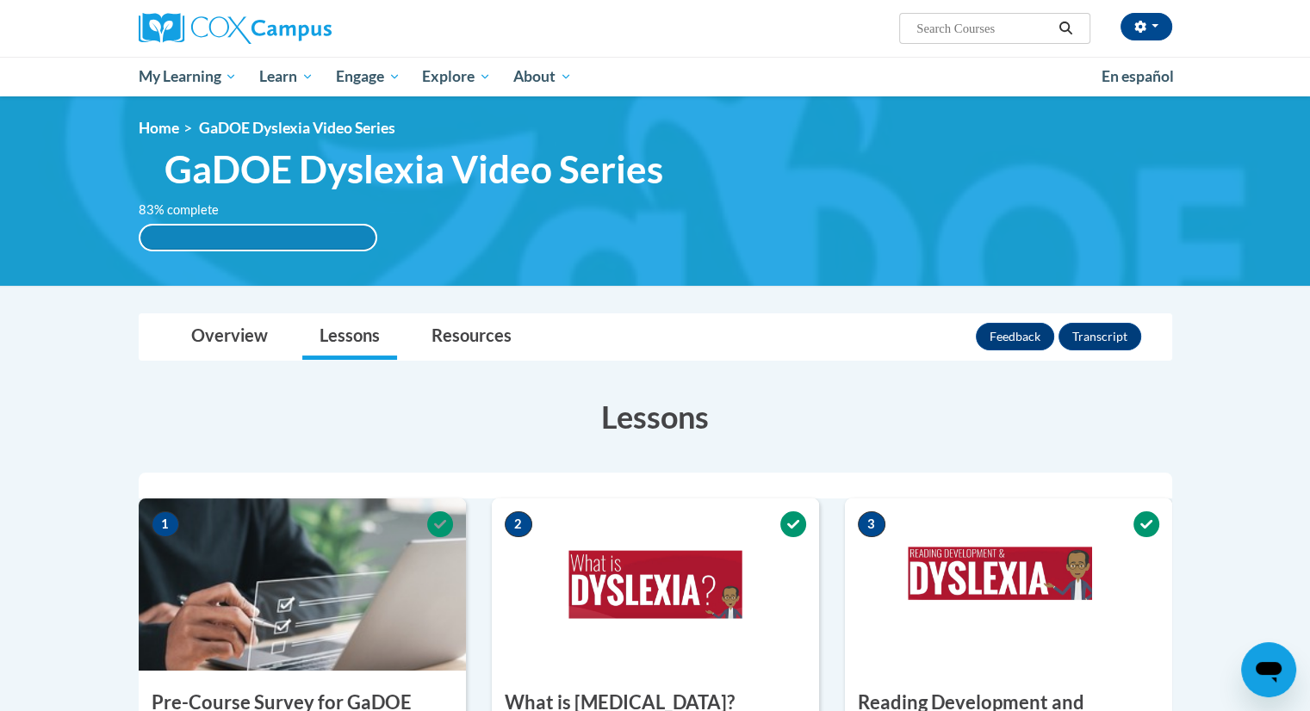
scroll to position [0, 0]
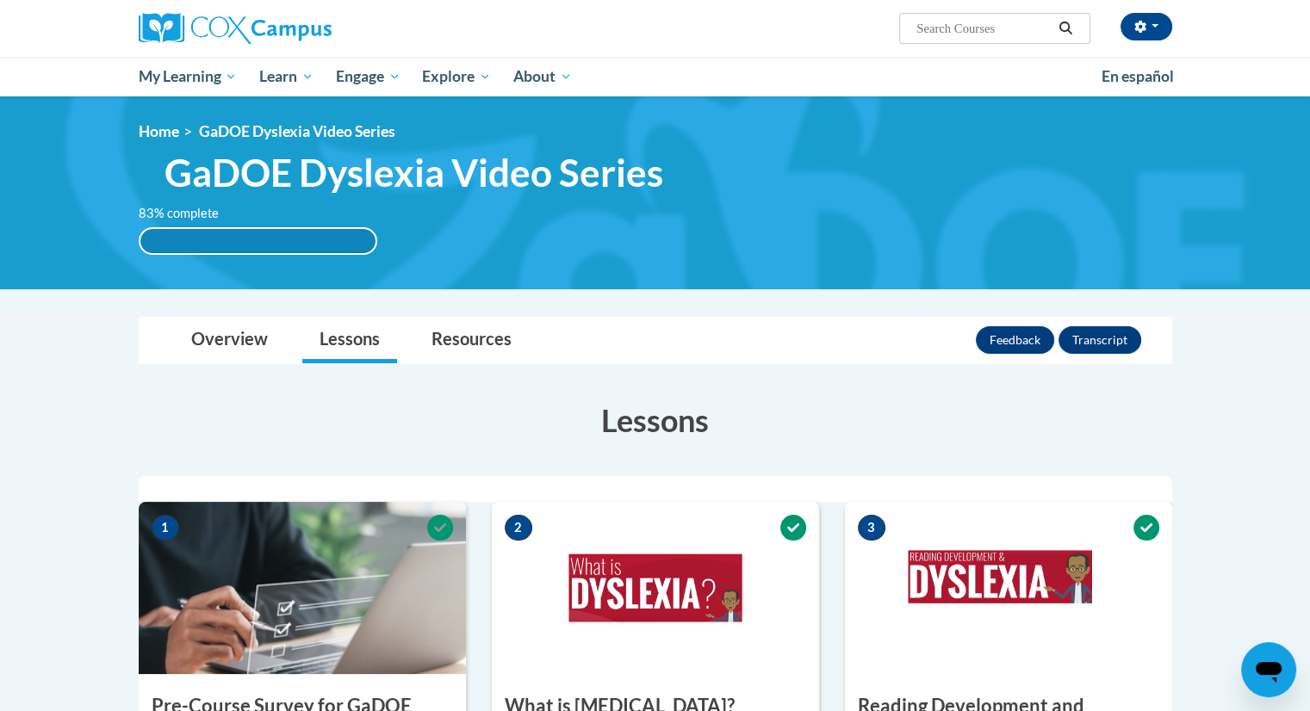
click at [675, 412] on h3 "Lessons" at bounding box center [655, 420] width 1033 height 43
click at [329, 345] on link "Lessons" at bounding box center [349, 341] width 95 height 46
click at [486, 328] on link "Resources" at bounding box center [471, 341] width 115 height 46
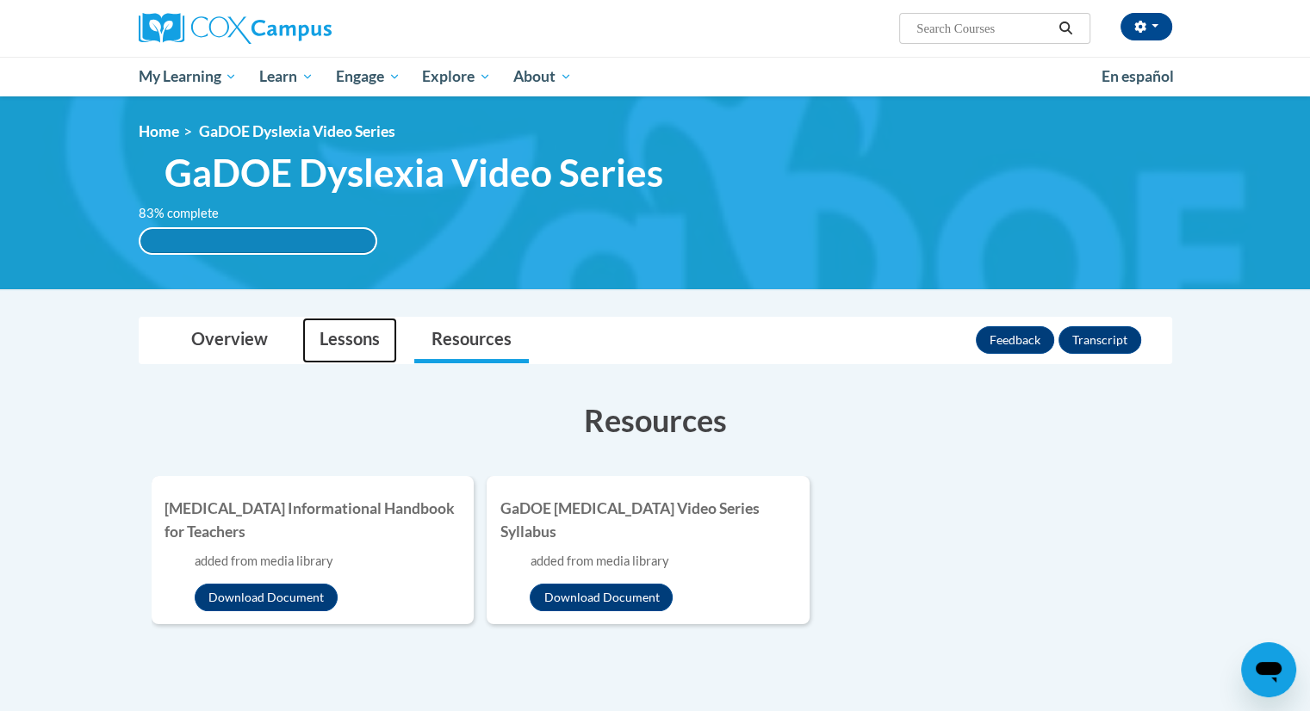
click at [331, 338] on link "Lessons" at bounding box center [349, 341] width 95 height 46
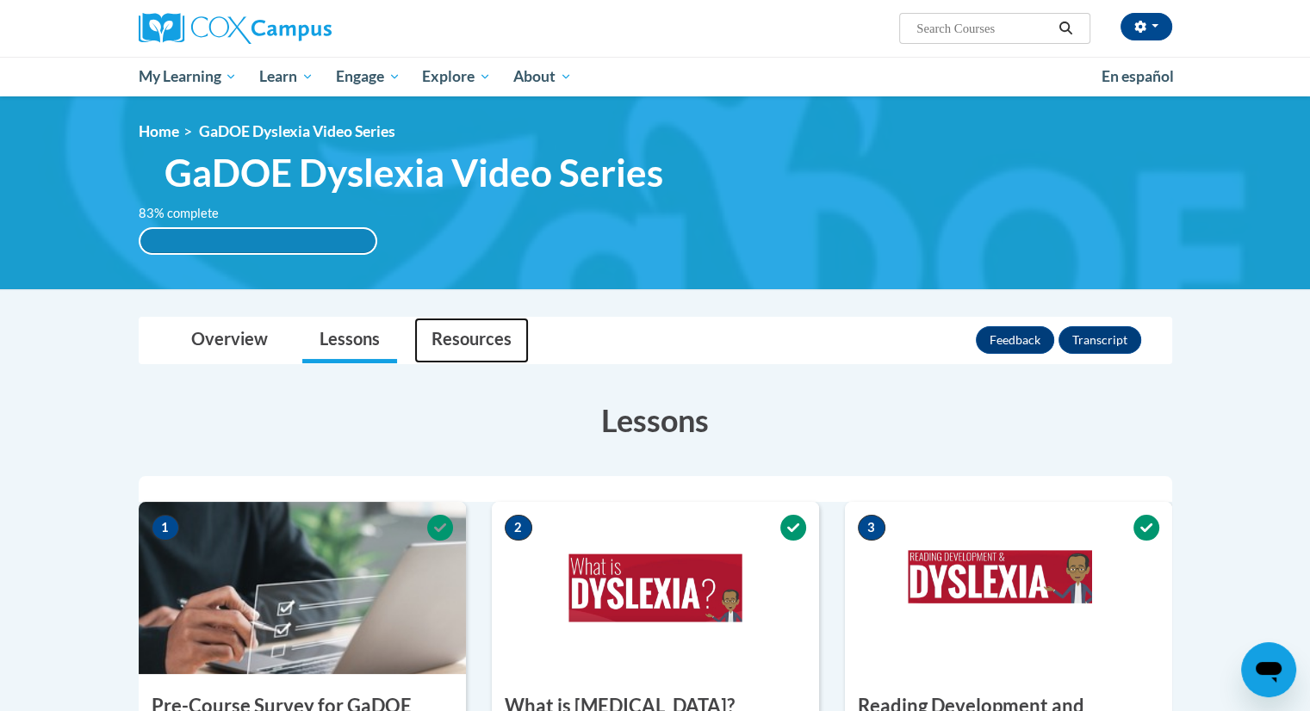
click at [430, 330] on link "Resources" at bounding box center [471, 341] width 115 height 46
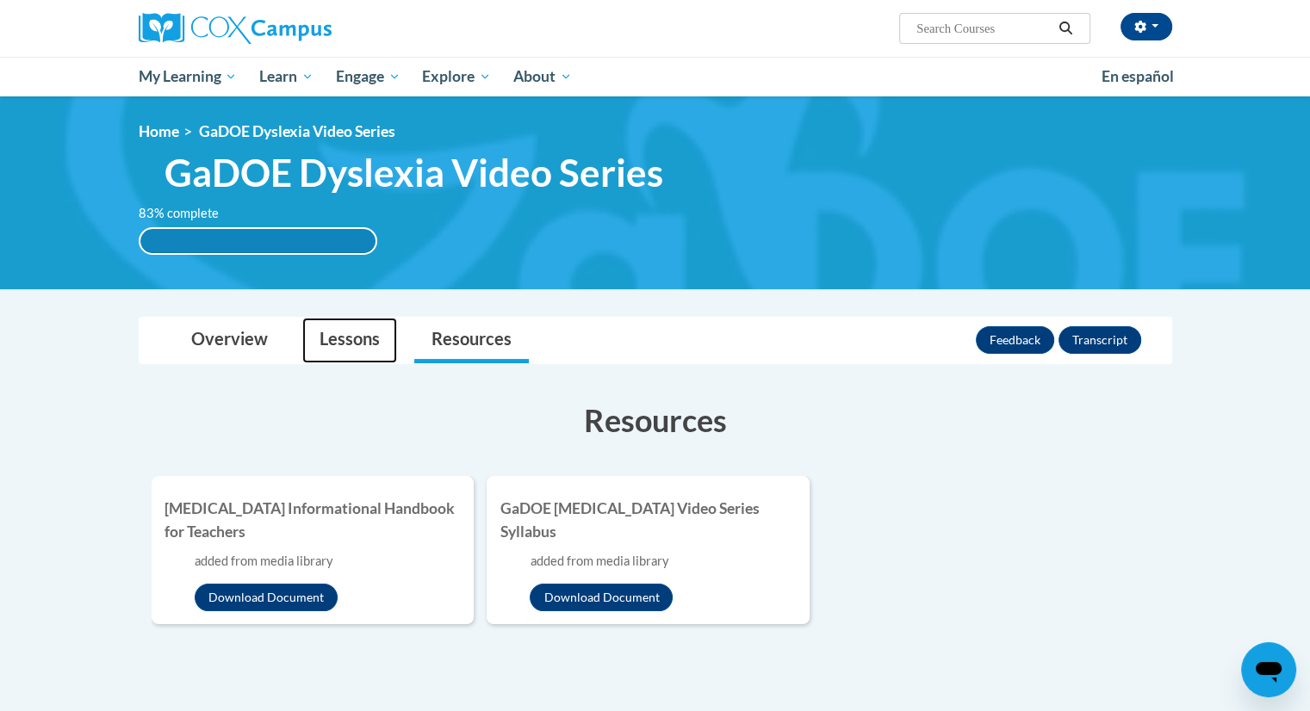
click at [379, 320] on link "Lessons" at bounding box center [349, 341] width 95 height 46
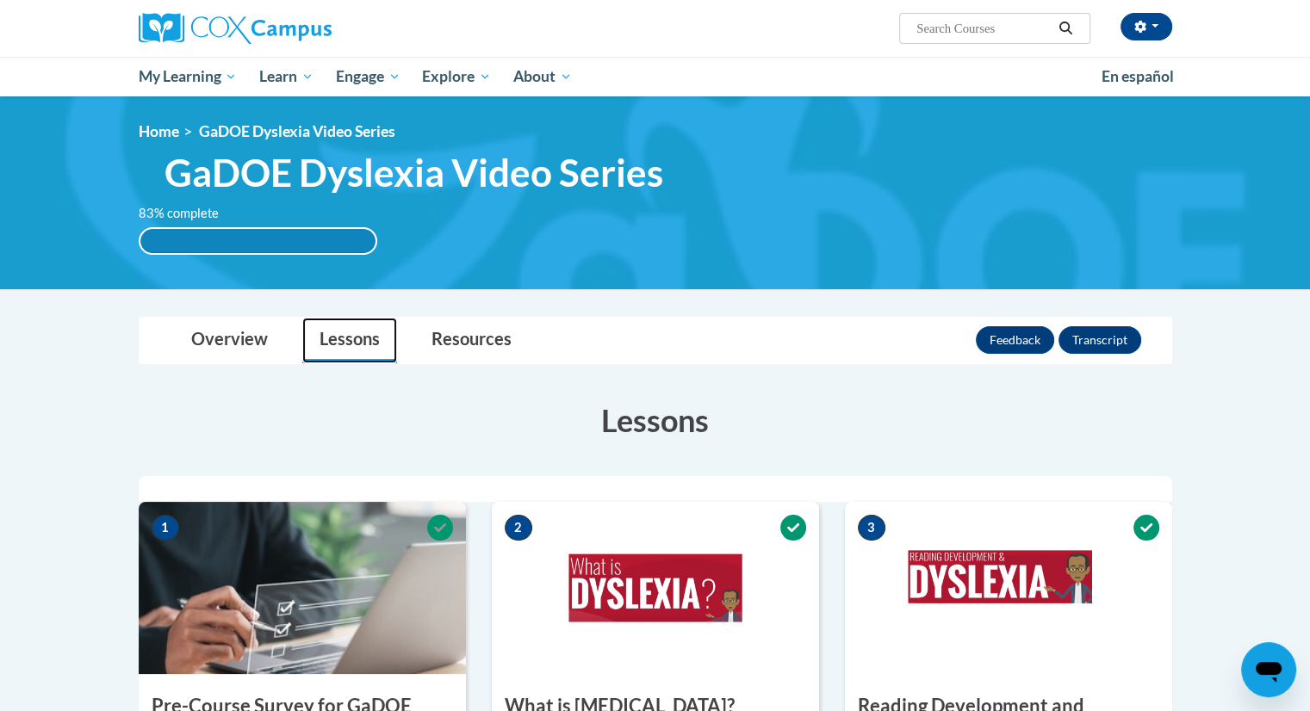
click at [368, 350] on link "Lessons" at bounding box center [349, 341] width 95 height 46
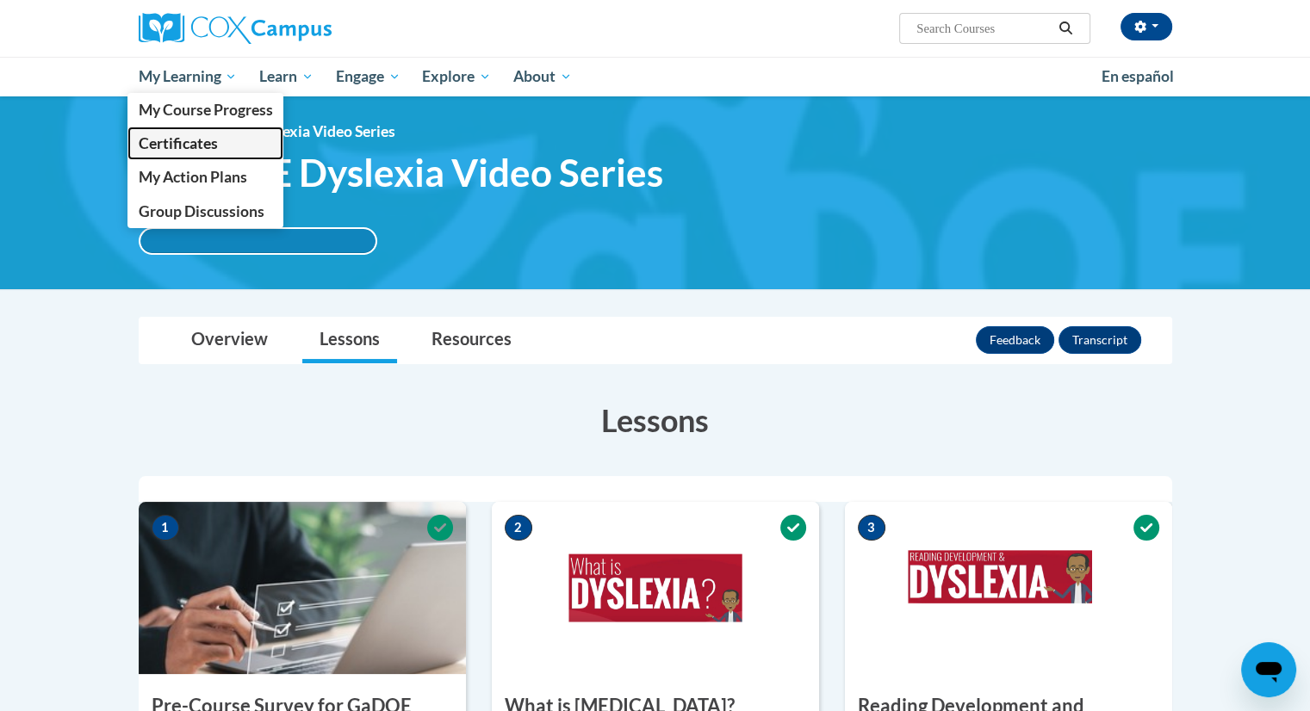
drag, startPoint x: 196, startPoint y: 74, endPoint x: 152, endPoint y: 146, distance: 83.9
click at [152, 146] on span "Certificates" at bounding box center [177, 143] width 79 height 18
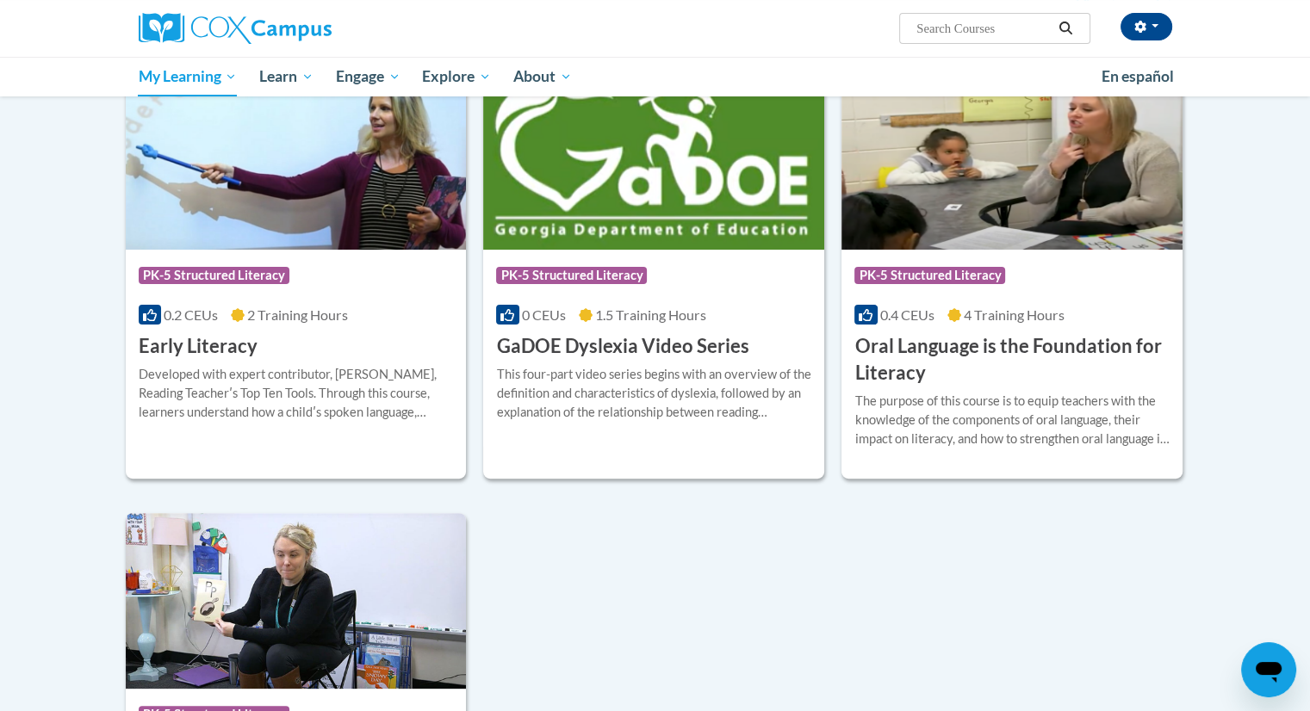
scroll to position [337, 0]
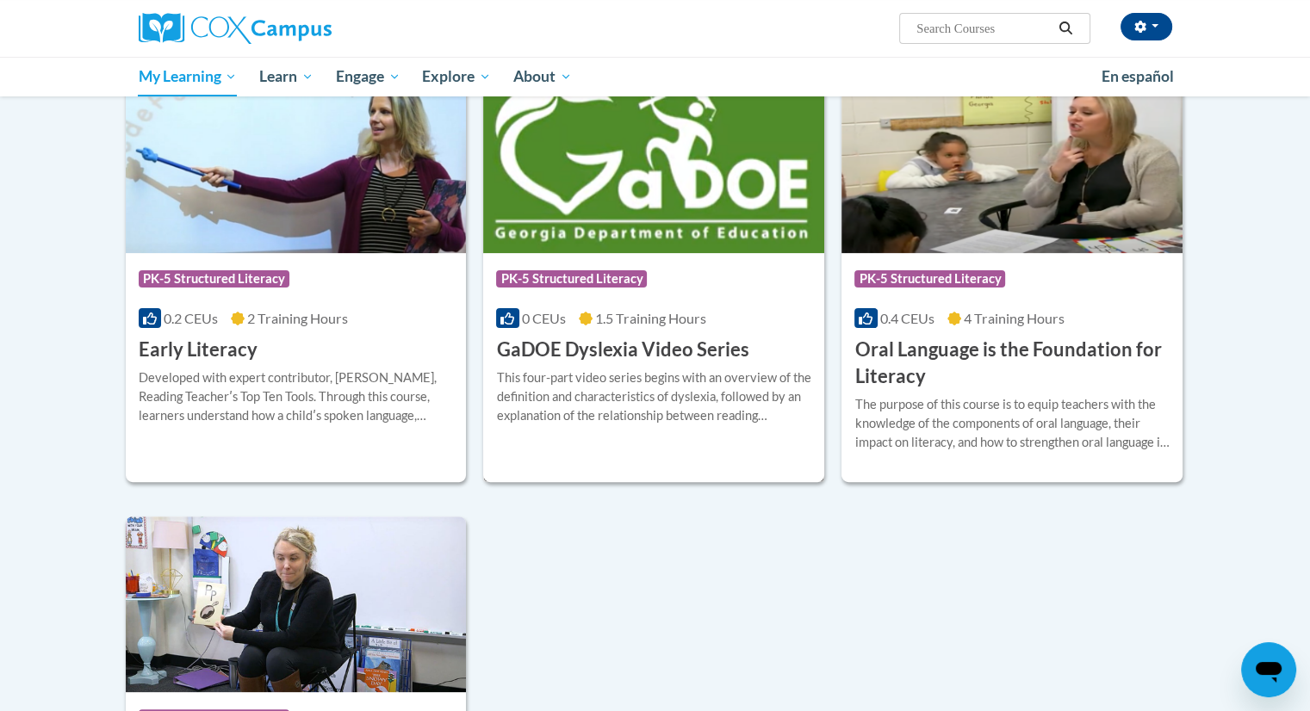
click at [624, 363] on div "More Info Open This four-part video series begins with an overview of the defin…" at bounding box center [653, 407] width 341 height 88
